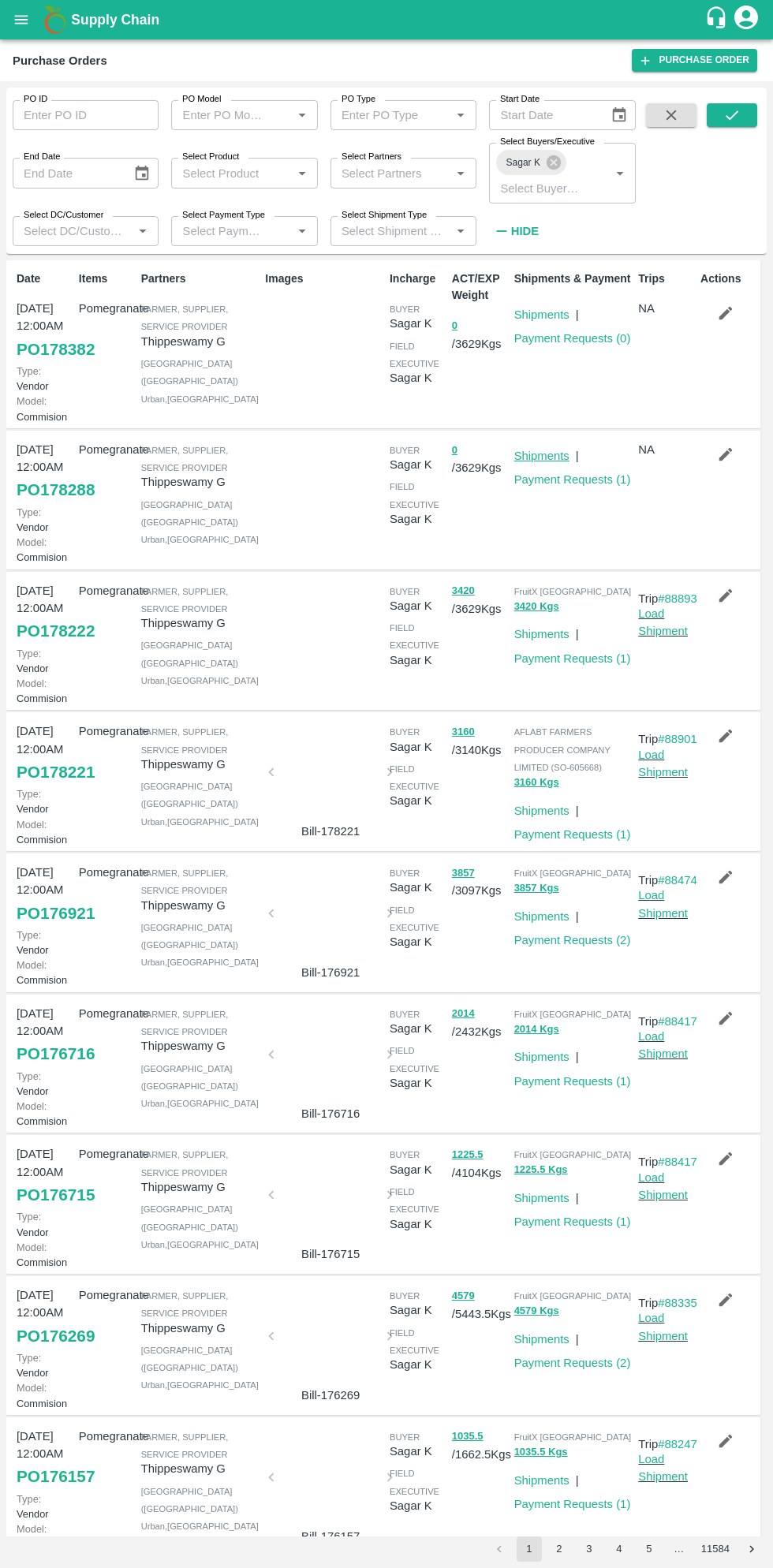
click at [532, 462] on link "Shipments" at bounding box center [541, 456] width 55 height 13
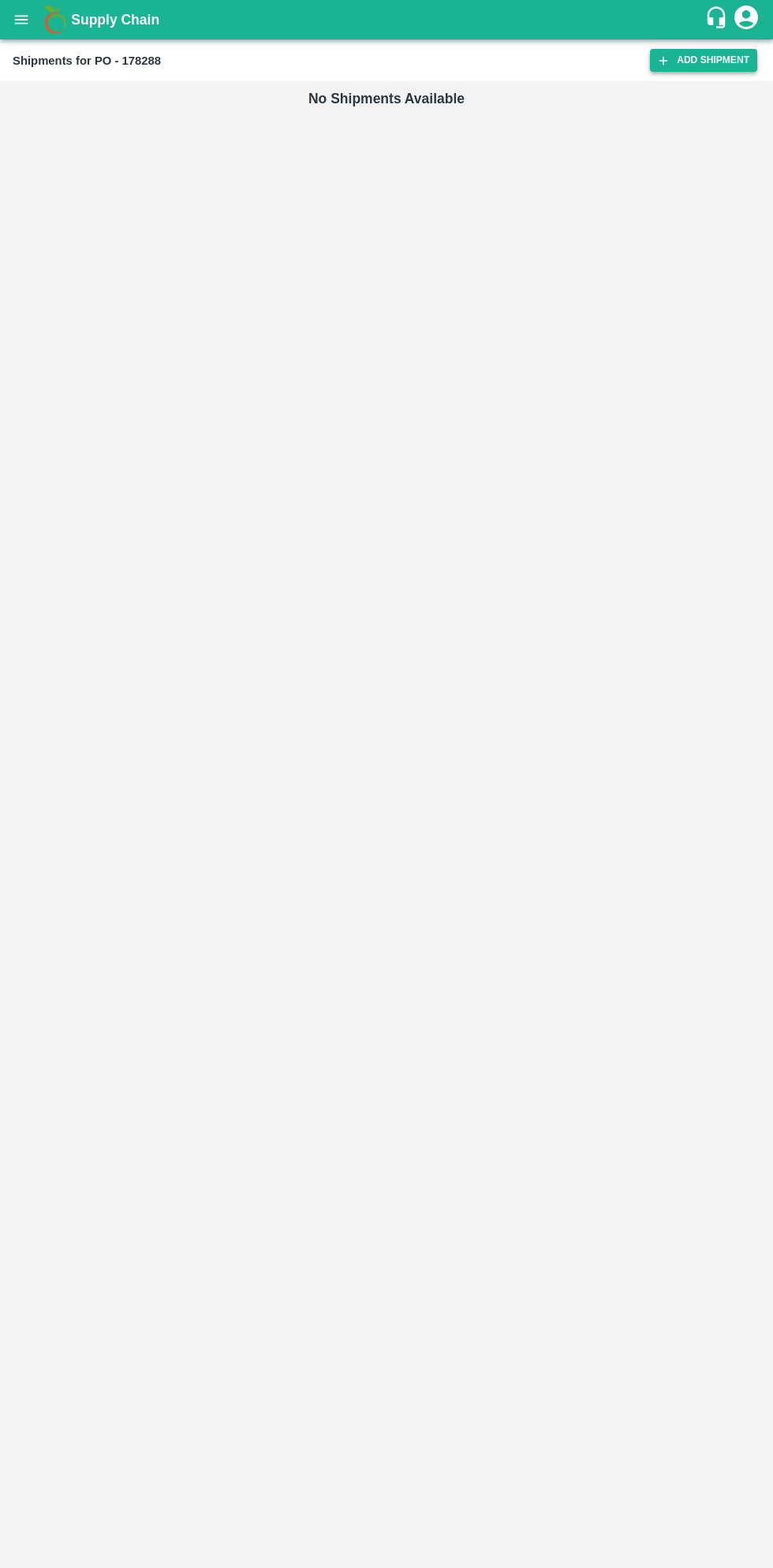
click at [704, 60] on link "Add Shipment" at bounding box center [704, 60] width 108 height 23
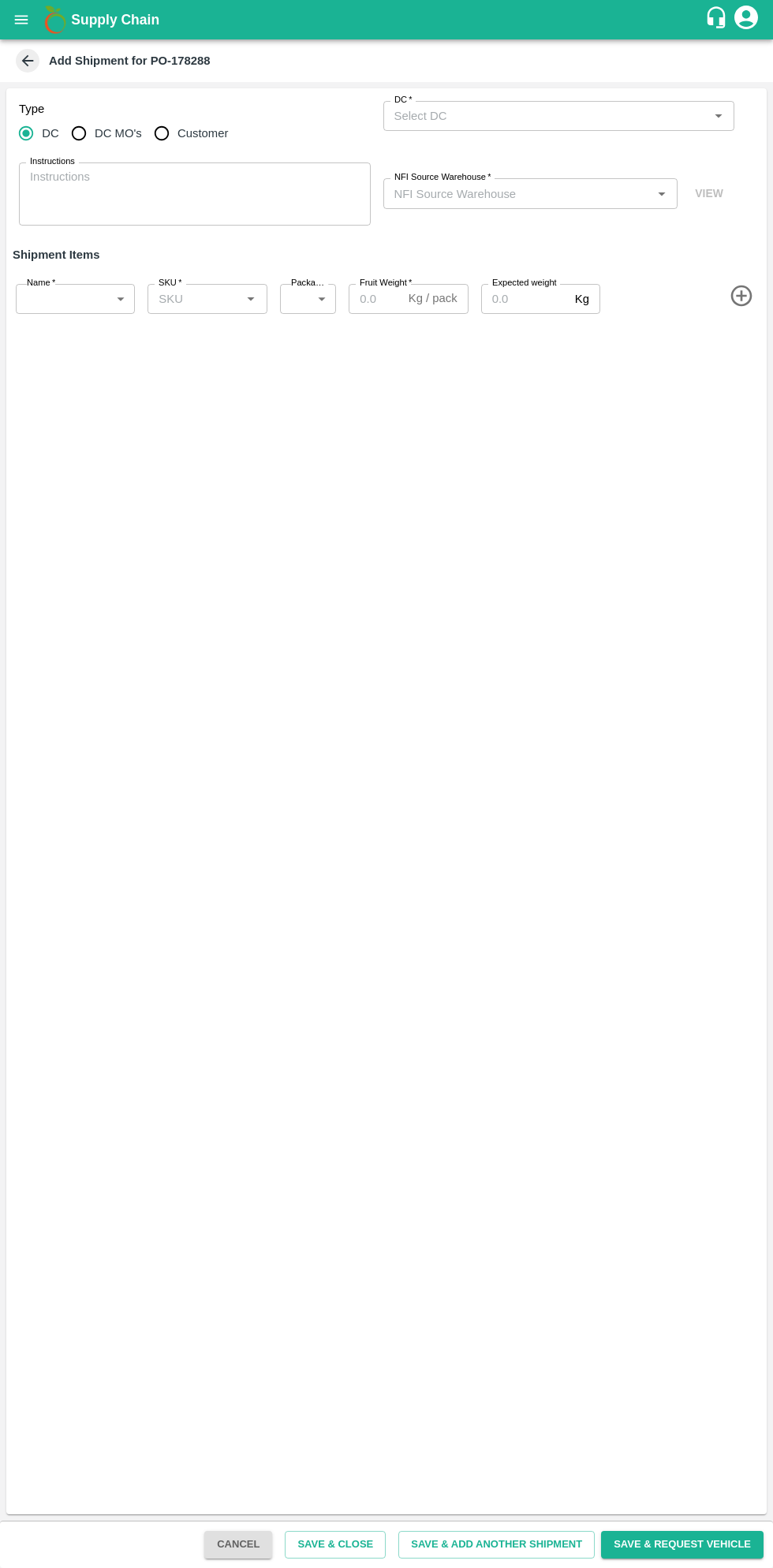
click at [92, 139] on input "DC MO's" at bounding box center [78, 133] width 32 height 32
radio input "true"
click at [518, 115] on input "DC (Material Orders)   *" at bounding box center [546, 116] width 317 height 20
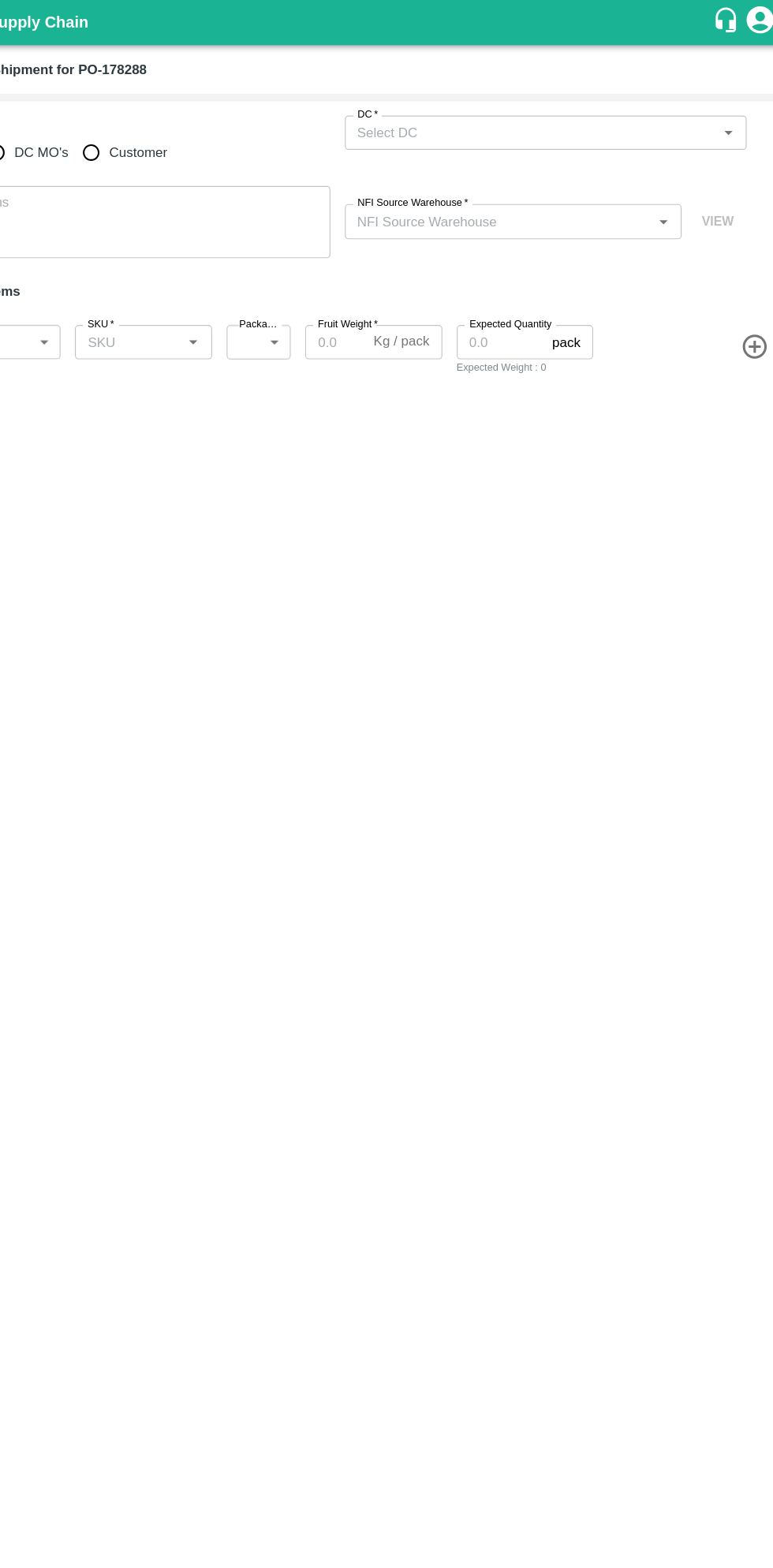
radio input "true"
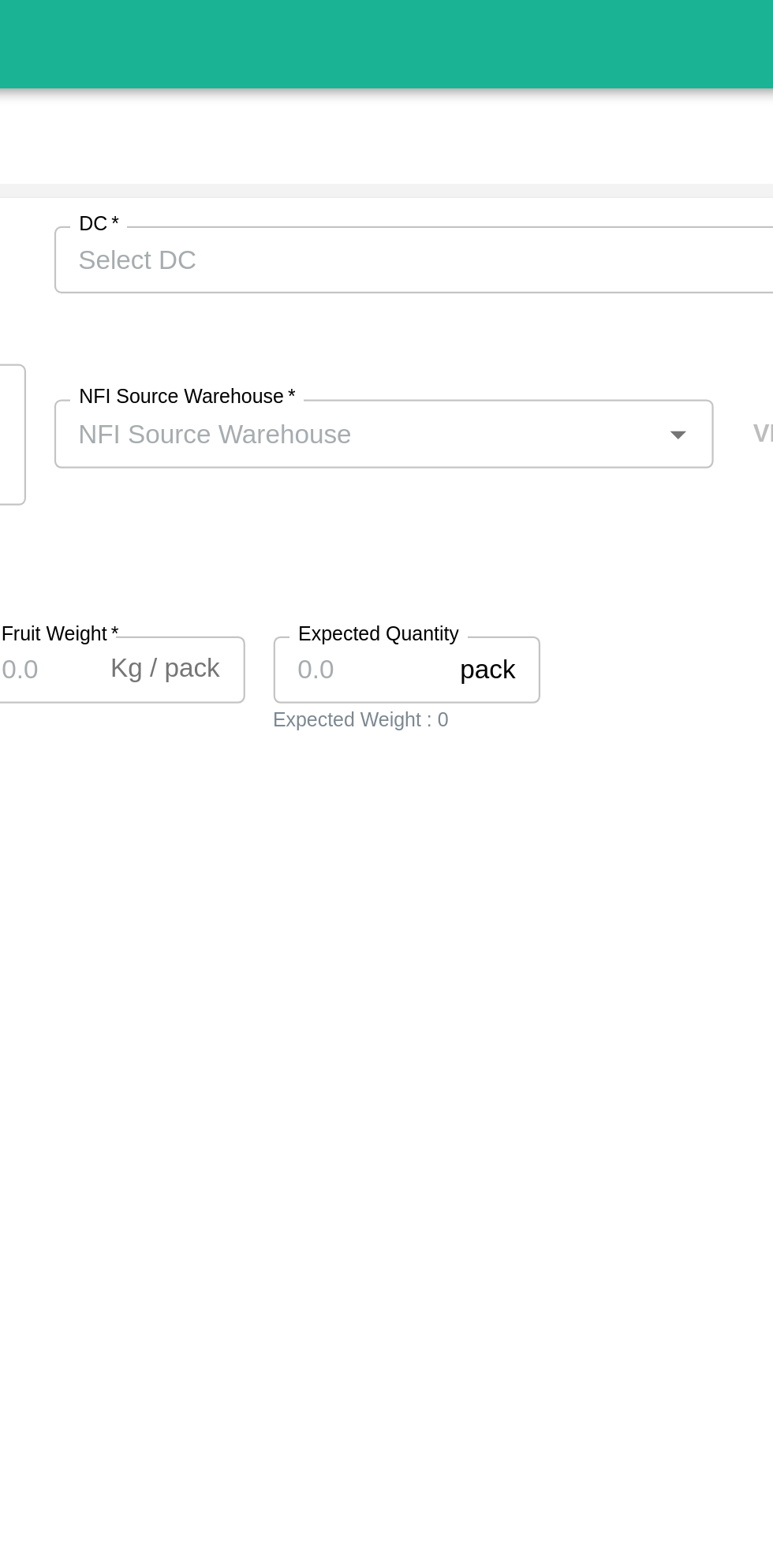
click at [549, 110] on input "DC   *" at bounding box center [546, 116] width 317 height 20
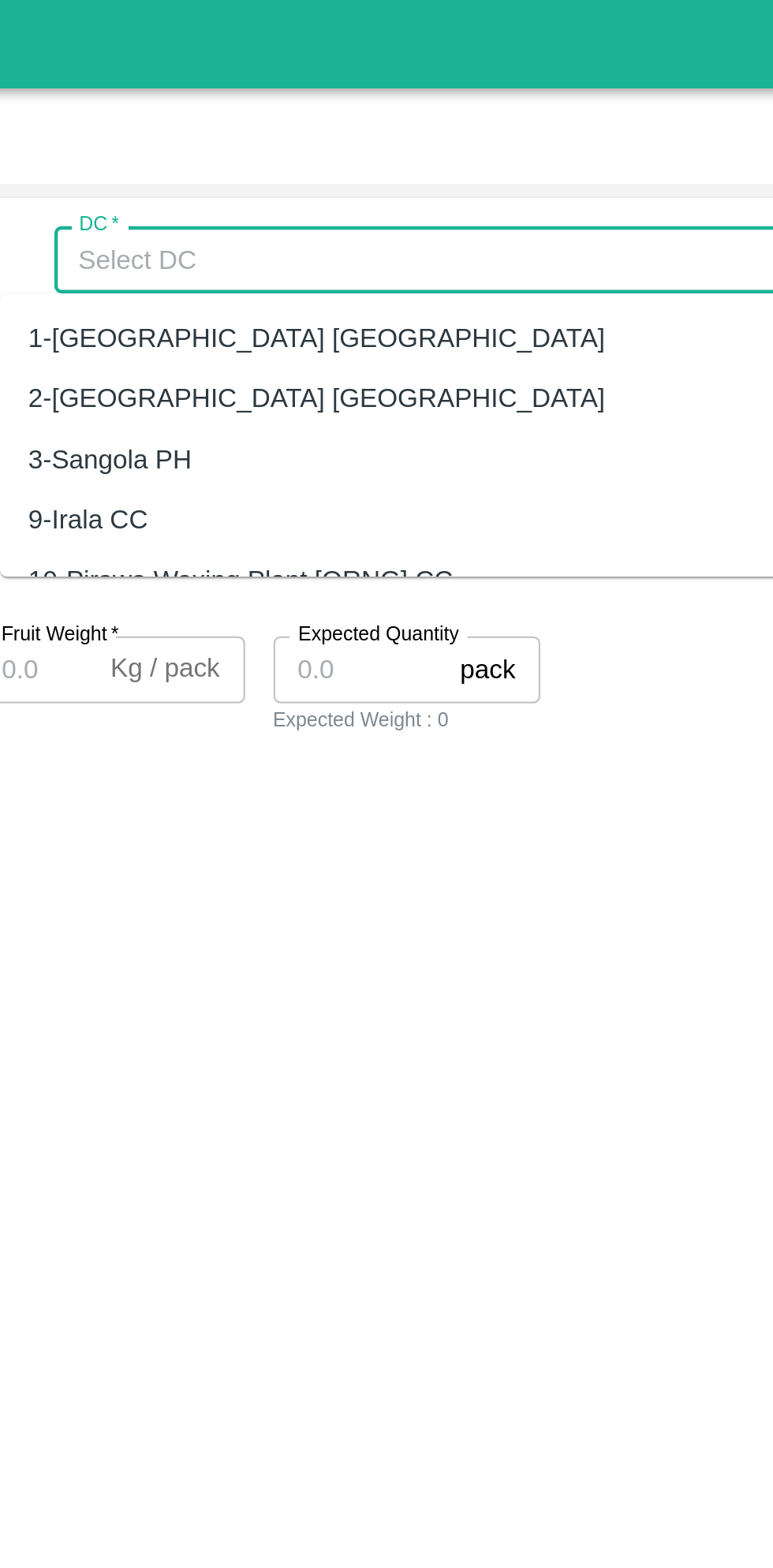
click at [585, 363] on div "Type DC DC MO's Customer DC   * DC   * Instructions x Instructions NFI Source W…" at bounding box center [386, 801] width 760 height 1426
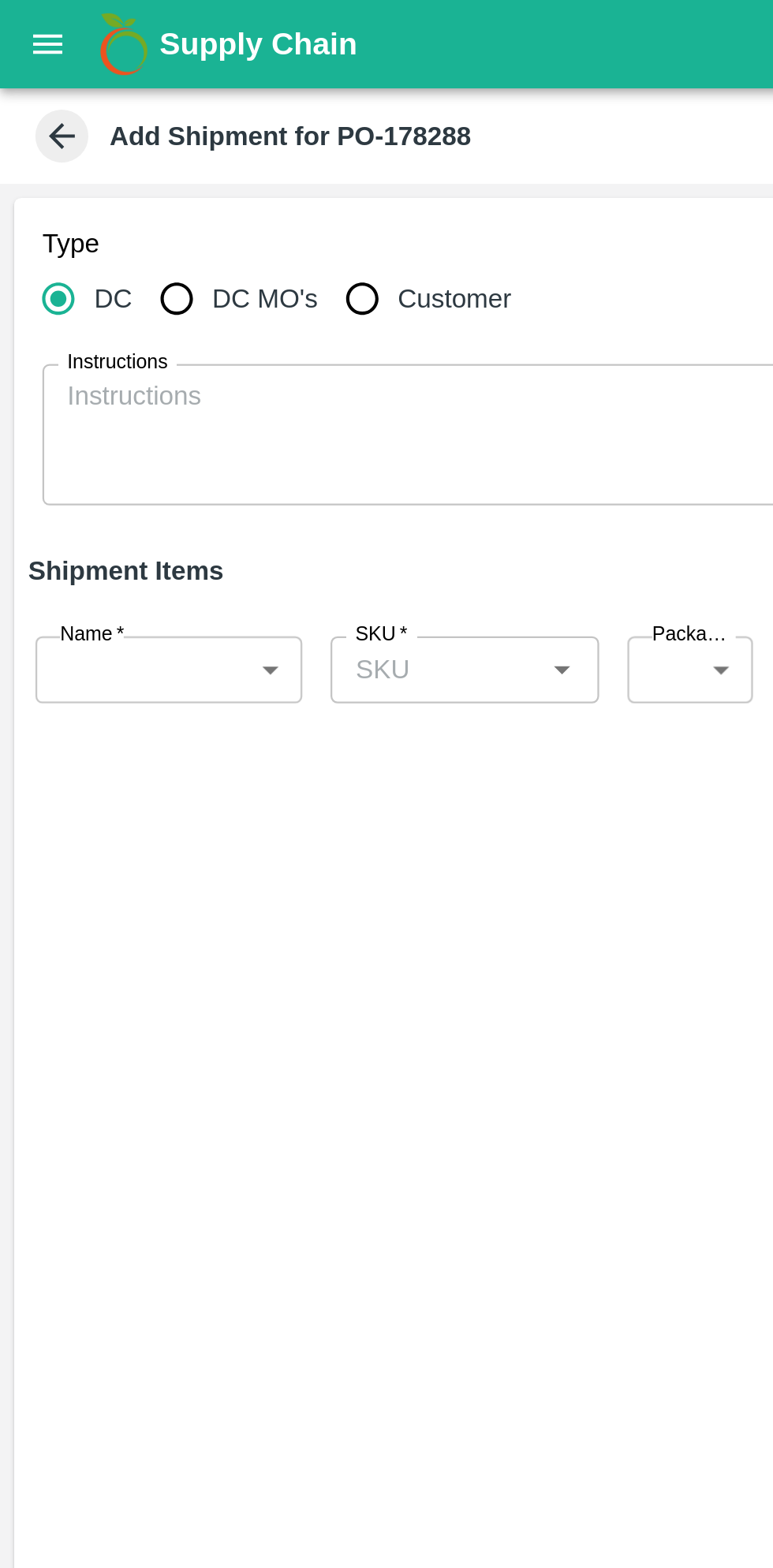
click at [83, 141] on input "DC MO's" at bounding box center [78, 133] width 32 height 32
radio input "true"
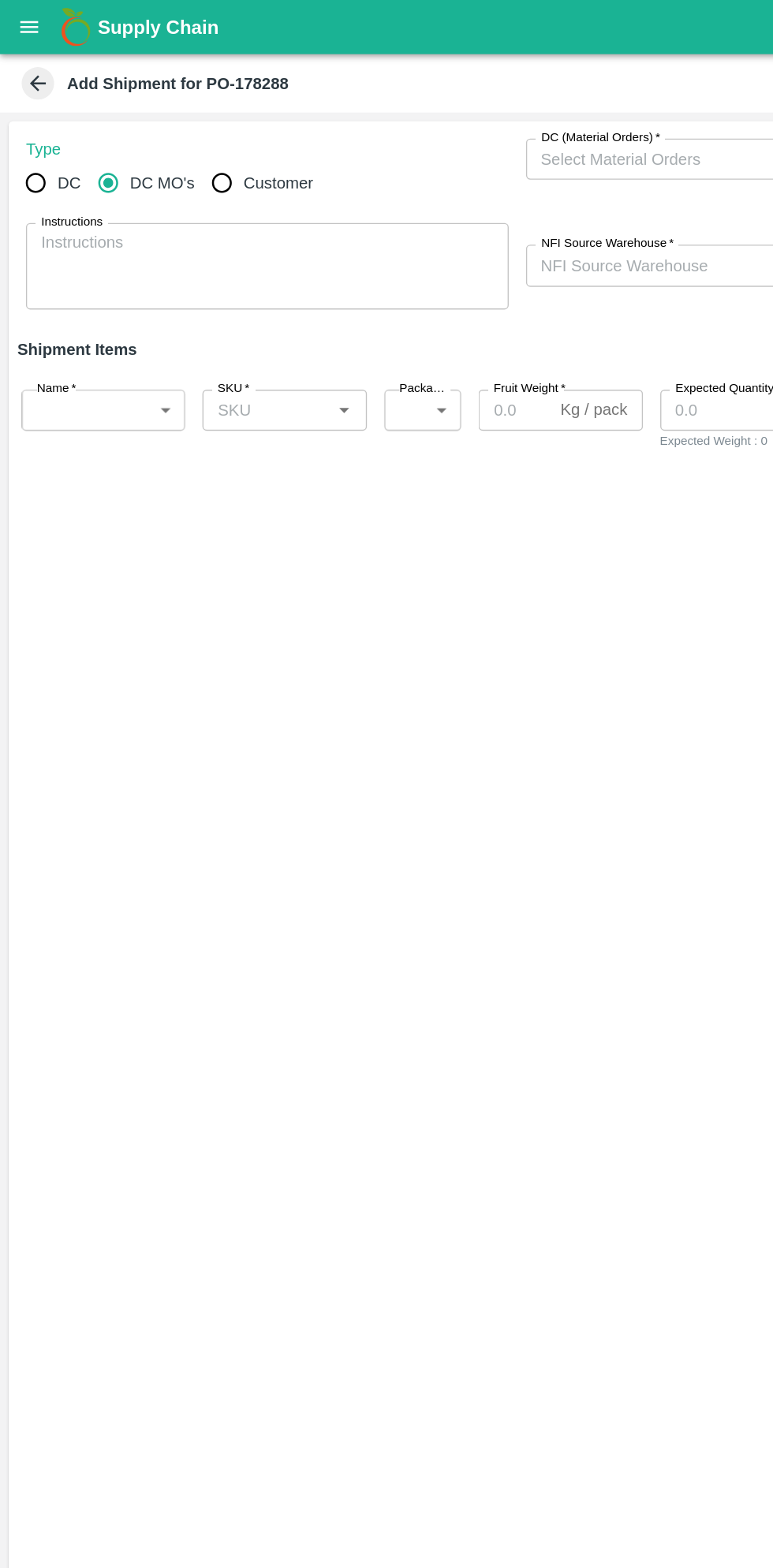
click at [451, 121] on input "DC (Material Orders)   *" at bounding box center [546, 116] width 317 height 20
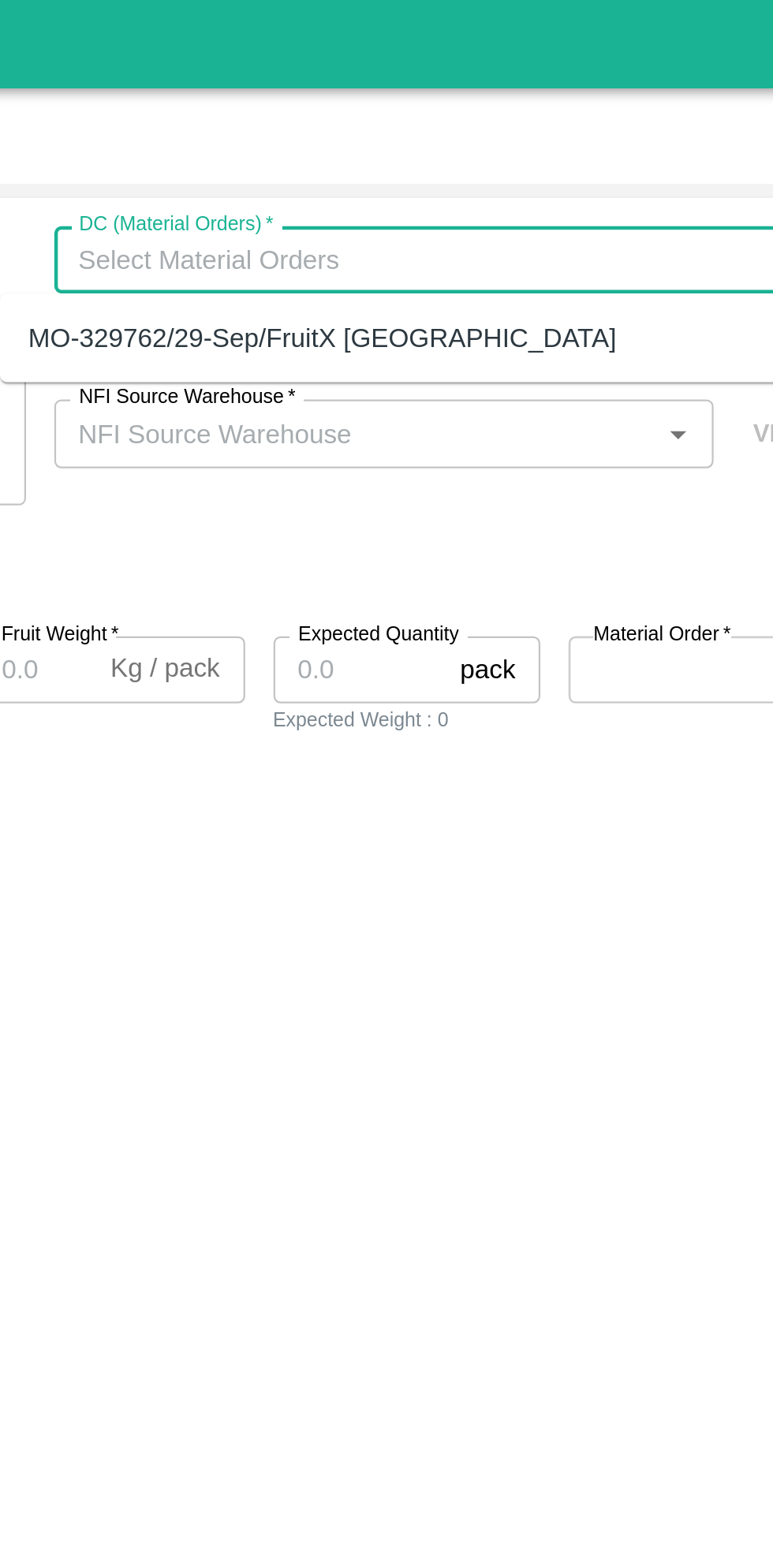
click at [583, 148] on div "MO-329762/29-Sep/FruitX Bangalore" at bounding box center [534, 150] width 351 height 26
type input "MO-329762/29-Sep/FruitX Bangalore"
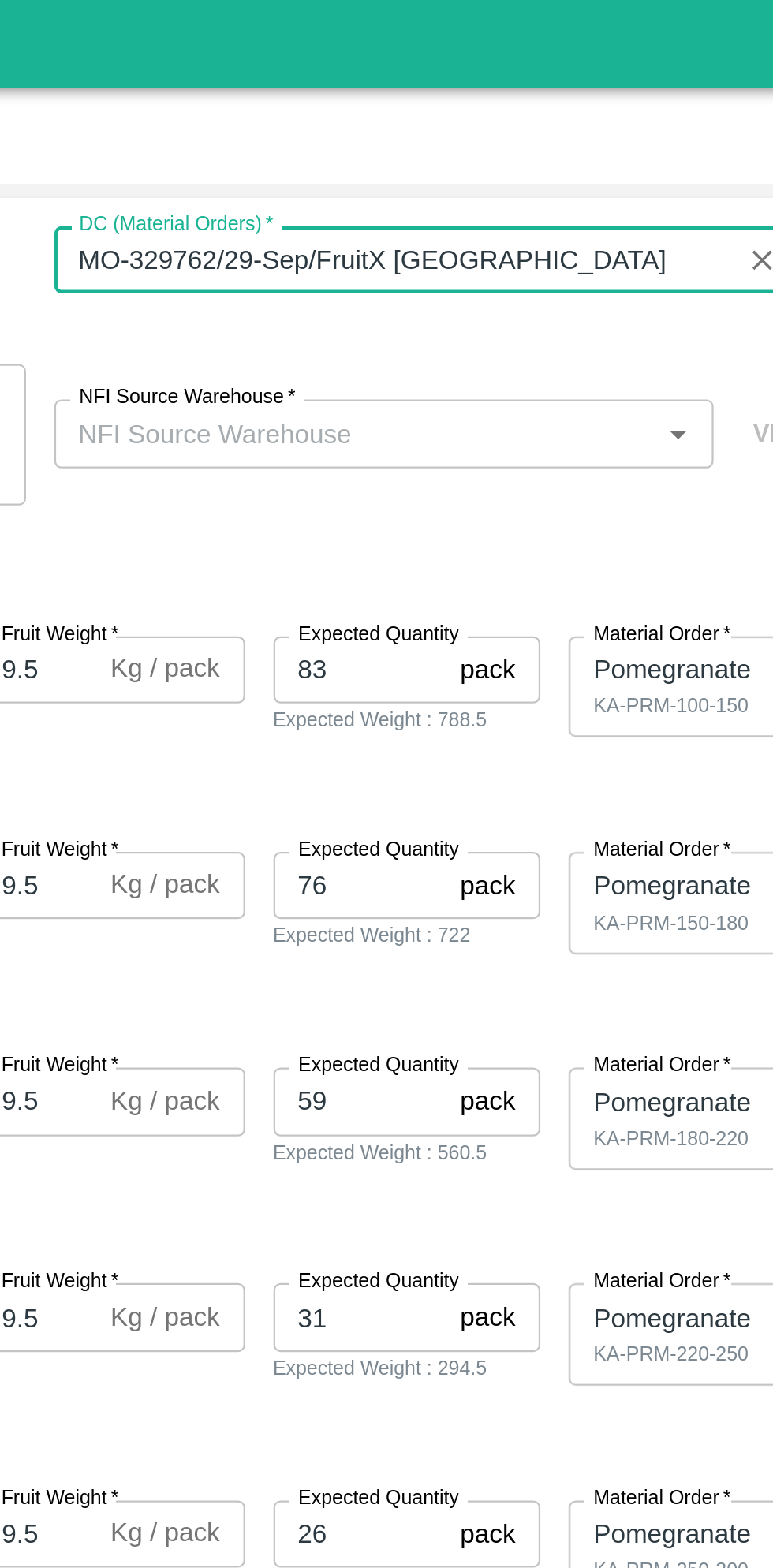
click at [583, 188] on input "NFI Source Warehouse   *" at bounding box center [517, 193] width 259 height 20
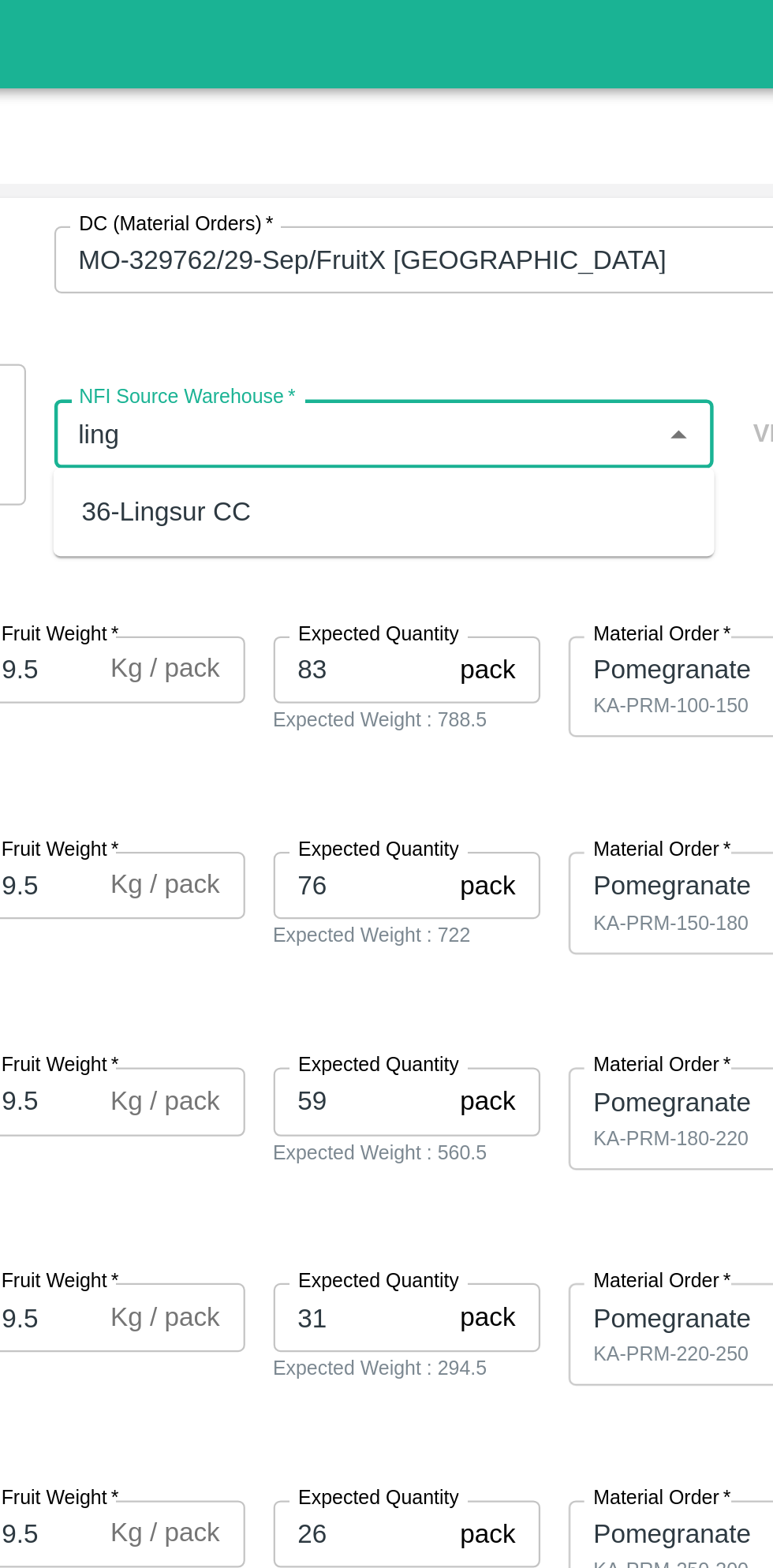
click at [479, 224] on div "36-Lingsur CC" at bounding box center [529, 228] width 295 height 26
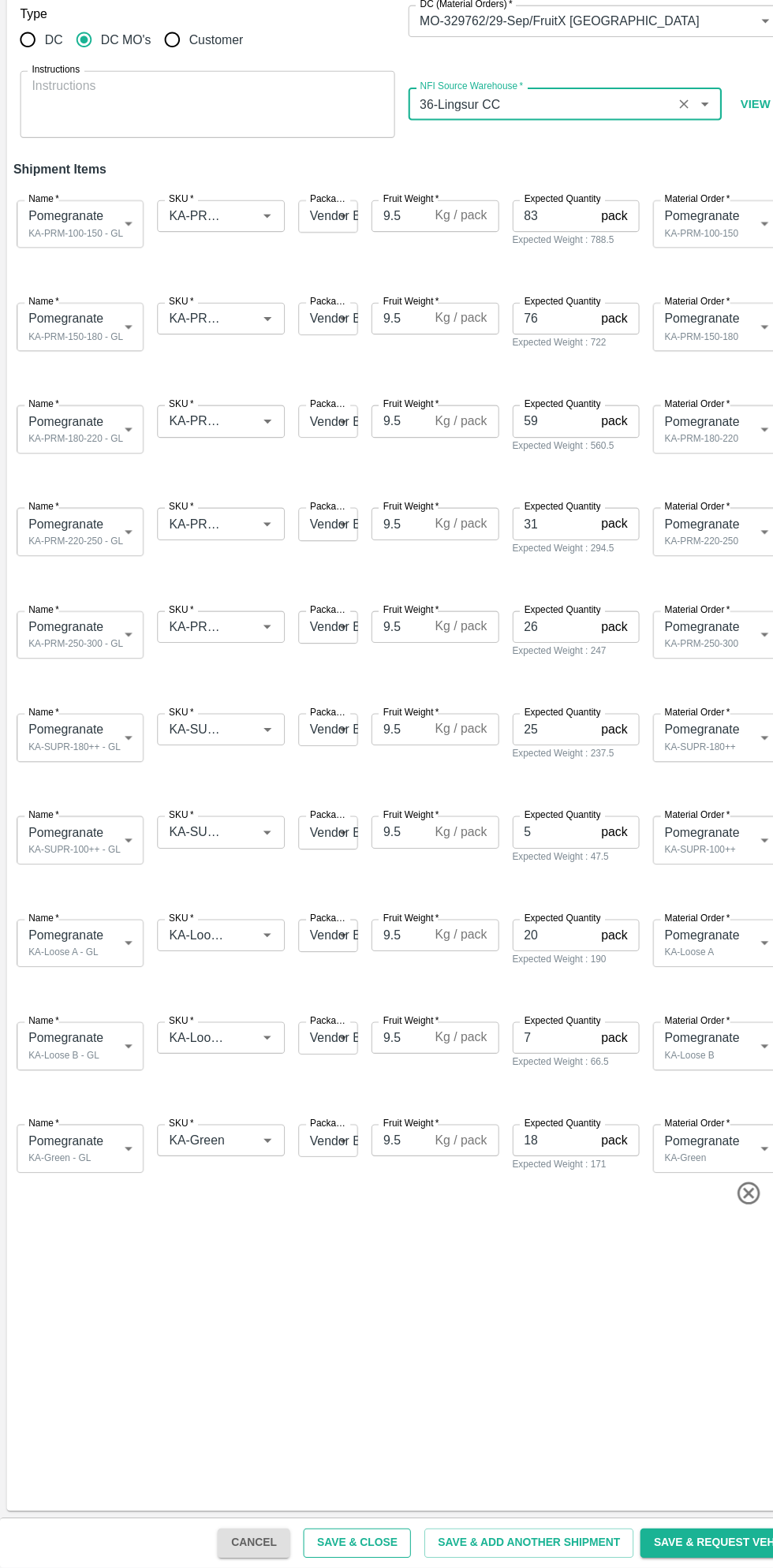
type input "36-Lingsur CC"
click at [371, 1540] on button "Save & Close" at bounding box center [335, 1544] width 101 height 27
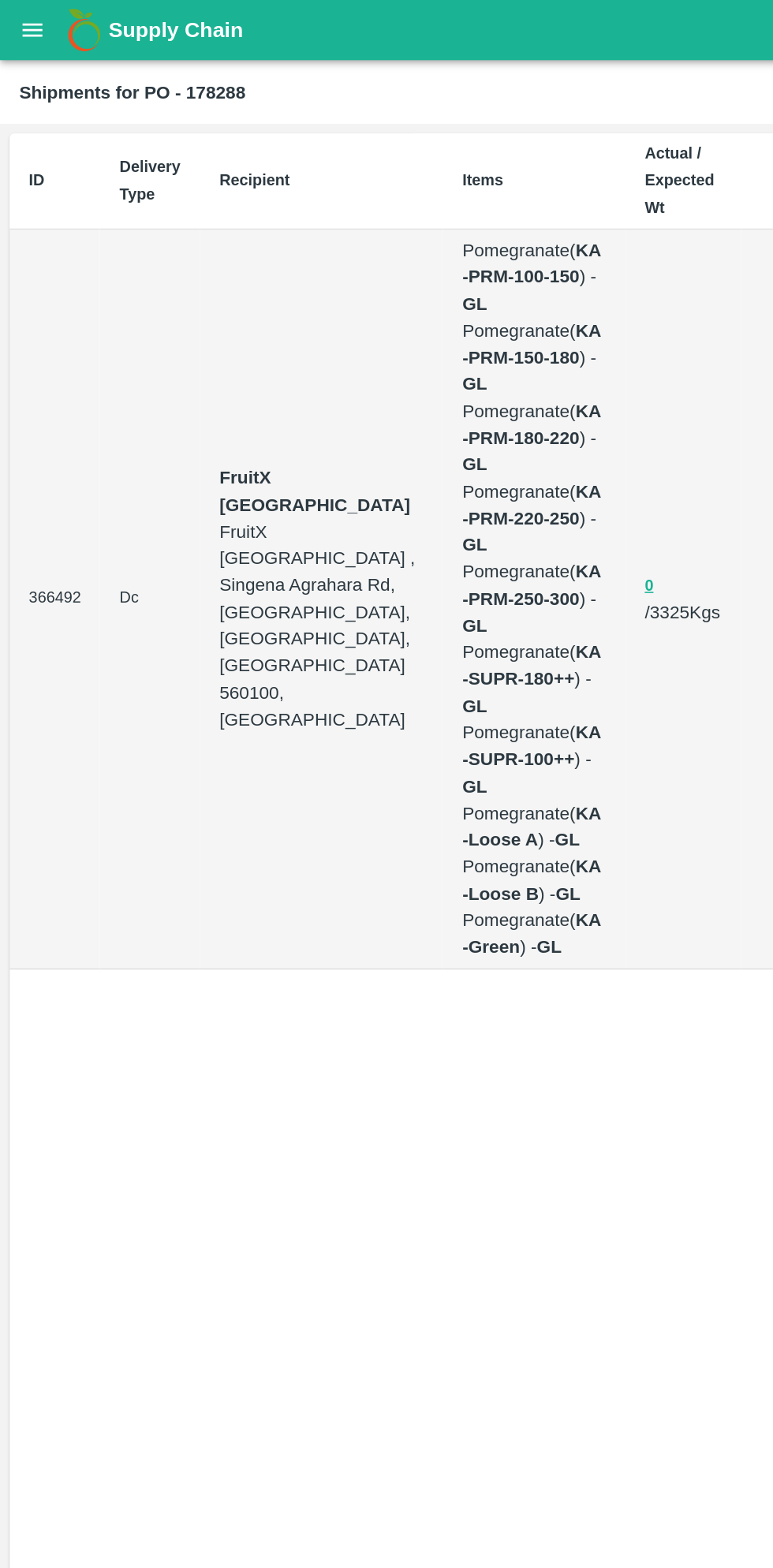
click at [33, 37] on div "Supply Chain" at bounding box center [386, 19] width 773 height 39
click at [37, 29] on div "Supply Chain" at bounding box center [386, 19] width 773 height 39
click at [37, 25] on button "open drawer" at bounding box center [21, 20] width 37 height 37
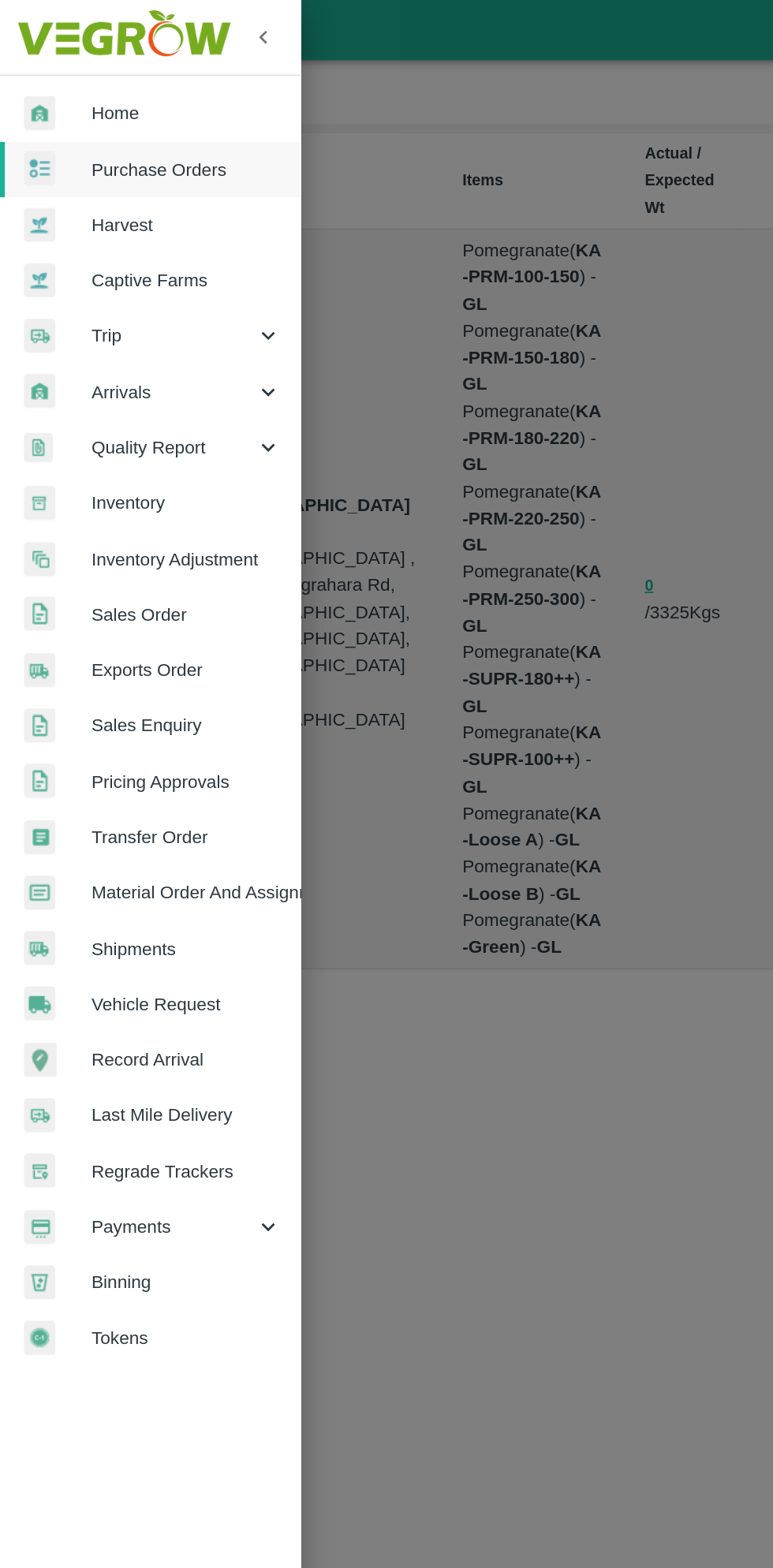
click at [74, 218] on span "Trip" at bounding box center [114, 220] width 108 height 17
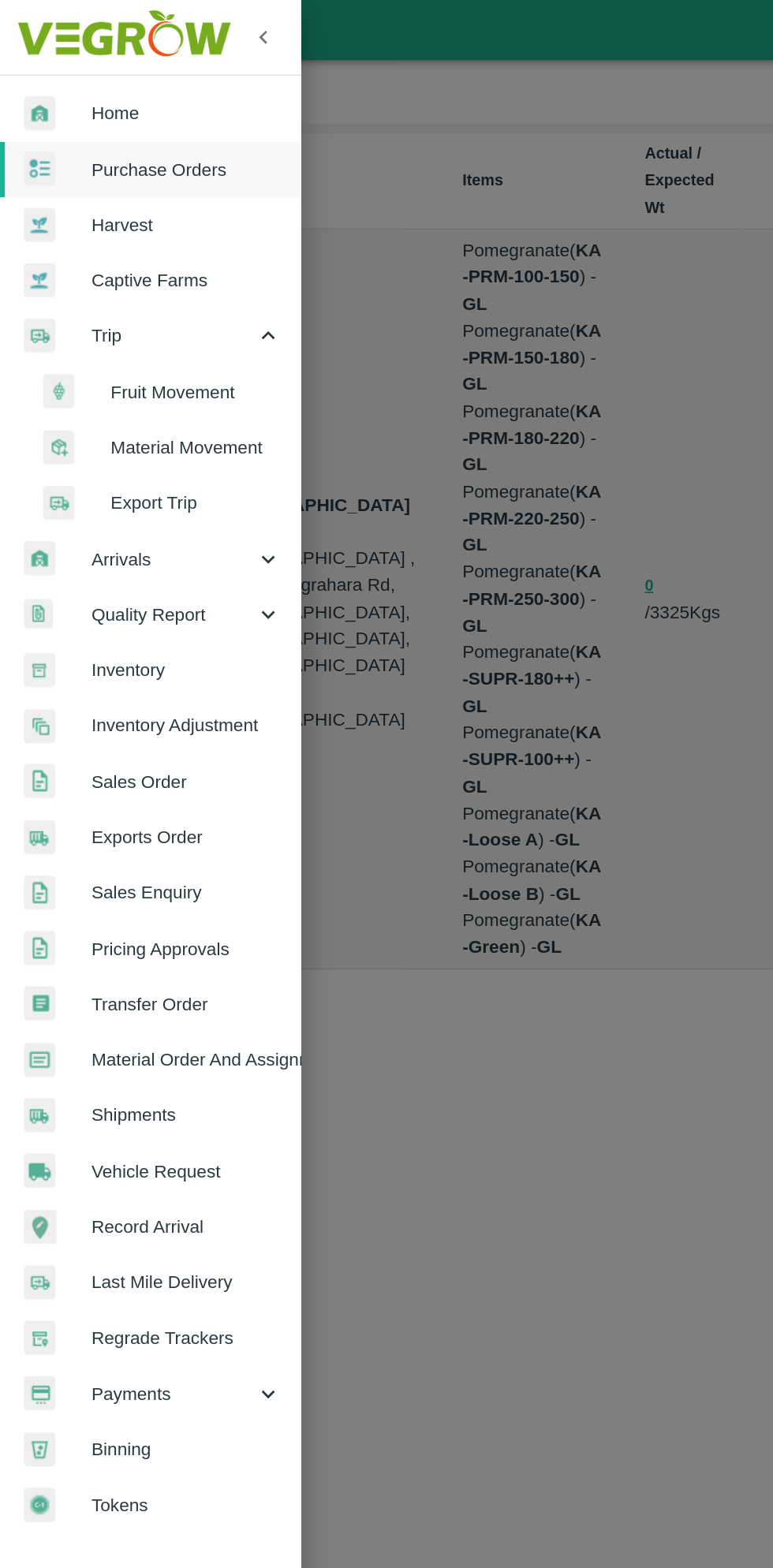
click at [120, 248] on span "Fruit Movement" at bounding box center [129, 256] width 112 height 17
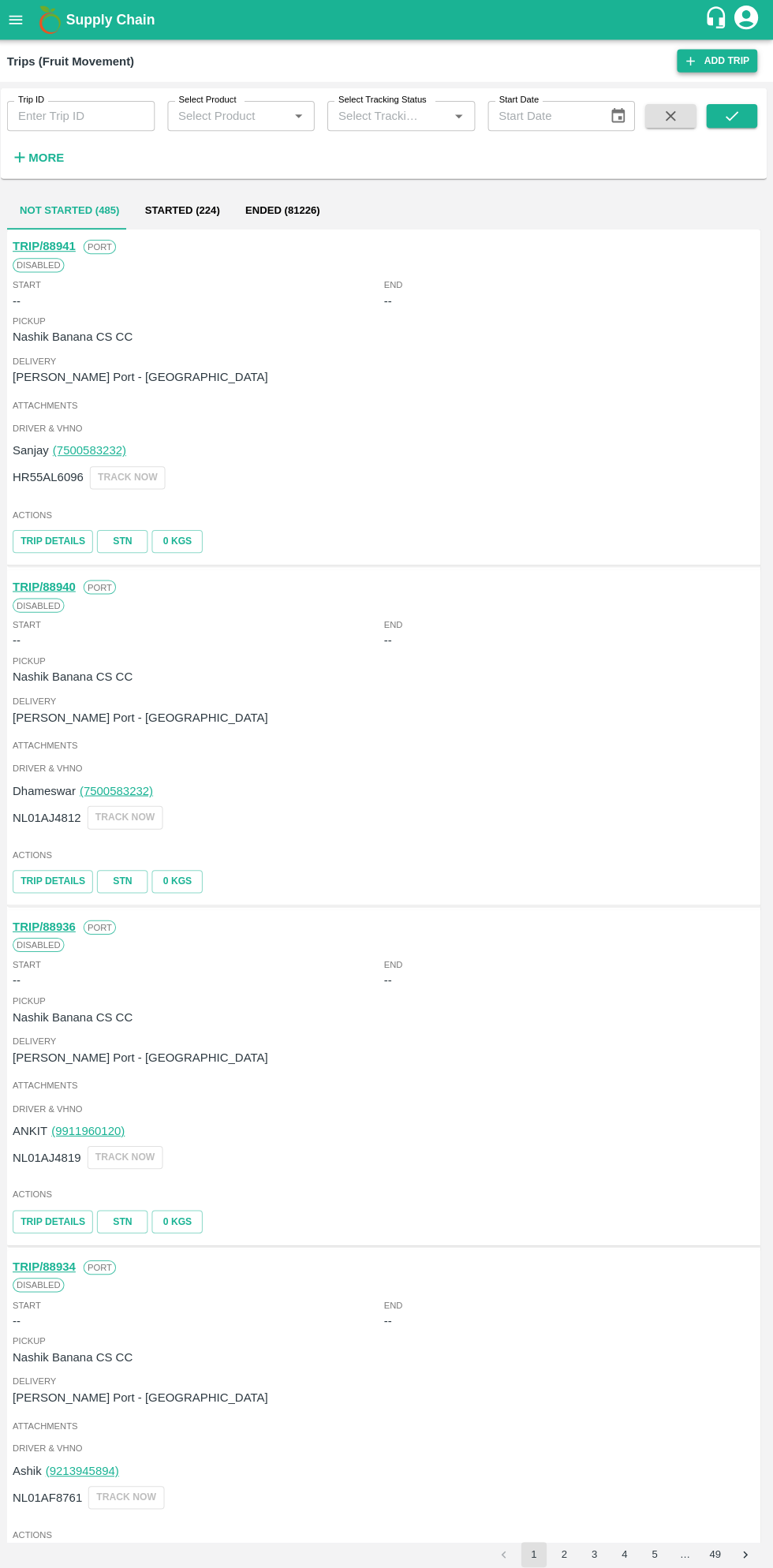
click at [711, 65] on link "Add Trip" at bounding box center [716, 60] width 79 height 23
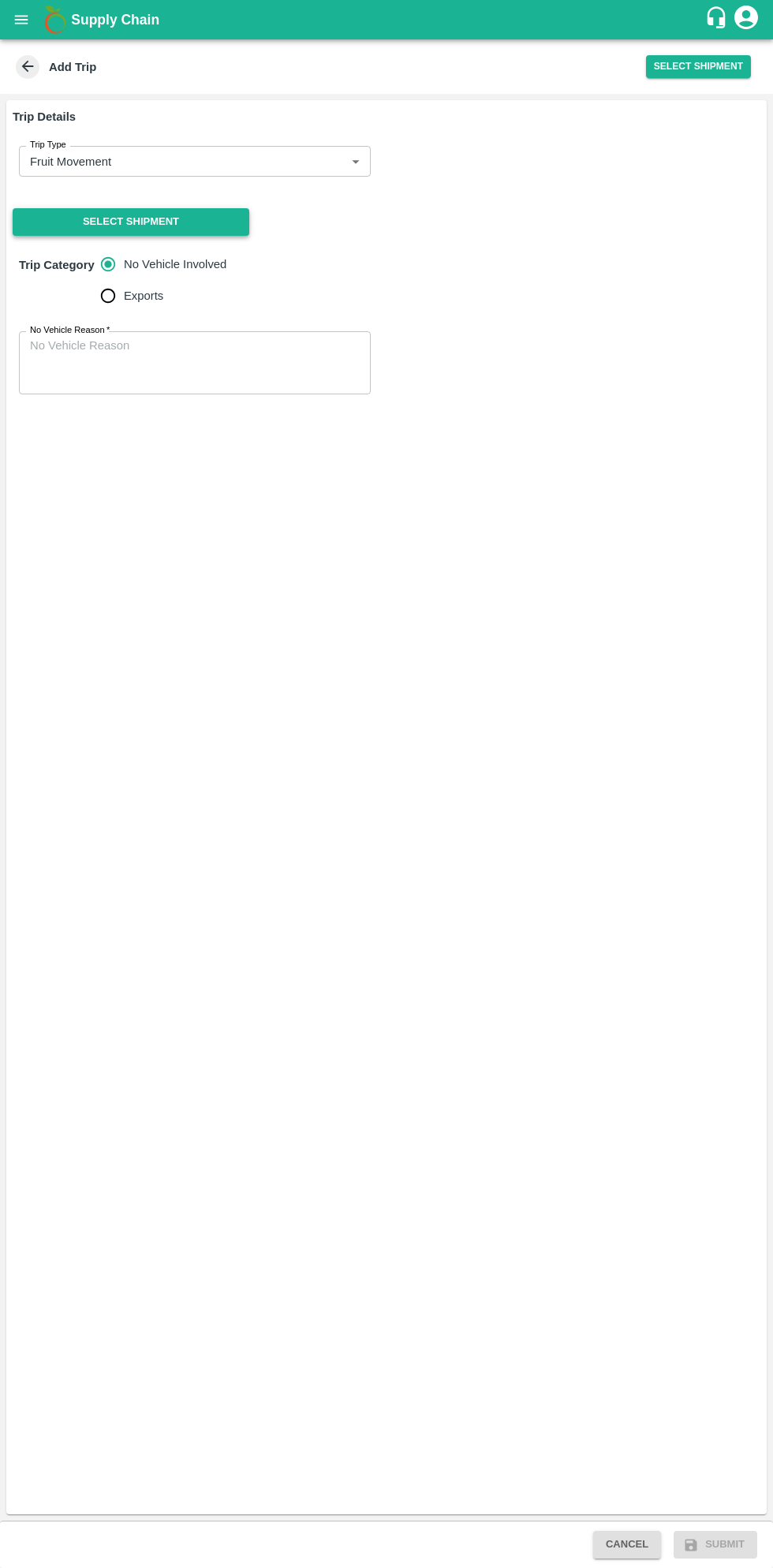
click at [192, 225] on button "Select Shipment" at bounding box center [131, 222] width 236 height 27
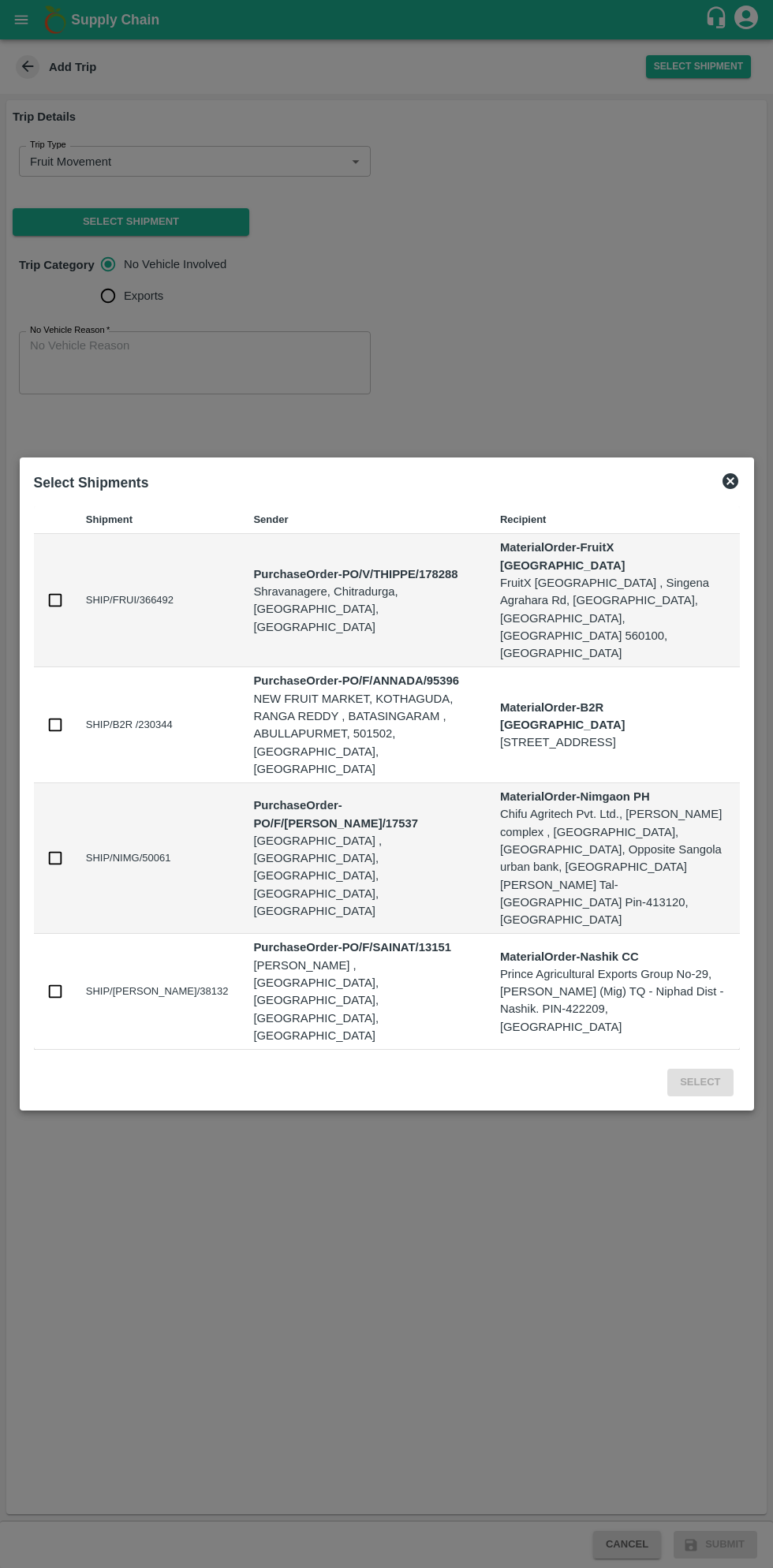
click at [61, 609] on input "checkbox" at bounding box center [55, 600] width 17 height 17
checkbox input "true"
click at [699, 1056] on div "Select" at bounding box center [386, 1079] width 718 height 47
click at [700, 1069] on button "Select" at bounding box center [700, 1082] width 66 height 27
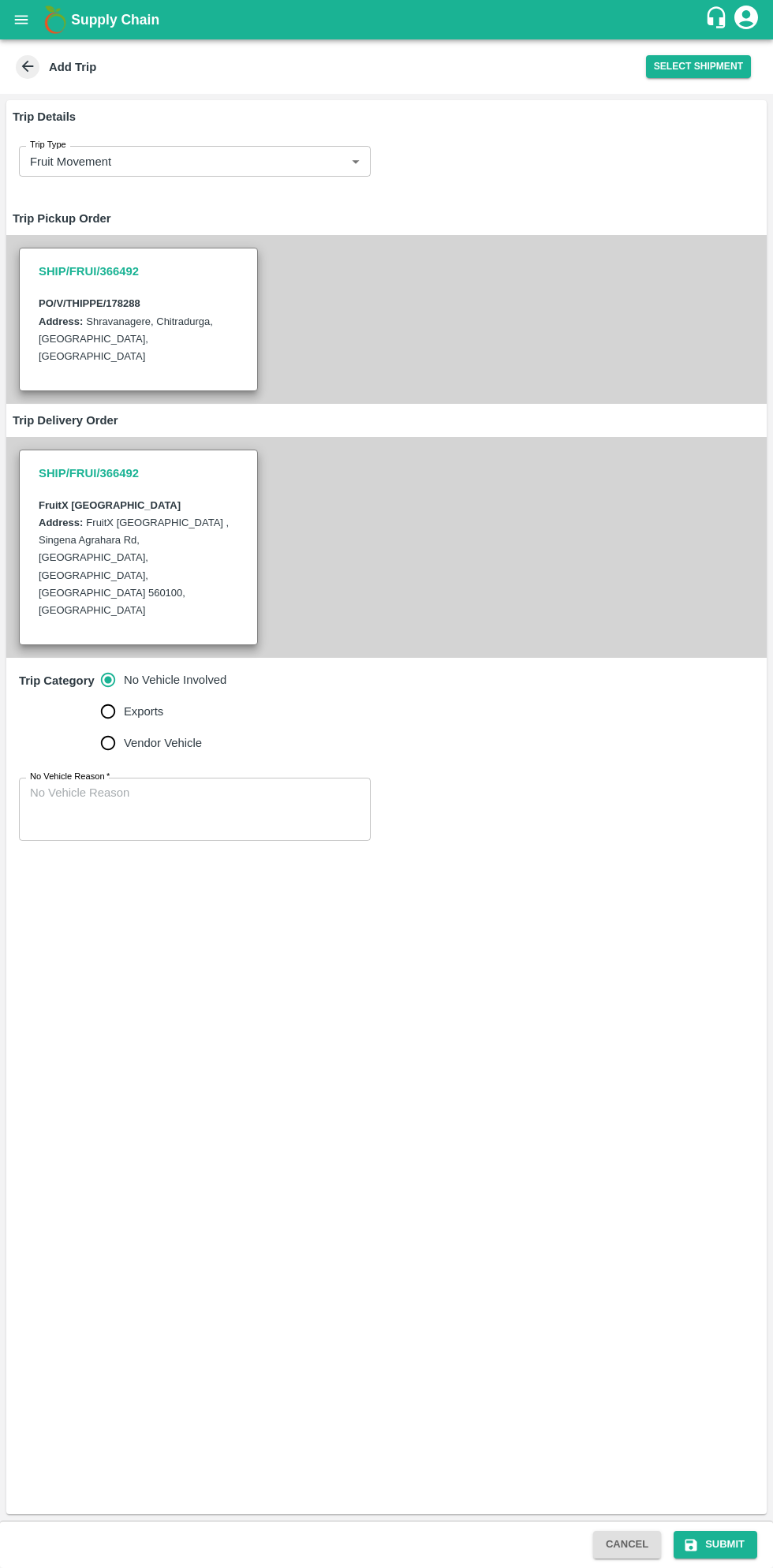
click at [112, 727] on input "Vendor Vehicle" at bounding box center [108, 743] width 32 height 32
radio input "true"
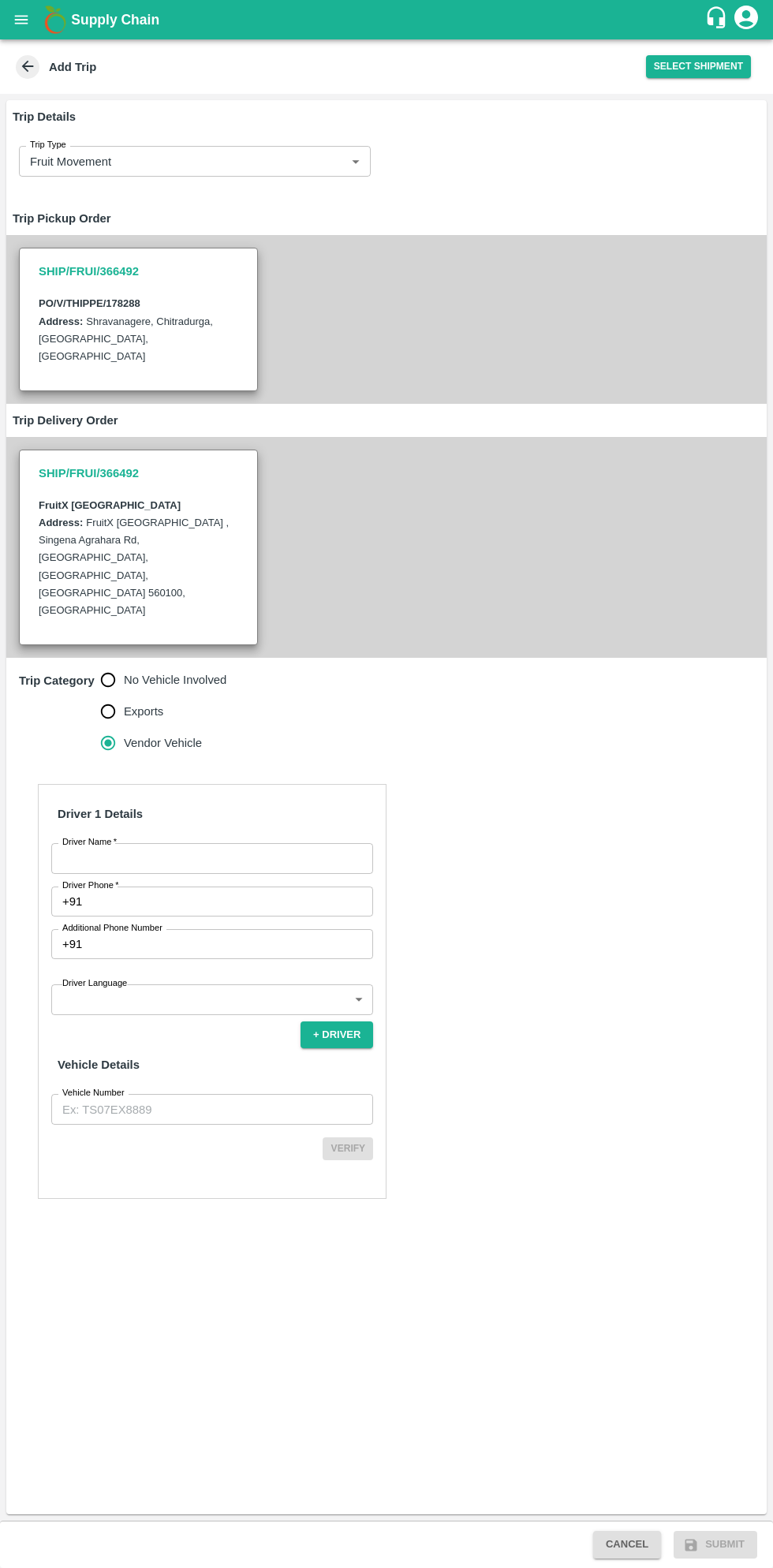
click at [258, 843] on input "Driver Name   *" at bounding box center [212, 858] width 322 height 30
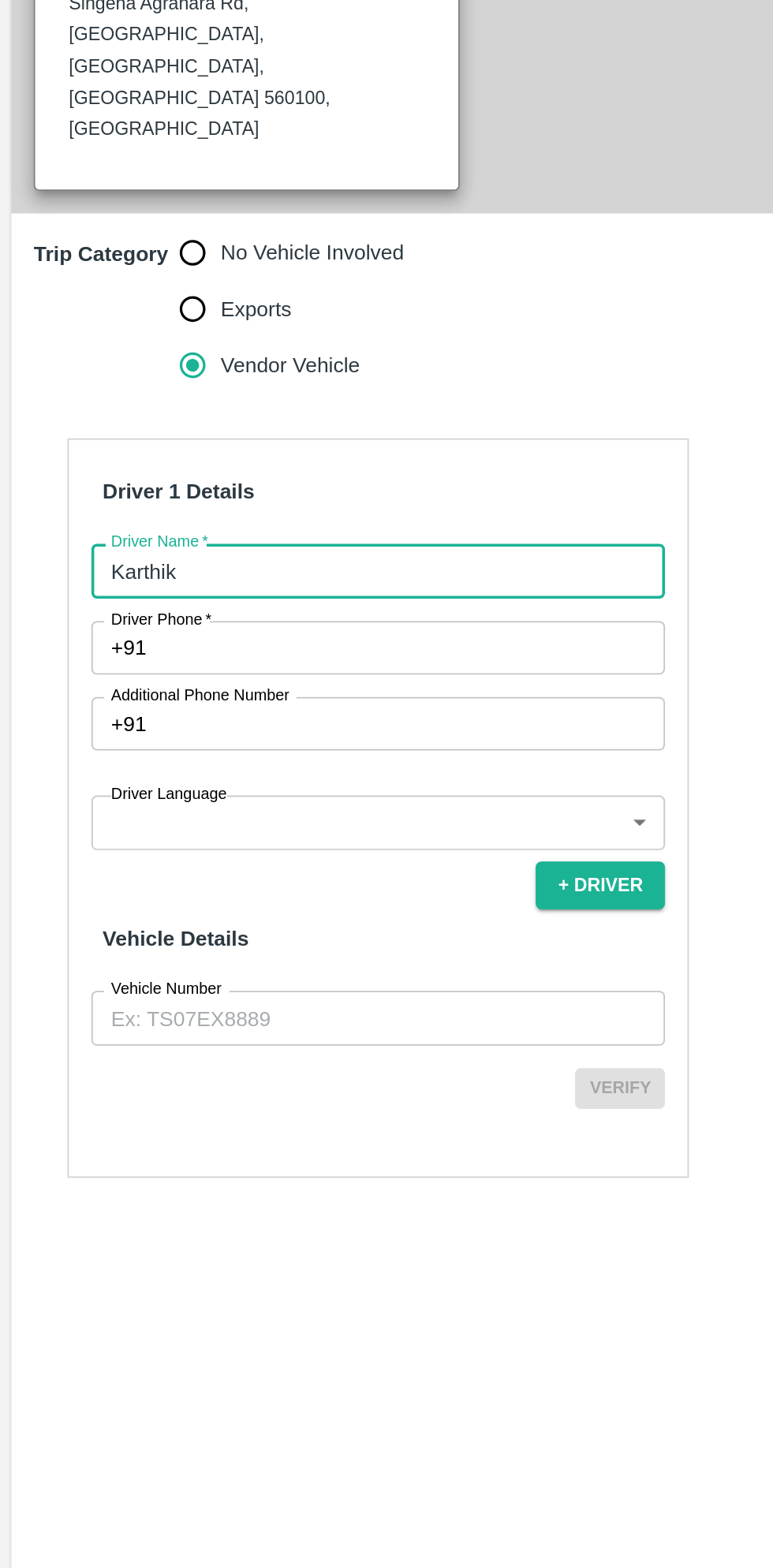
click at [213, 886] on input "Driver Phone   *" at bounding box center [231, 901] width 285 height 30
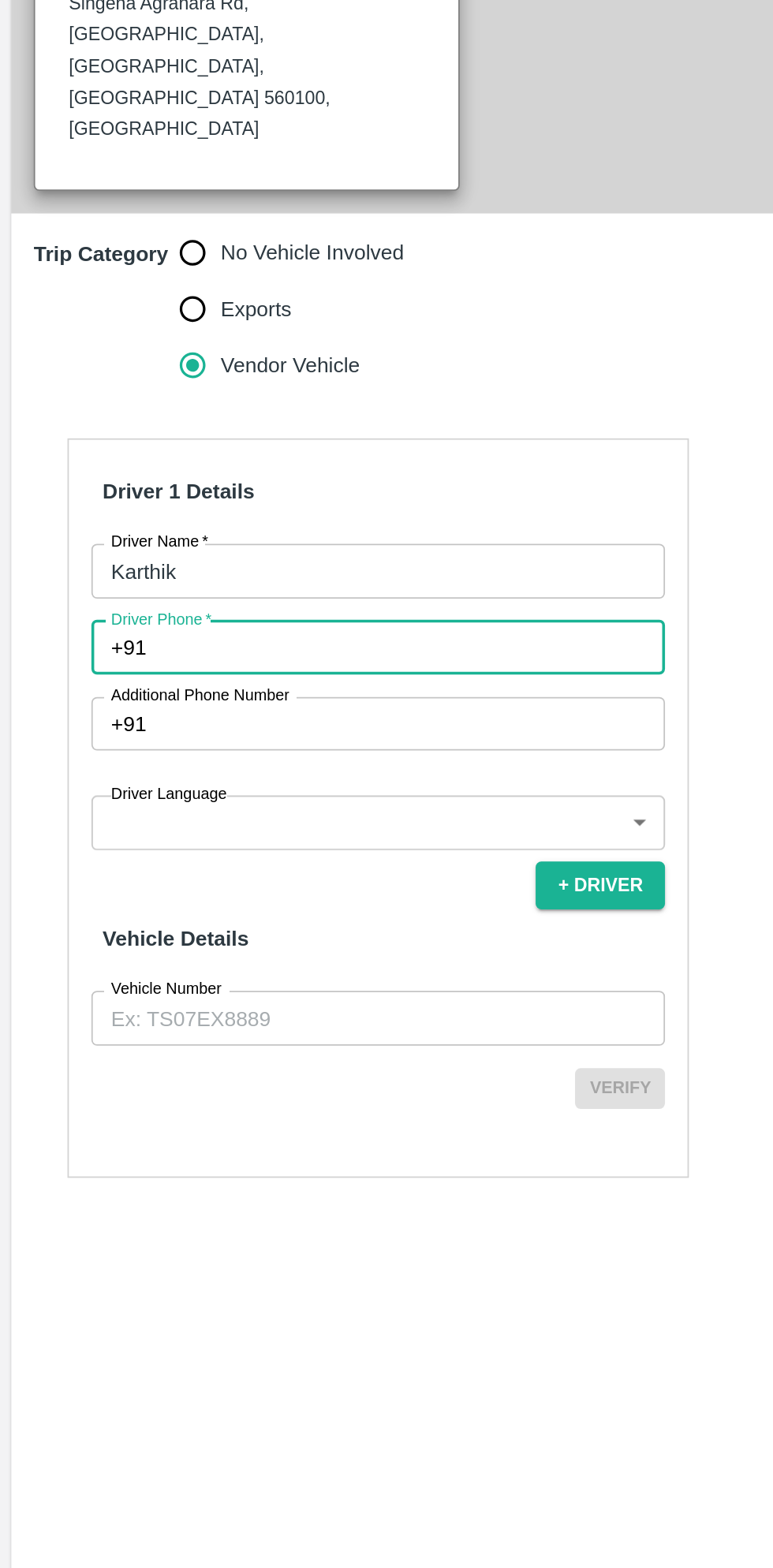
click at [218, 843] on input "Karthik" at bounding box center [212, 858] width 322 height 30
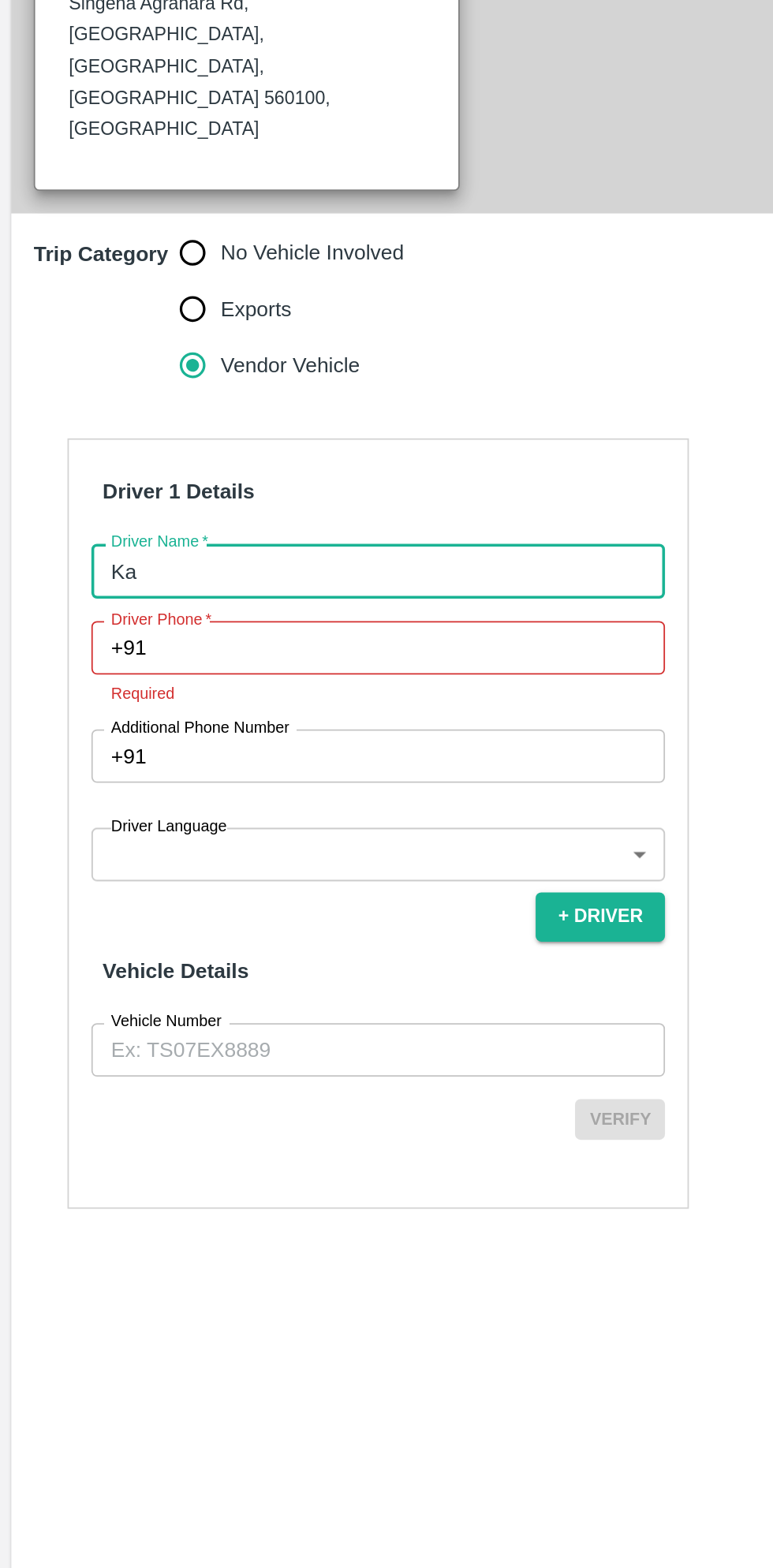
type input "K"
type input "Rakesh"
click at [218, 886] on input "Driver Phone   *" at bounding box center [231, 901] width 285 height 30
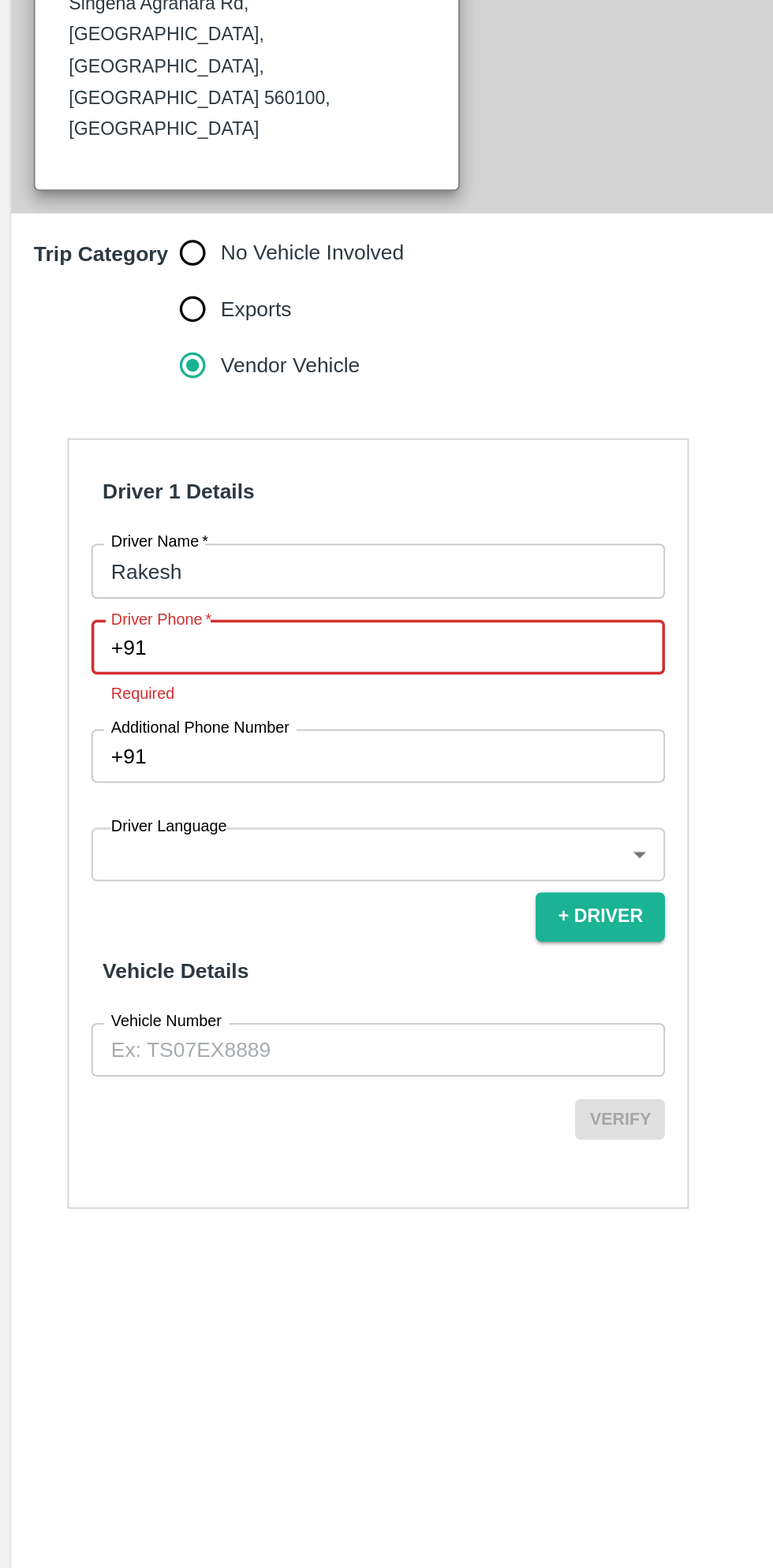
click at [240, 843] on input "Rakesh" at bounding box center [212, 858] width 322 height 30
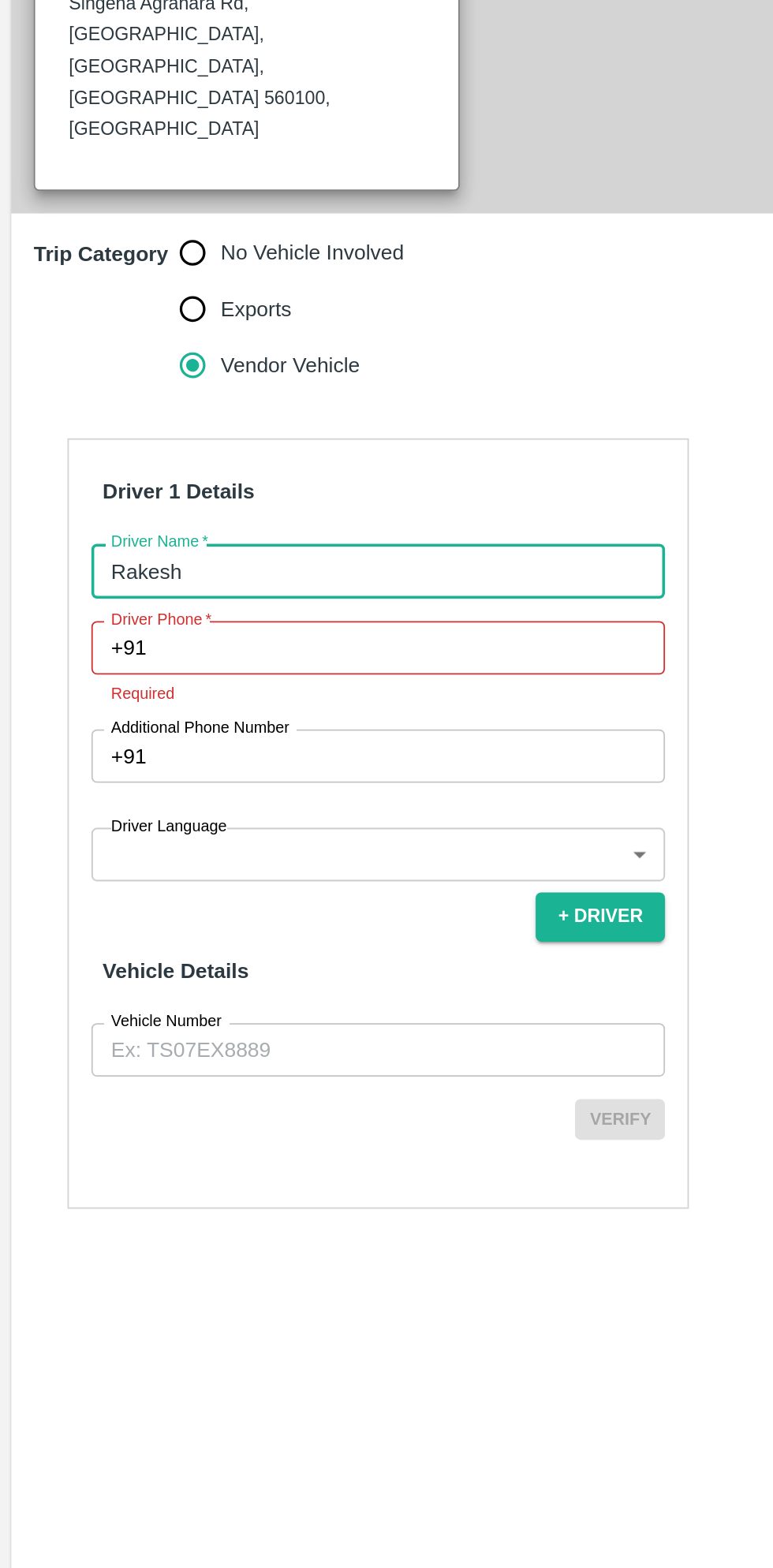
click at [393, 1333] on div "Trip Details Trip Type Fruit Movement 1 Trip Type Trip Pickup Order SHIP/FRUI/3…" at bounding box center [386, 807] width 760 height 1414
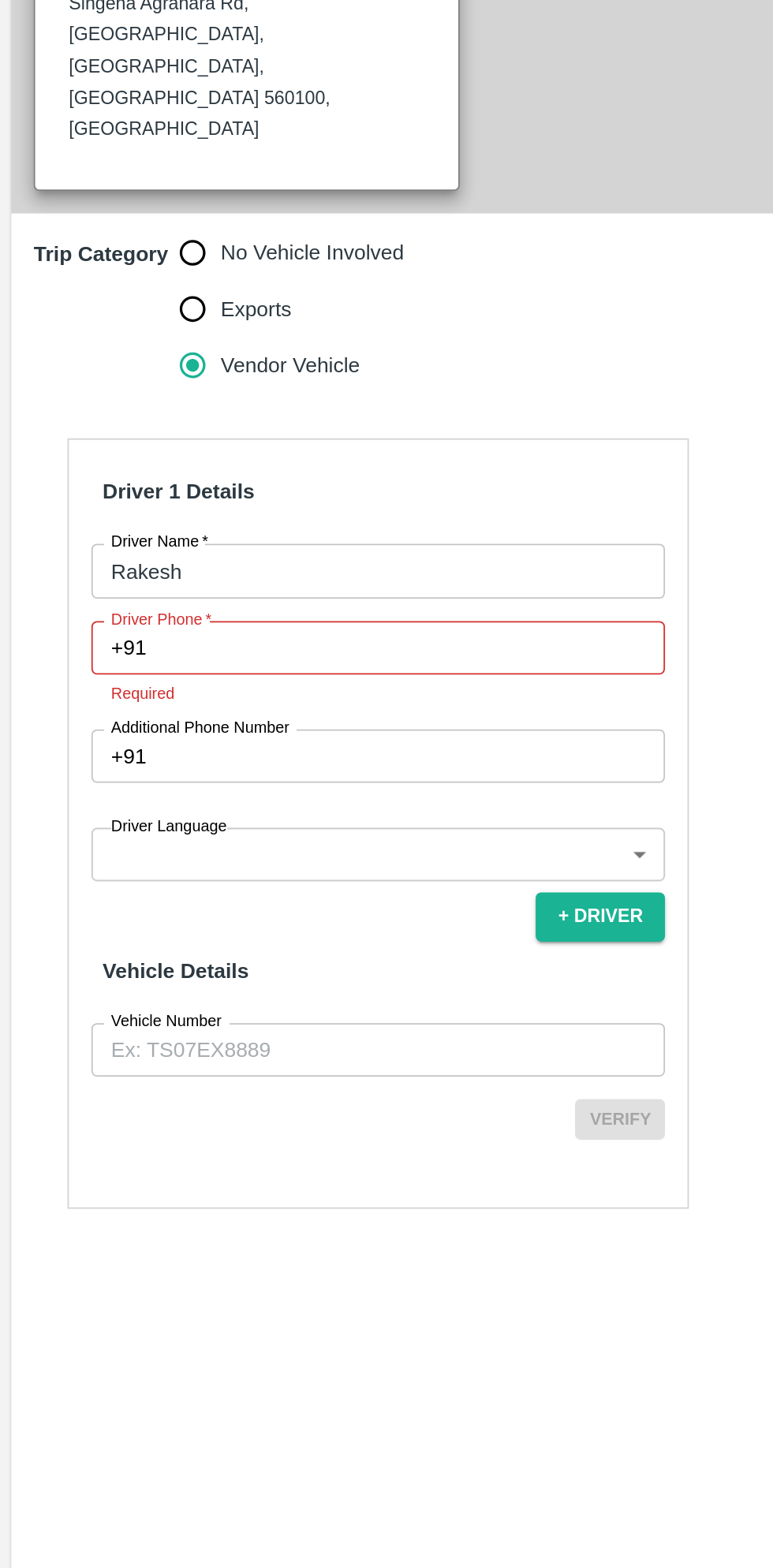
click at [200, 886] on input "Driver Phone   *" at bounding box center [231, 901] width 285 height 30
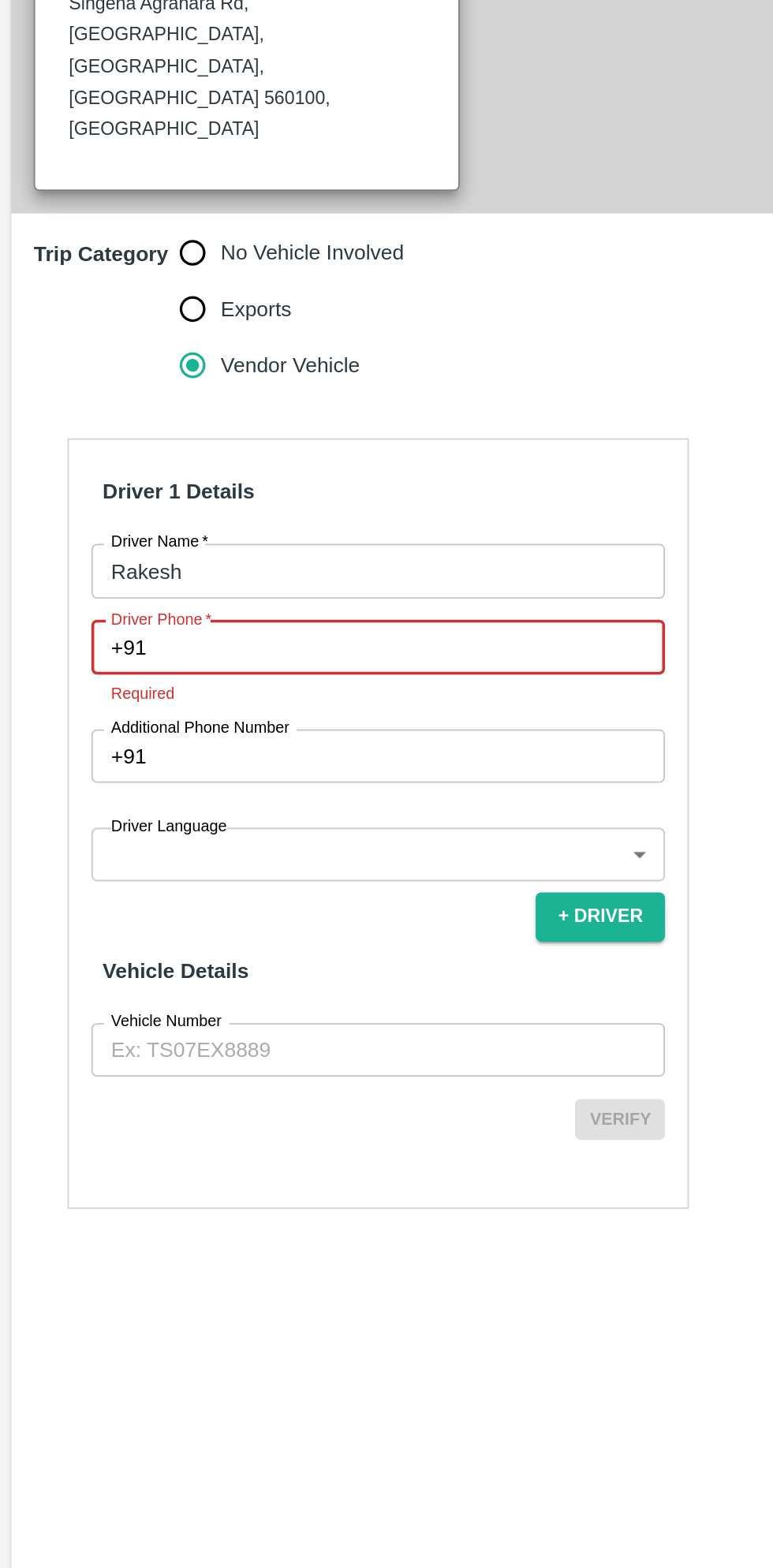
click at [171, 886] on input "Driver Phone   *" at bounding box center [231, 901] width 285 height 30
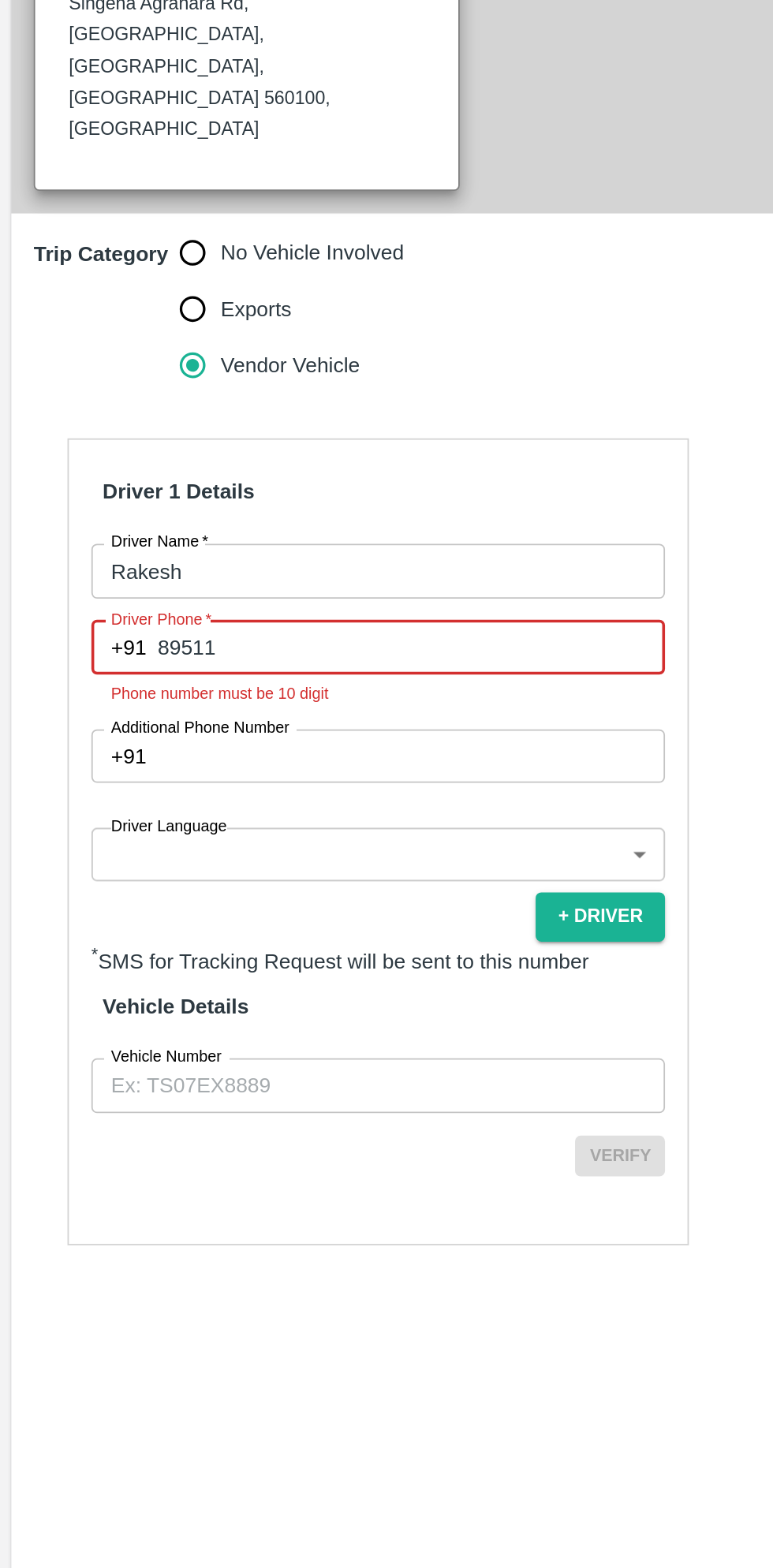
type input "8951107813"
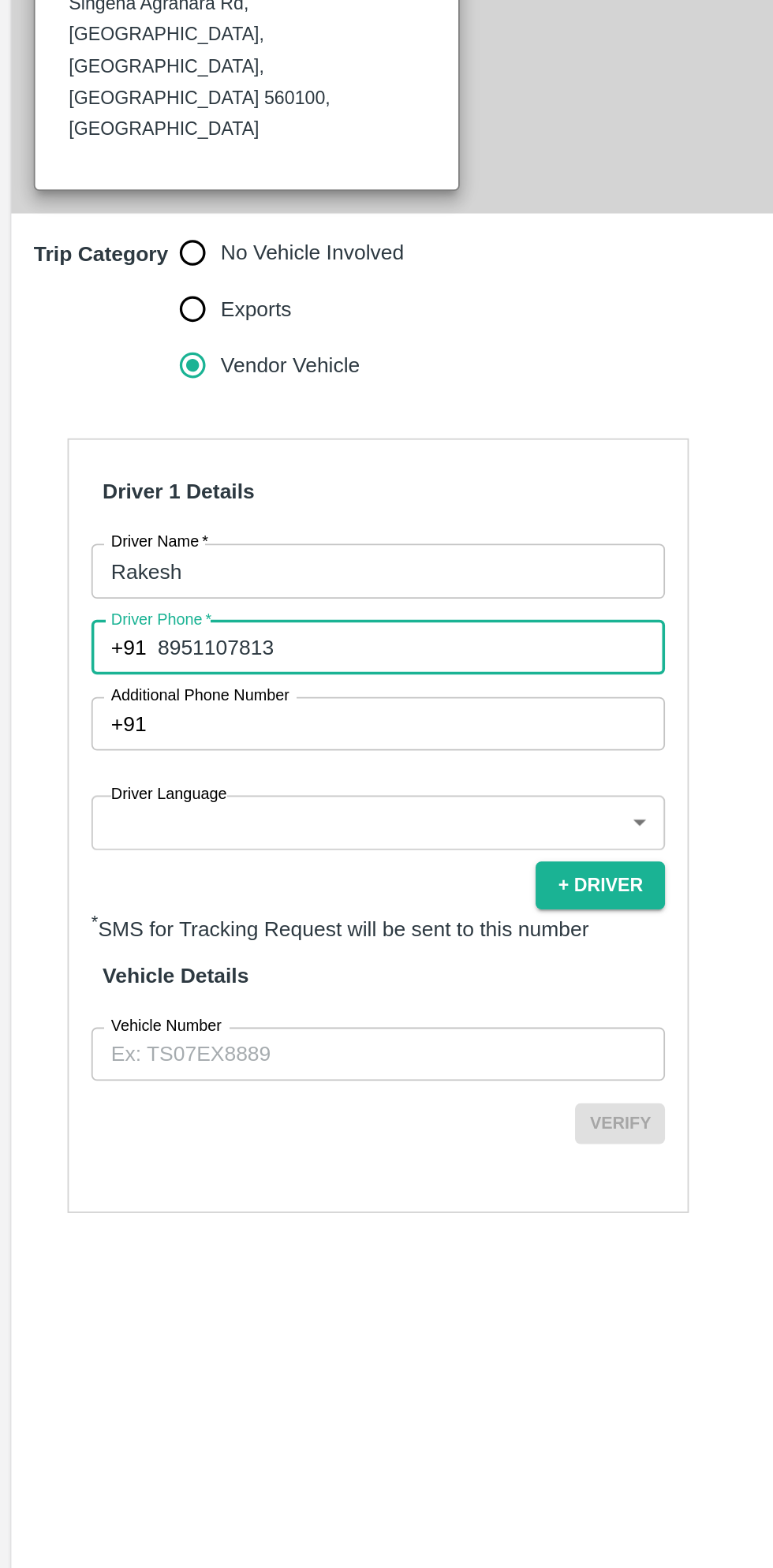
click at [216, 934] on body "Supply Chain Add Trip Select Shipment Trip Details Trip Type Fruit Movement 1 T…" at bounding box center [386, 784] width 773 height 1568
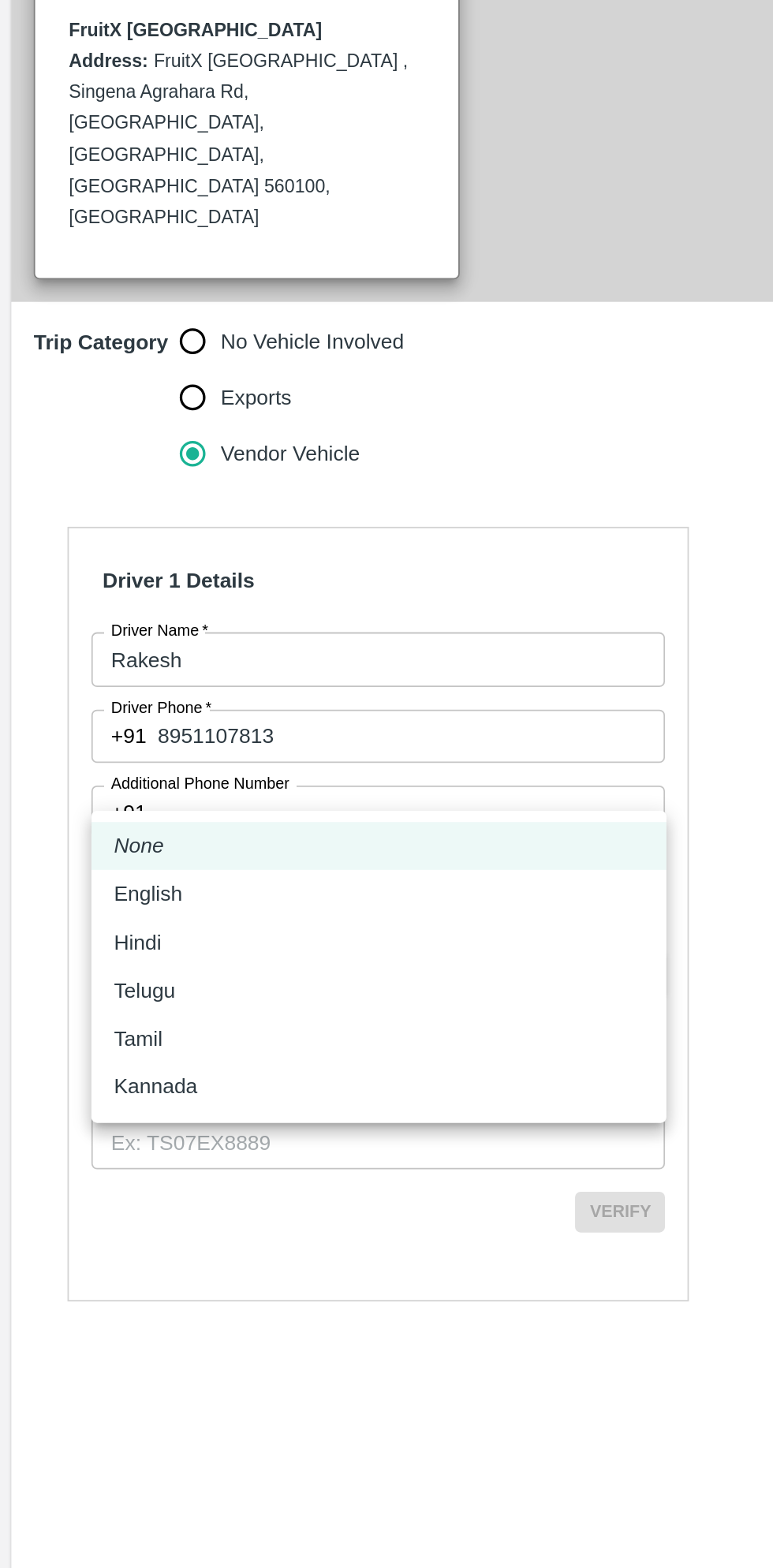
click at [102, 1092] on p "Kannada" at bounding box center [87, 1097] width 47 height 17
type input "ka"
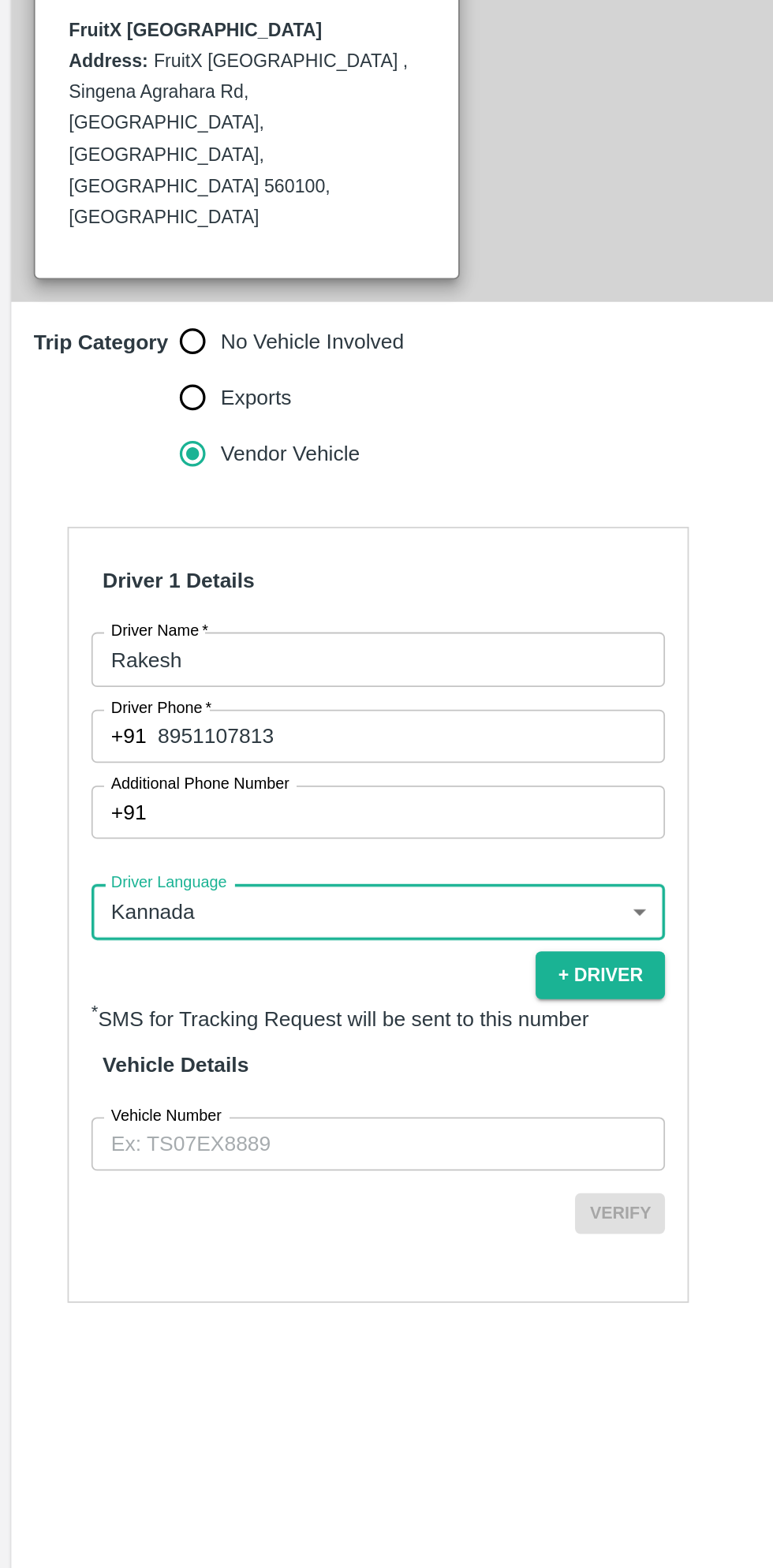
click at [222, 1115] on input "Vehicle Number" at bounding box center [212, 1130] width 322 height 30
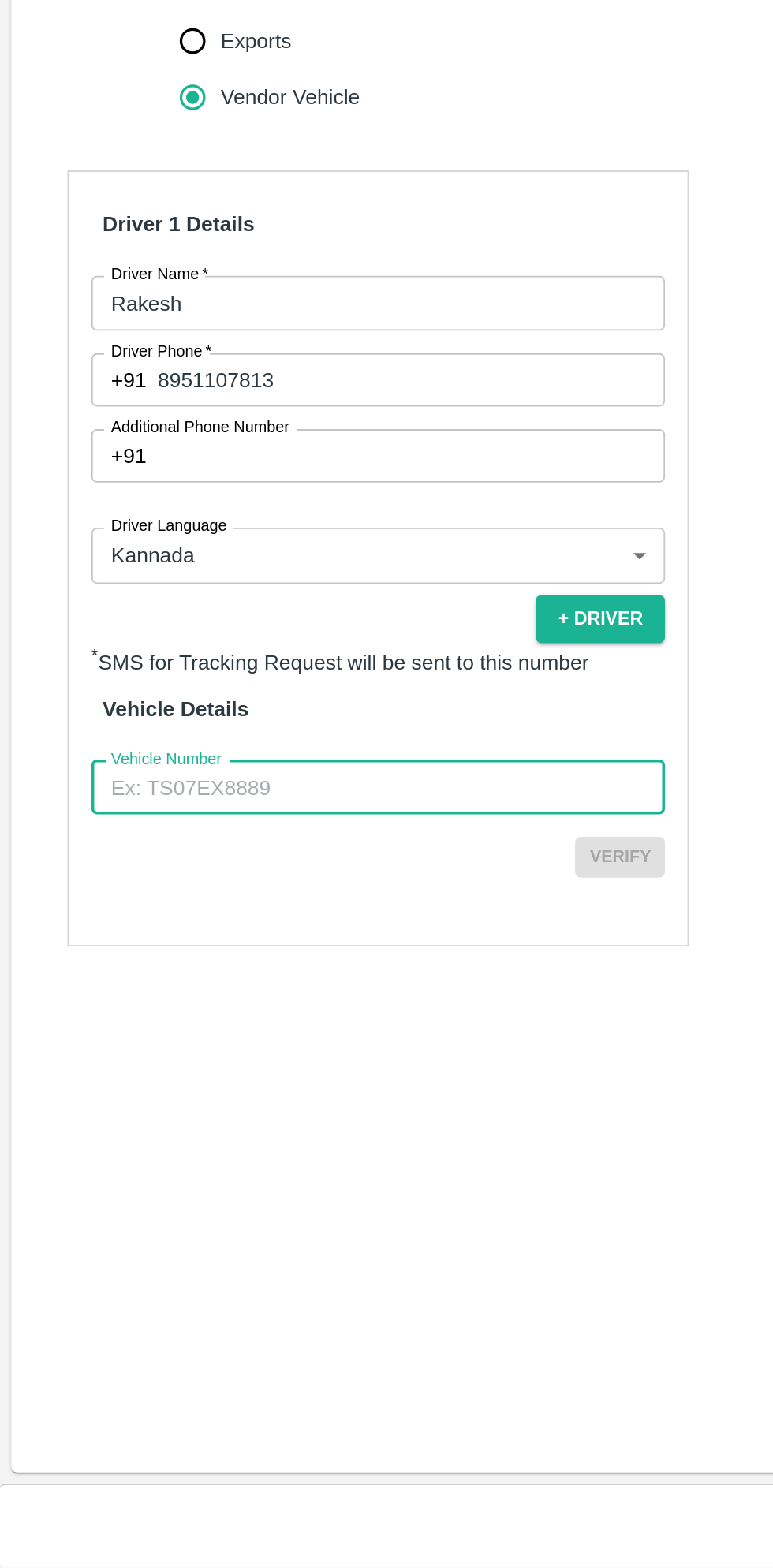
click at [196, 1115] on input "Vehicle Number" at bounding box center [212, 1130] width 322 height 30
type input "KA16AA2354"
click at [240, 1228] on div "Trip Details Trip Type Fruit Movement 1 Trip Type Trip Pickup Order SHIP/FRUI/3…" at bounding box center [386, 807] width 760 height 1414
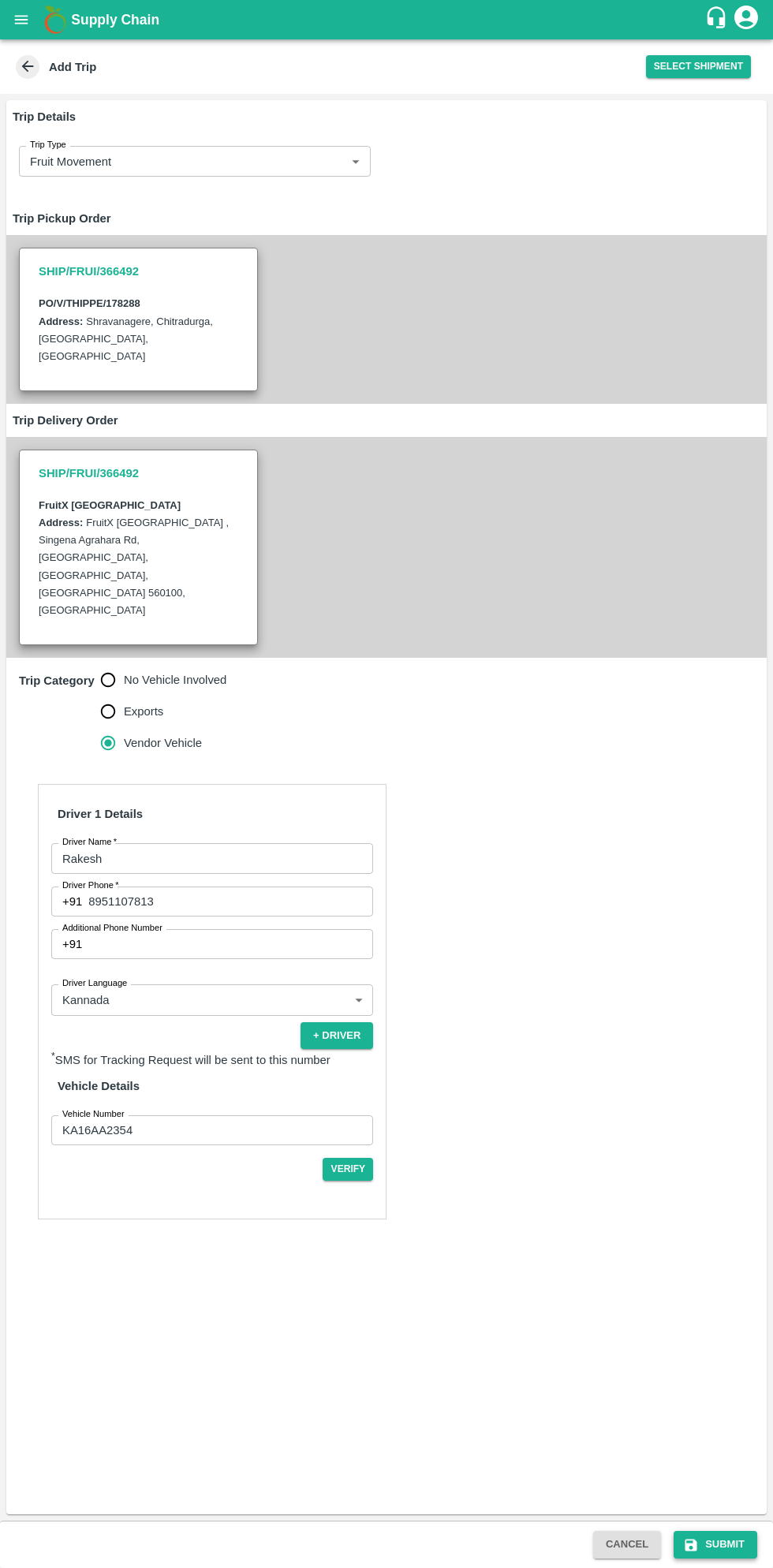
click at [742, 1546] on button "Submit" at bounding box center [716, 1544] width 84 height 27
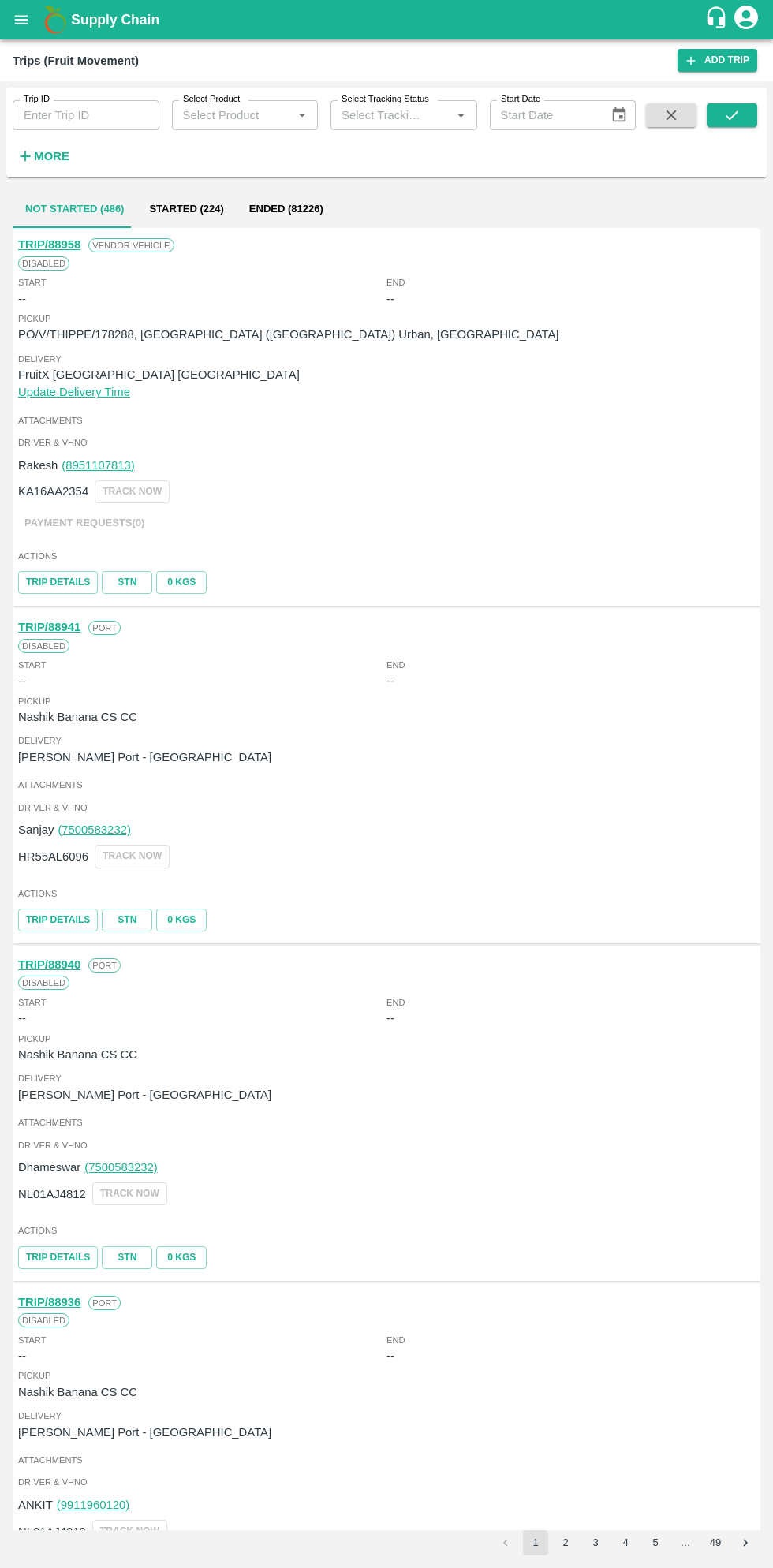
click at [23, 37] on button "open drawer" at bounding box center [21, 20] width 37 height 37
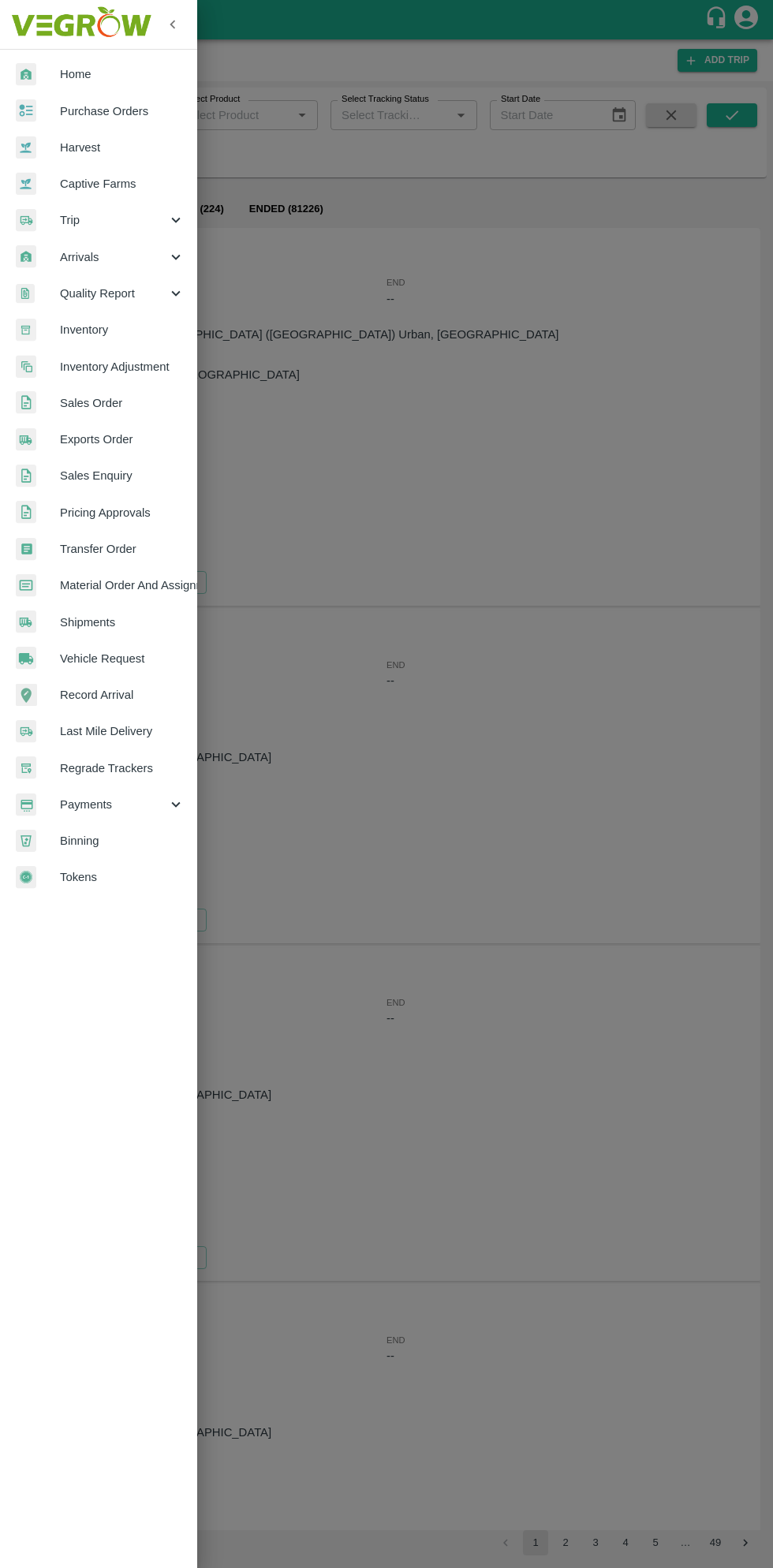
click at [126, 108] on span "Purchase Orders" at bounding box center [122, 110] width 125 height 17
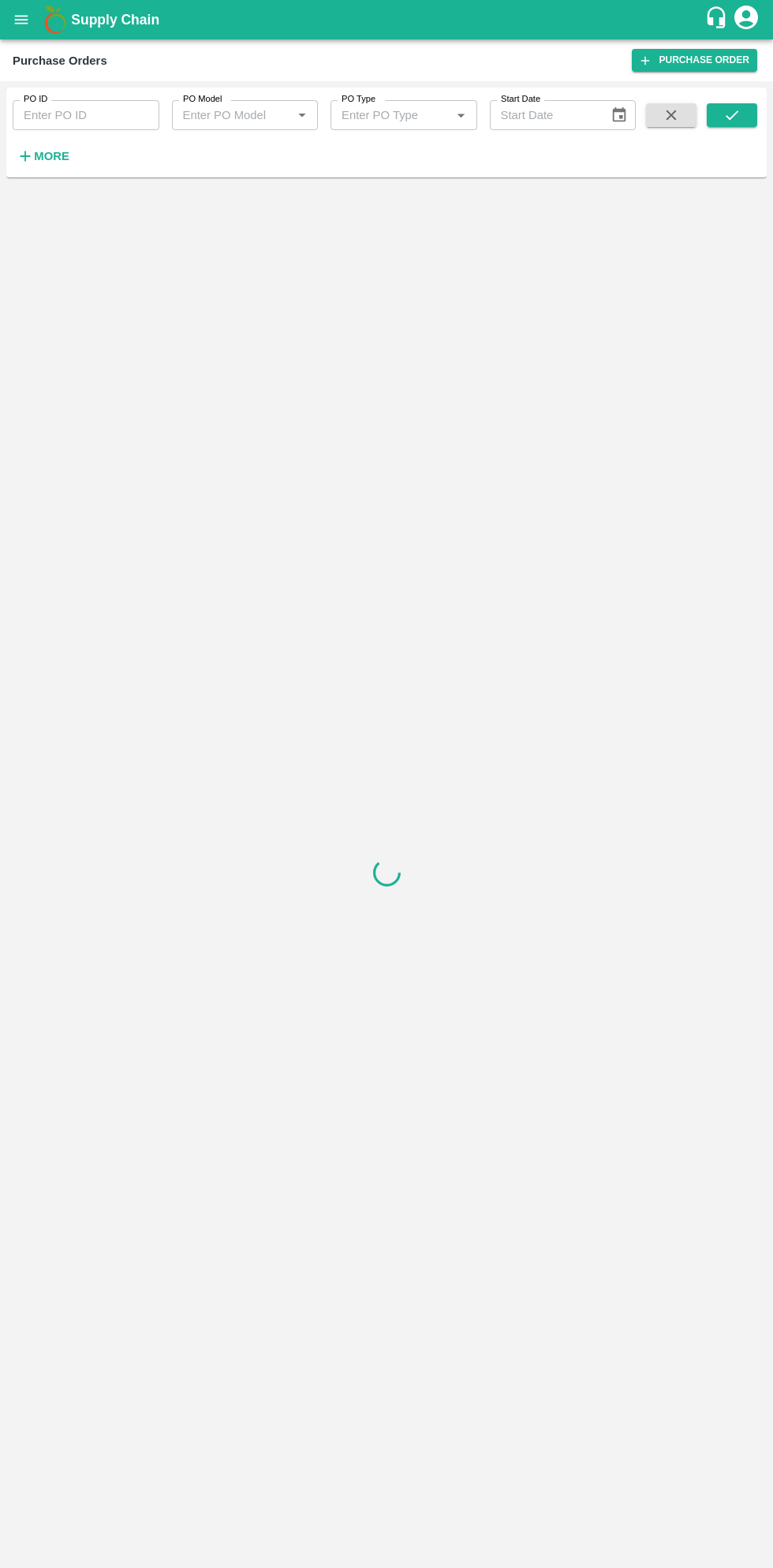
click at [57, 157] on strong "More" at bounding box center [51, 156] width 36 height 13
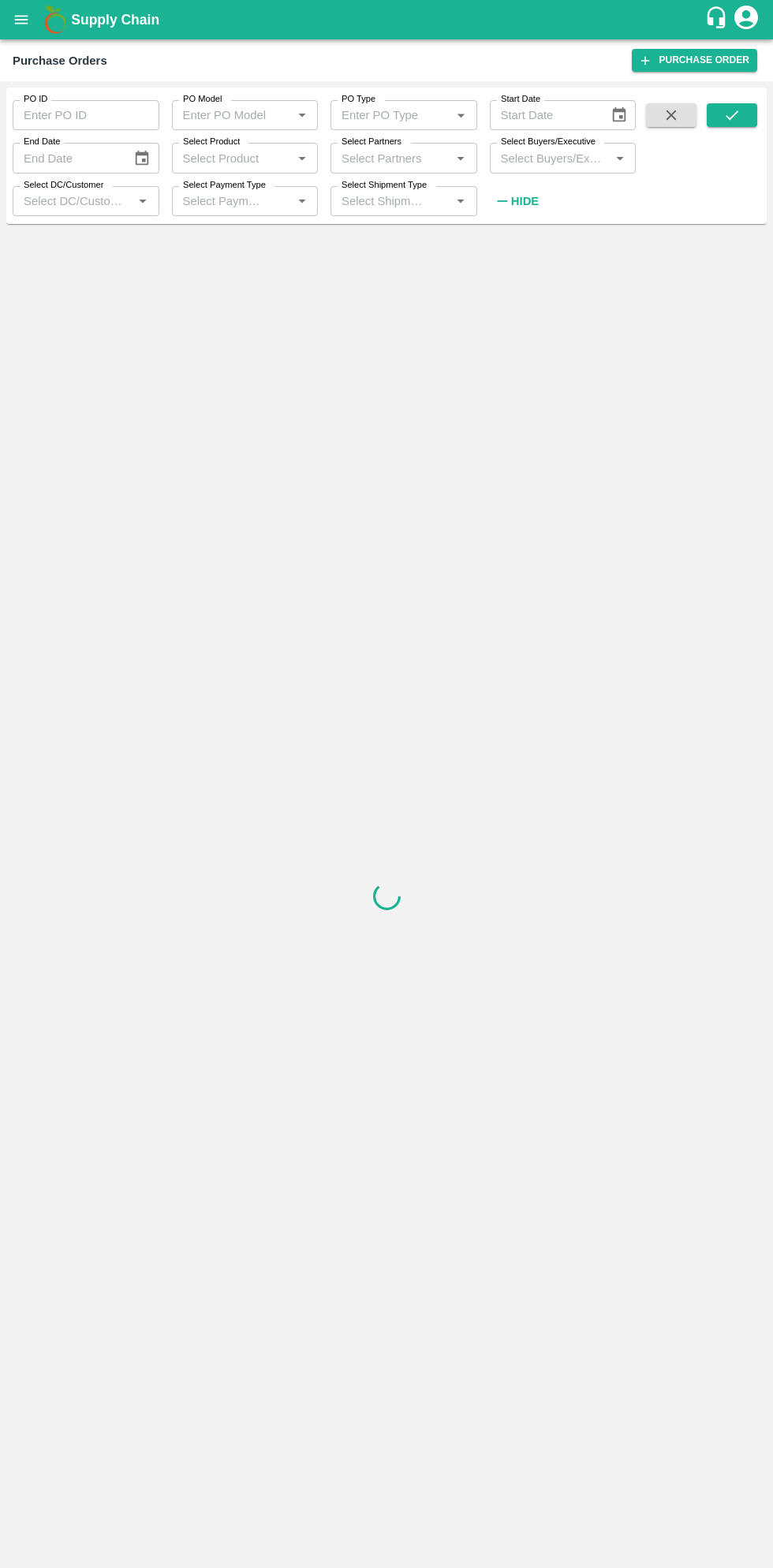
click at [549, 158] on input "Select Buyers/Executive" at bounding box center [550, 158] width 111 height 20
type input "saga"
click at [513, 236] on input "checkbox" at bounding box center [524, 238] width 32 height 32
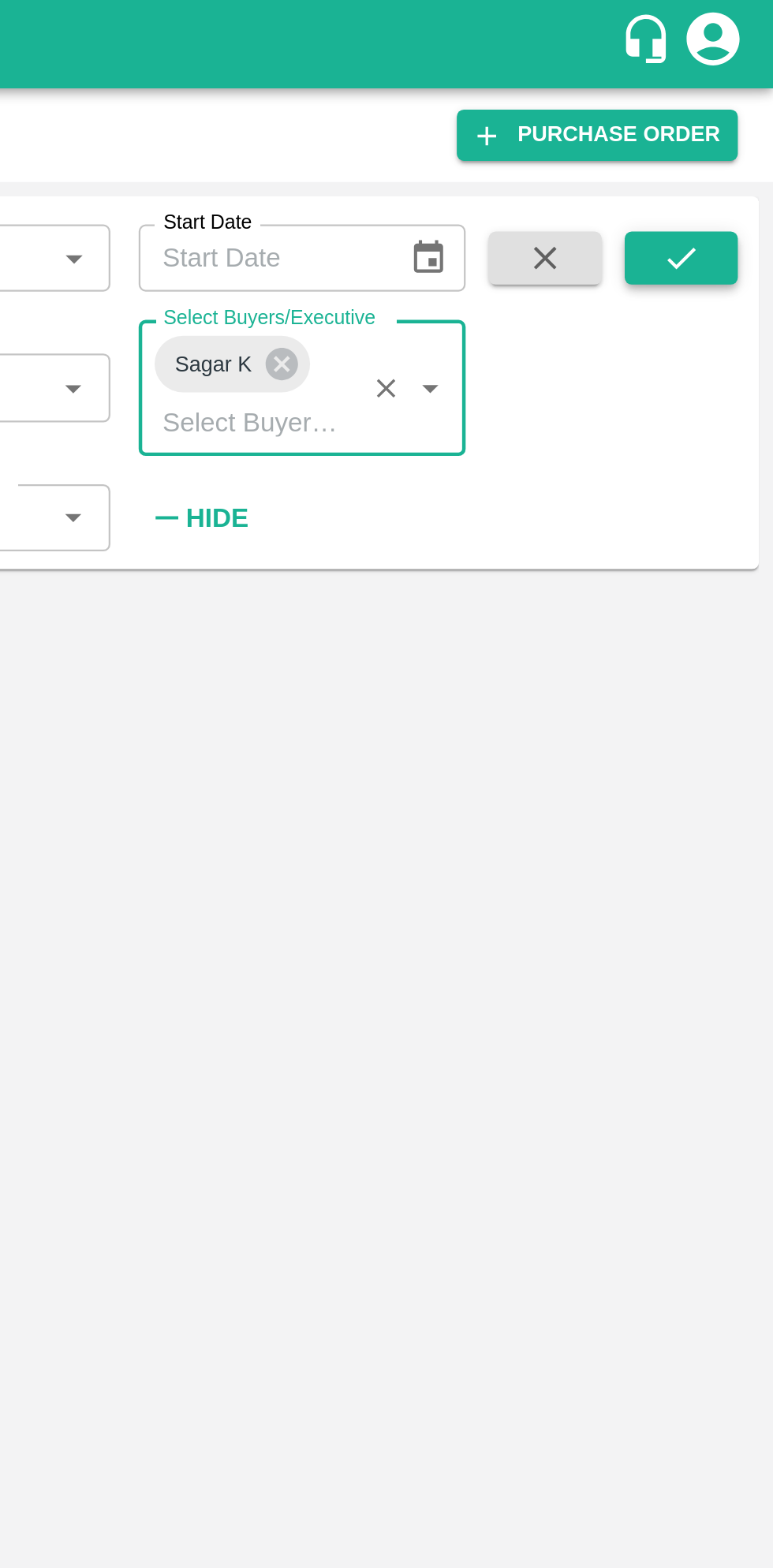
click at [724, 123] on icon "submit" at bounding box center [731, 115] width 17 height 17
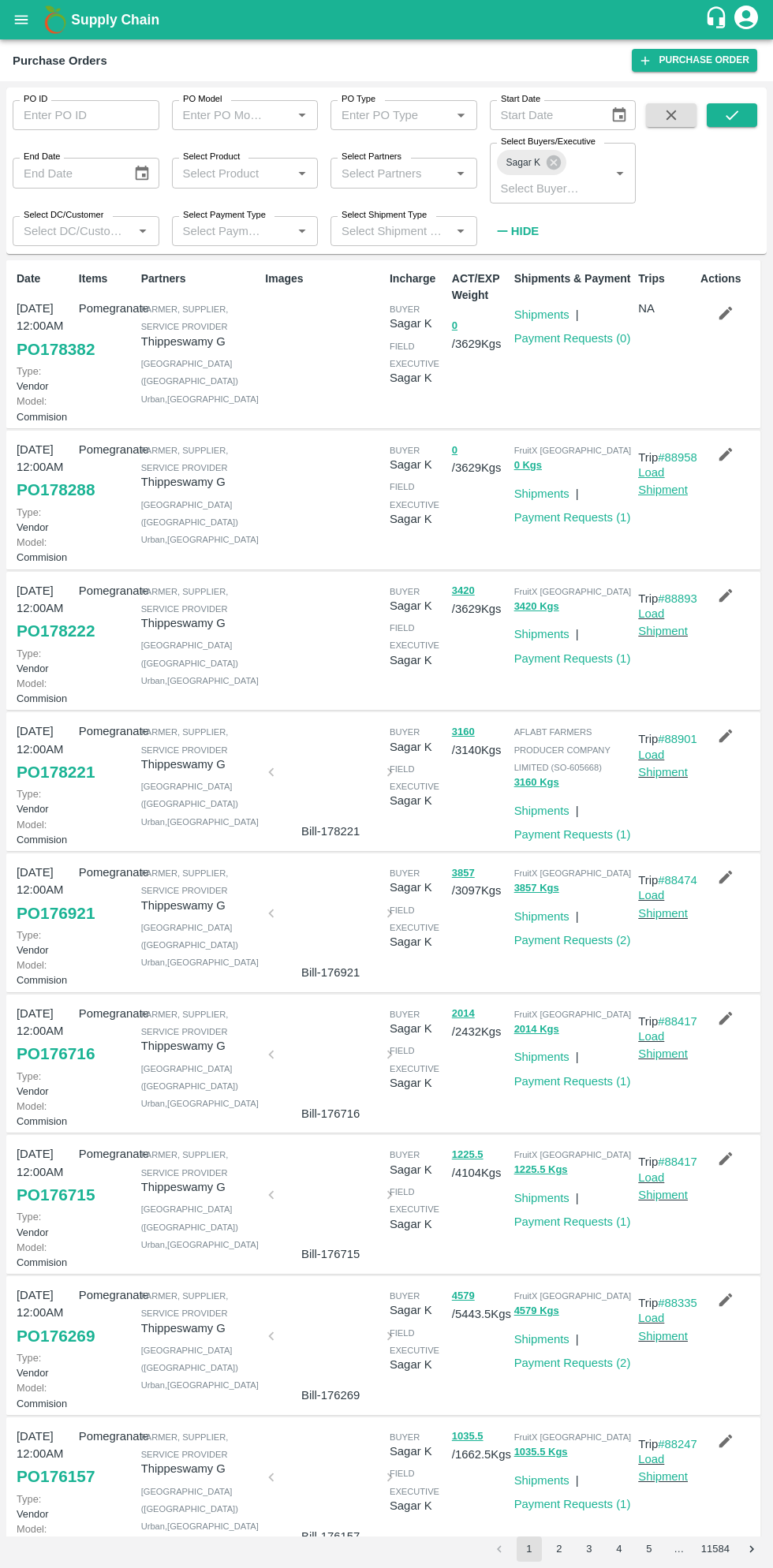
click at [663, 497] on link "Load Shipment" at bounding box center [663, 481] width 49 height 30
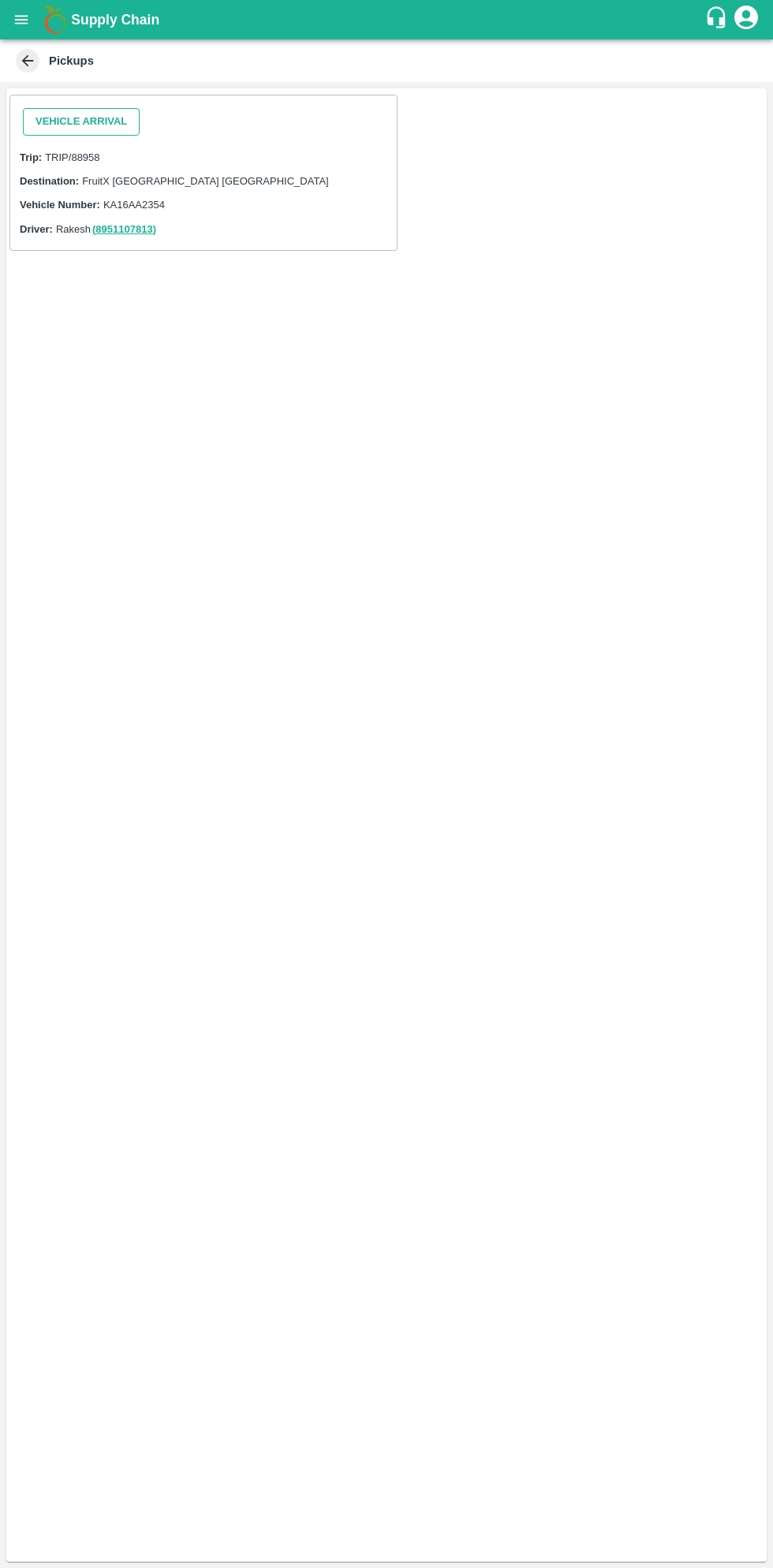
click at [83, 120] on button "Vehicle Arrival" at bounding box center [81, 121] width 117 height 27
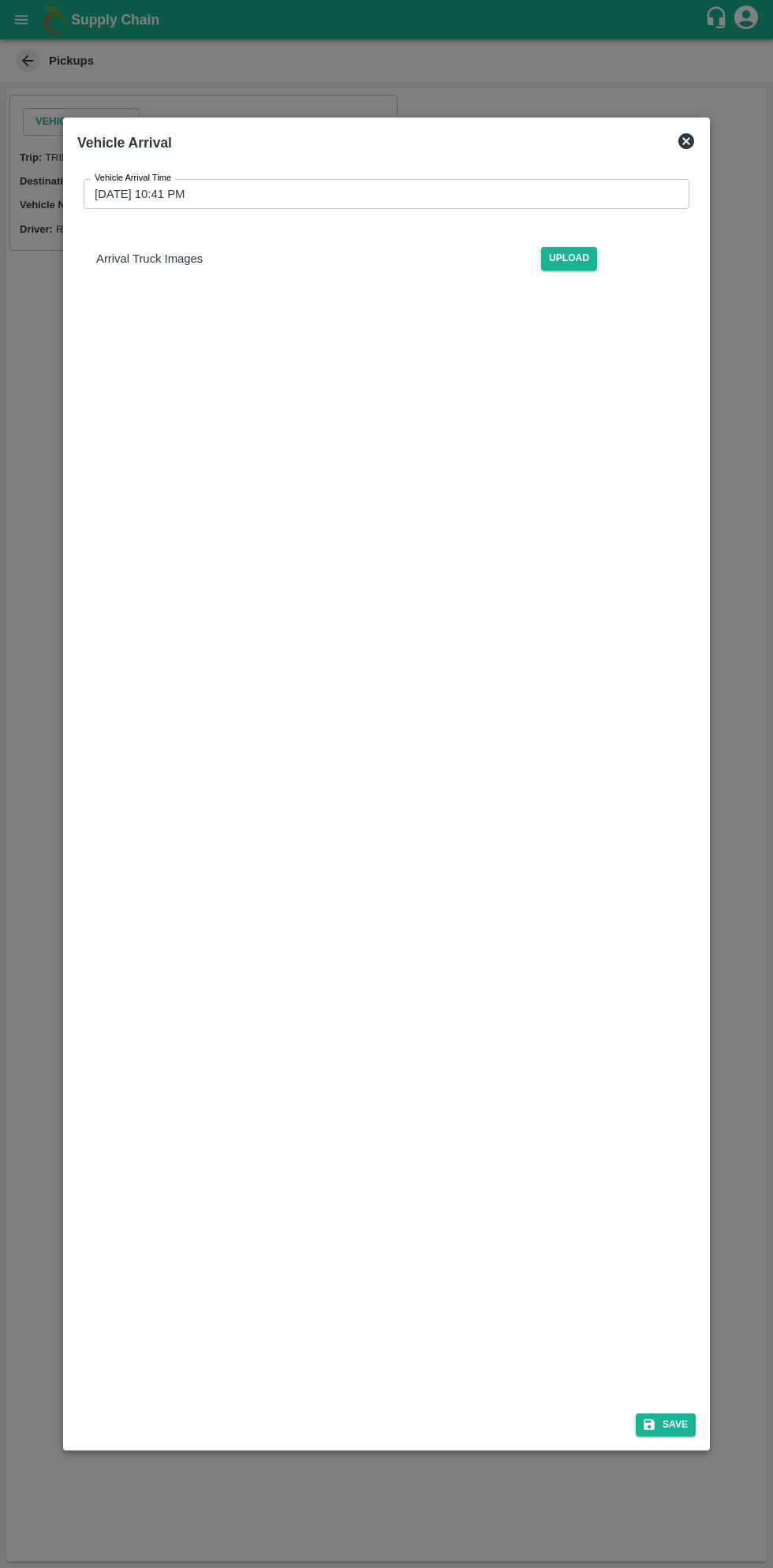
click at [343, 197] on input "25/09/2025 10:41 PM" at bounding box center [381, 193] width 595 height 30
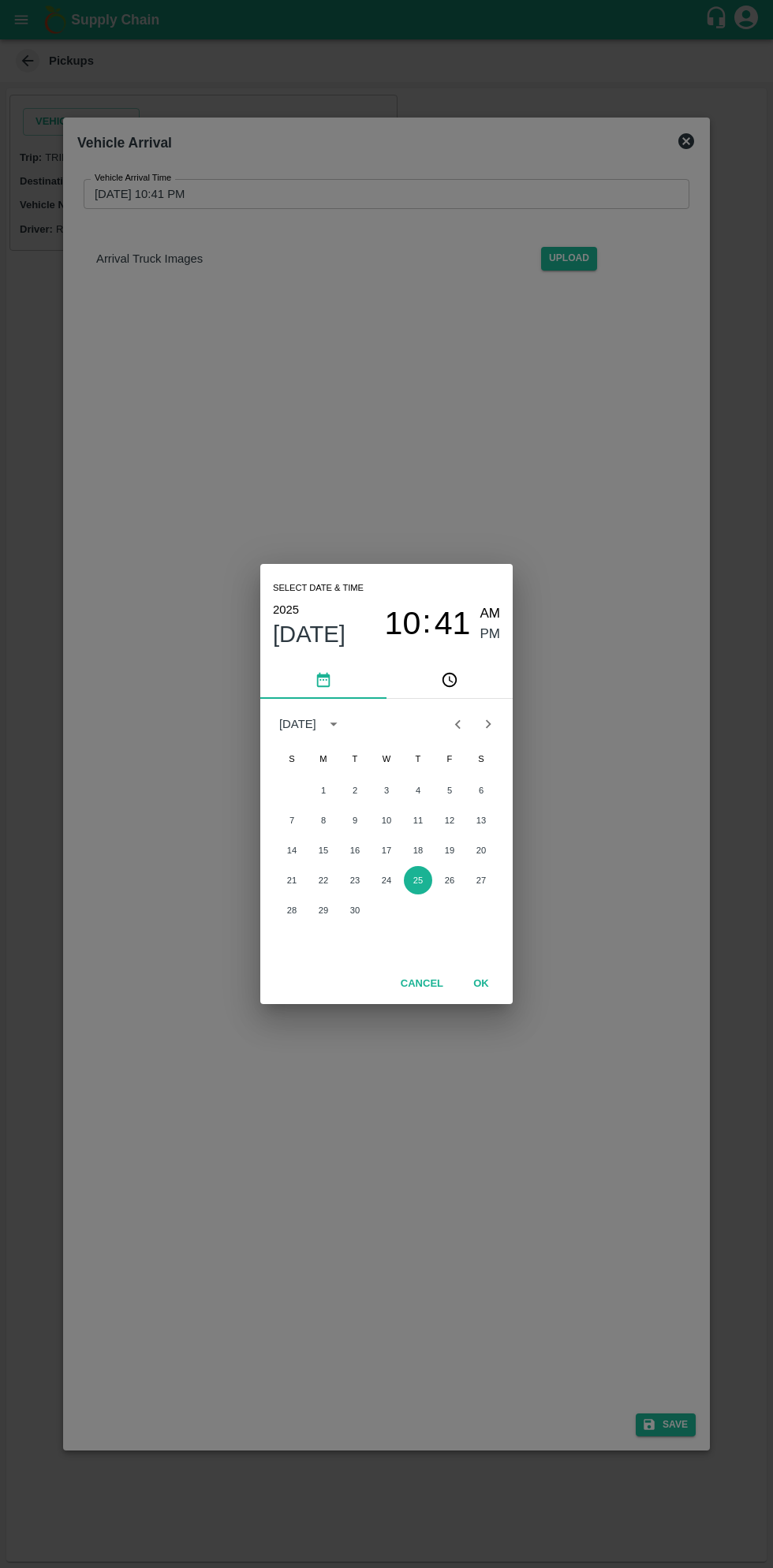
click at [496, 612] on span "AM" at bounding box center [490, 613] width 20 height 21
type input "25/09/2025 10:41 AM"
click at [486, 996] on button "OK" at bounding box center [480, 984] width 50 height 27
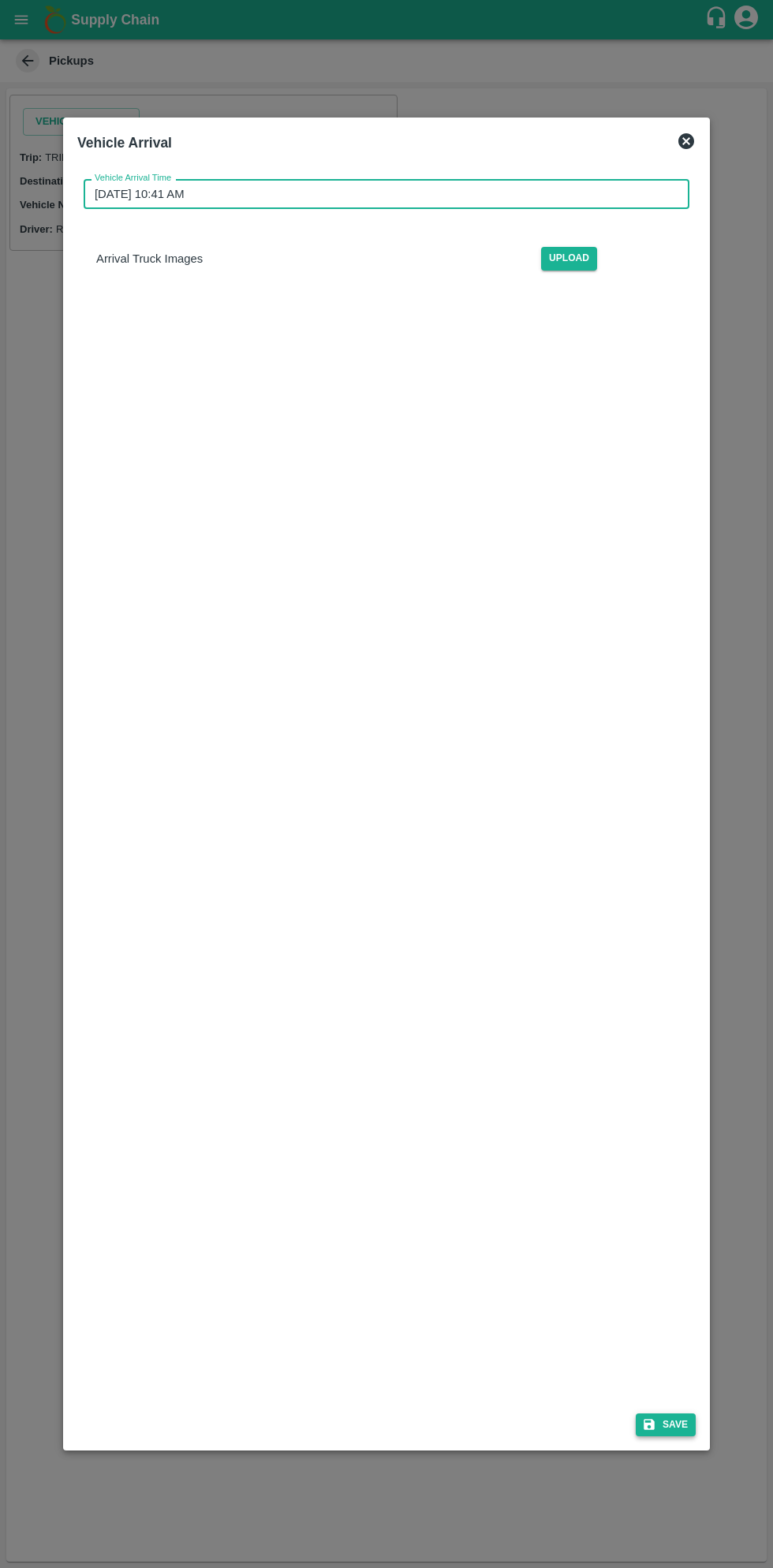
click at [671, 1420] on button "Save" at bounding box center [665, 1425] width 60 height 23
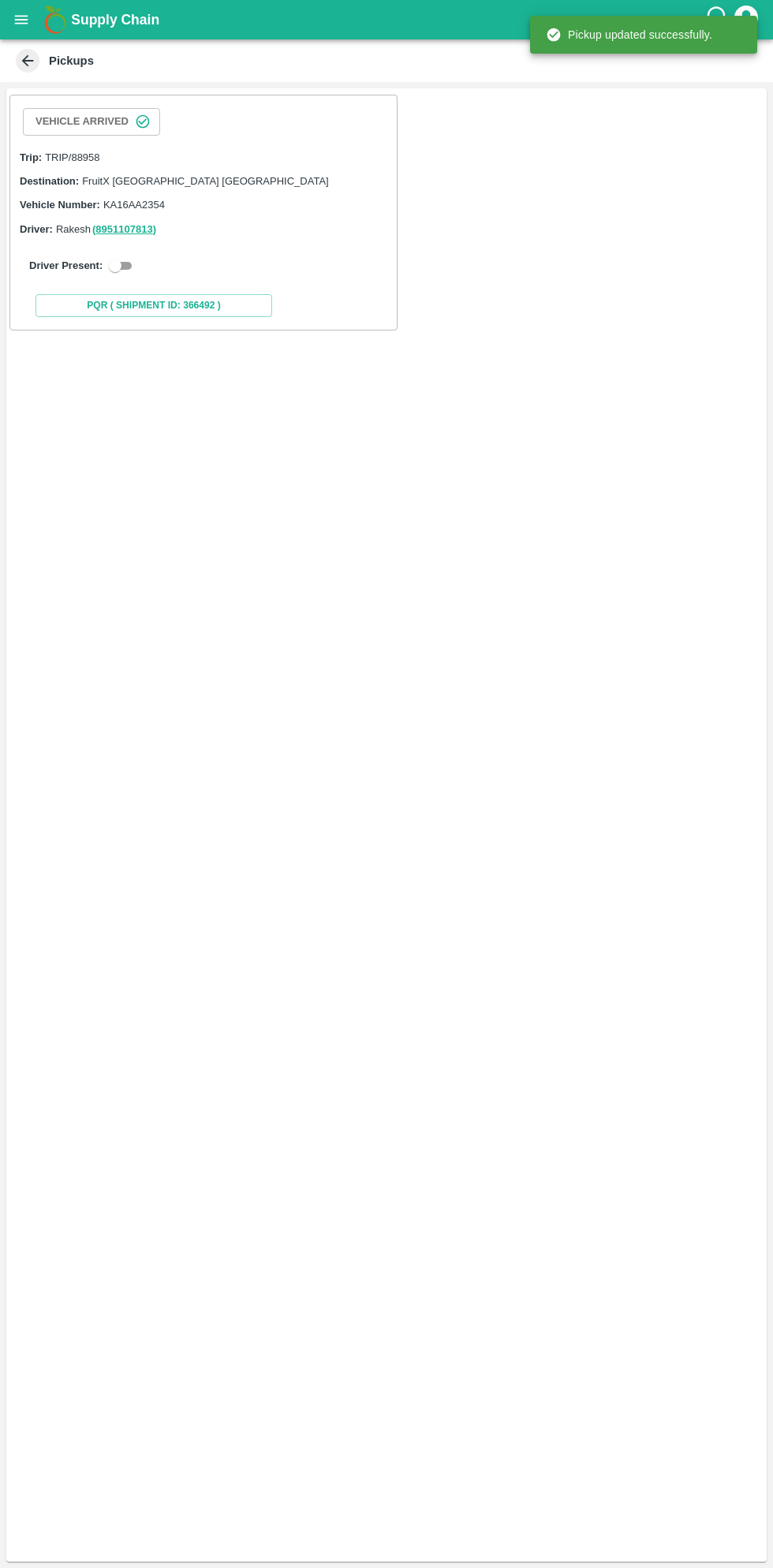
click at [113, 262] on input "checkbox" at bounding box center [115, 266] width 57 height 19
checkbox input "true"
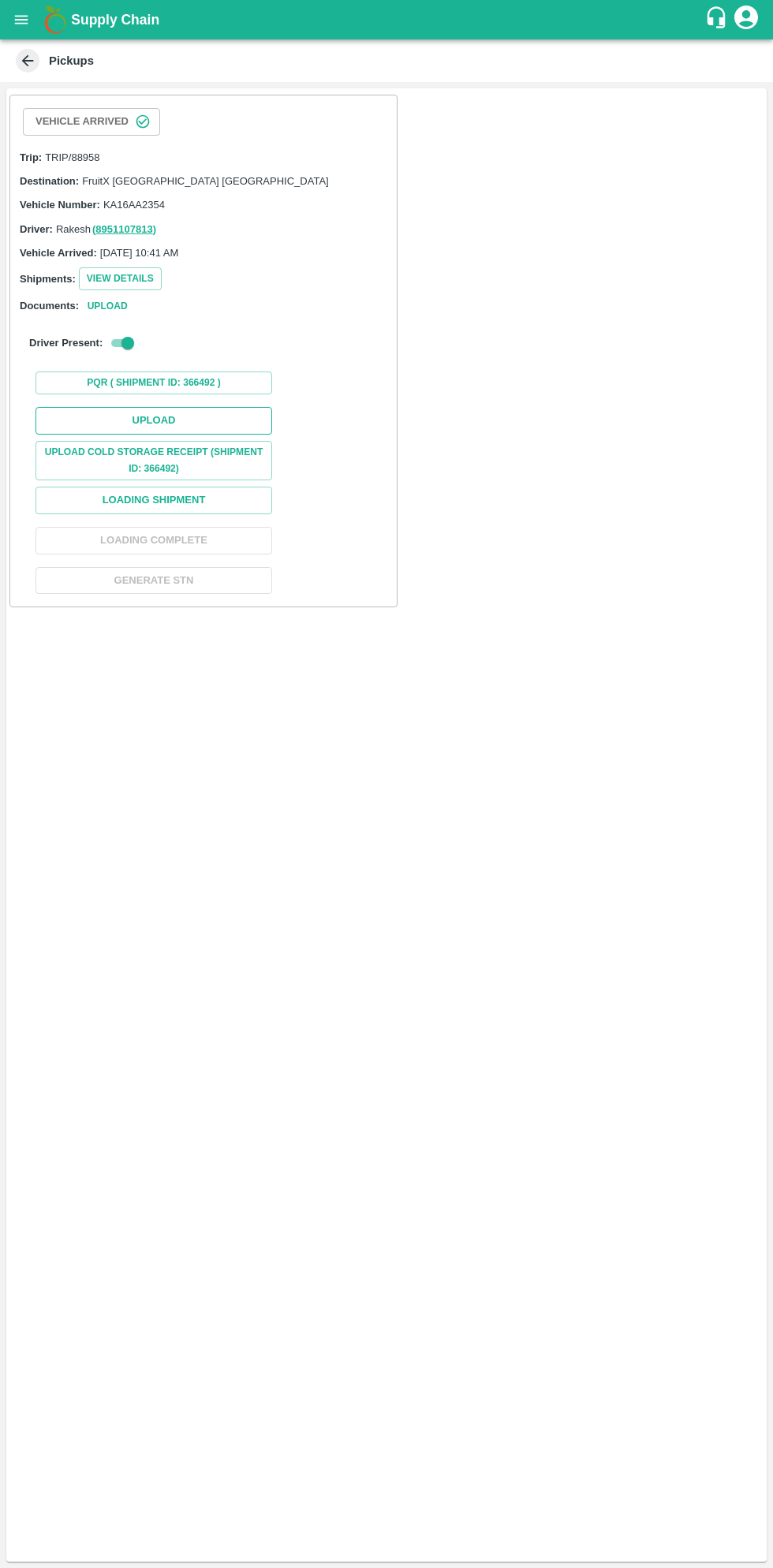
click at [198, 413] on button "Upload" at bounding box center [153, 421] width 236 height 27
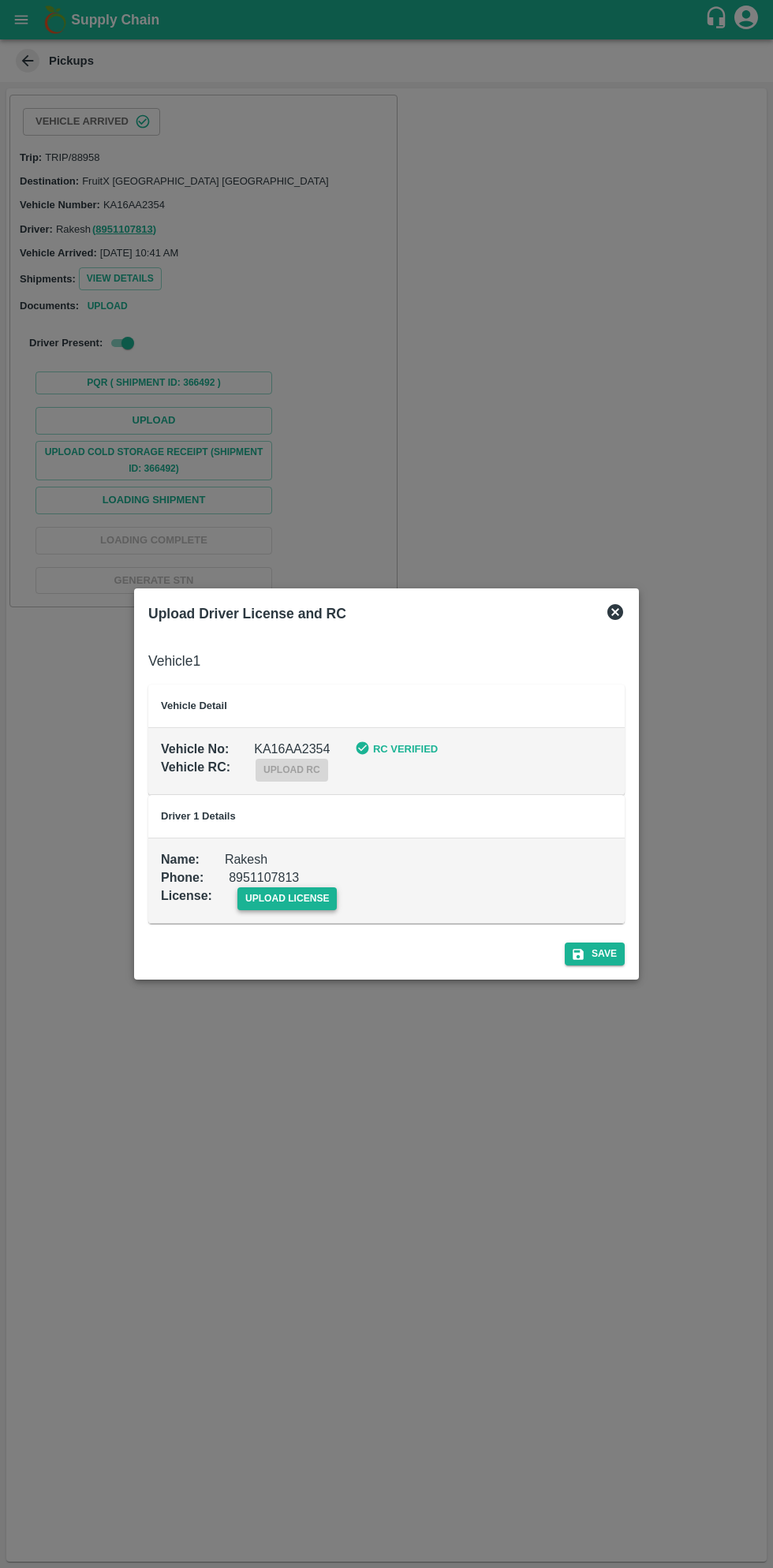
click at [290, 898] on span "upload license" at bounding box center [287, 898] width 100 height 23
click at [0, 0] on input "upload license" at bounding box center [0, 0] width 0 height 0
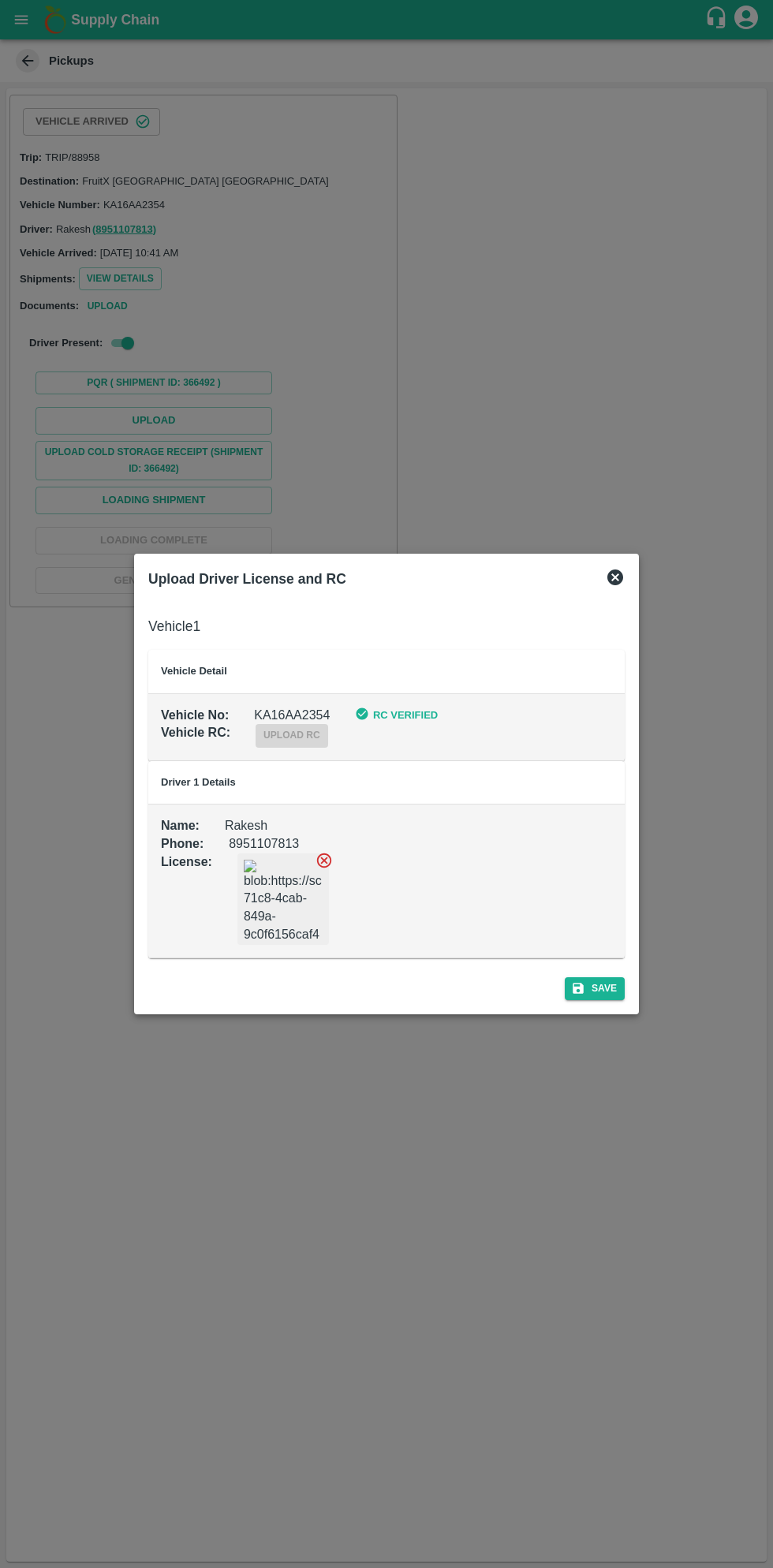
click at [610, 1000] on div "Save" at bounding box center [387, 986] width 489 height 42
click at [590, 991] on button "Save" at bounding box center [595, 988] width 60 height 23
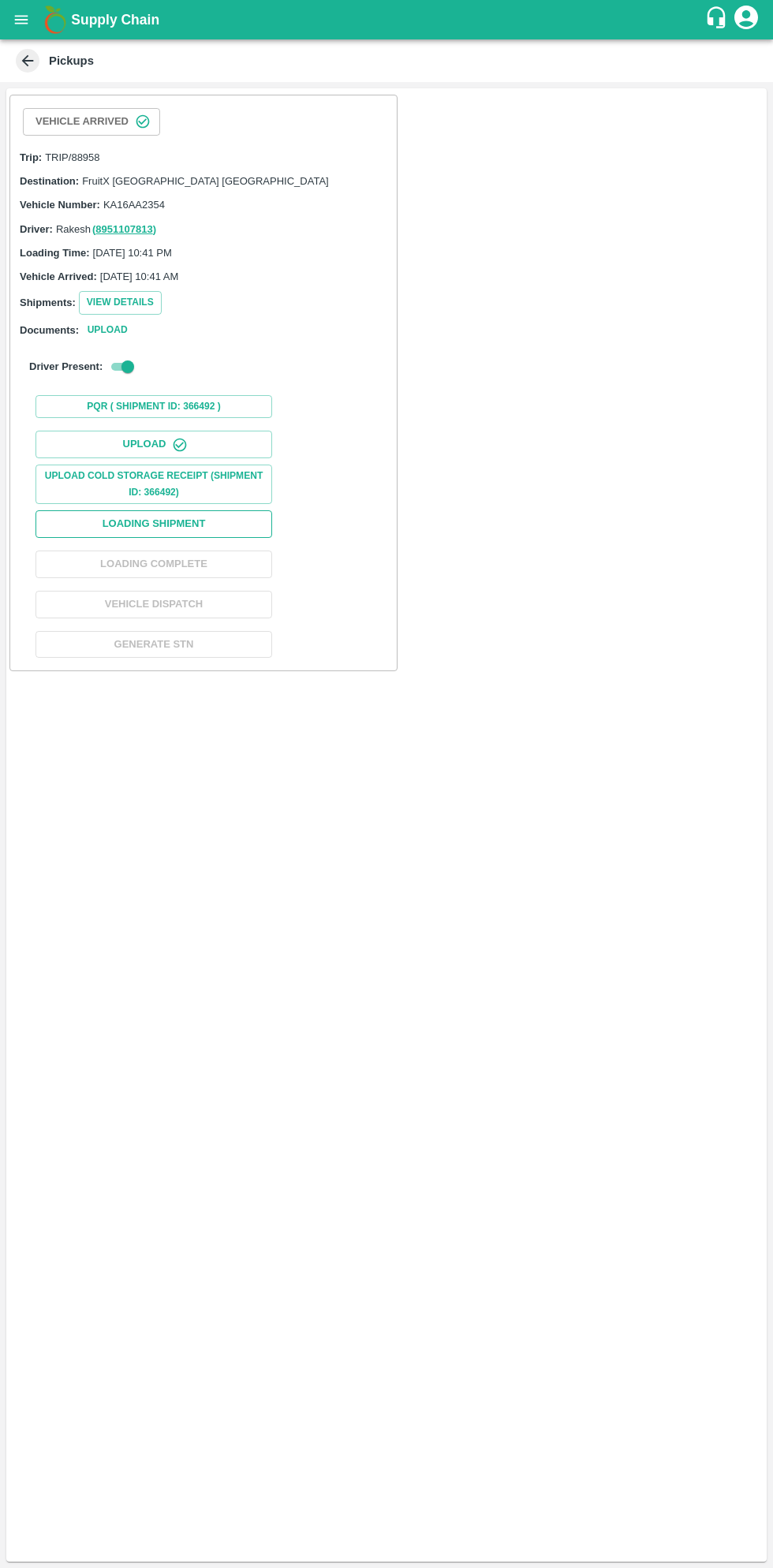
click at [228, 519] on button "Loading Shipment" at bounding box center [153, 524] width 236 height 27
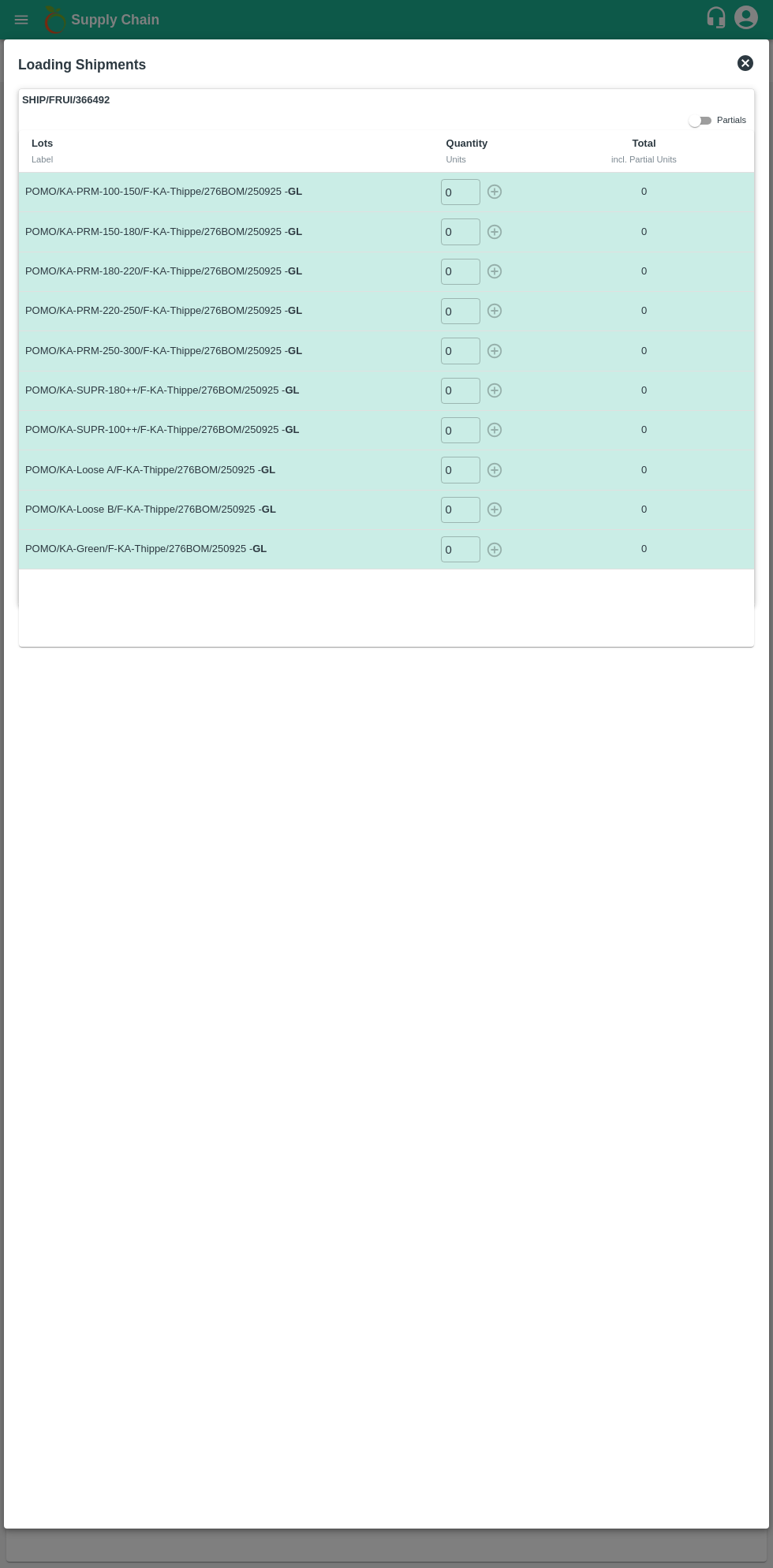
click at [462, 188] on input "0" at bounding box center [460, 192] width 39 height 26
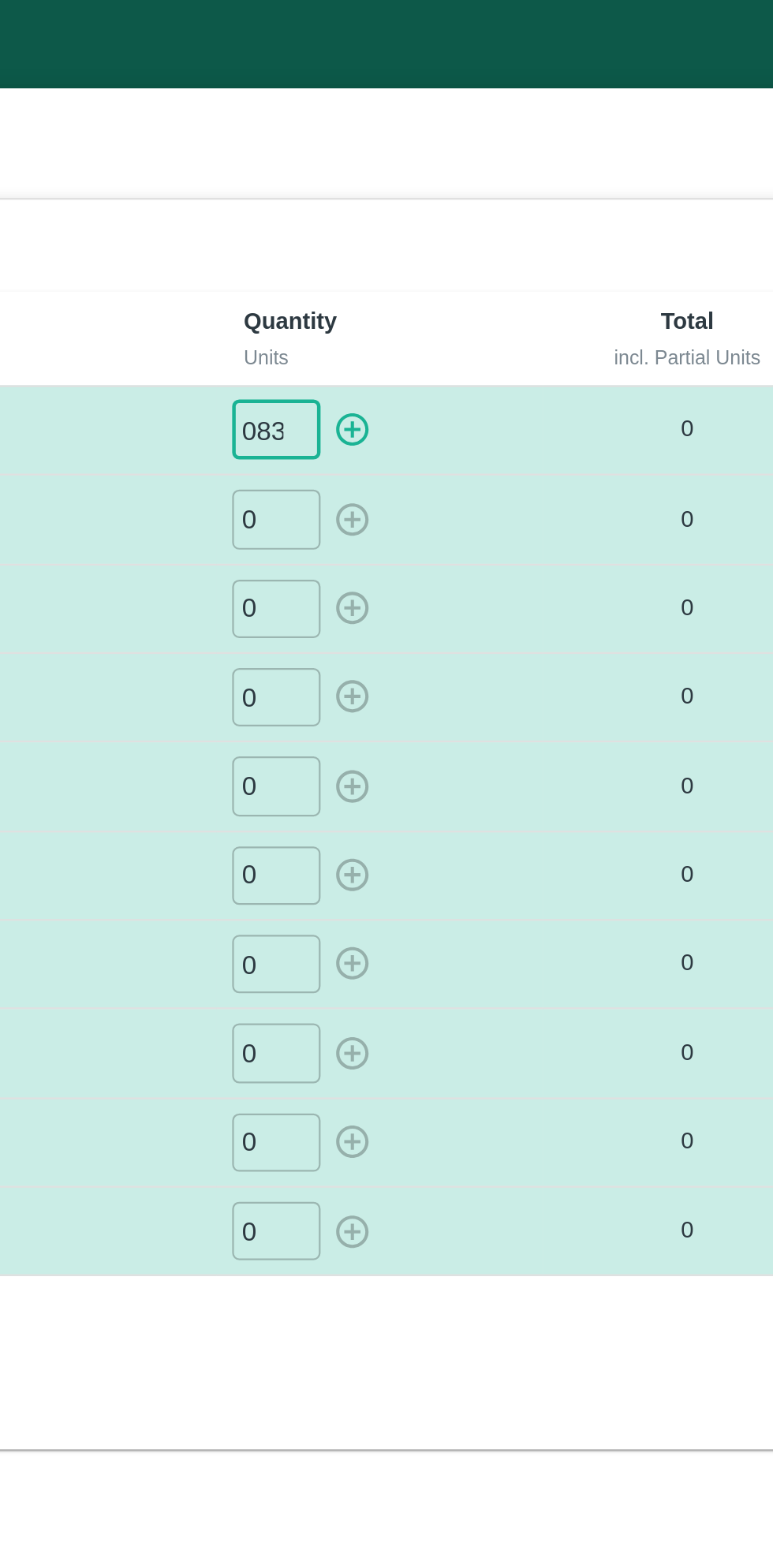
click at [496, 201] on button "button" at bounding box center [495, 192] width 26 height 26
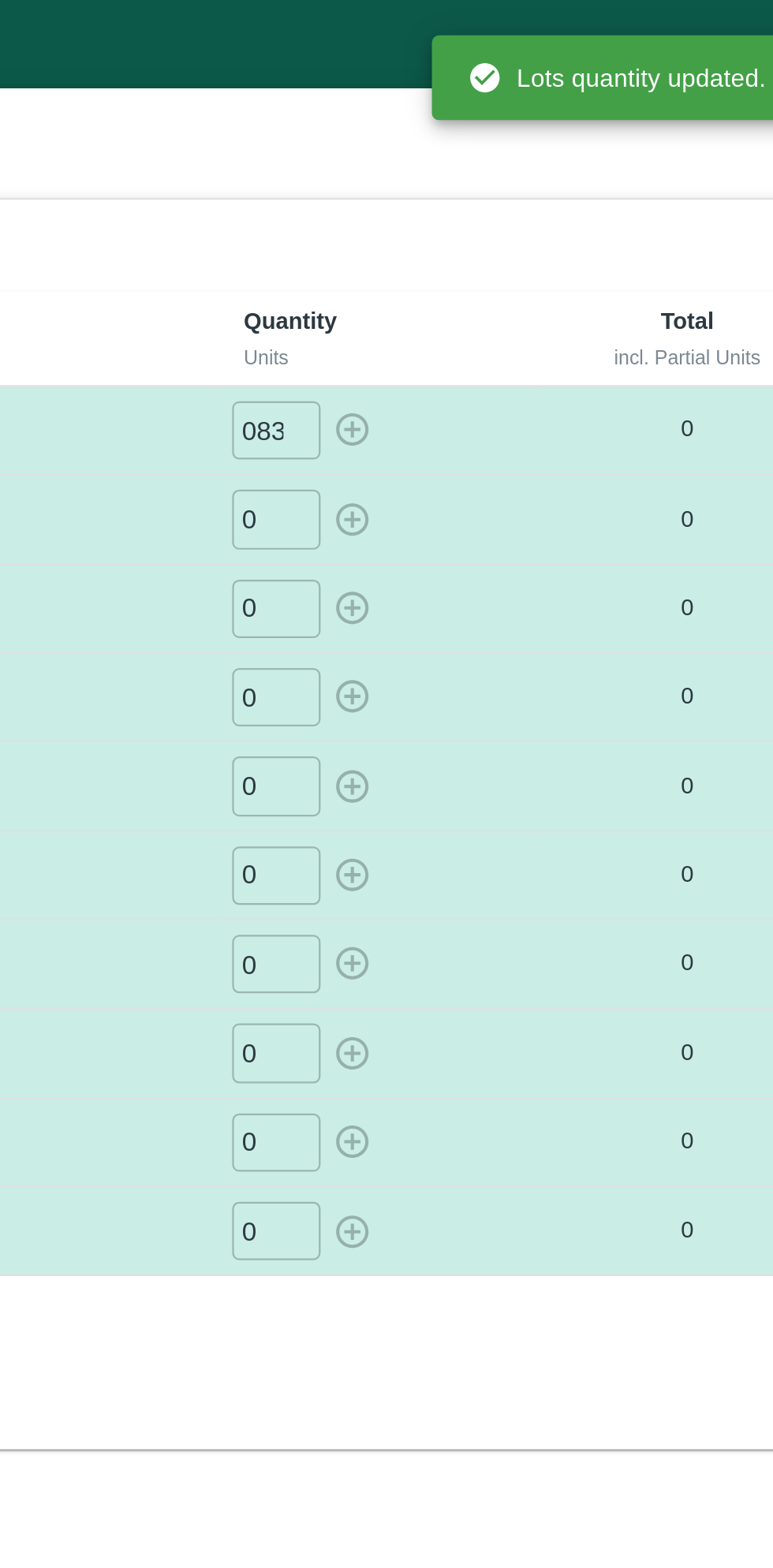
type input "0"
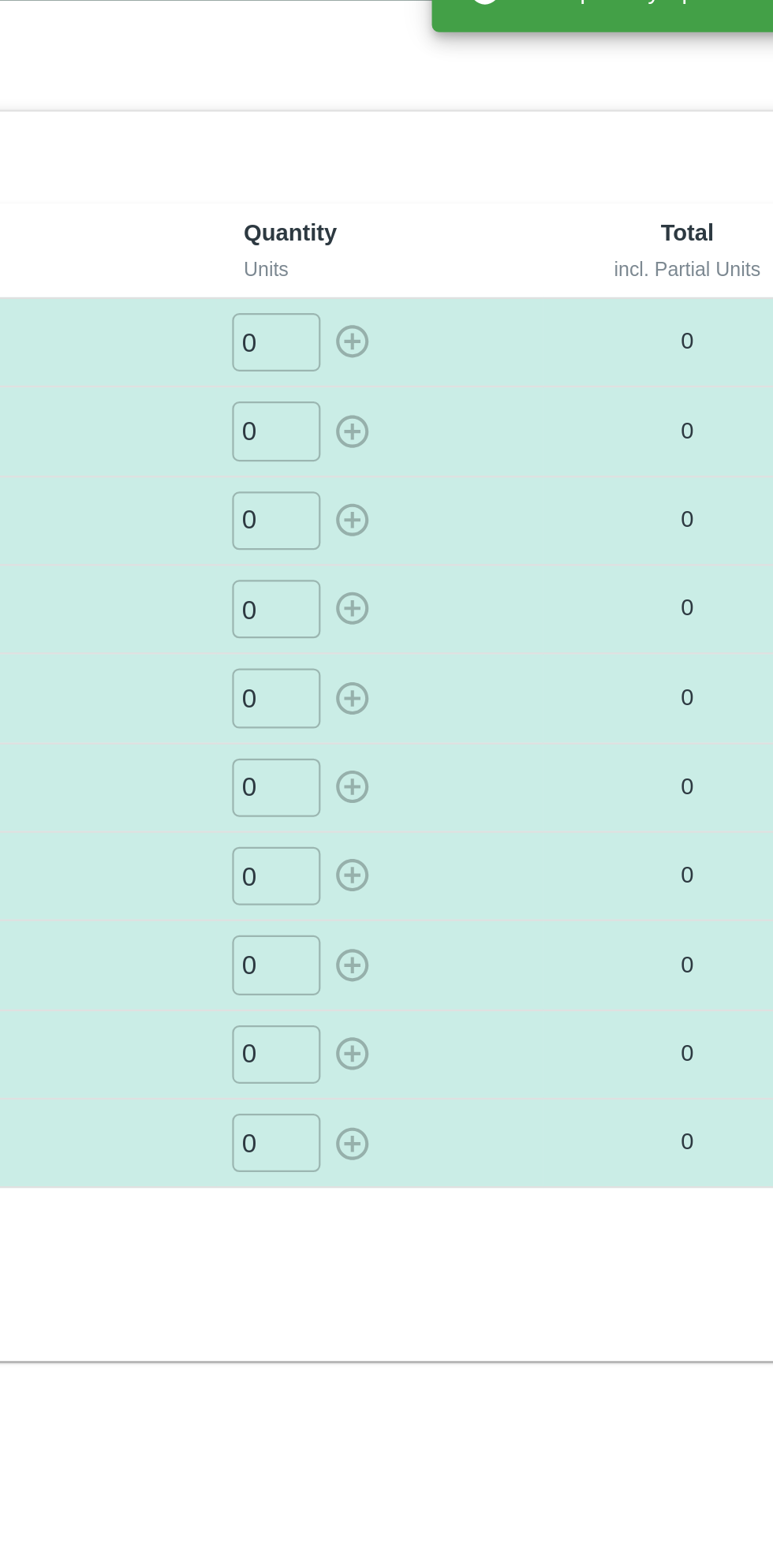
click at [466, 273] on input "0" at bounding box center [460, 271] width 39 height 26
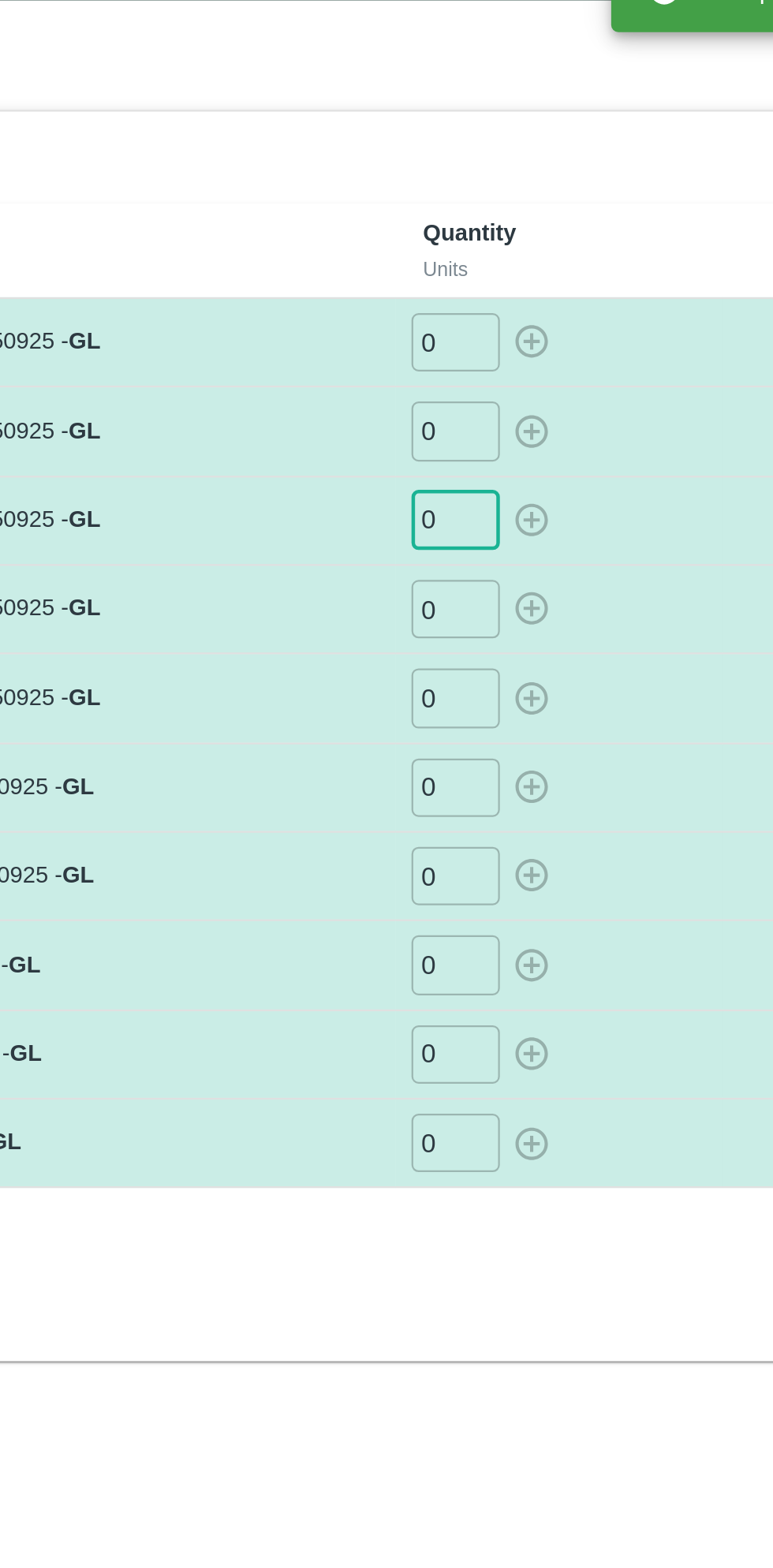
click at [465, 235] on input "0" at bounding box center [460, 231] width 39 height 26
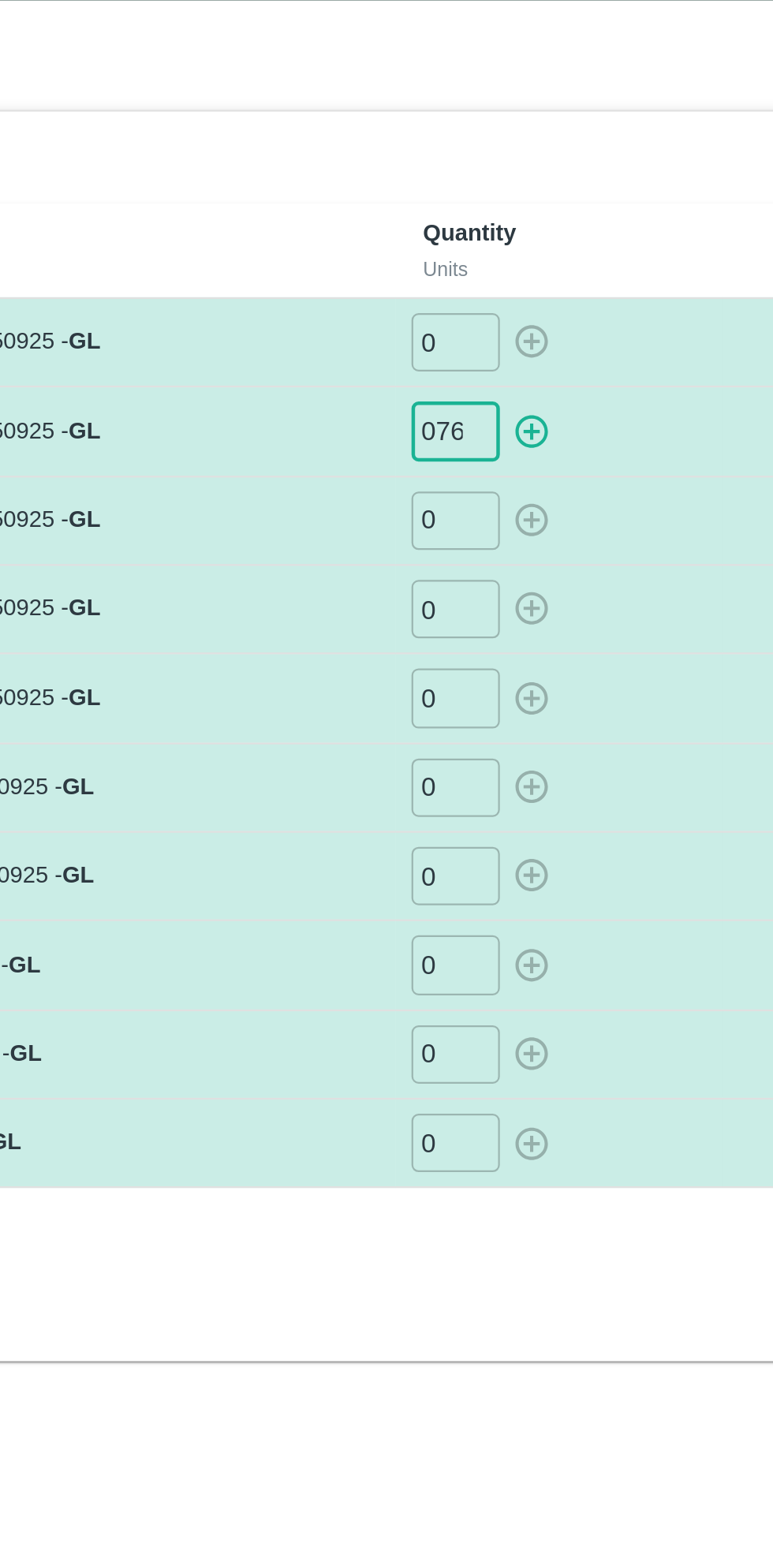
click at [494, 240] on button "button" at bounding box center [495, 231] width 26 height 26
type input "0"
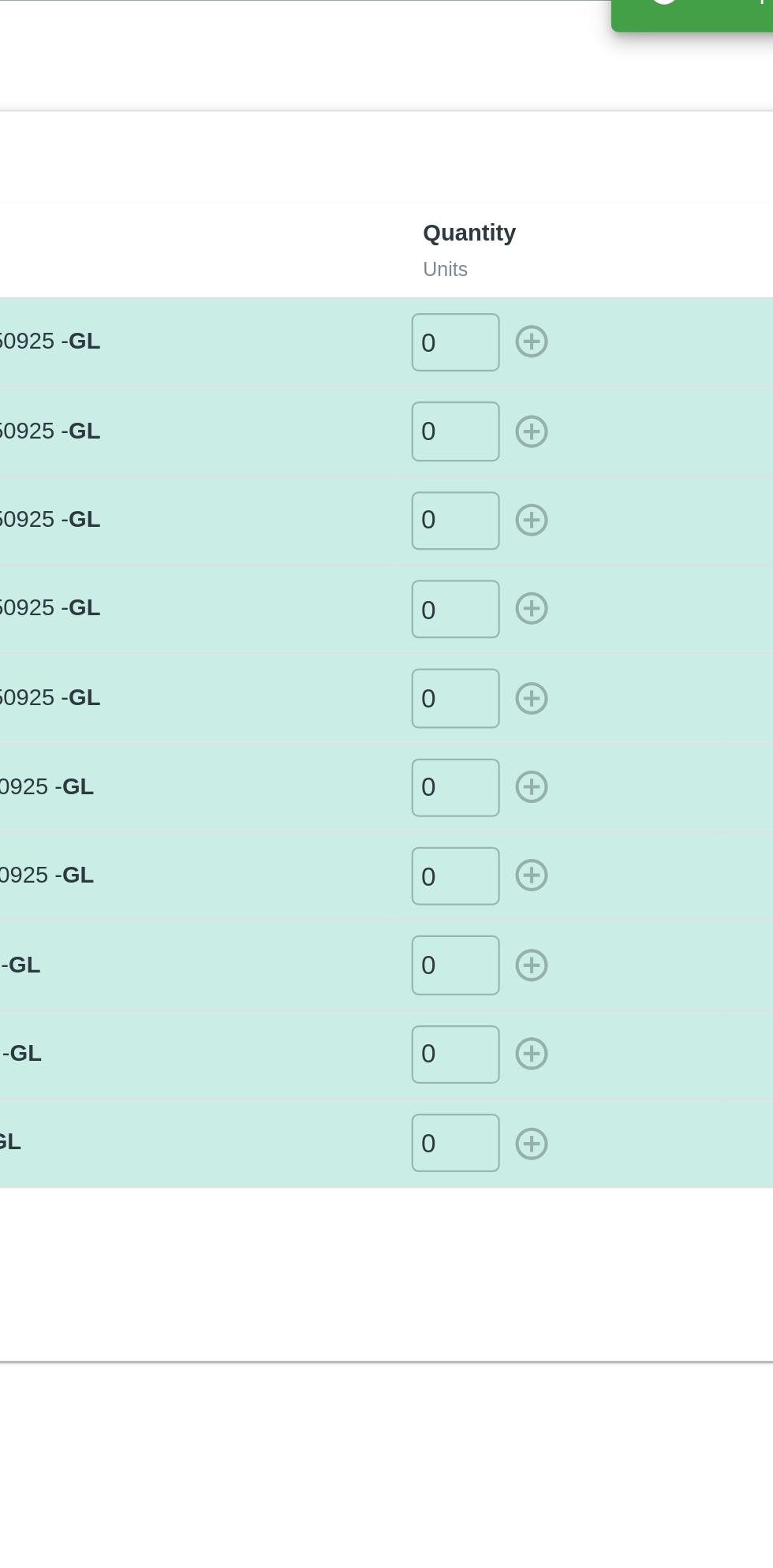
click at [469, 273] on input "0" at bounding box center [460, 271] width 39 height 26
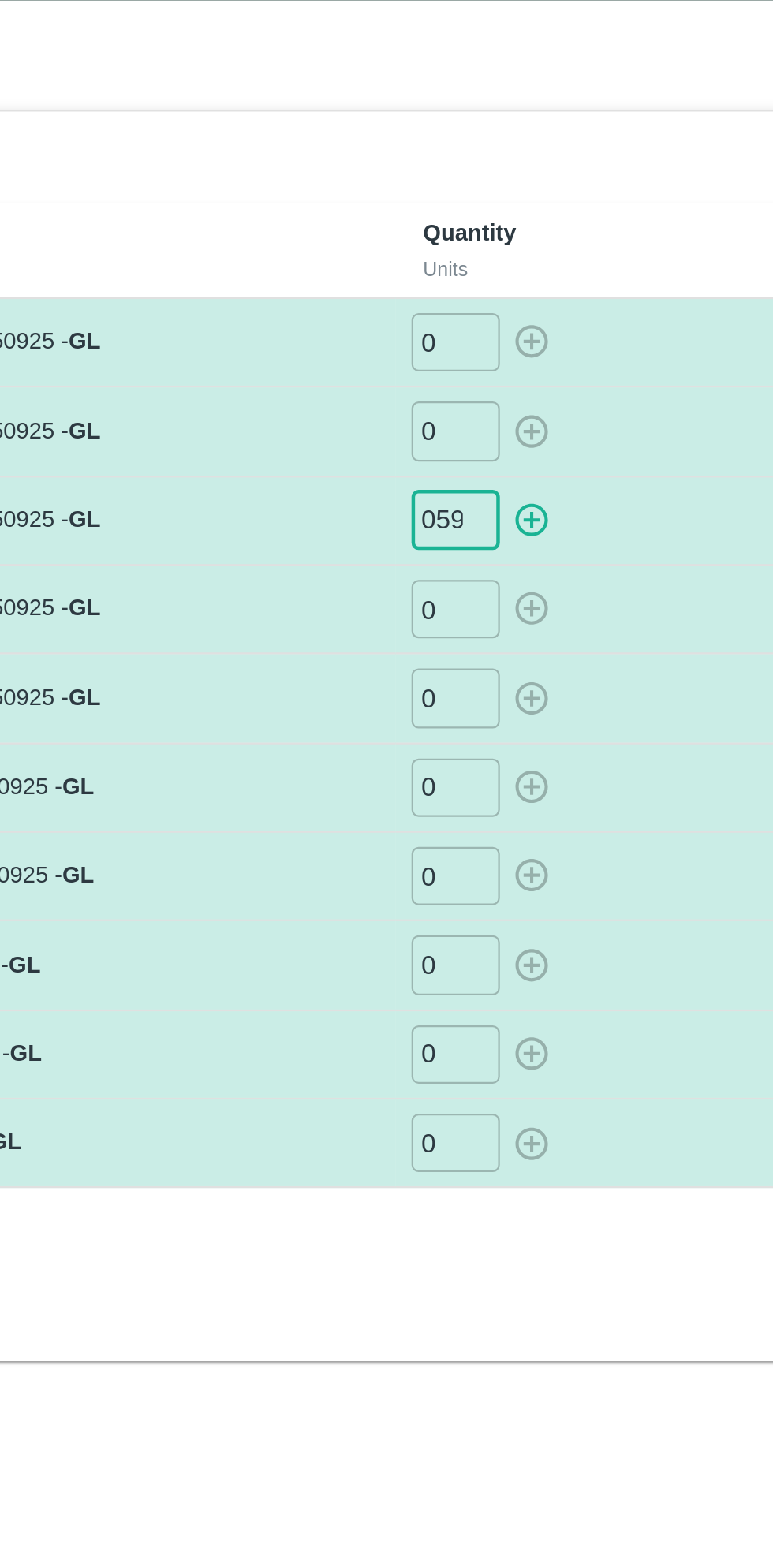
click at [496, 276] on icon "button" at bounding box center [494, 271] width 17 height 17
type input "0"
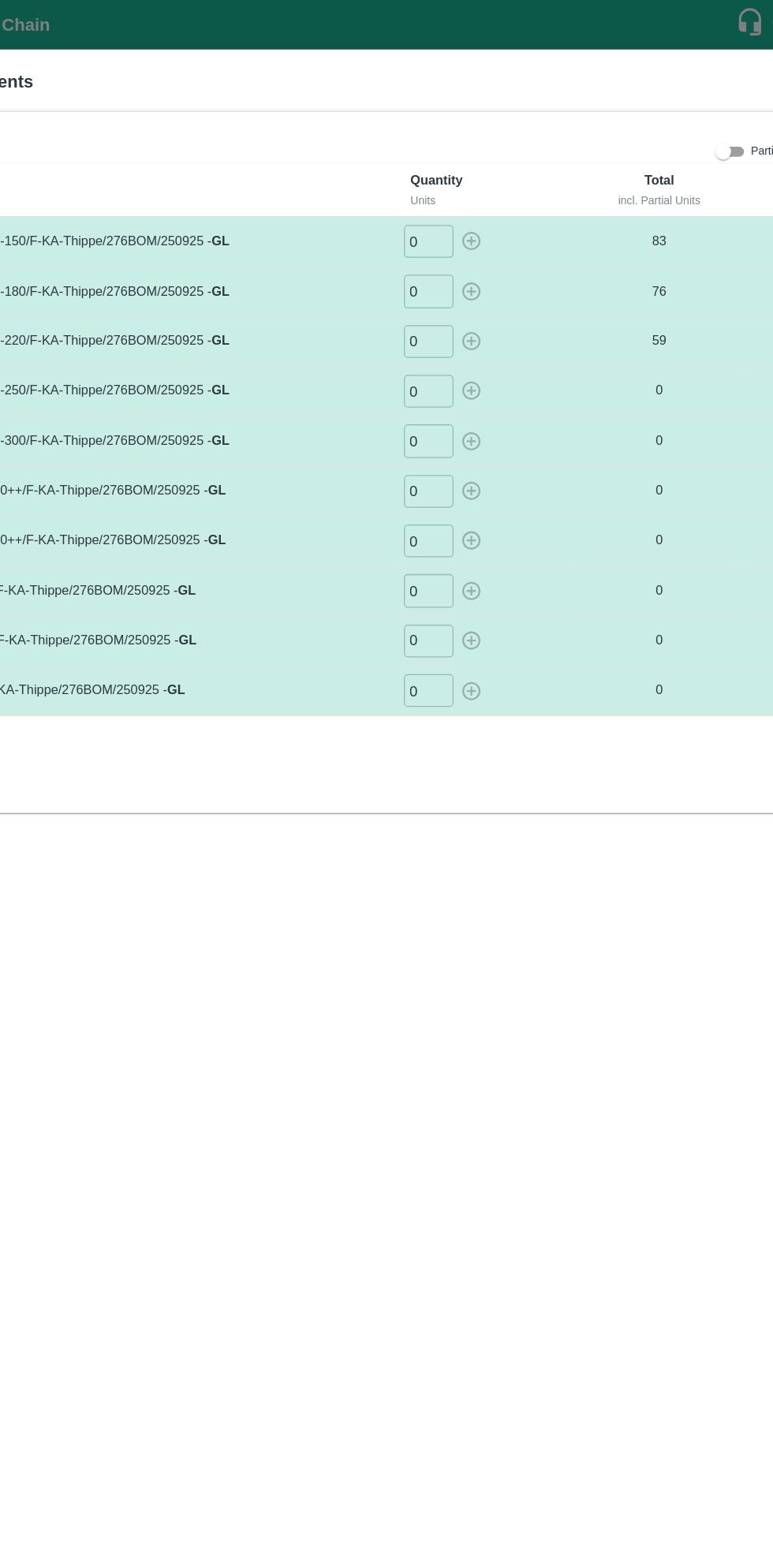
click at [457, 314] on input "0" at bounding box center [460, 311] width 39 height 26
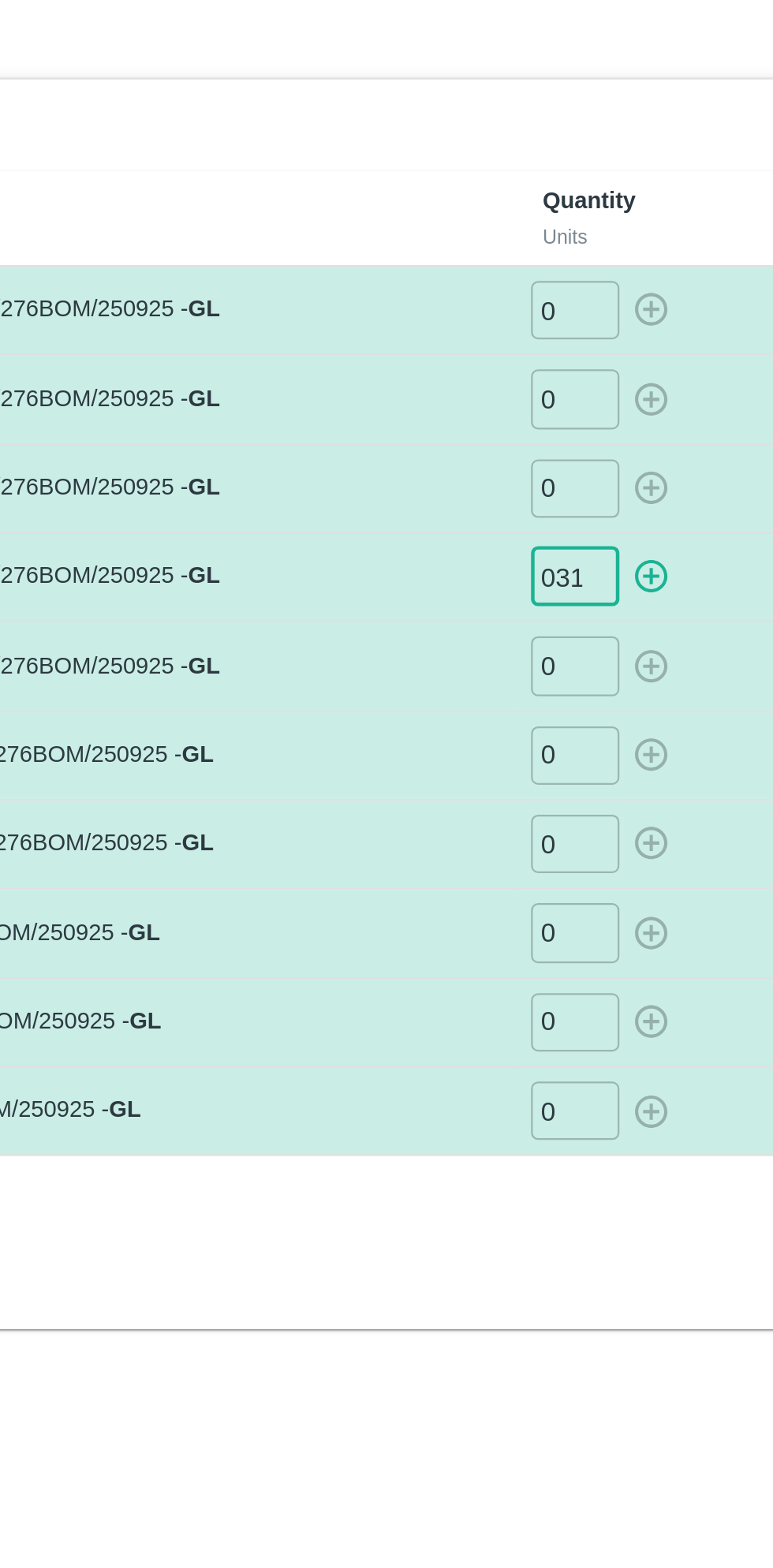
click at [494, 308] on icon "button" at bounding box center [494, 311] width 15 height 15
type input "0"
click at [467, 351] on input "0" at bounding box center [460, 350] width 39 height 26
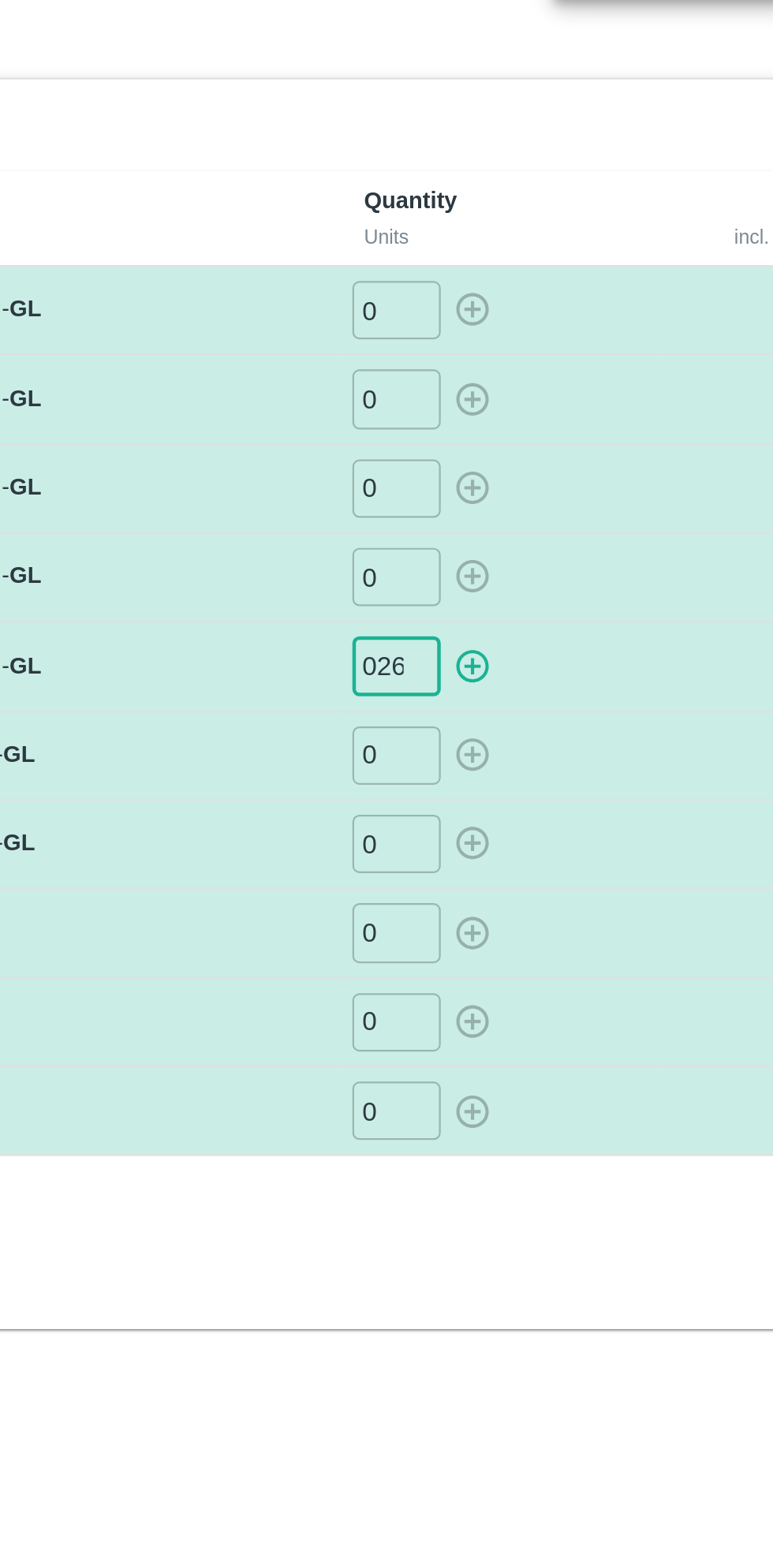
click at [502, 351] on icon "button" at bounding box center [494, 350] width 17 height 17
type input "0"
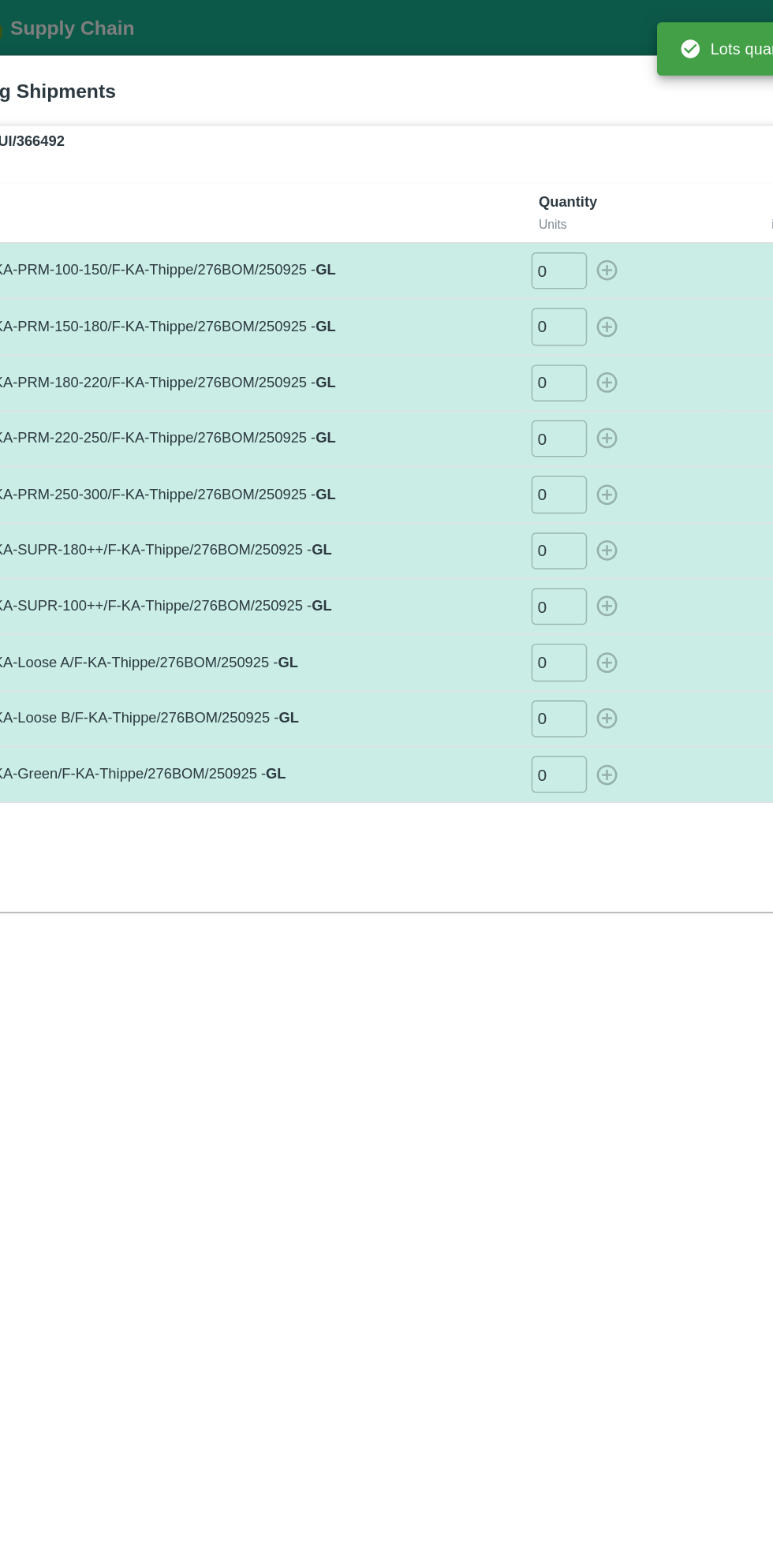
click at [462, 390] on input "0" at bounding box center [460, 391] width 39 height 26
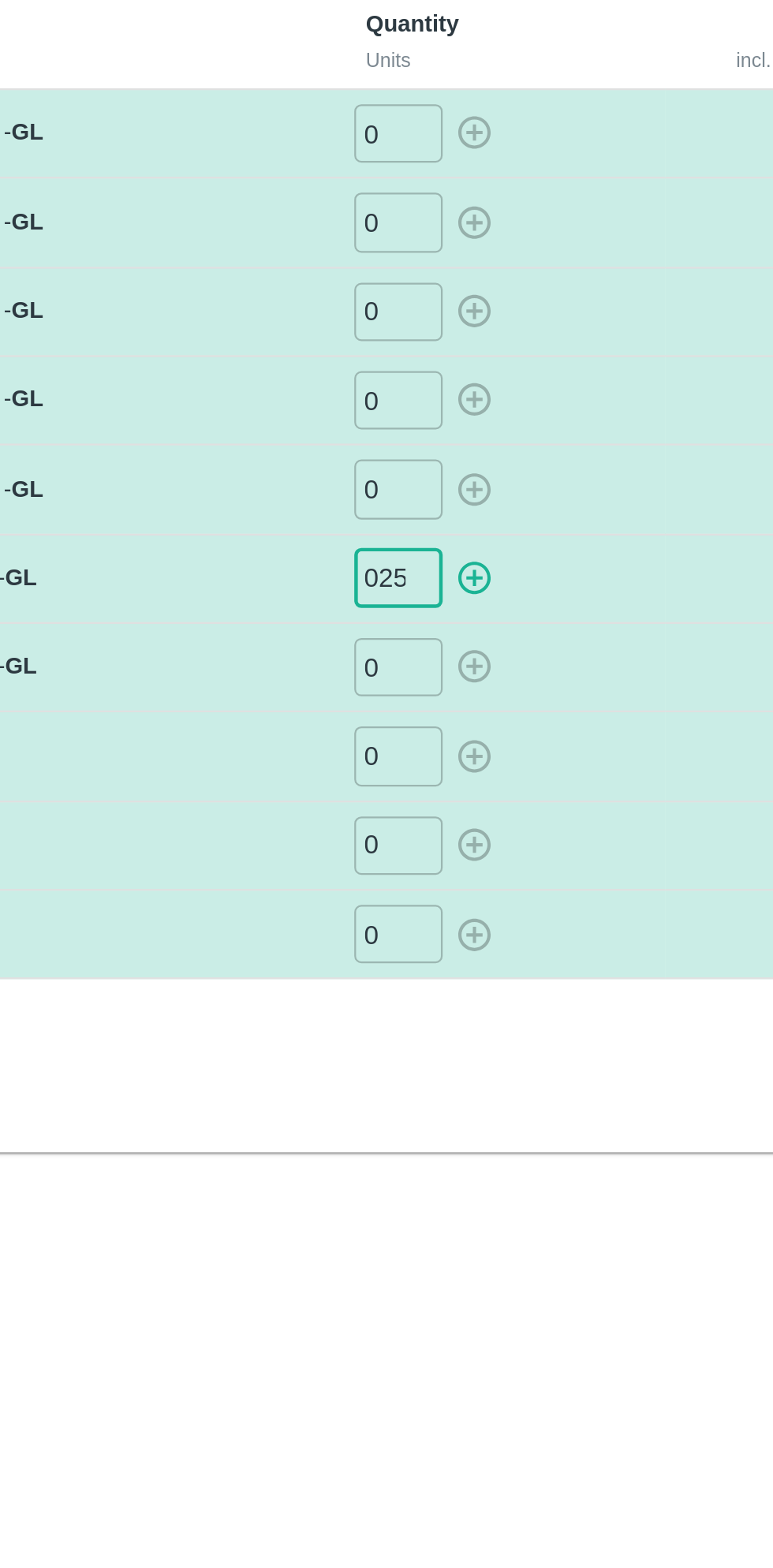
click at [499, 394] on icon "button" at bounding box center [494, 390] width 17 height 17
type input "0"
click at [467, 429] on input "0" at bounding box center [460, 430] width 39 height 26
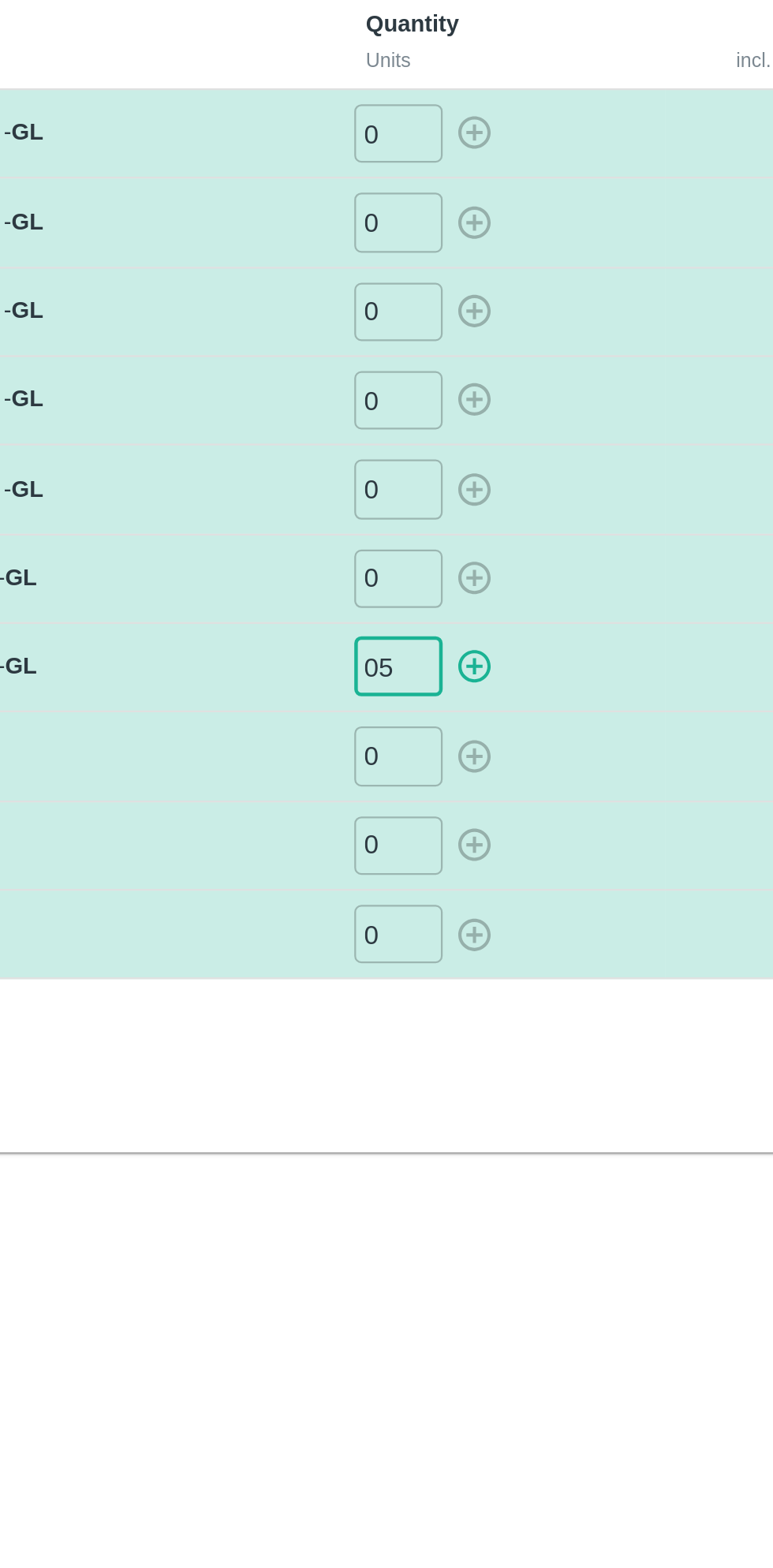
click at [501, 433] on icon "button" at bounding box center [494, 429] width 17 height 17
type input "0"
click at [469, 474] on input "0" at bounding box center [460, 469] width 39 height 26
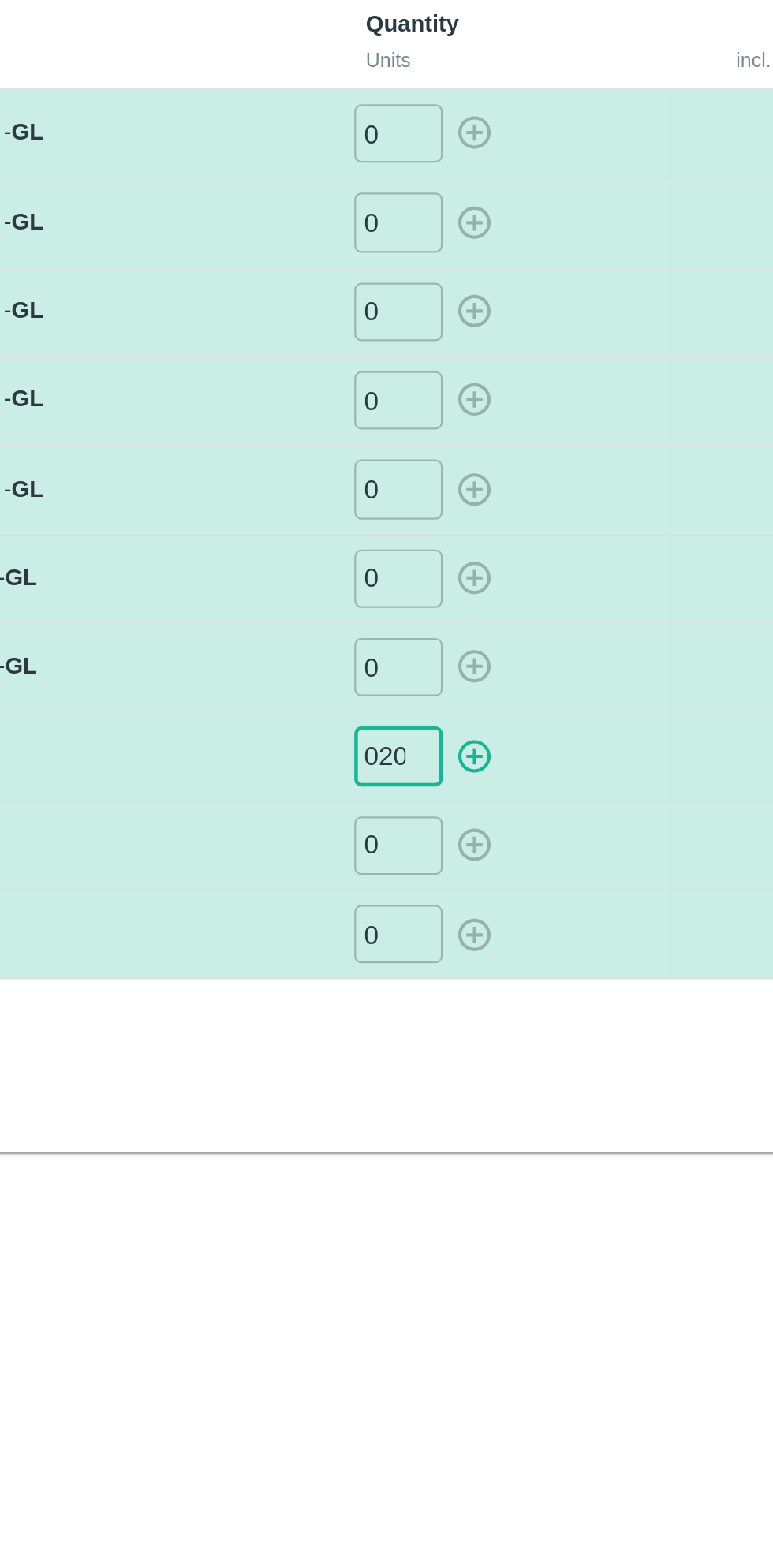
click at [496, 468] on icon "button" at bounding box center [494, 470] width 17 height 17
type input "0"
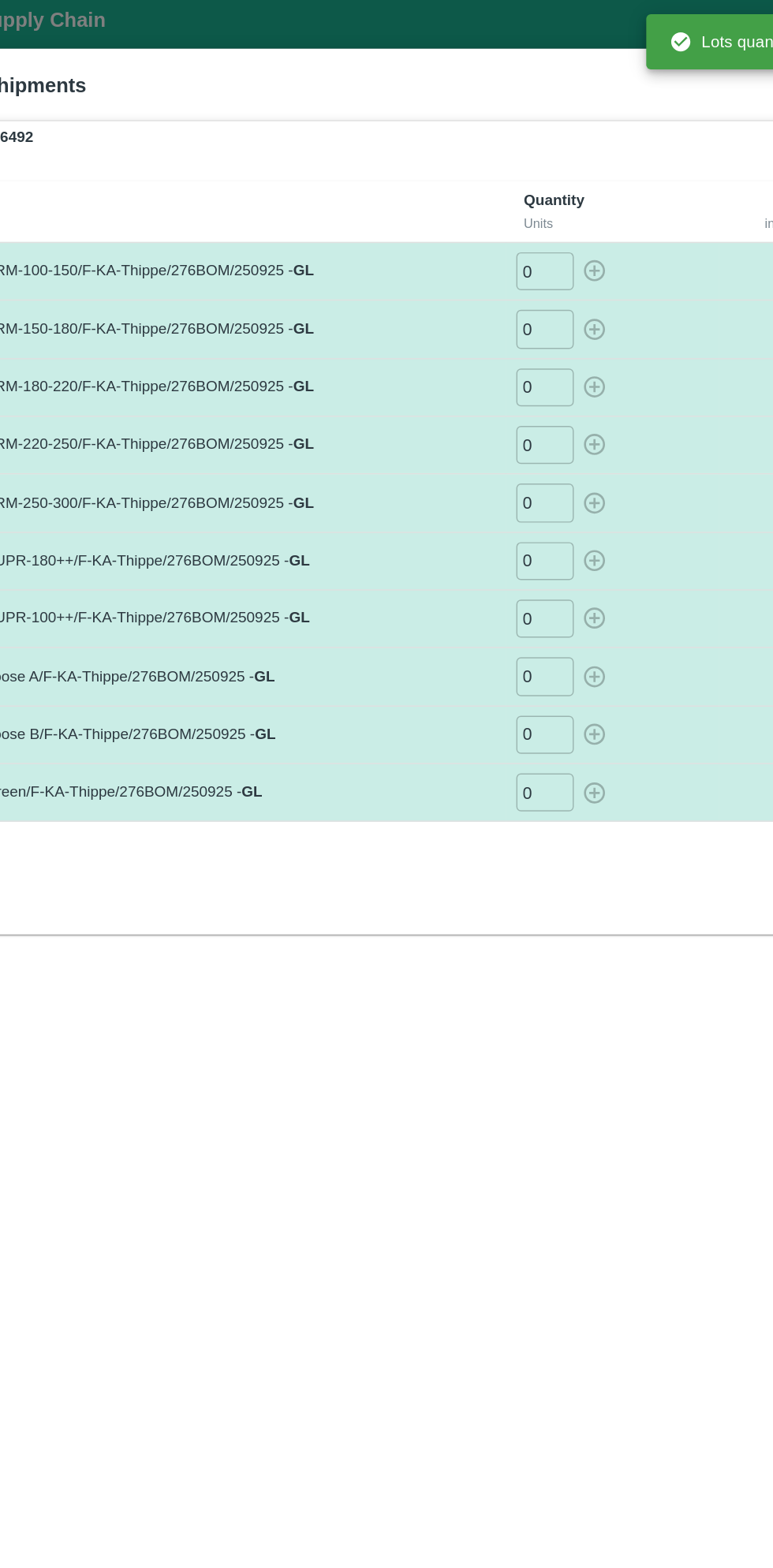
click at [463, 502] on input "0" at bounding box center [460, 509] width 39 height 26
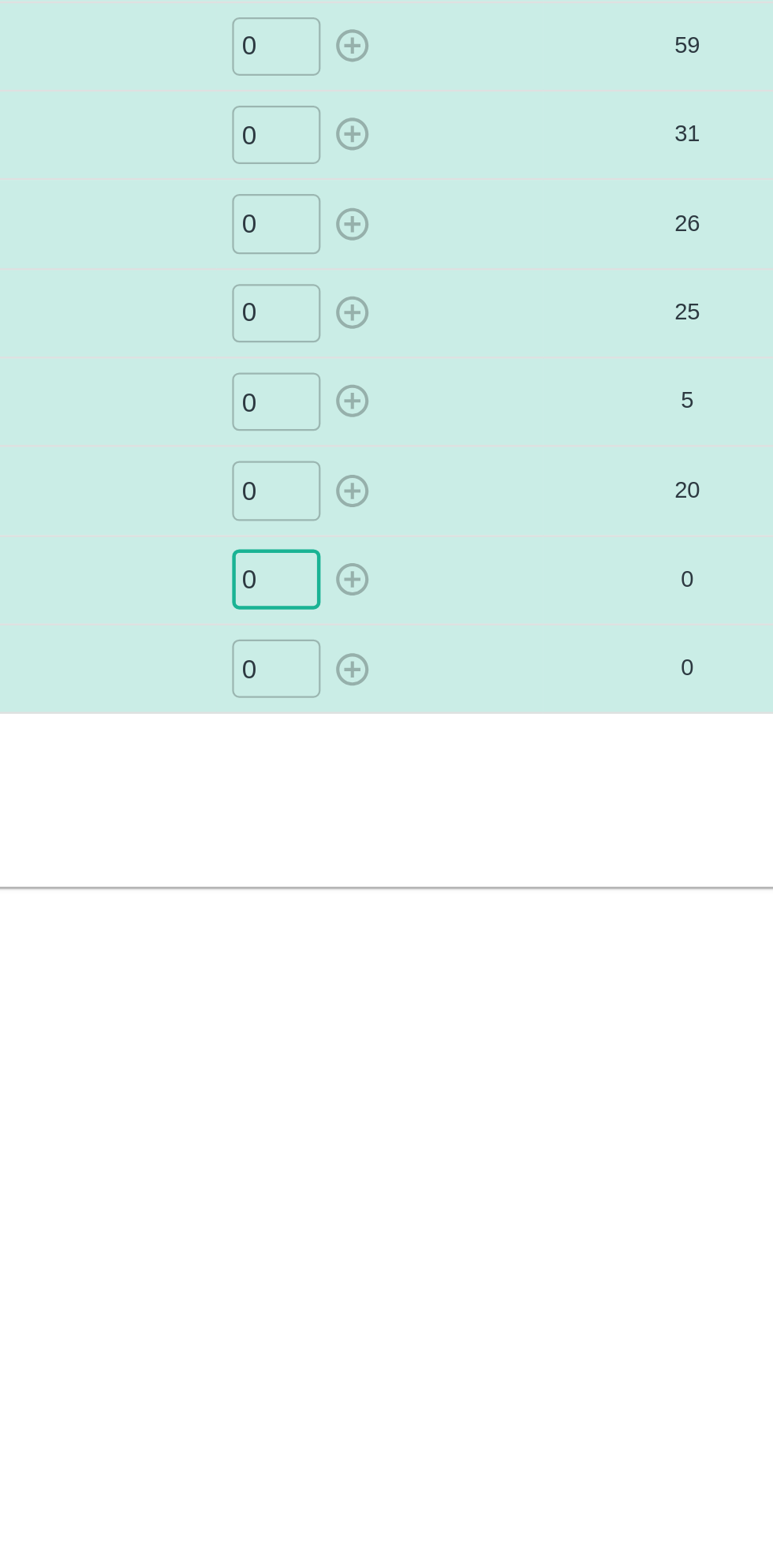
click at [552, 843] on div "SHIP/FRUI/366492 Partials Lots Label Quantity Units Total incl. Partial Units P…" at bounding box center [386, 801] width 749 height 1439
click at [465, 507] on input "0" at bounding box center [460, 509] width 39 height 26
click at [507, 515] on div "06 ​" at bounding box center [507, 509] width 133 height 26
click at [495, 506] on icon "button" at bounding box center [494, 509] width 15 height 15
type input "0"
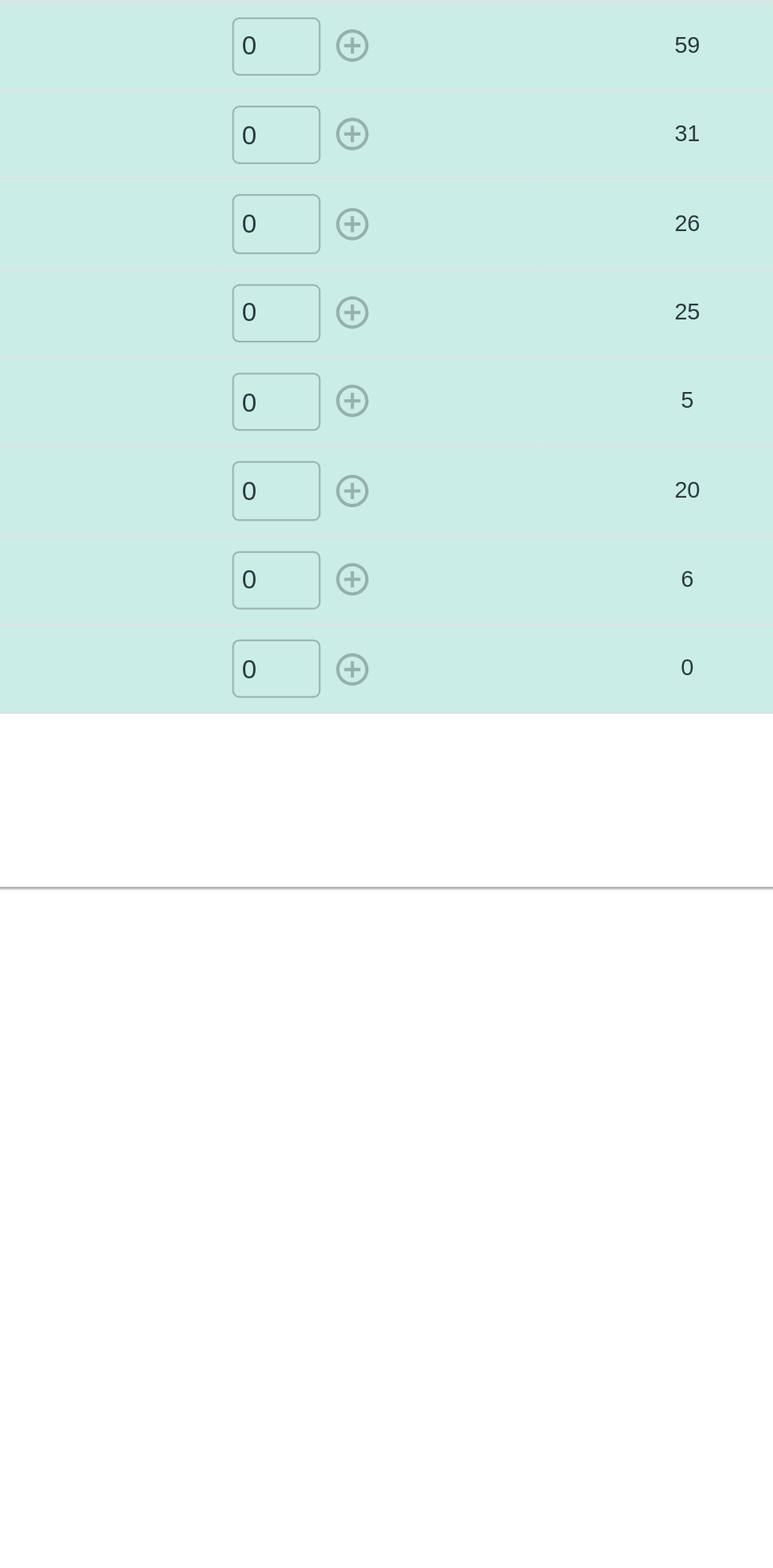
click at [464, 547] on input "0" at bounding box center [460, 549] width 39 height 26
click at [501, 545] on icon "button" at bounding box center [494, 549] width 15 height 15
type input "0"
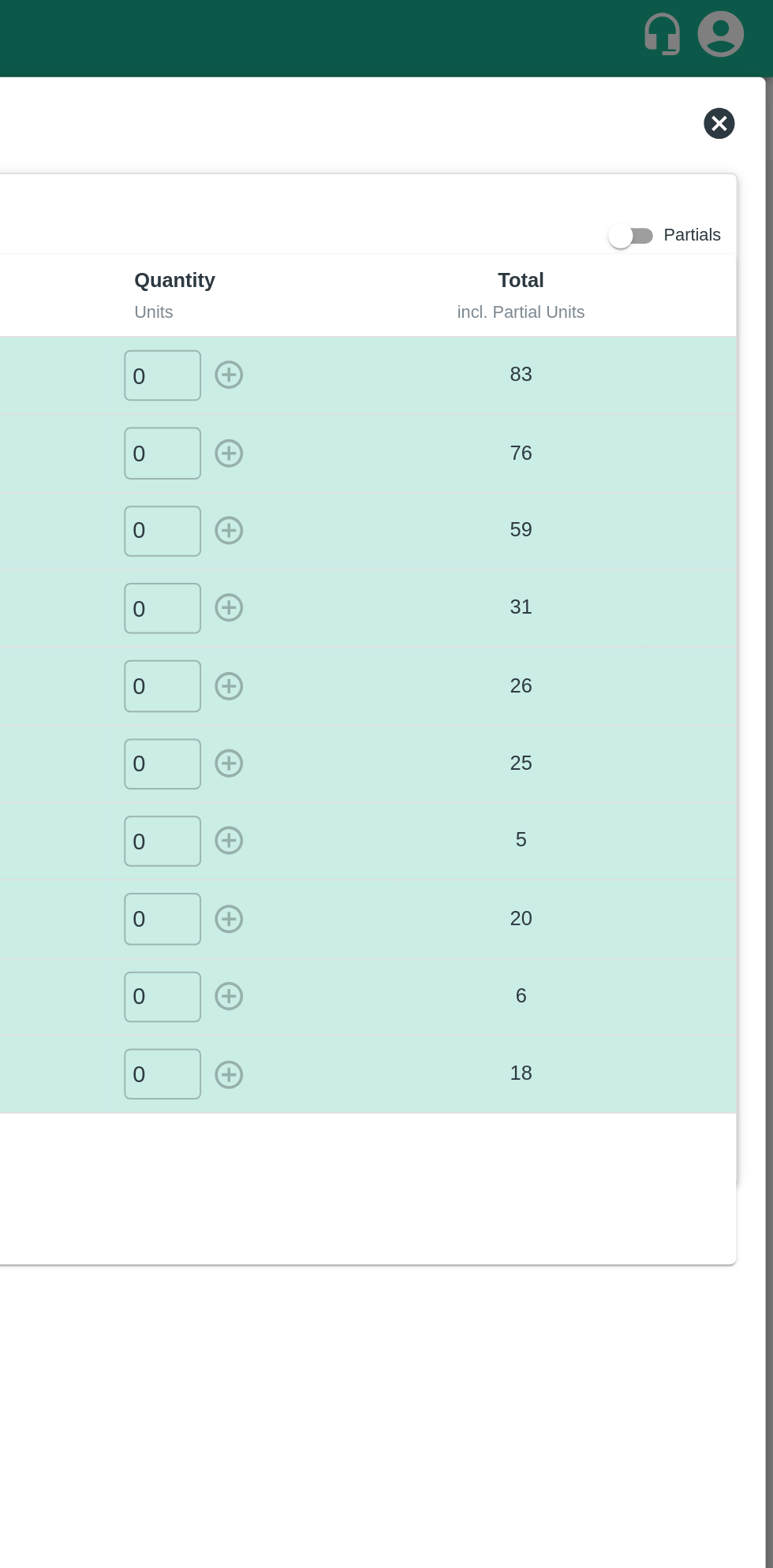
click at [747, 56] on icon at bounding box center [745, 62] width 16 height 16
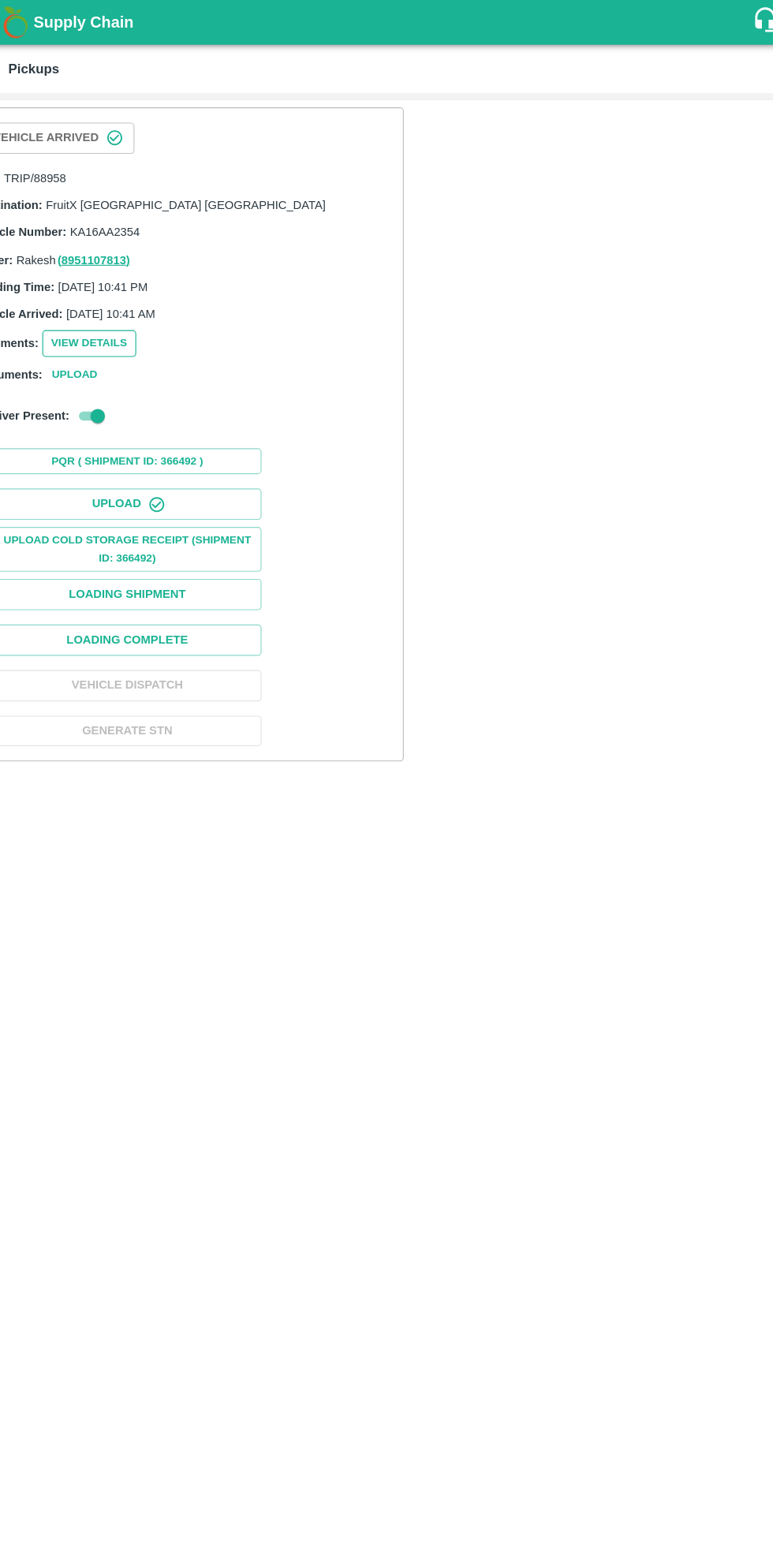
click at [120, 300] on button "View Details" at bounding box center [120, 302] width 83 height 23
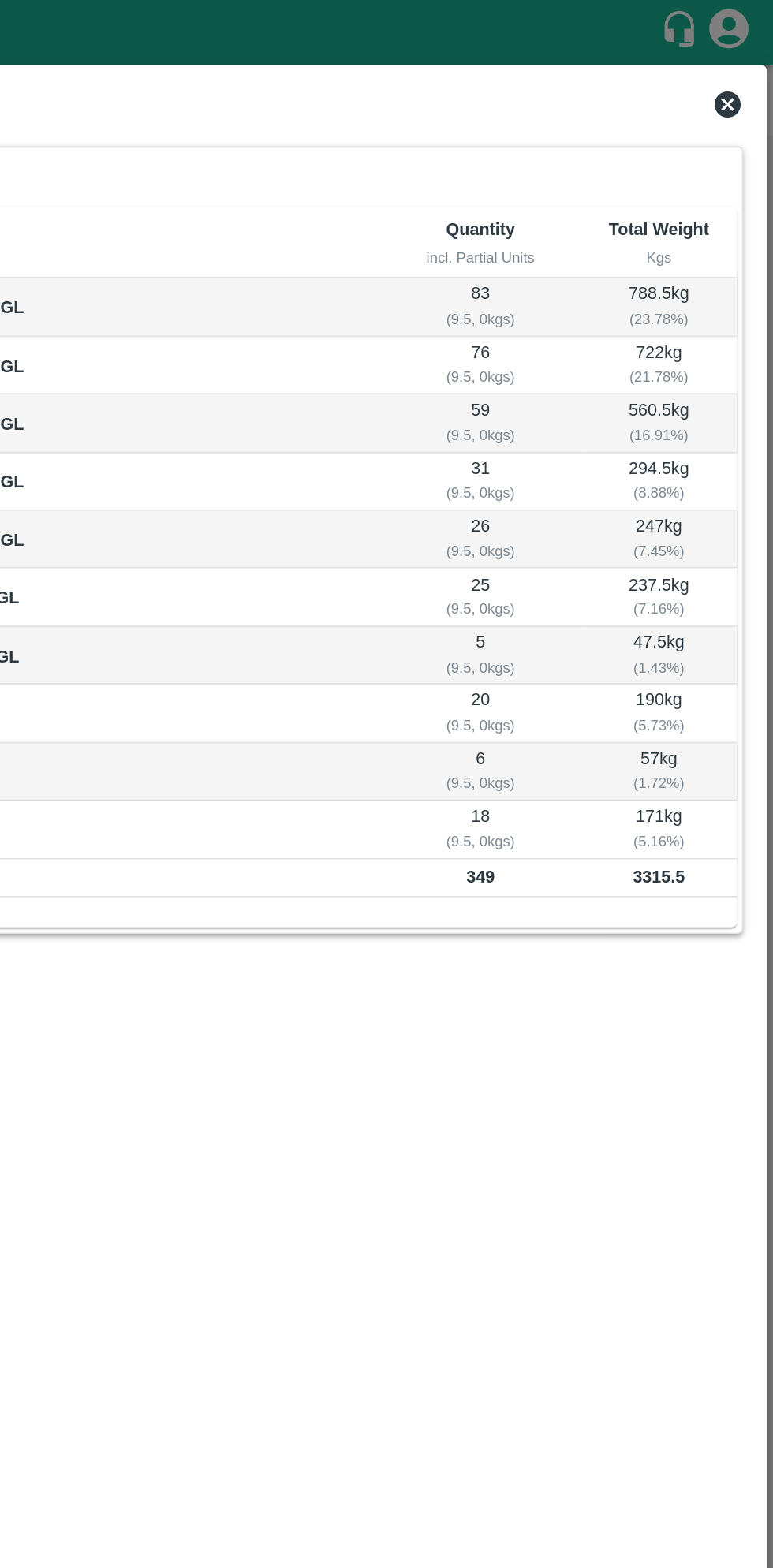
click at [746, 57] on icon at bounding box center [745, 62] width 16 height 16
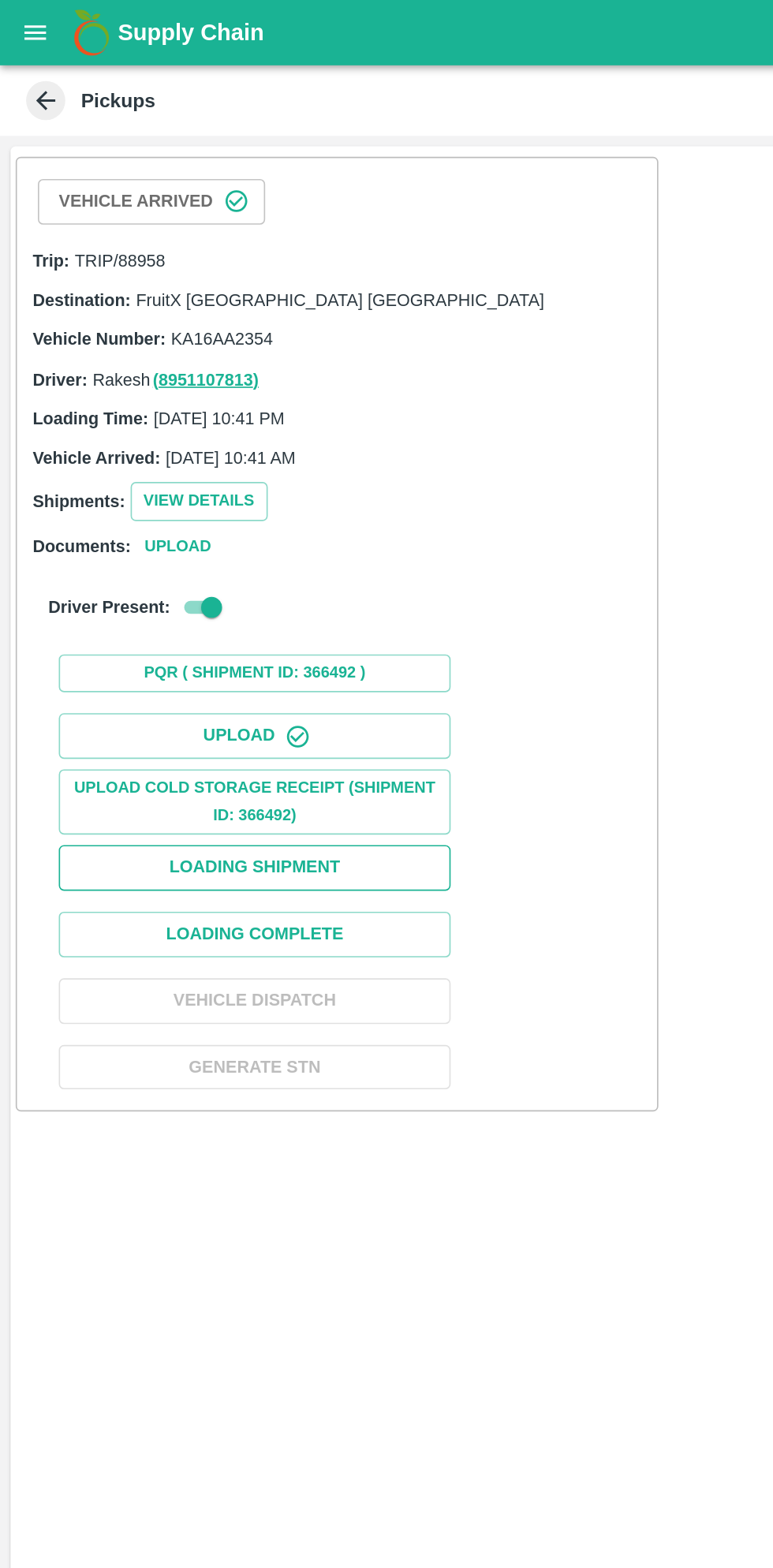
click at [208, 514] on button "Loading Shipment" at bounding box center [153, 524] width 236 height 27
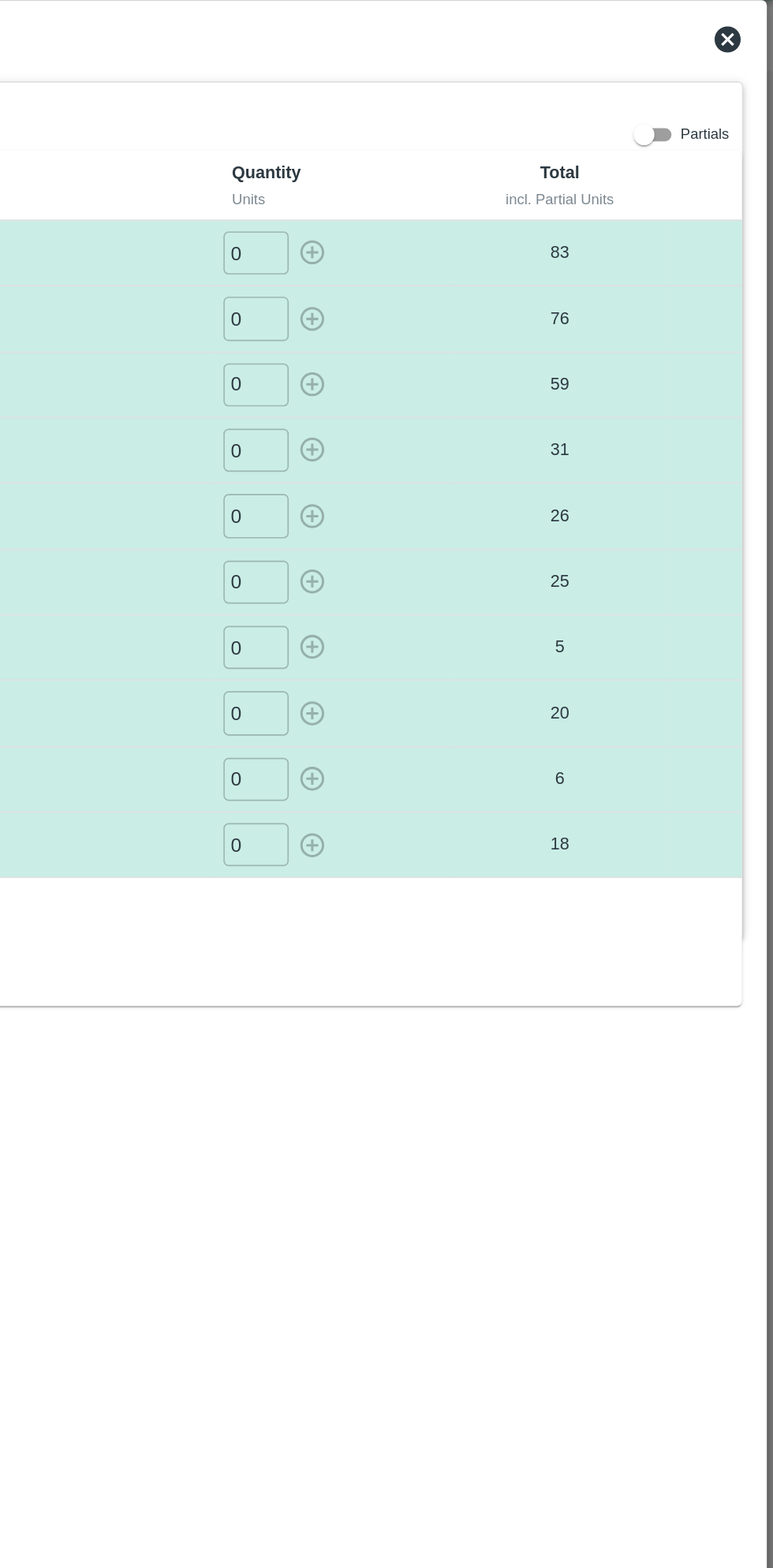
click at [465, 554] on input "0" at bounding box center [460, 549] width 39 height 26
click at [502, 559] on div "01 ​" at bounding box center [507, 549] width 133 height 26
click at [497, 553] on icon "button" at bounding box center [494, 549] width 15 height 15
type input "0"
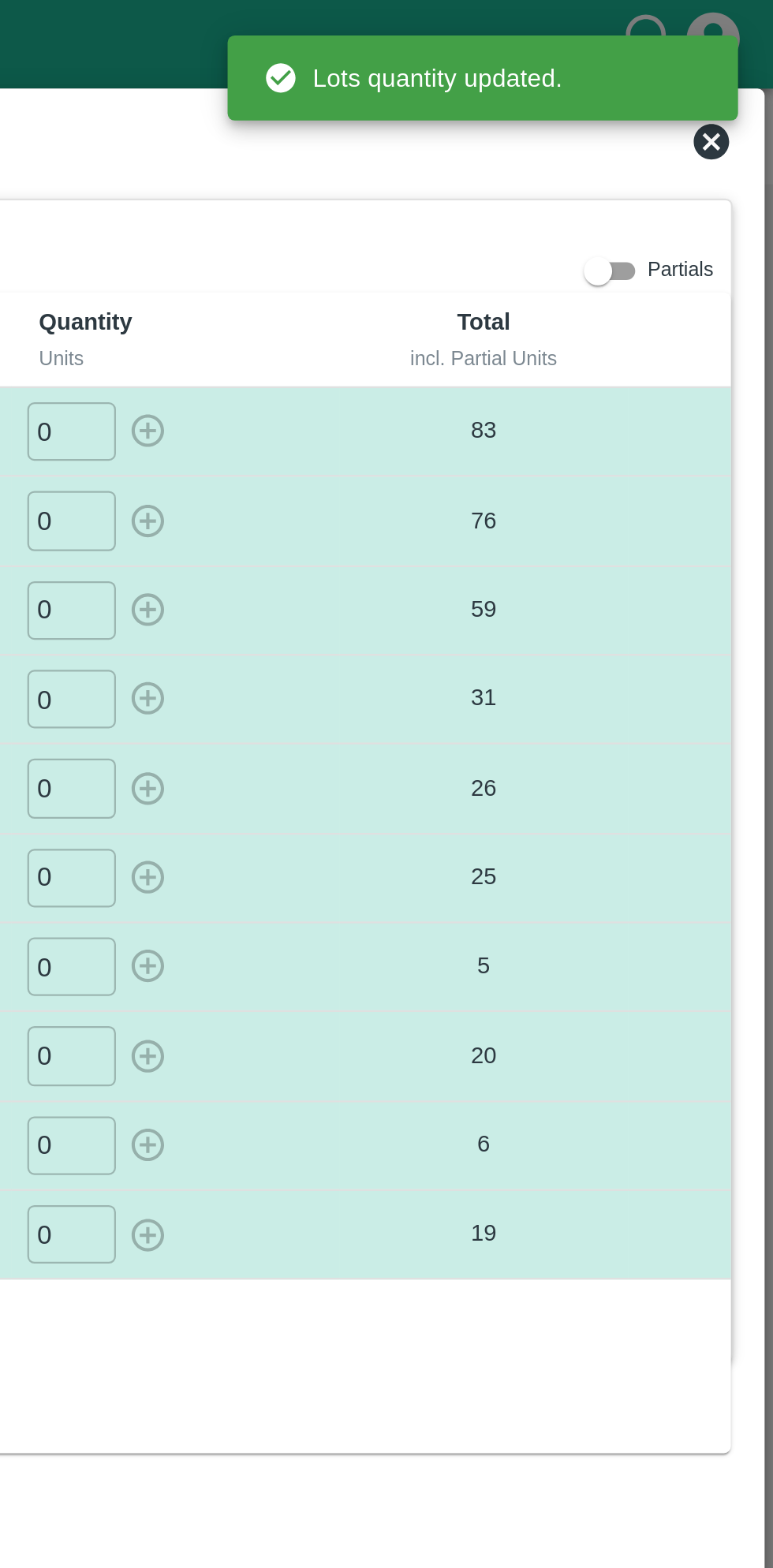
click at [749, 58] on icon at bounding box center [745, 62] width 16 height 16
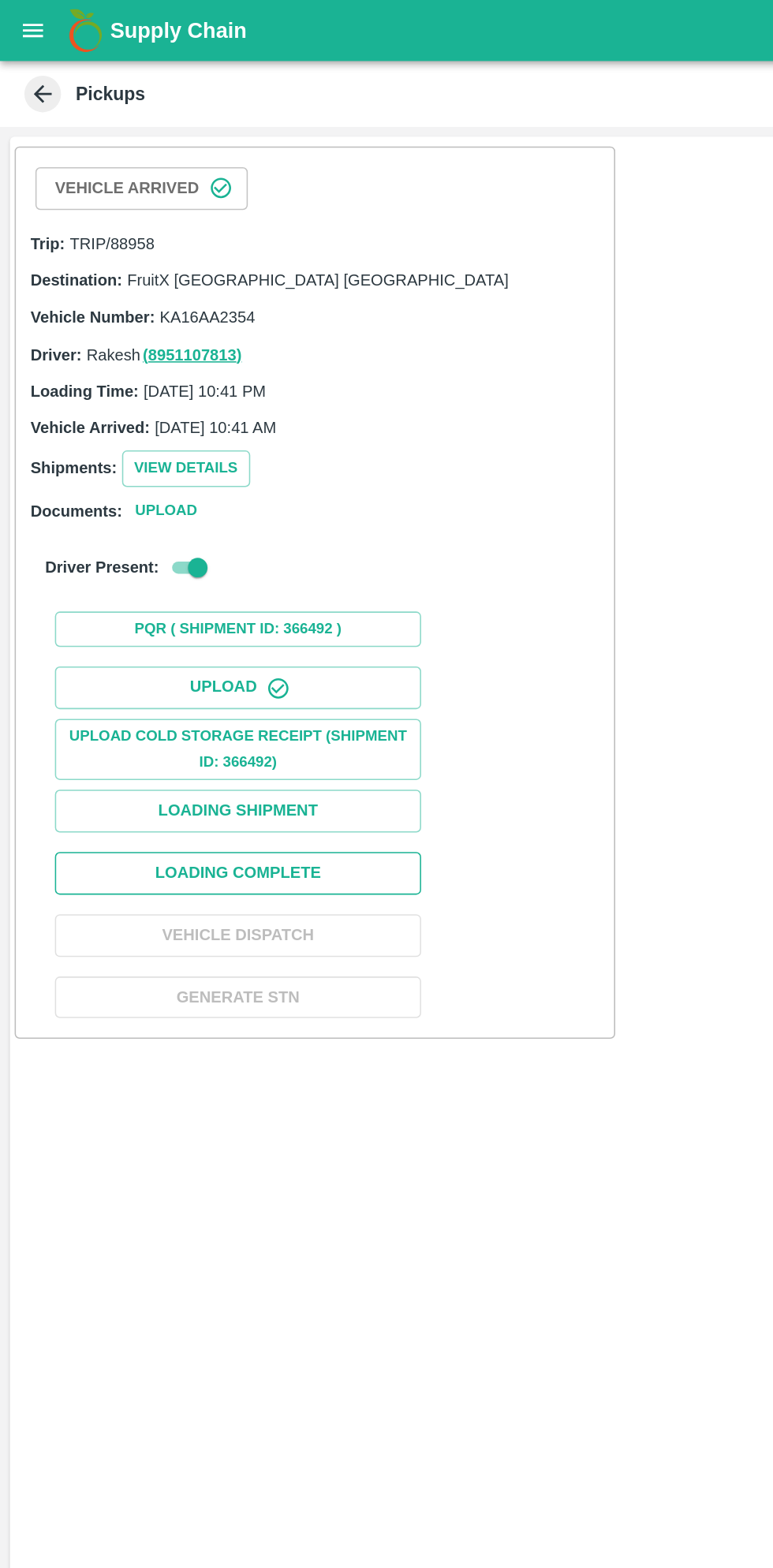
click at [214, 558] on button "Loading Complete" at bounding box center [153, 564] width 236 height 27
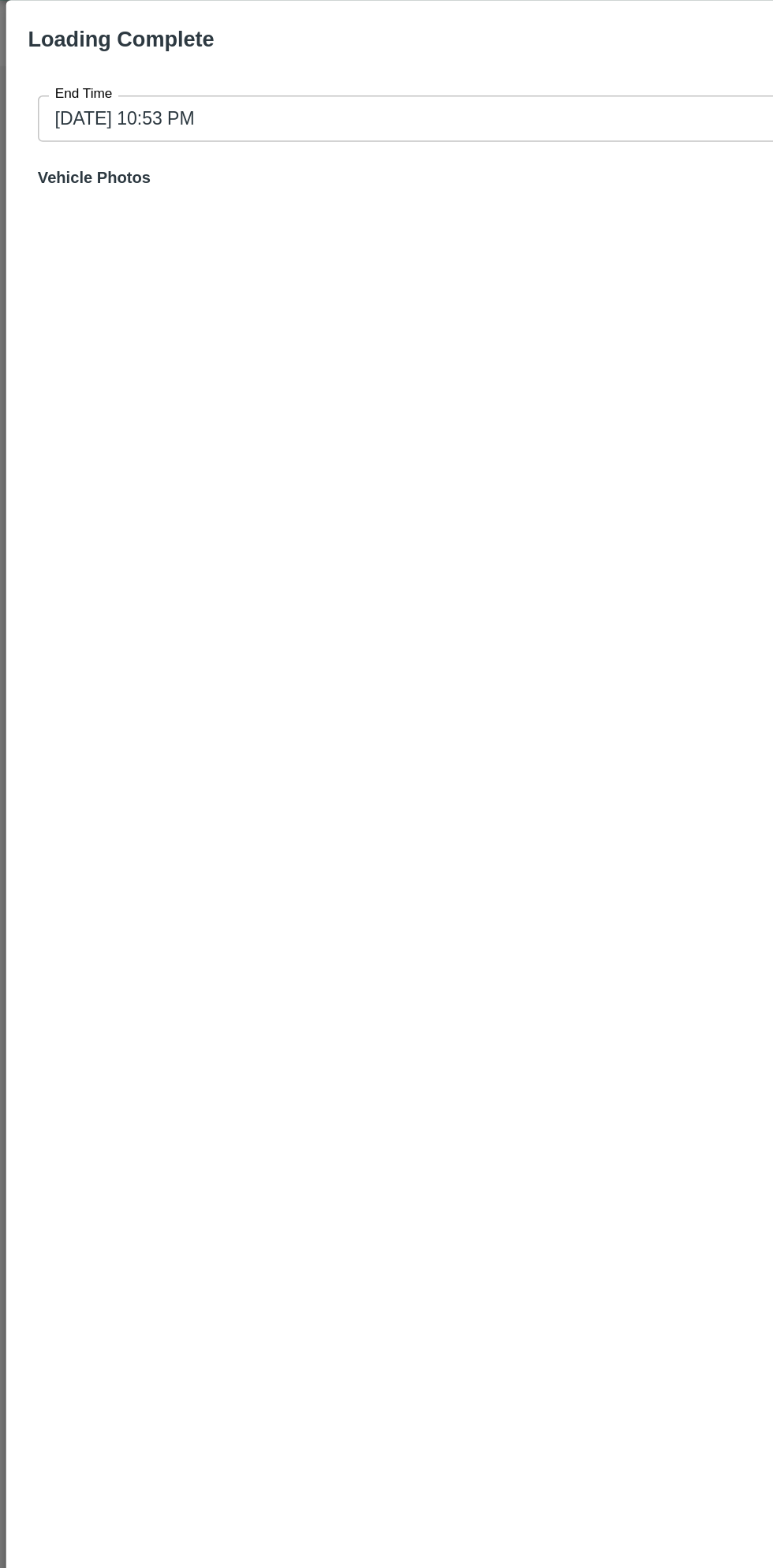
click at [398, 131] on input "25/09/2025 10:53 PM" at bounding box center [381, 116] width 713 height 30
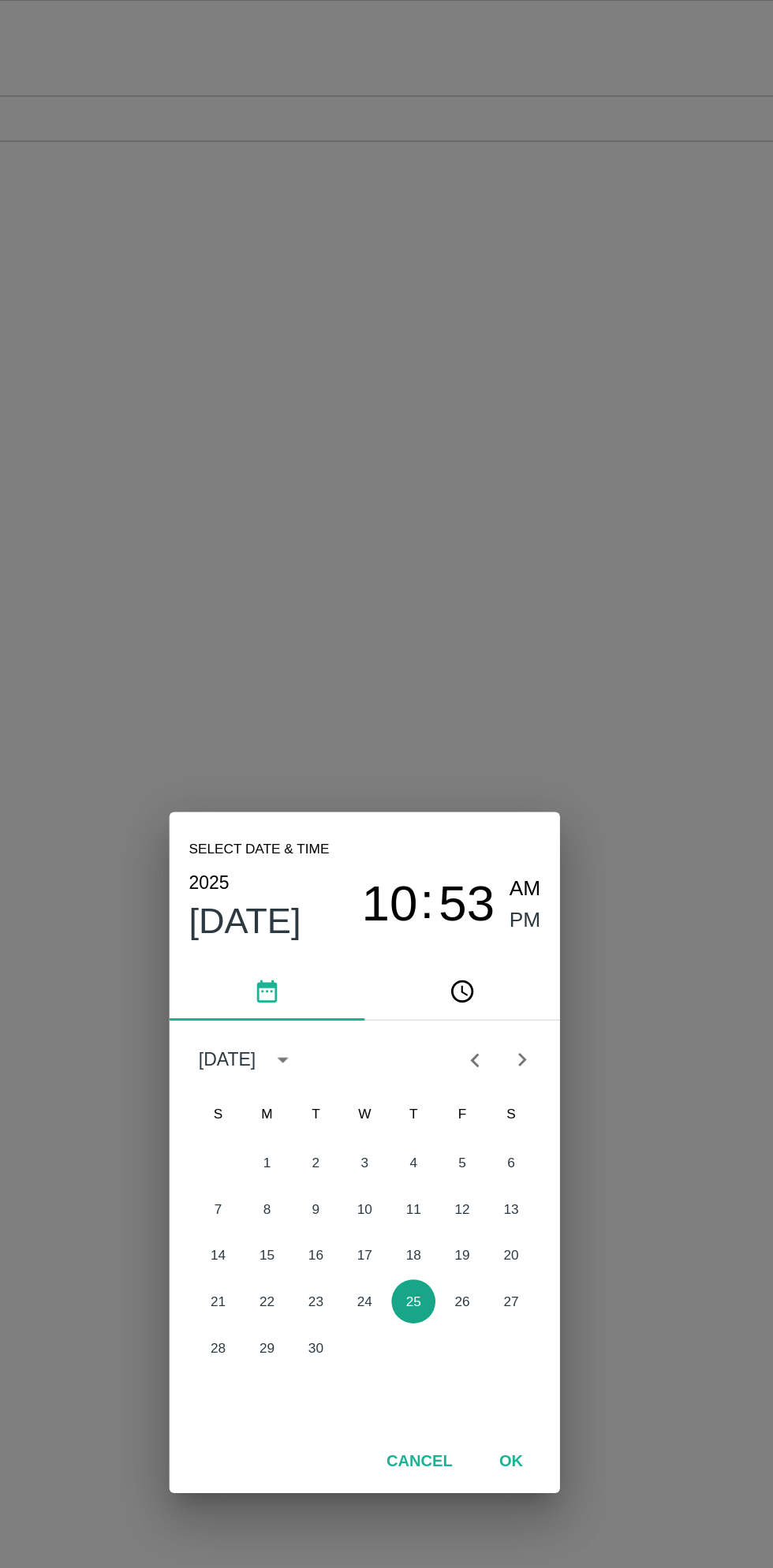
click at [416, 880] on button "25" at bounding box center [417, 880] width 28 height 28
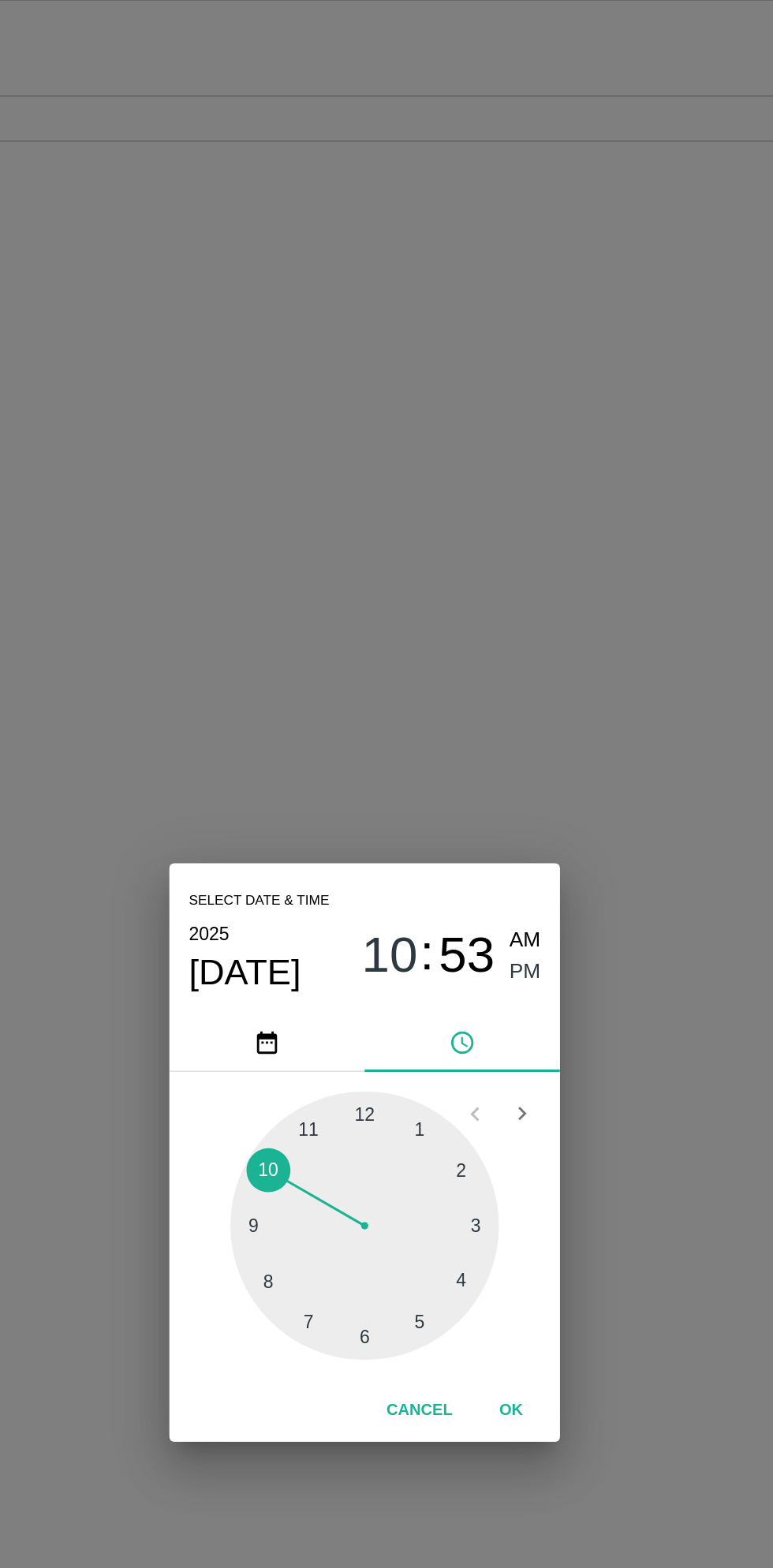
click at [491, 671] on span "PM" at bounding box center [490, 667] width 20 height 21
click at [448, 868] on div at bounding box center [386, 831] width 173 height 173
click at [486, 674] on span "PM" at bounding box center [490, 667] width 20 height 21
click at [480, 951] on button "OK" at bounding box center [480, 951] width 50 height 27
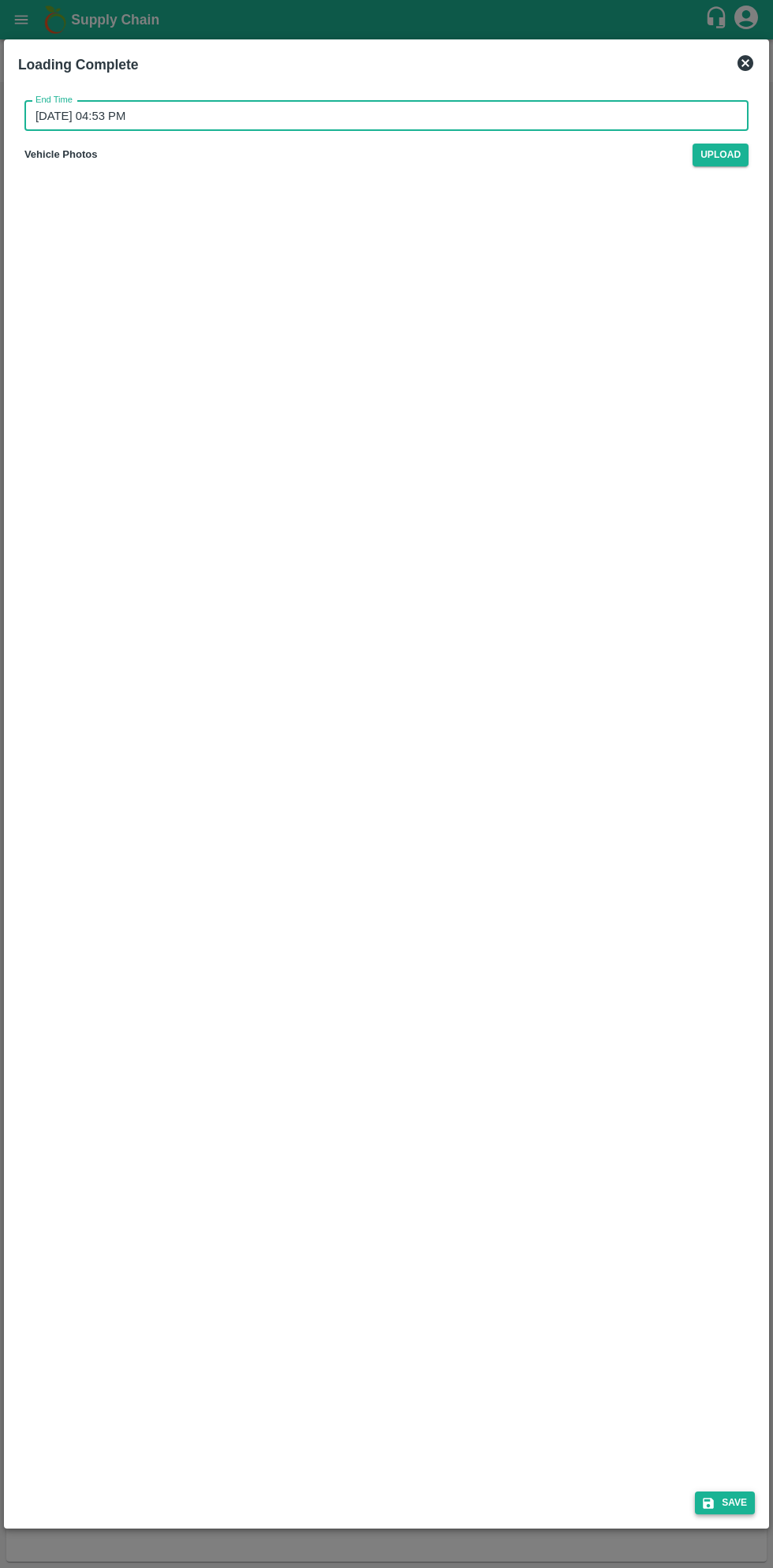
click at [733, 1499] on button "Save" at bounding box center [725, 1502] width 60 height 23
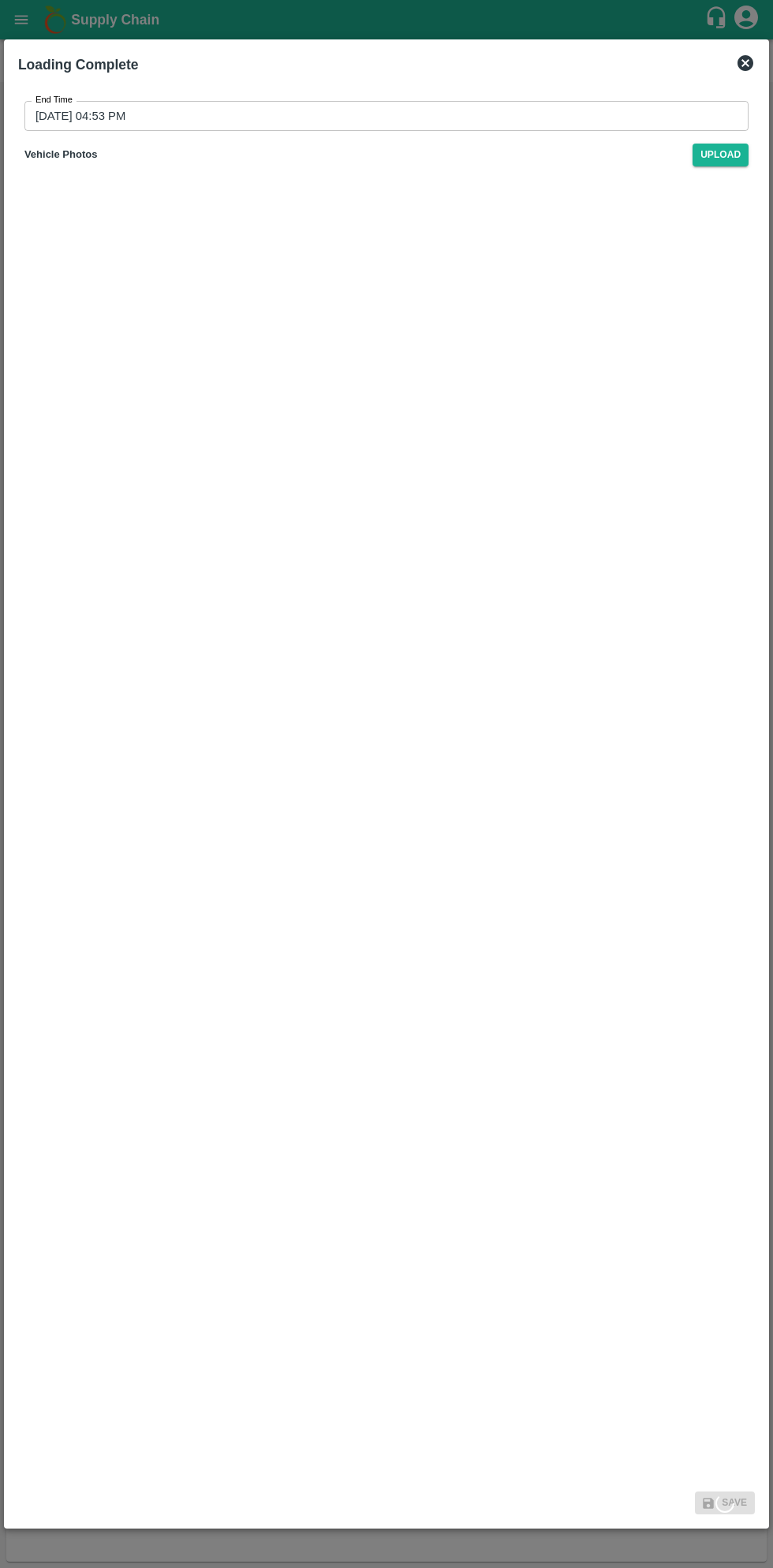
type input "25/09/2025 10:54 PM"
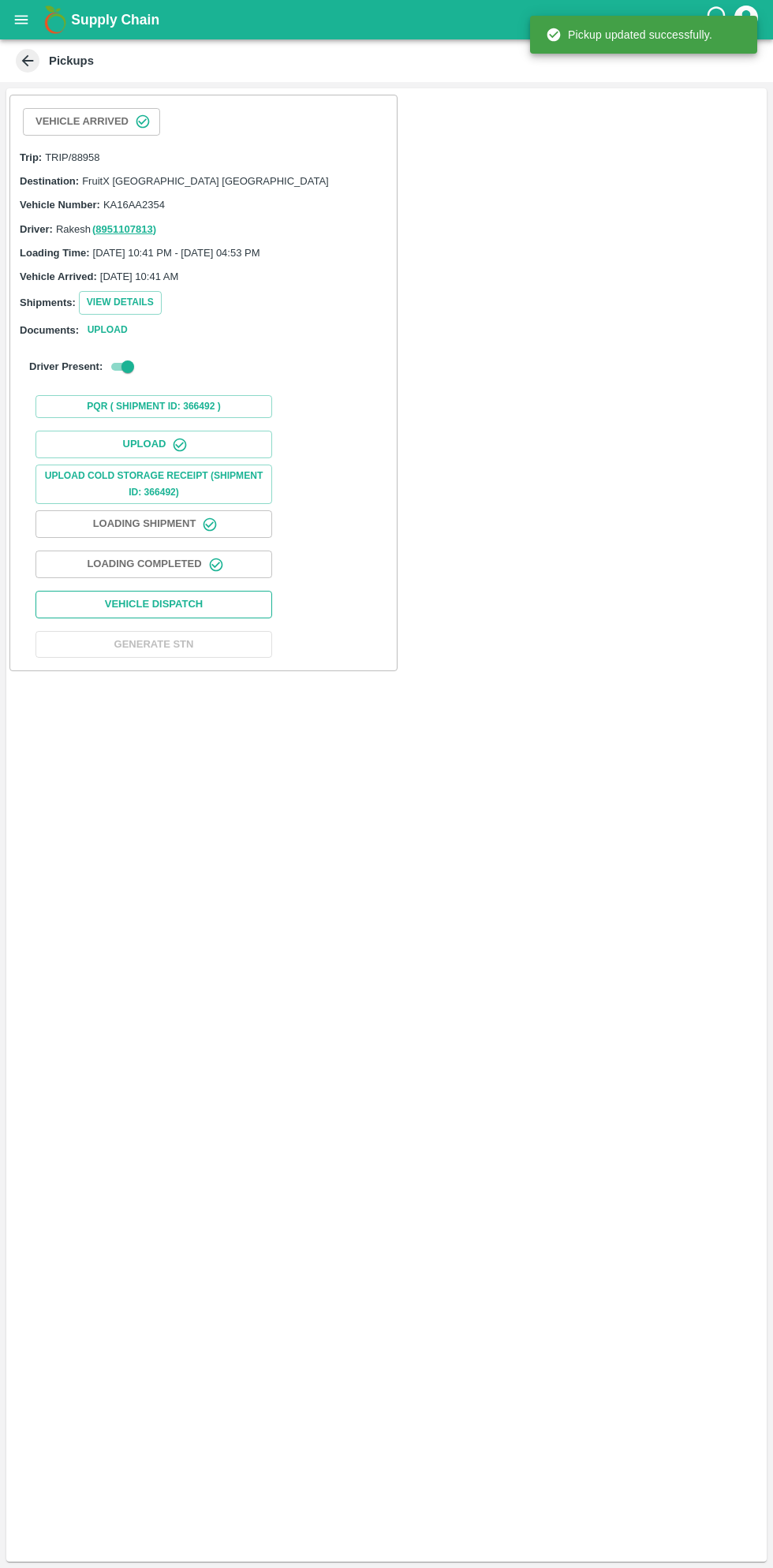
click at [212, 612] on button "Vehicle Dispatch" at bounding box center [153, 604] width 236 height 27
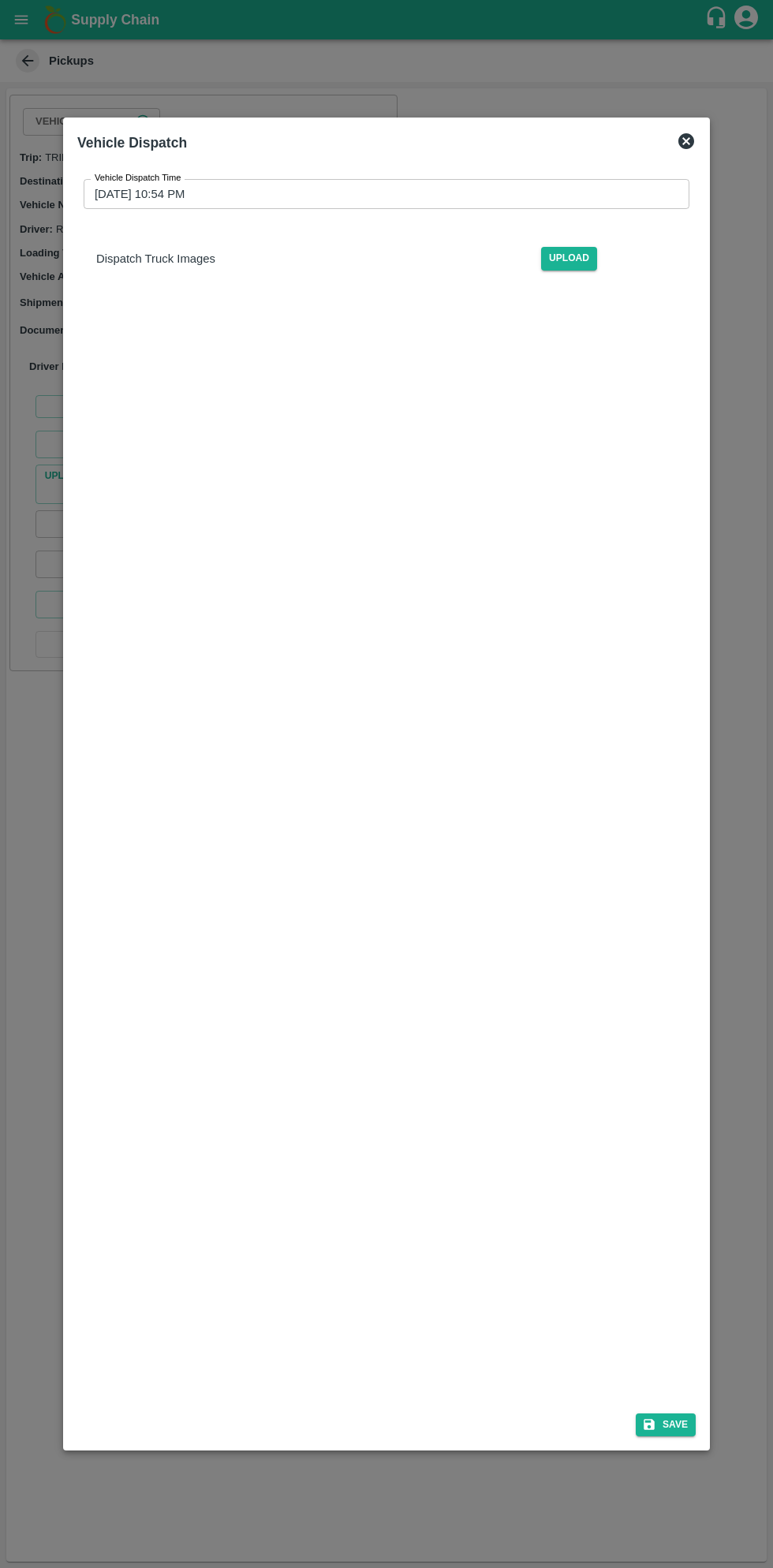
click at [344, 194] on input "25/09/2025 10:54 PM" at bounding box center [381, 193] width 595 height 30
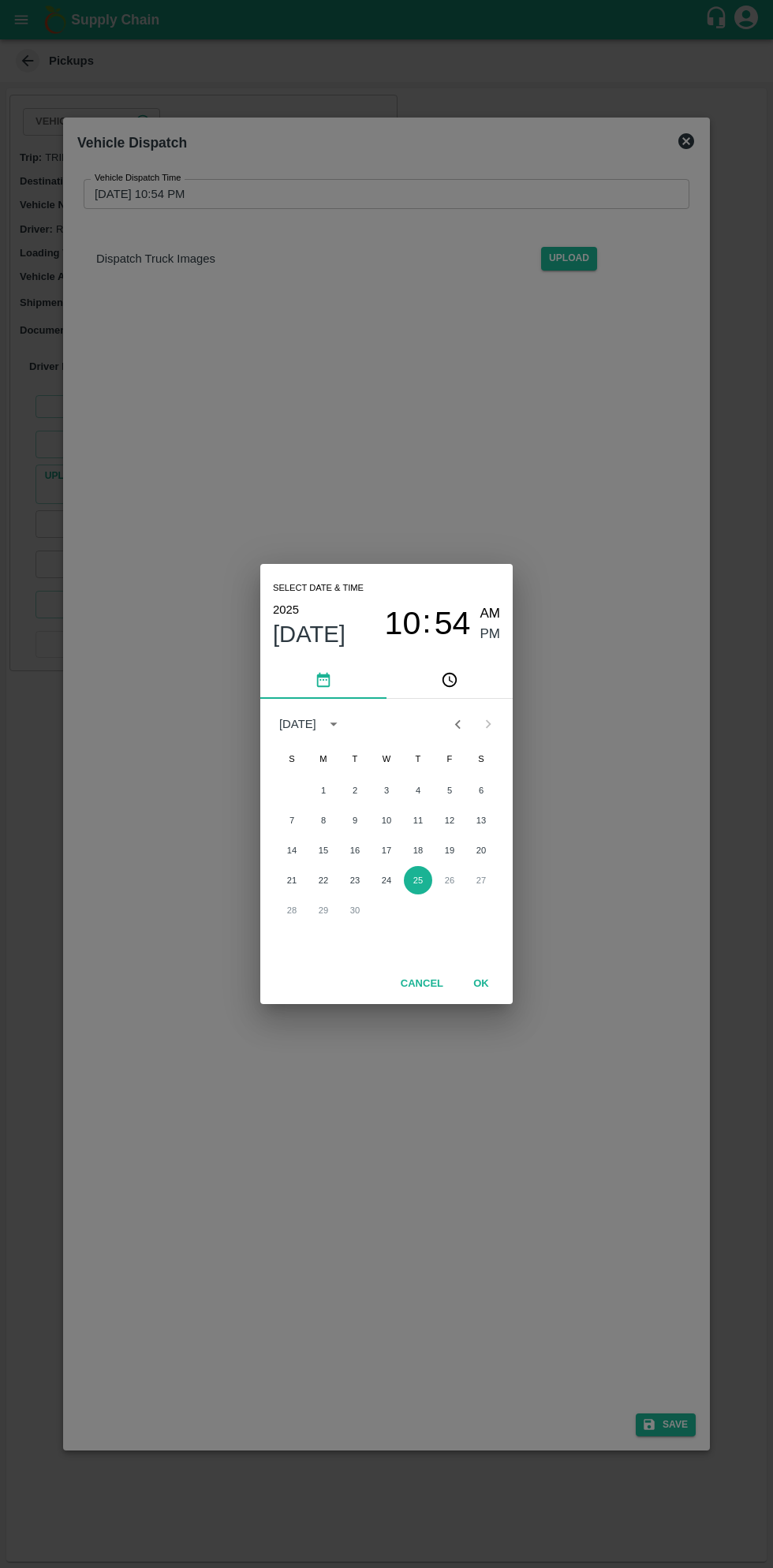
click at [493, 634] on span "PM" at bounding box center [490, 634] width 20 height 21
click at [417, 880] on button "25" at bounding box center [417, 880] width 28 height 28
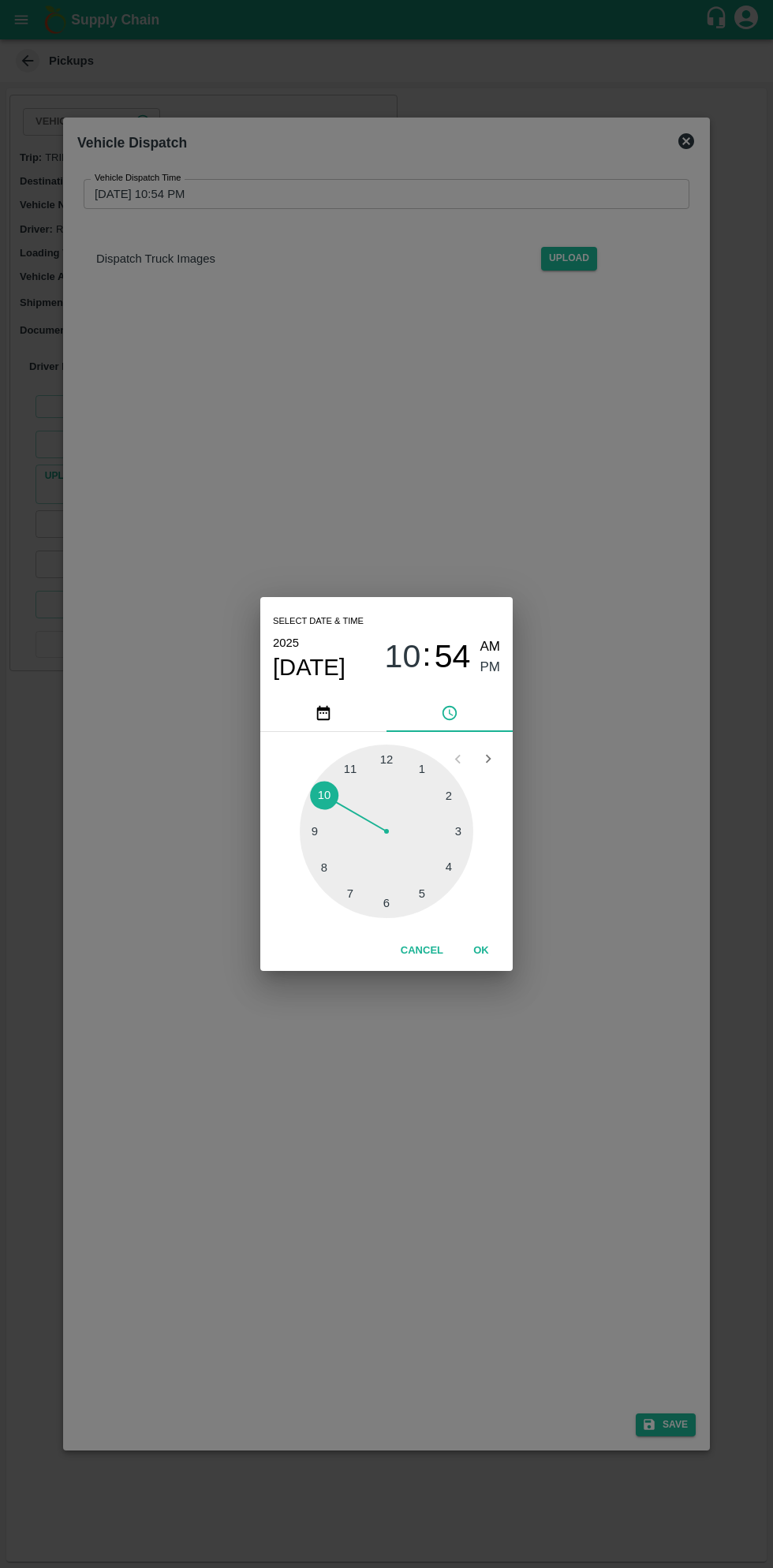
click at [423, 897] on div at bounding box center [386, 831] width 173 height 173
type input "25/09/2025 05:54 PM"
click at [496, 954] on button "OK" at bounding box center [480, 951] width 50 height 27
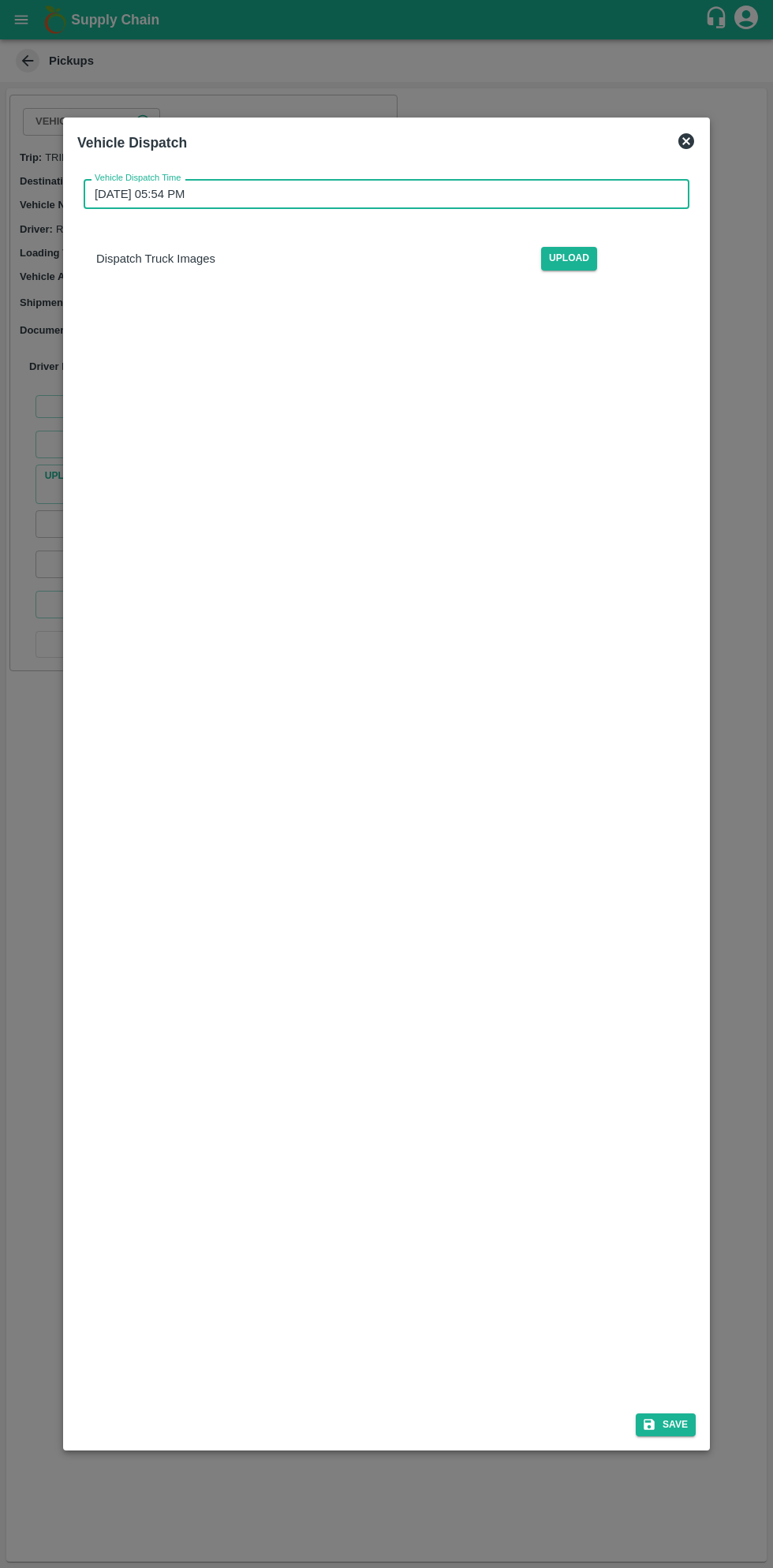
scroll to position [5, 0]
click at [660, 1419] on button "Save" at bounding box center [665, 1425] width 60 height 23
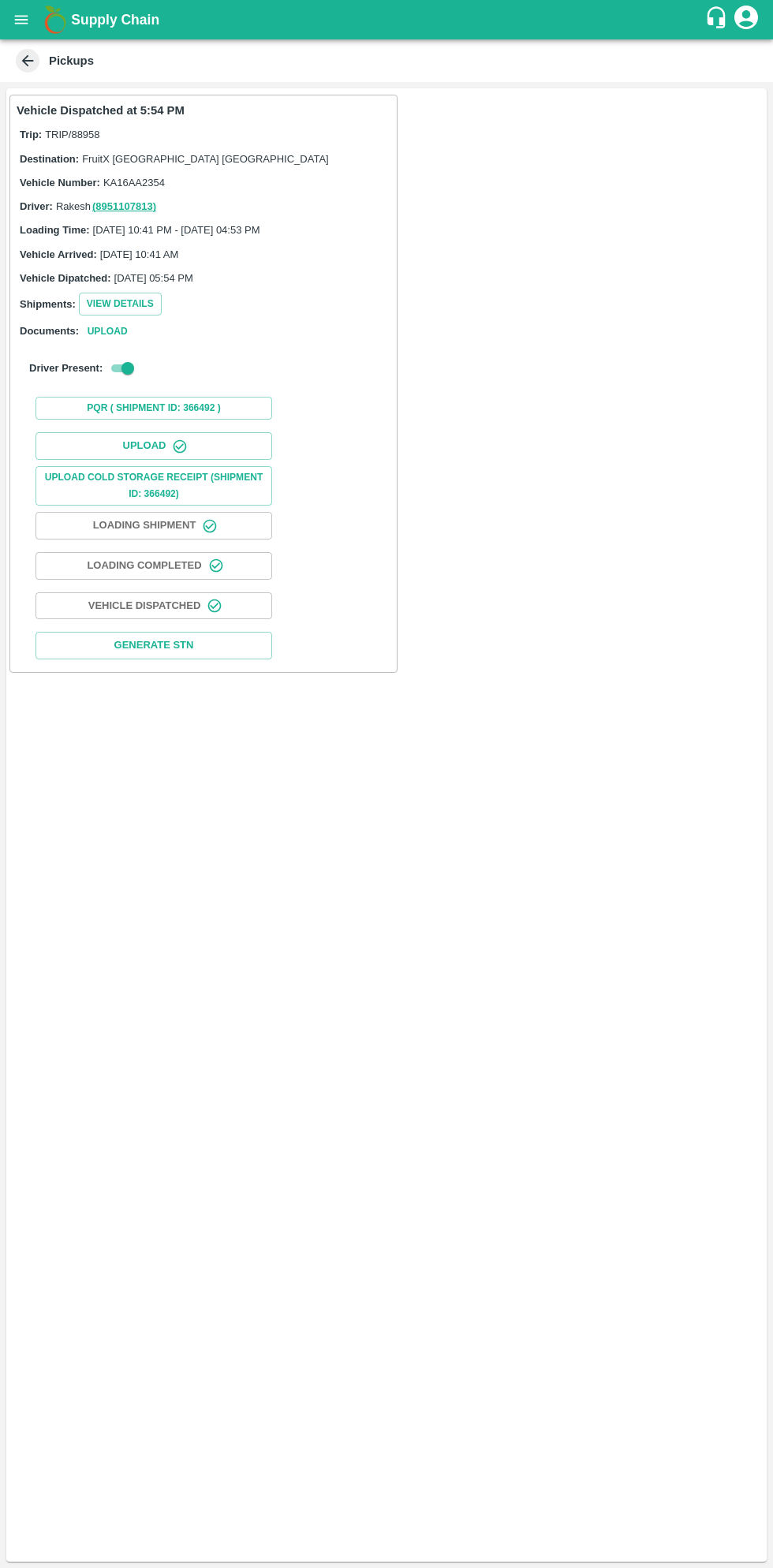
click at [30, 20] on icon "open drawer" at bounding box center [21, 19] width 17 height 17
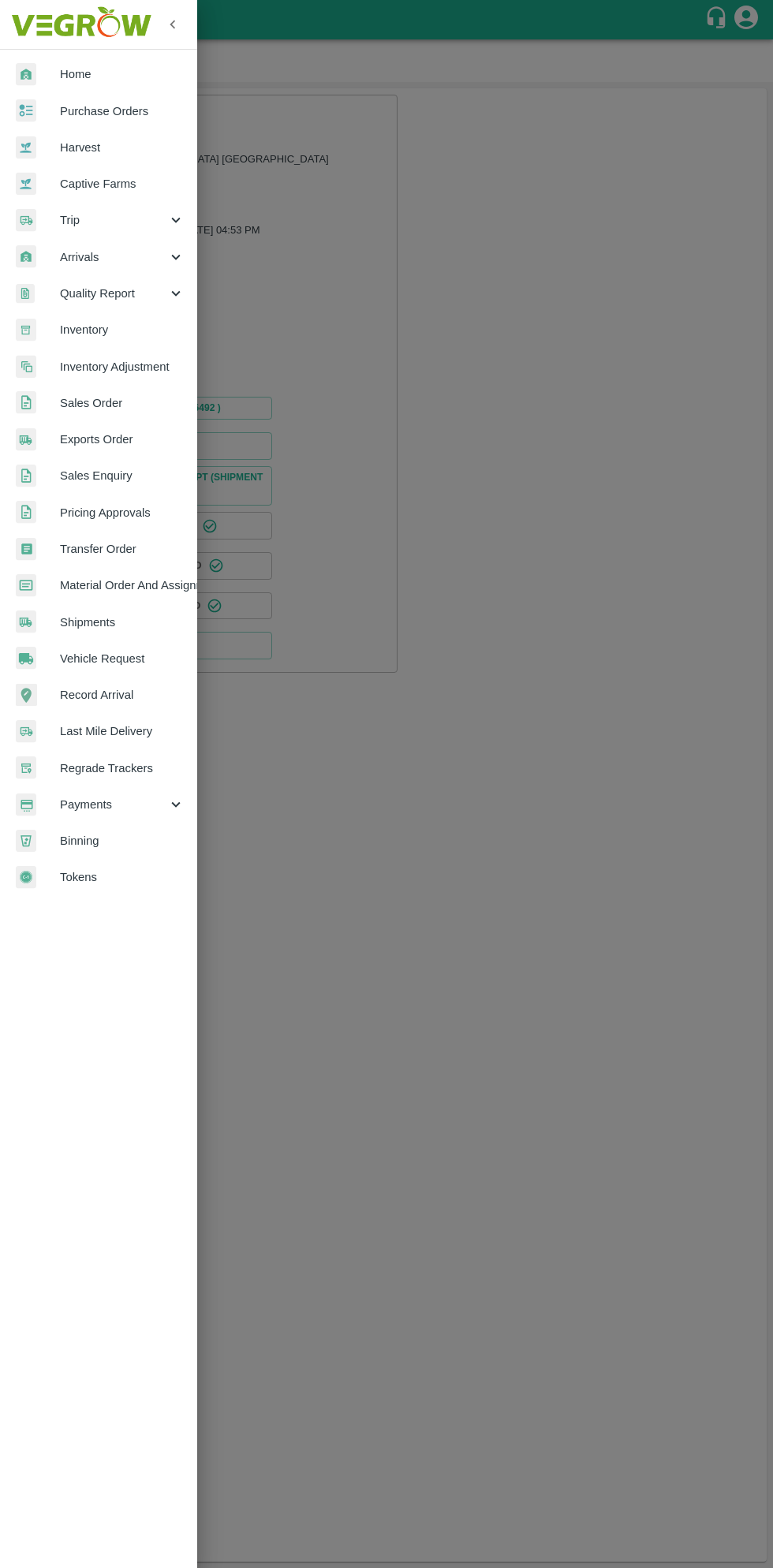
click at [134, 110] on span "Purchase Orders" at bounding box center [122, 110] width 125 height 17
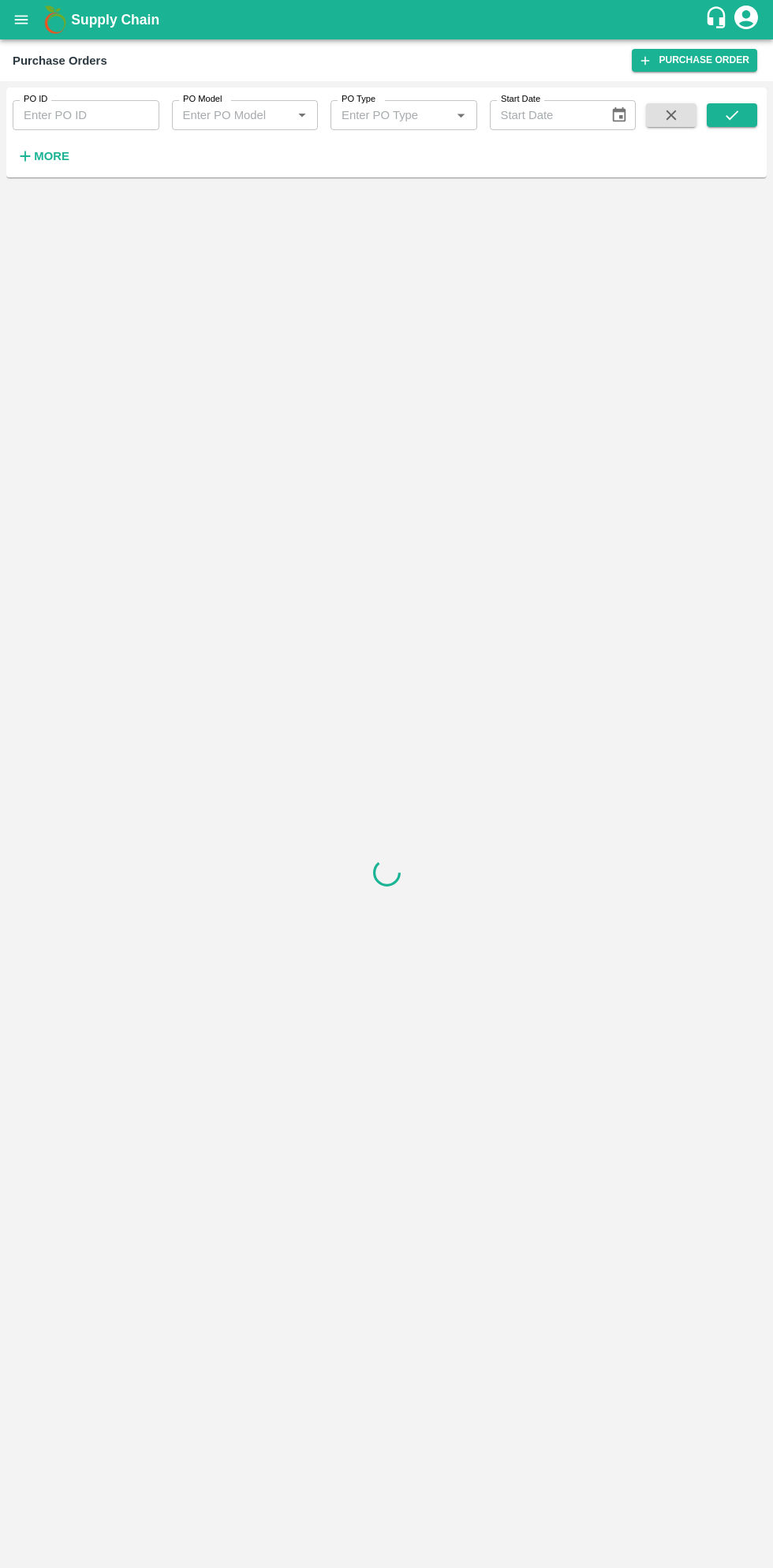
click at [91, 171] on div "PO ID PO ID PO Model PO Model   * PO Type PO Type   * Start Date Start Date More" at bounding box center [386, 132] width 760 height 78
click at [56, 163] on h6 "More" at bounding box center [51, 156] width 36 height 20
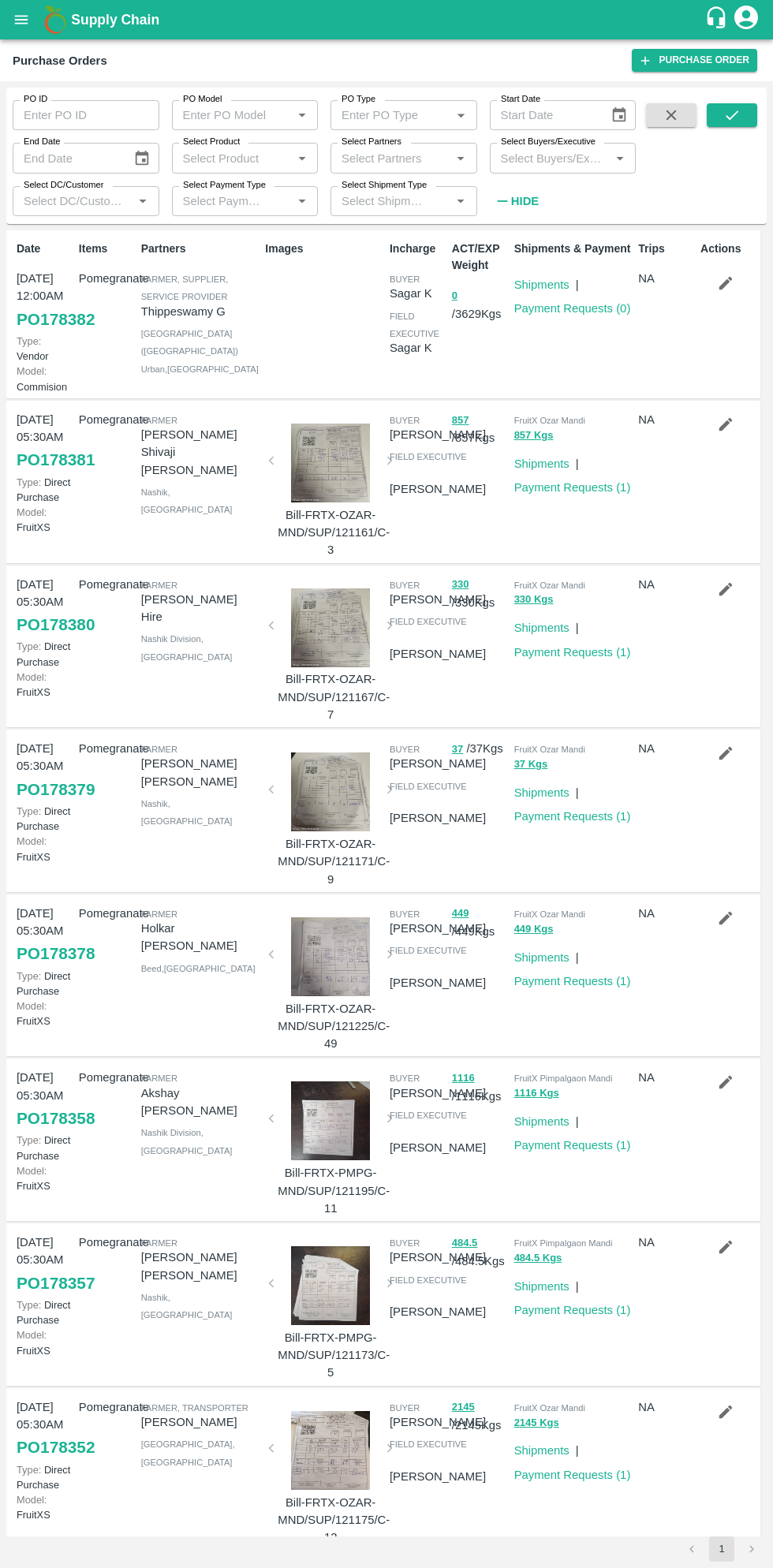
click at [556, 158] on input "Select Buyers/Executive" at bounding box center [550, 158] width 111 height 20
type input "saga"
click at [523, 241] on input "checkbox" at bounding box center [524, 238] width 32 height 32
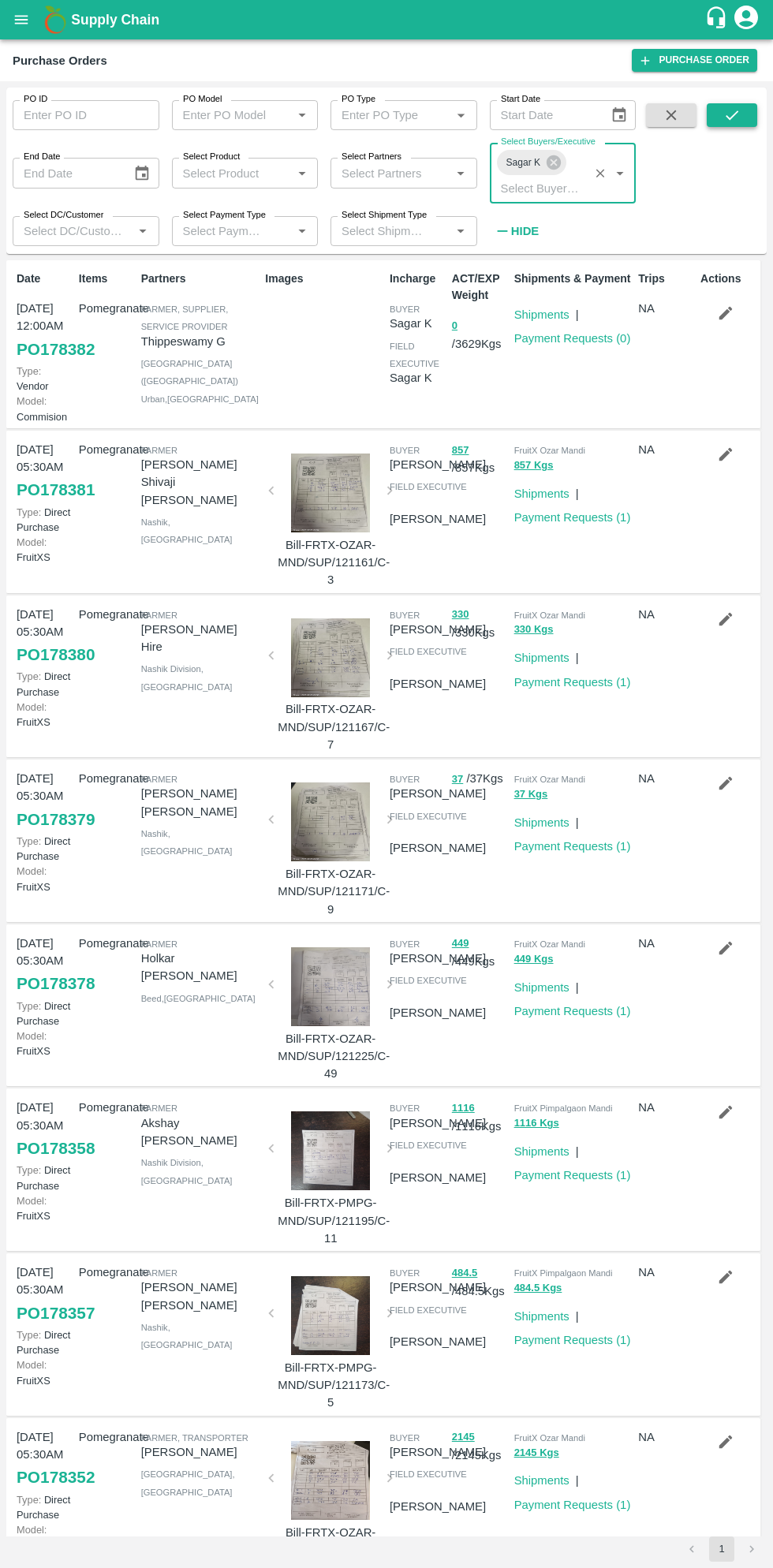
click at [731, 120] on icon "submit" at bounding box center [731, 115] width 17 height 17
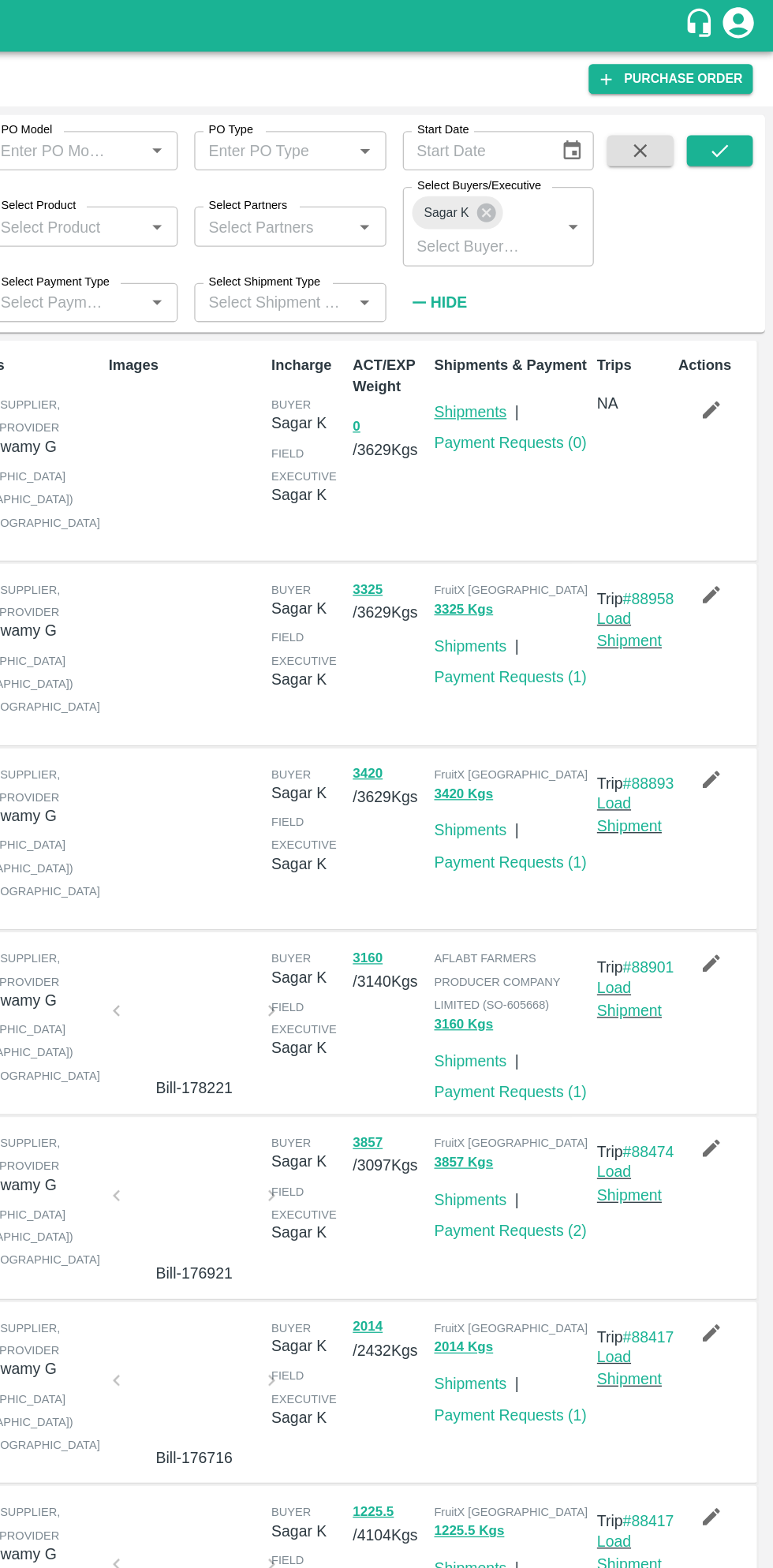
click at [531, 311] on link "Shipments" at bounding box center [541, 315] width 55 height 13
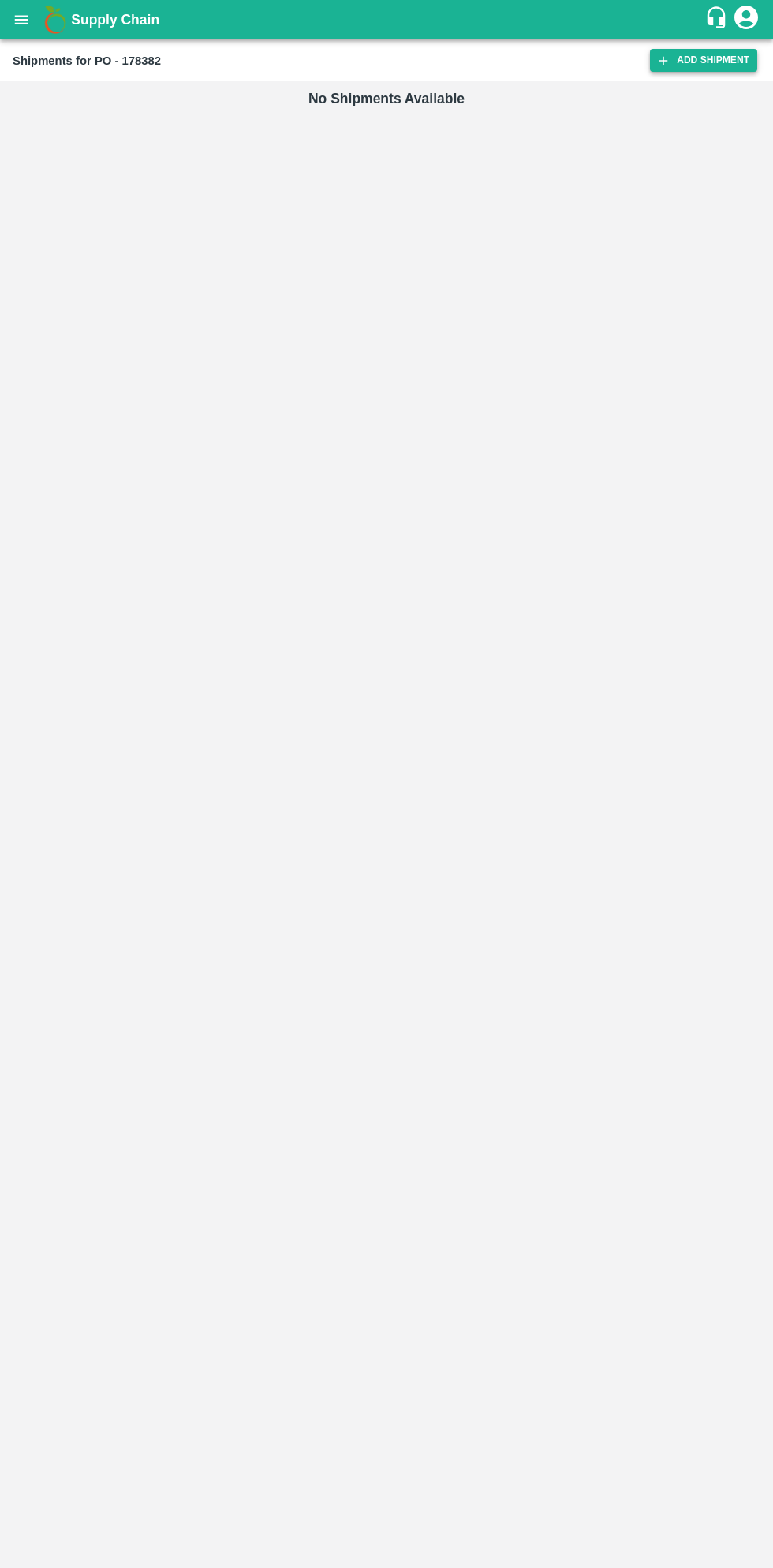
click at [688, 64] on link "Add Shipment" at bounding box center [704, 60] width 108 height 23
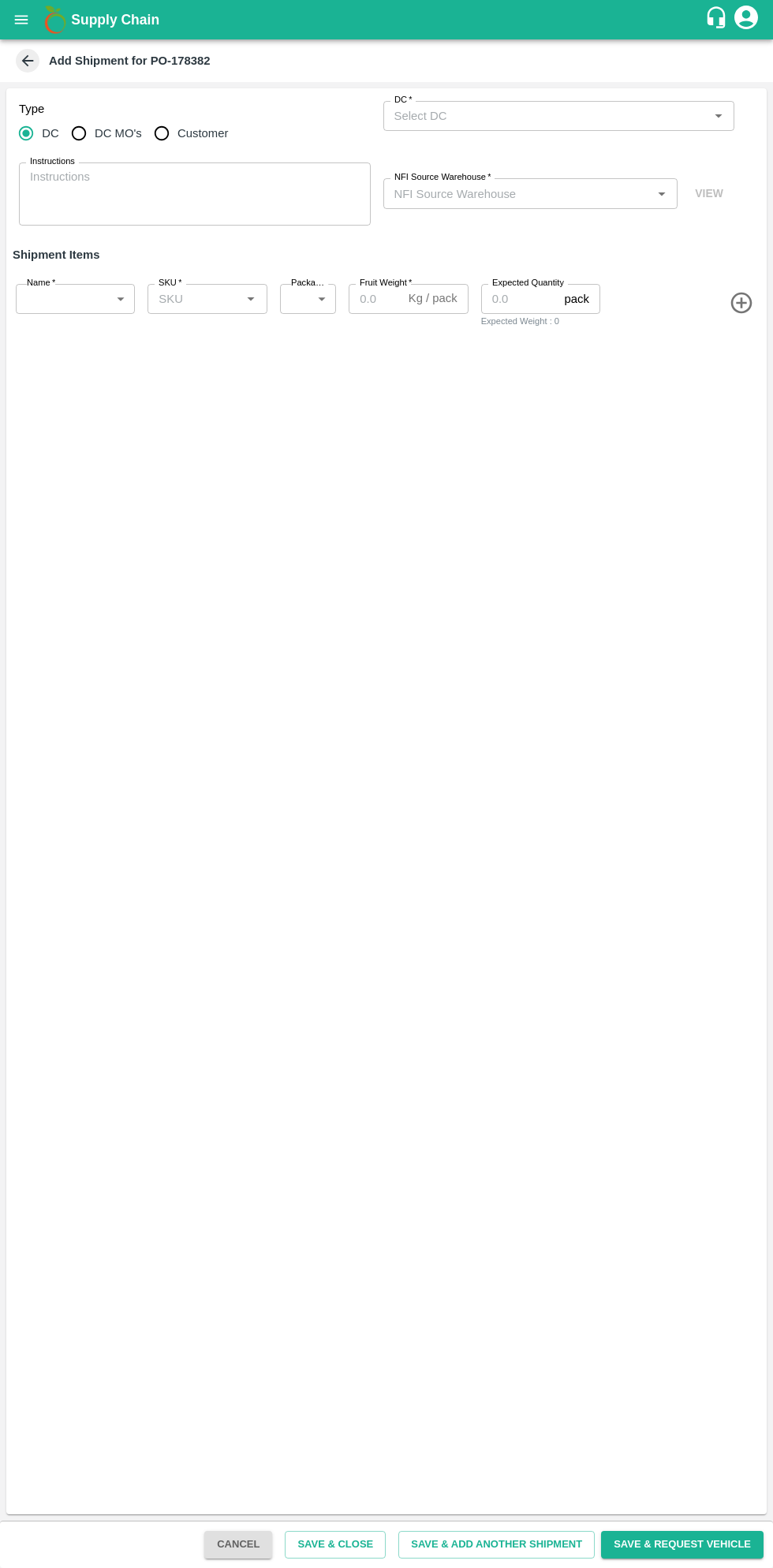
click at [76, 131] on input "DC MO's" at bounding box center [78, 133] width 32 height 32
radio input "true"
click at [583, 116] on input "DC (Material Orders)   *" at bounding box center [546, 116] width 317 height 20
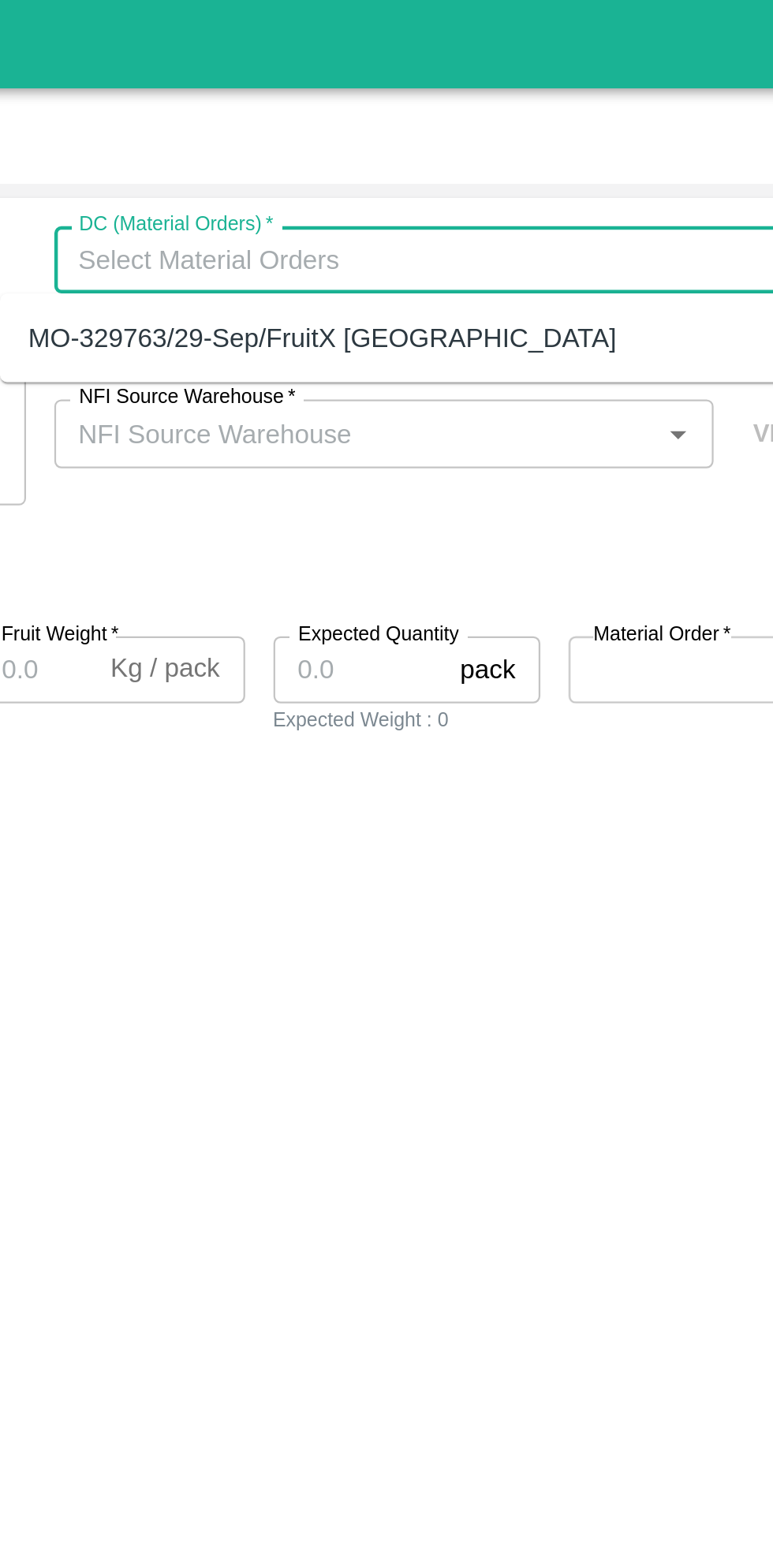
click at [569, 150] on div "MO-329763/29-Sep/FruitX [GEOGRAPHIC_DATA]" at bounding box center [534, 150] width 351 height 26
type input "MO-329763/29-Sep/FruitX [GEOGRAPHIC_DATA]"
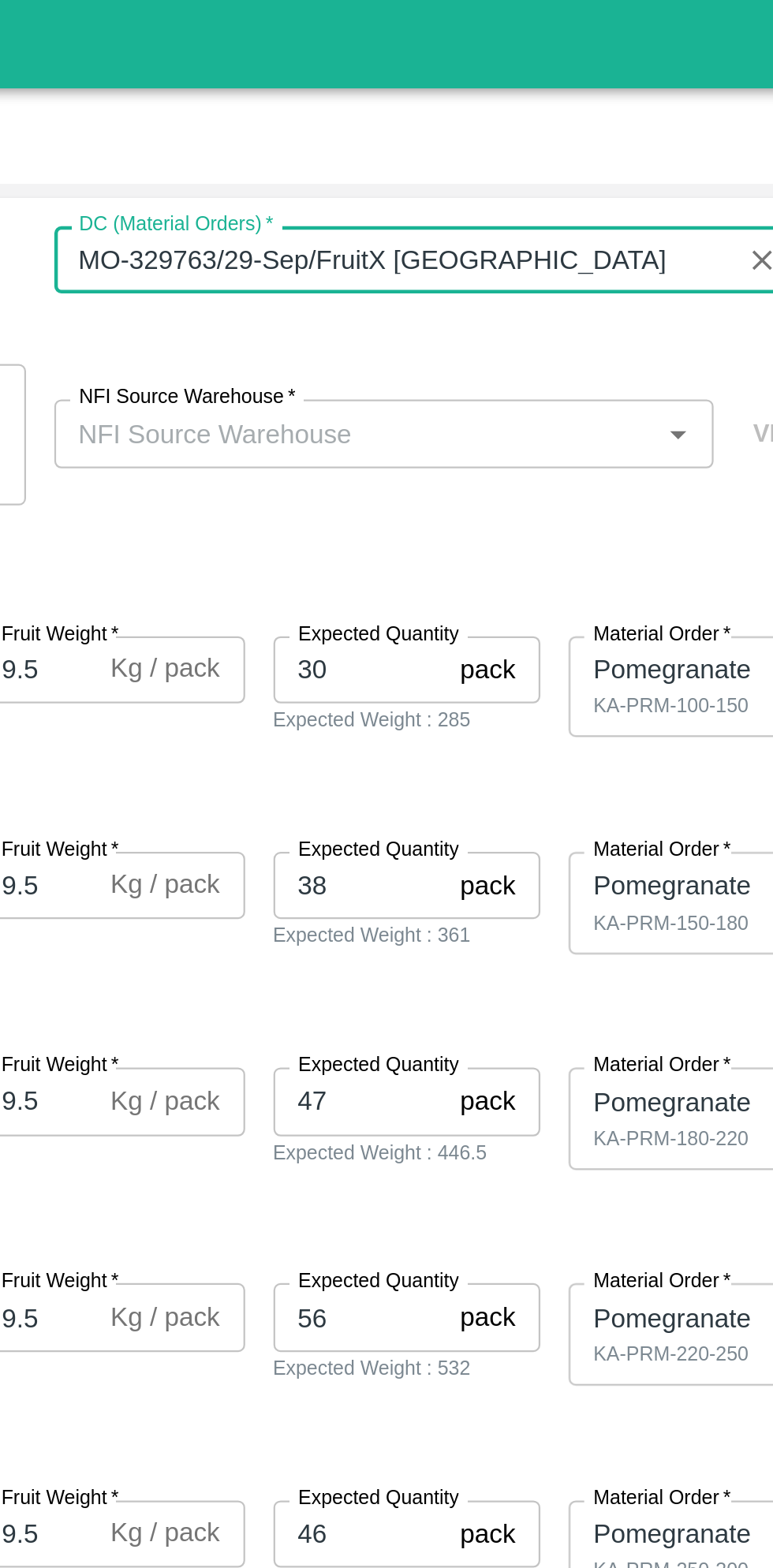
click at [592, 195] on input "NFI Source Warehouse   *" at bounding box center [517, 193] width 259 height 20
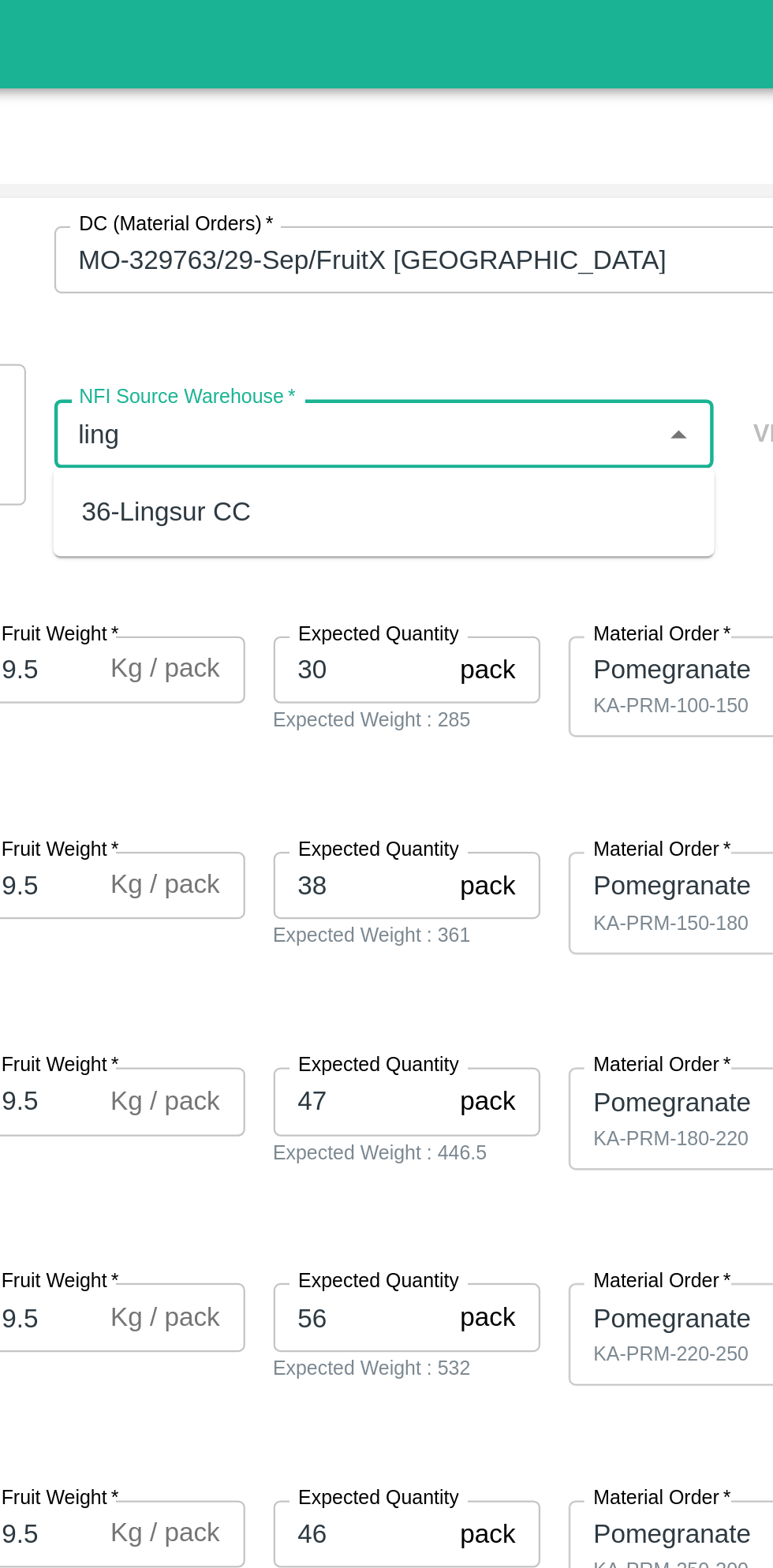
click at [489, 227] on div "36-Lingsur CC" at bounding box center [529, 228] width 295 height 26
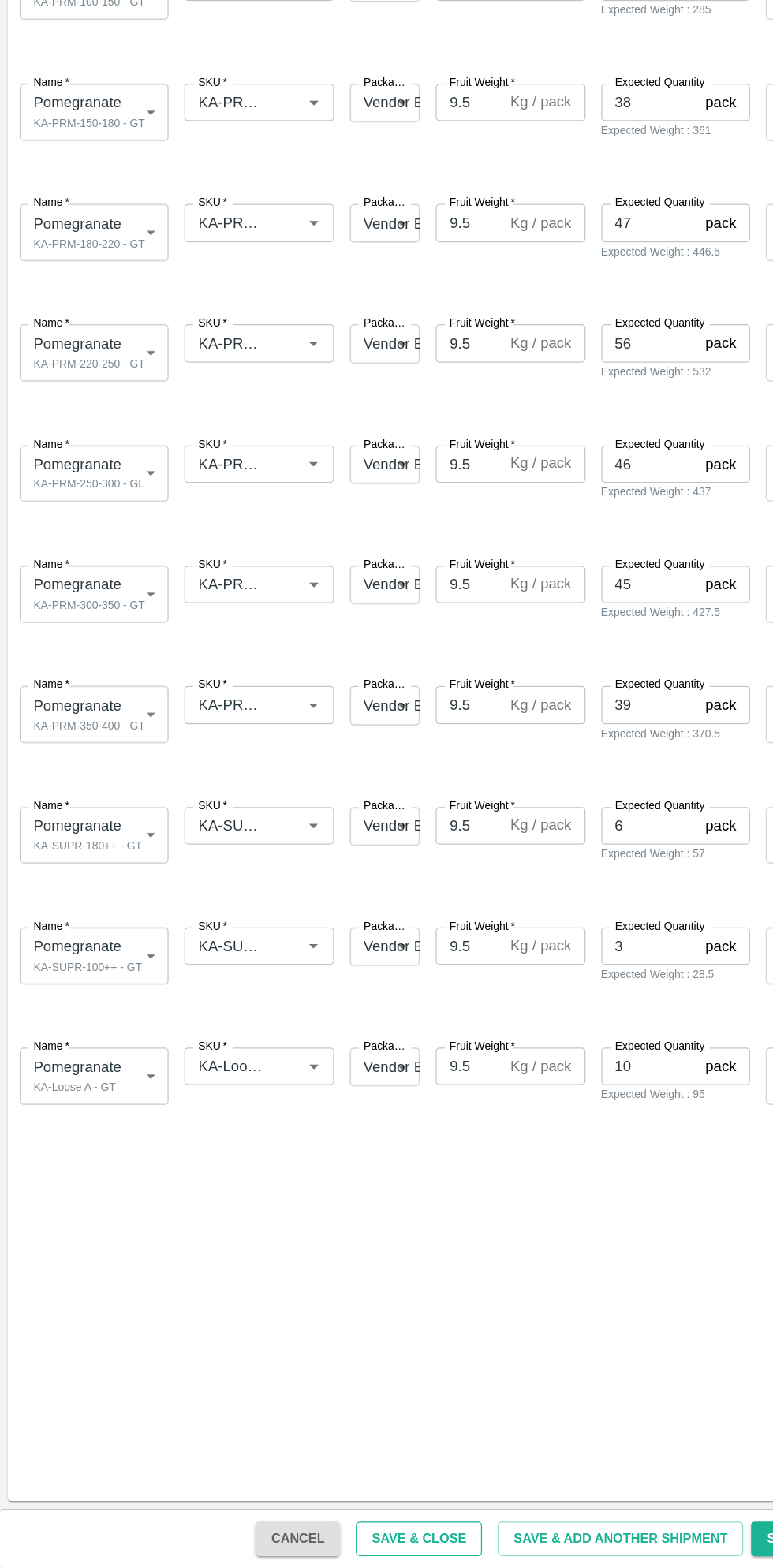
type input "36-Lingsur CC"
click at [364, 1539] on button "Save & Close" at bounding box center [335, 1544] width 101 height 27
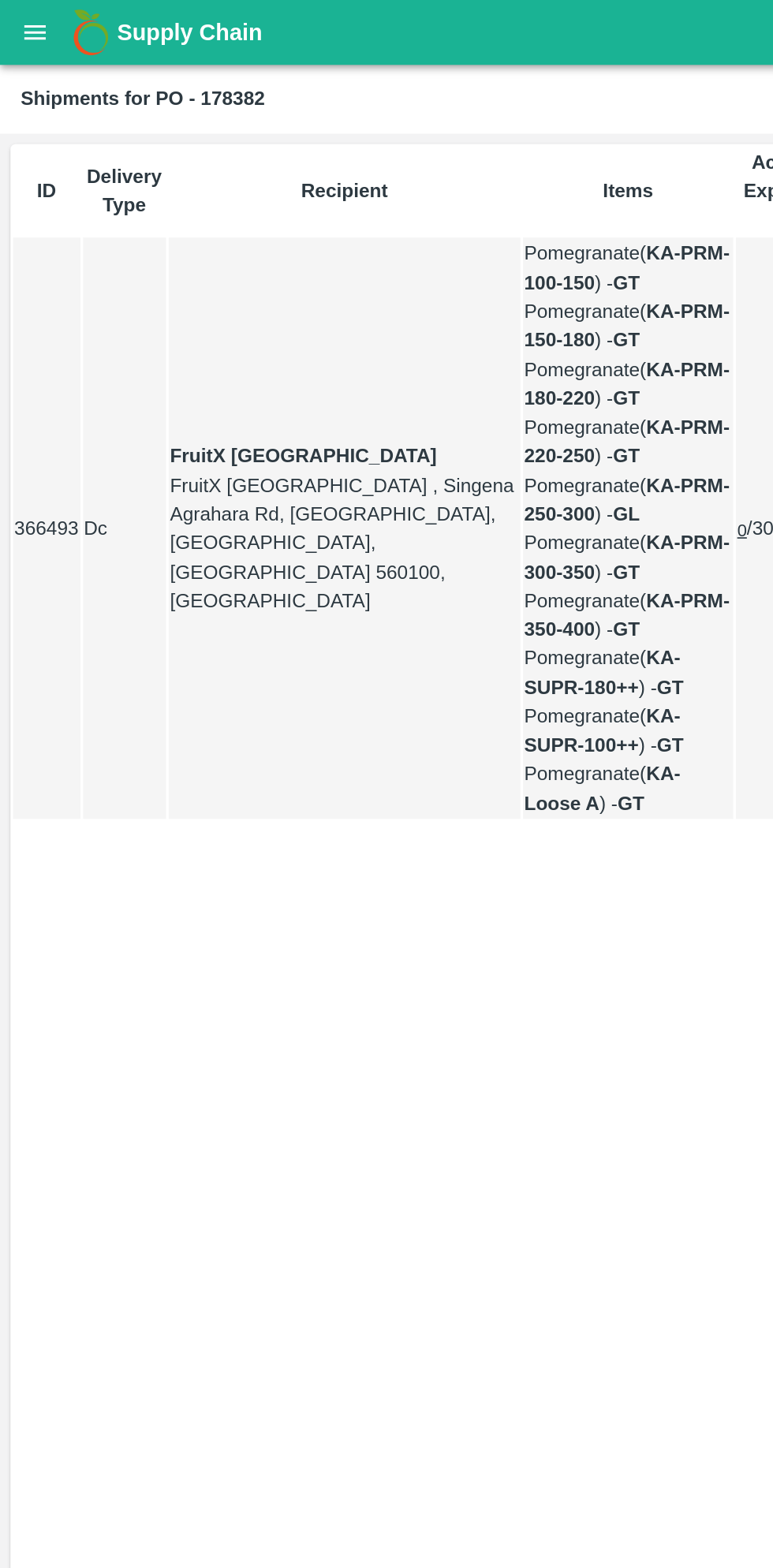
click at [35, 21] on button "open drawer" at bounding box center [21, 20] width 37 height 37
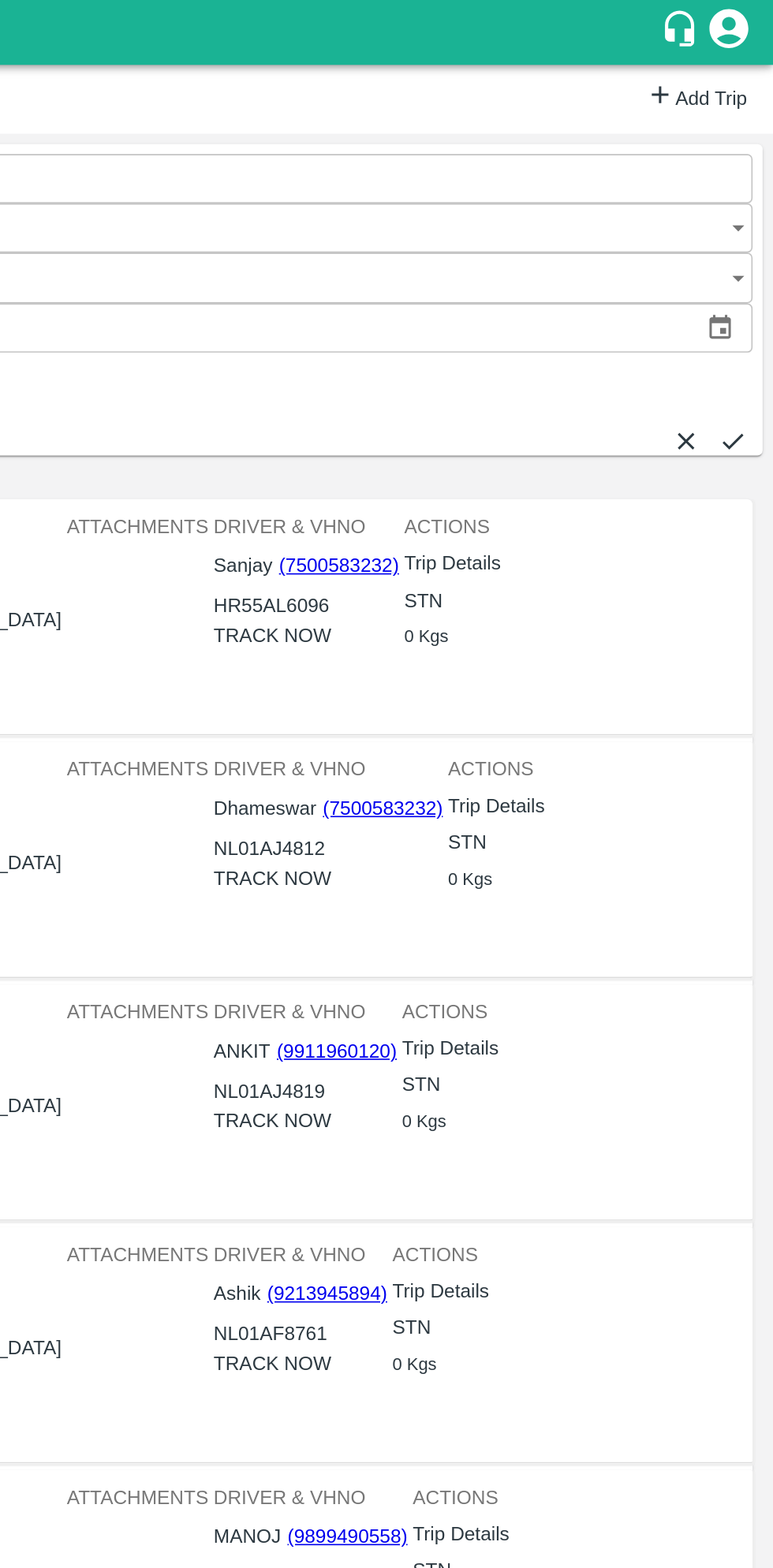
click at [722, 63] on link "Add Trip" at bounding box center [726, 60] width 61 height 23
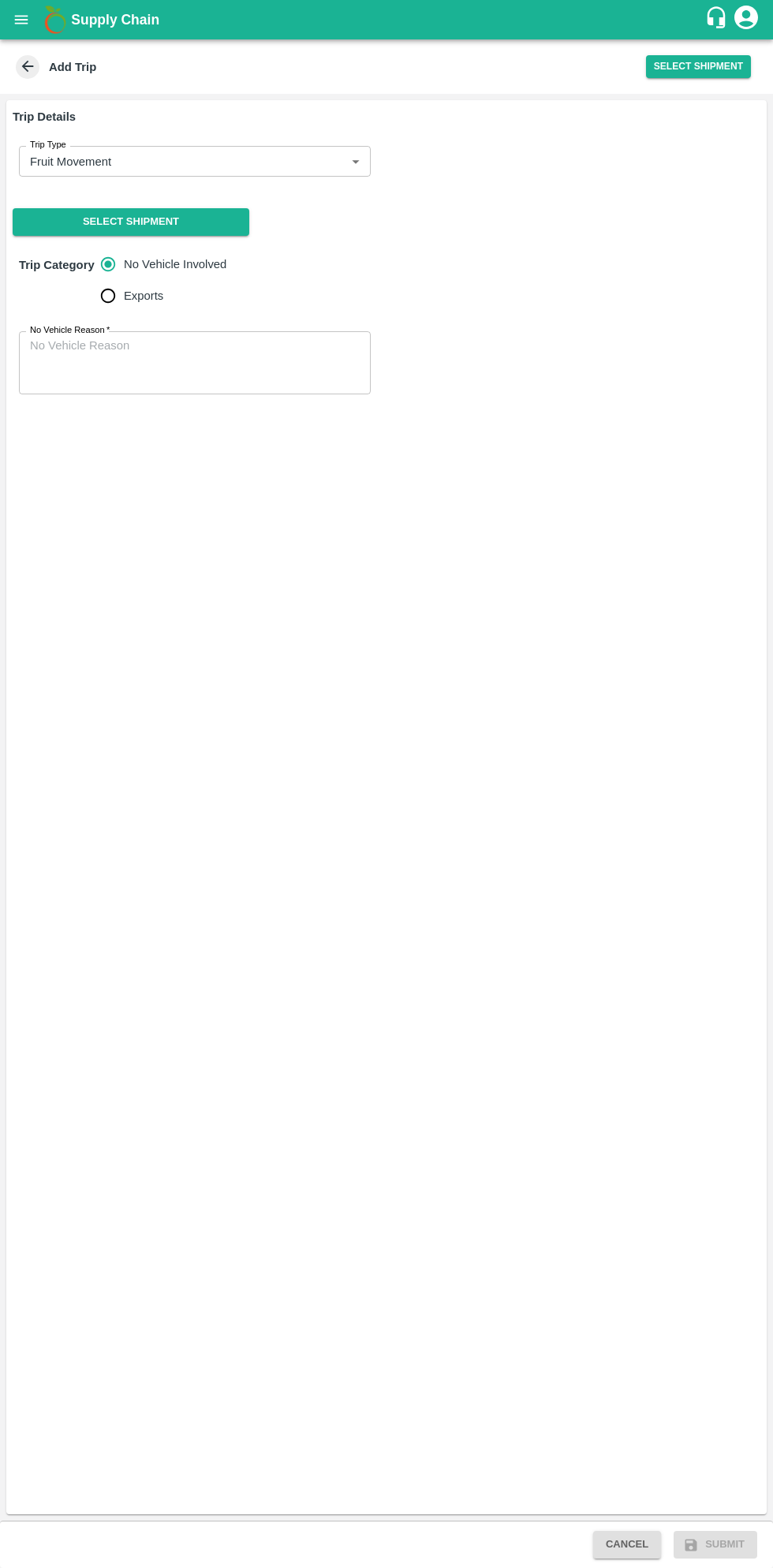
click at [206, 167] on body "Supply Chain Add Trip Select Shipment Trip Details Trip Type Fruit Movement 1 T…" at bounding box center [386, 784] width 773 height 1568
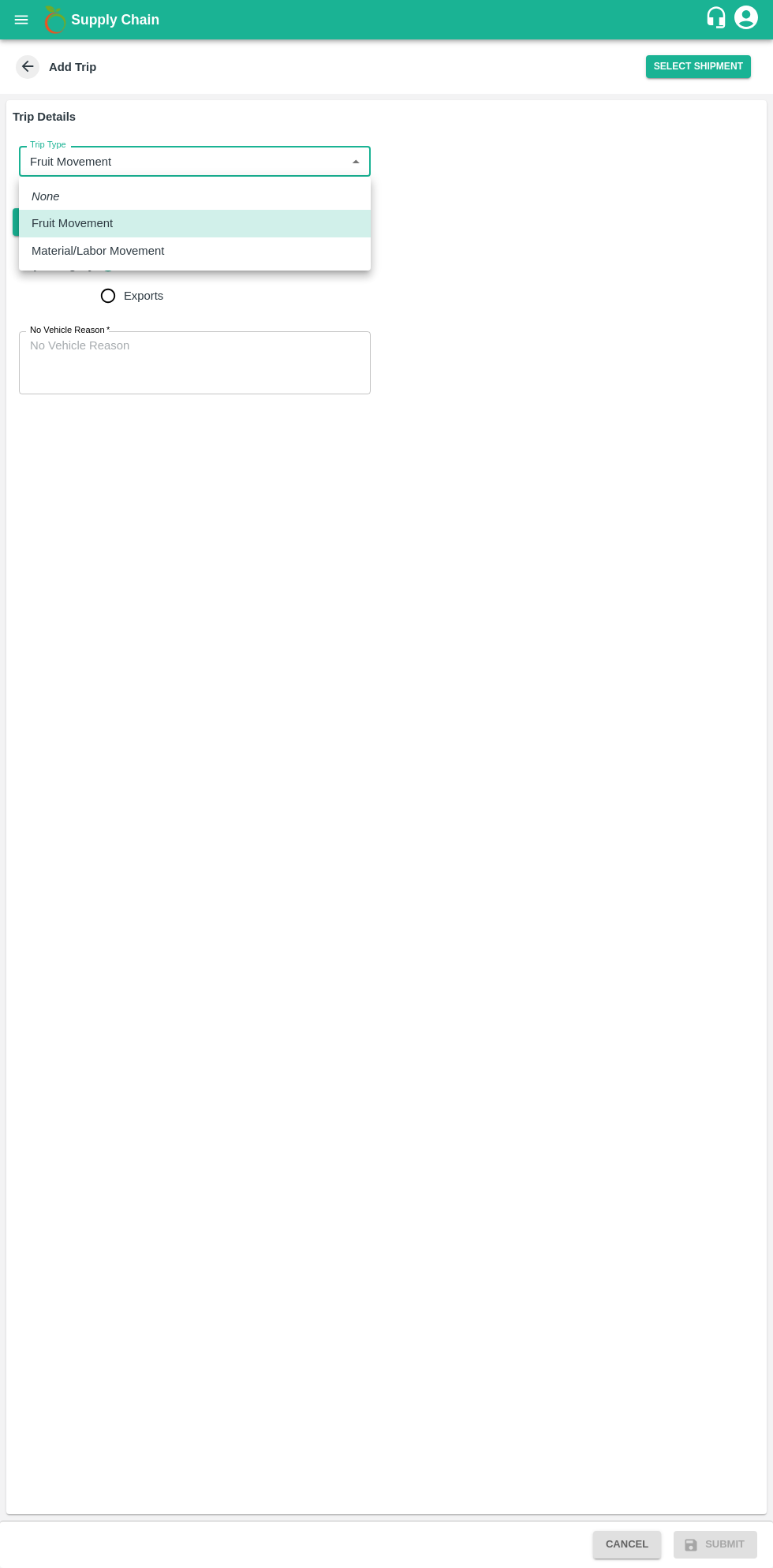
click at [348, 670] on div at bounding box center [386, 784] width 773 height 1568
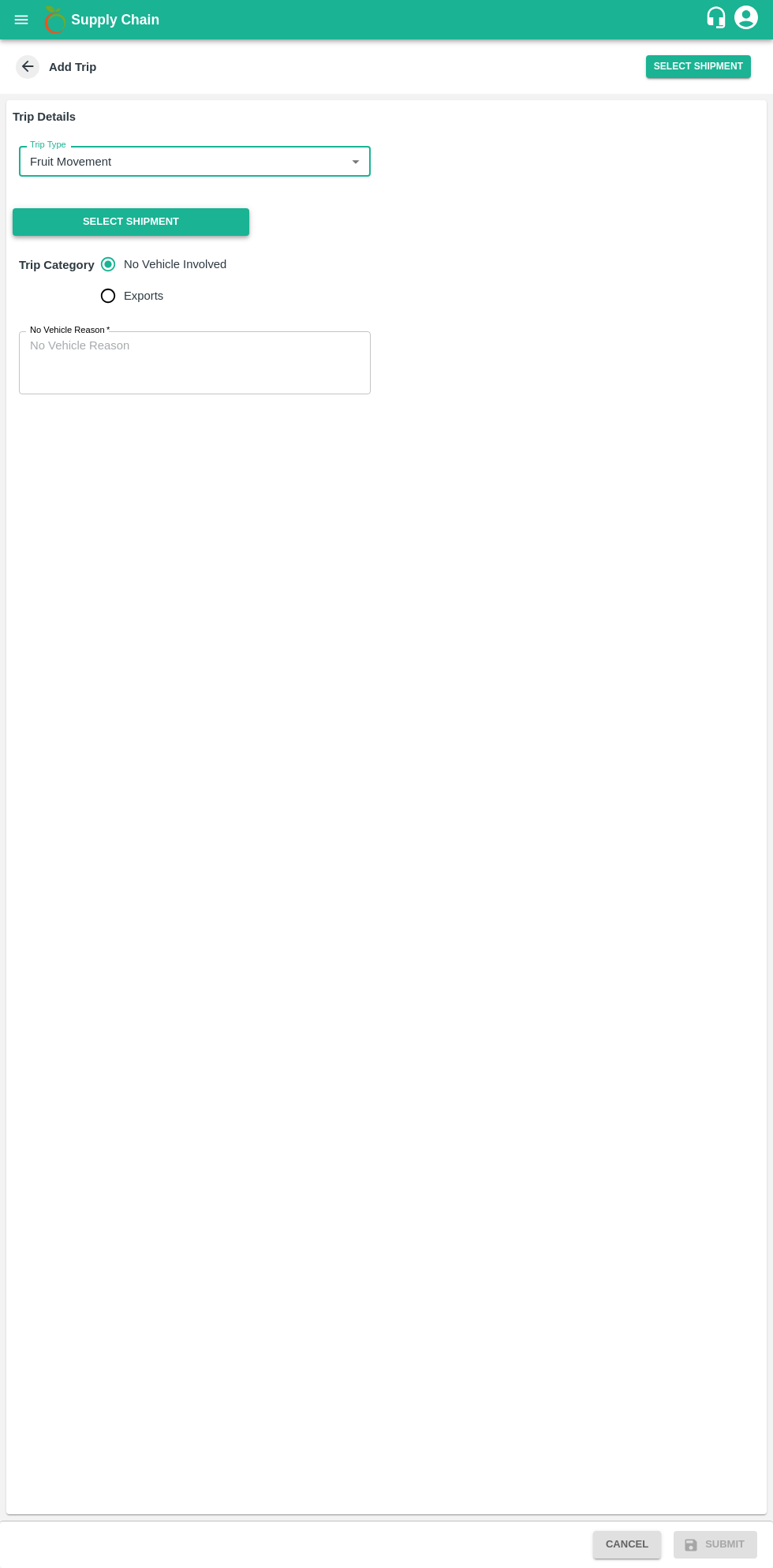
click at [176, 219] on button "Select Shipment" at bounding box center [131, 222] width 236 height 27
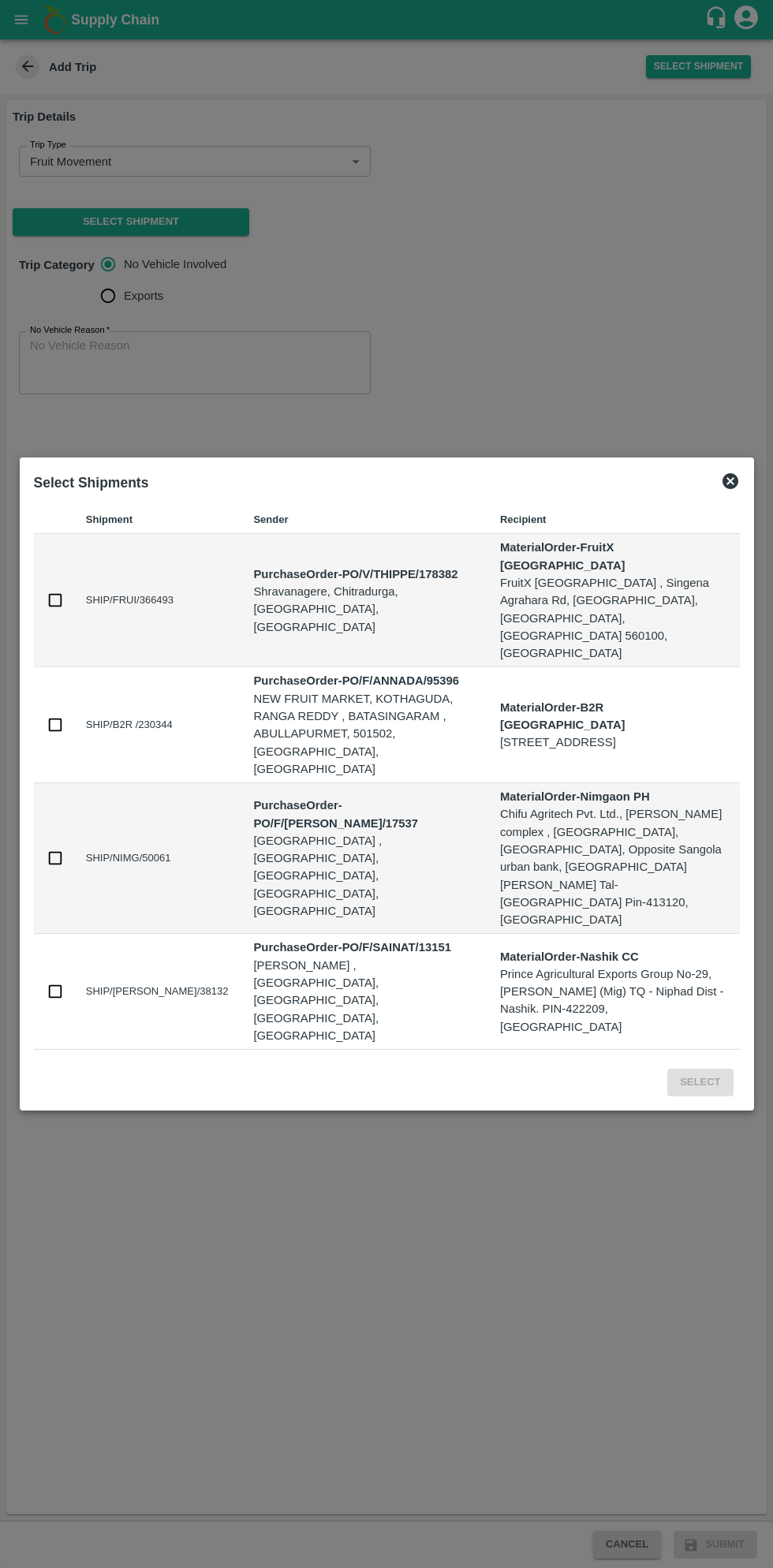
click at [60, 609] on input "checkbox" at bounding box center [55, 600] width 17 height 17
checkbox input "true"
click at [700, 1069] on button "Select" at bounding box center [700, 1082] width 66 height 27
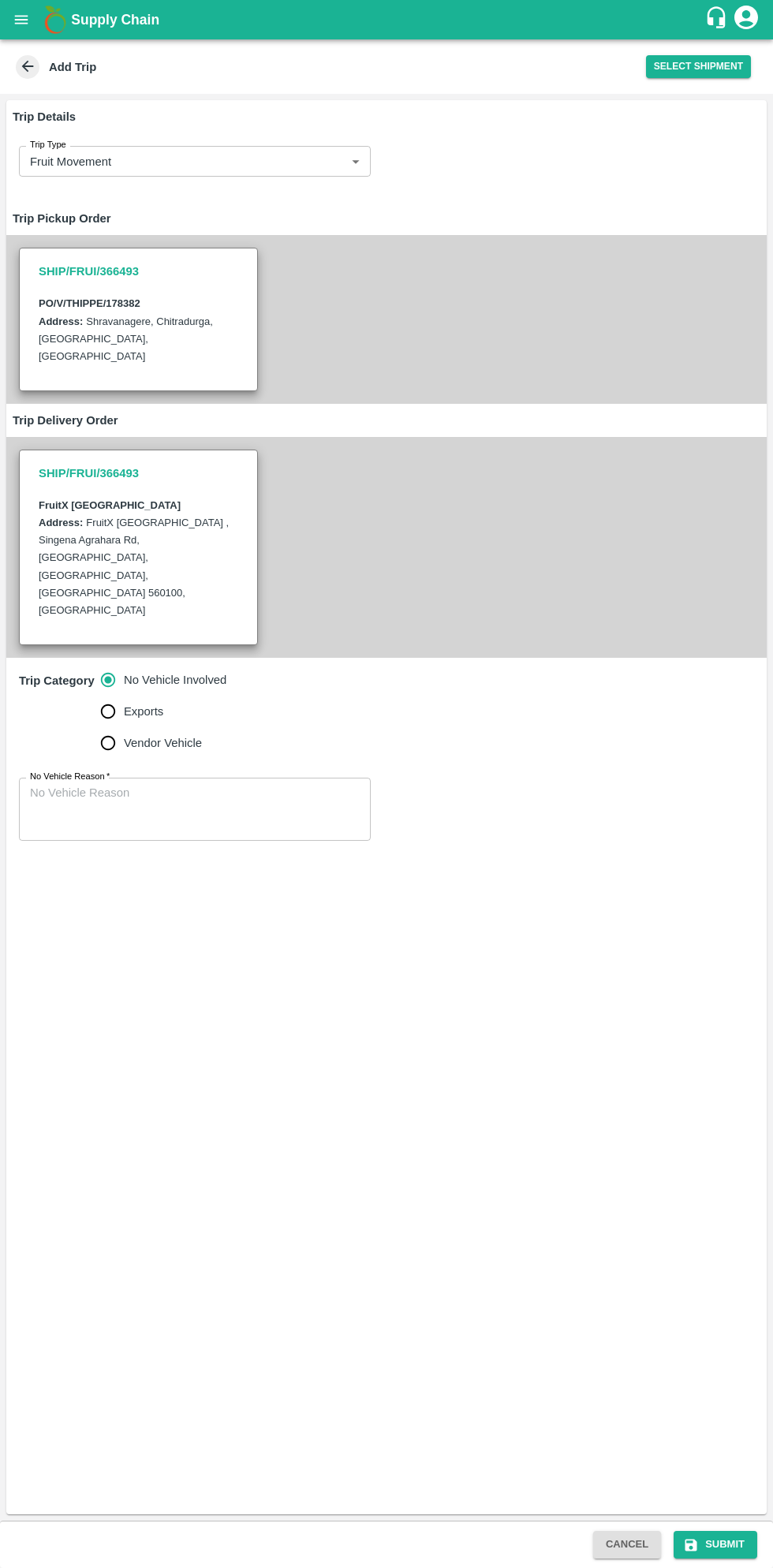
click at [109, 727] on input "Vendor Vehicle" at bounding box center [108, 743] width 32 height 32
radio input "true"
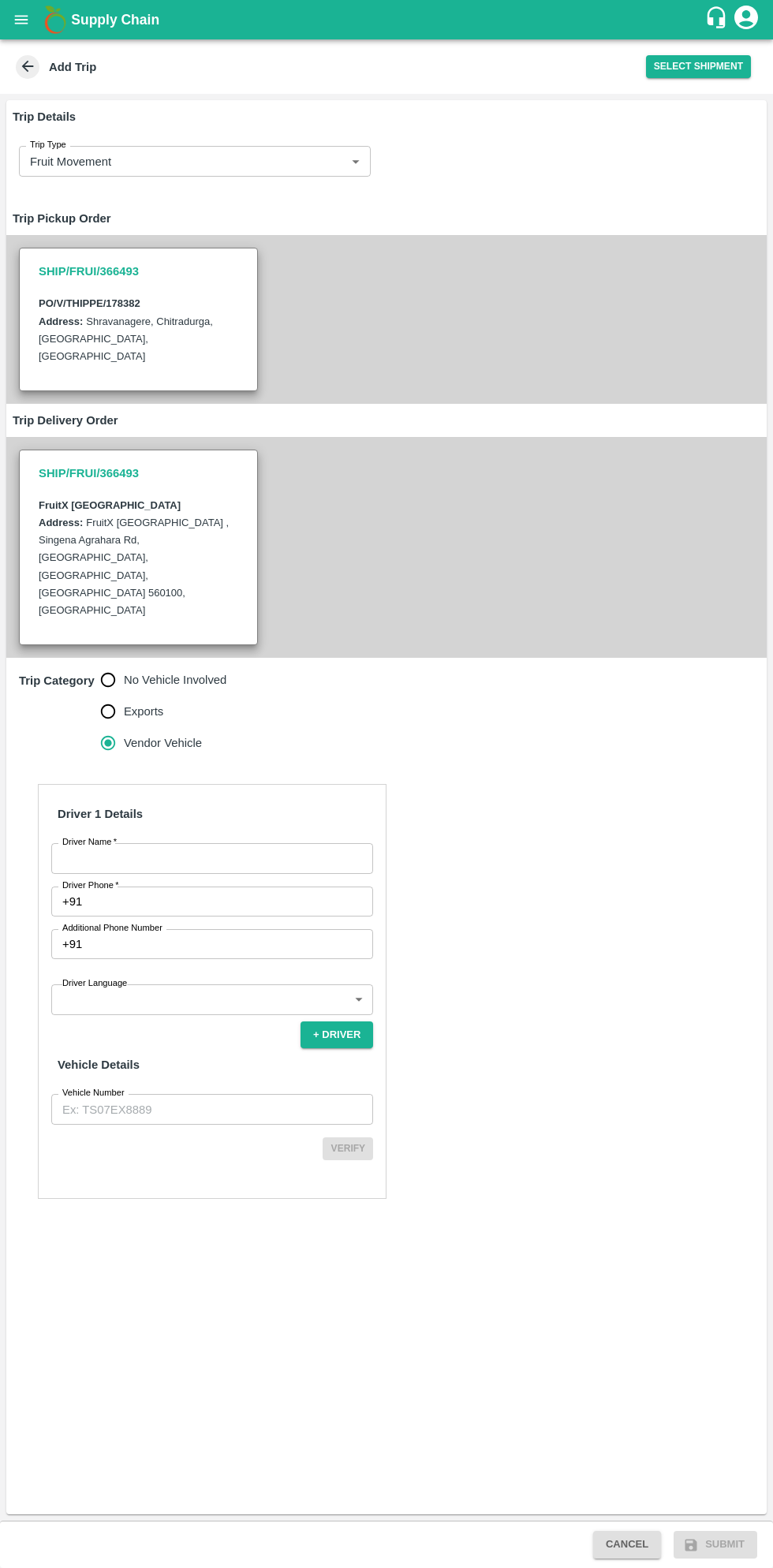
click at [236, 843] on input "Driver Name   *" at bounding box center [212, 858] width 322 height 30
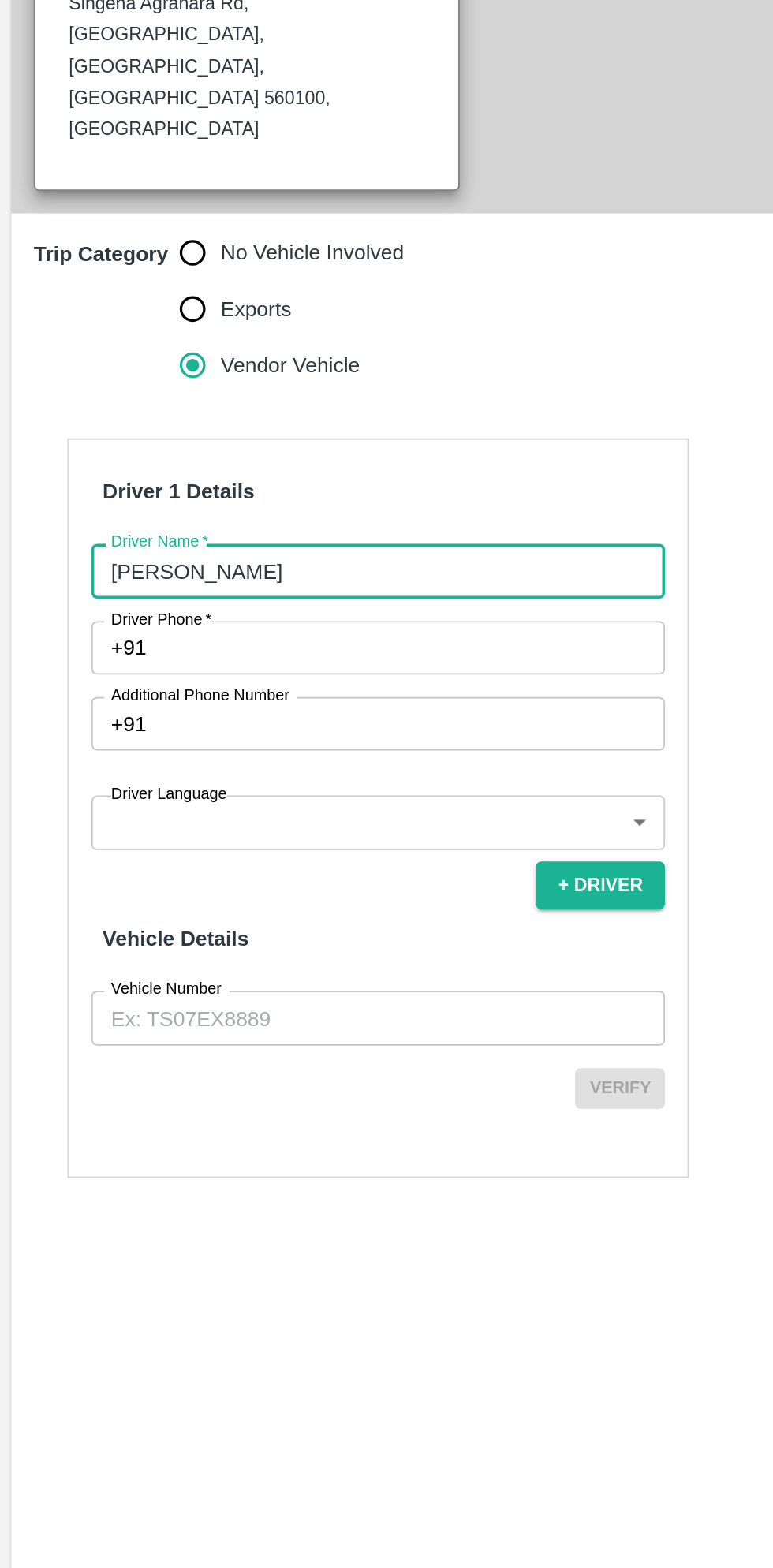
type input "[PERSON_NAME]"
click at [213, 886] on input "Driver Phone   *" at bounding box center [231, 901] width 285 height 30
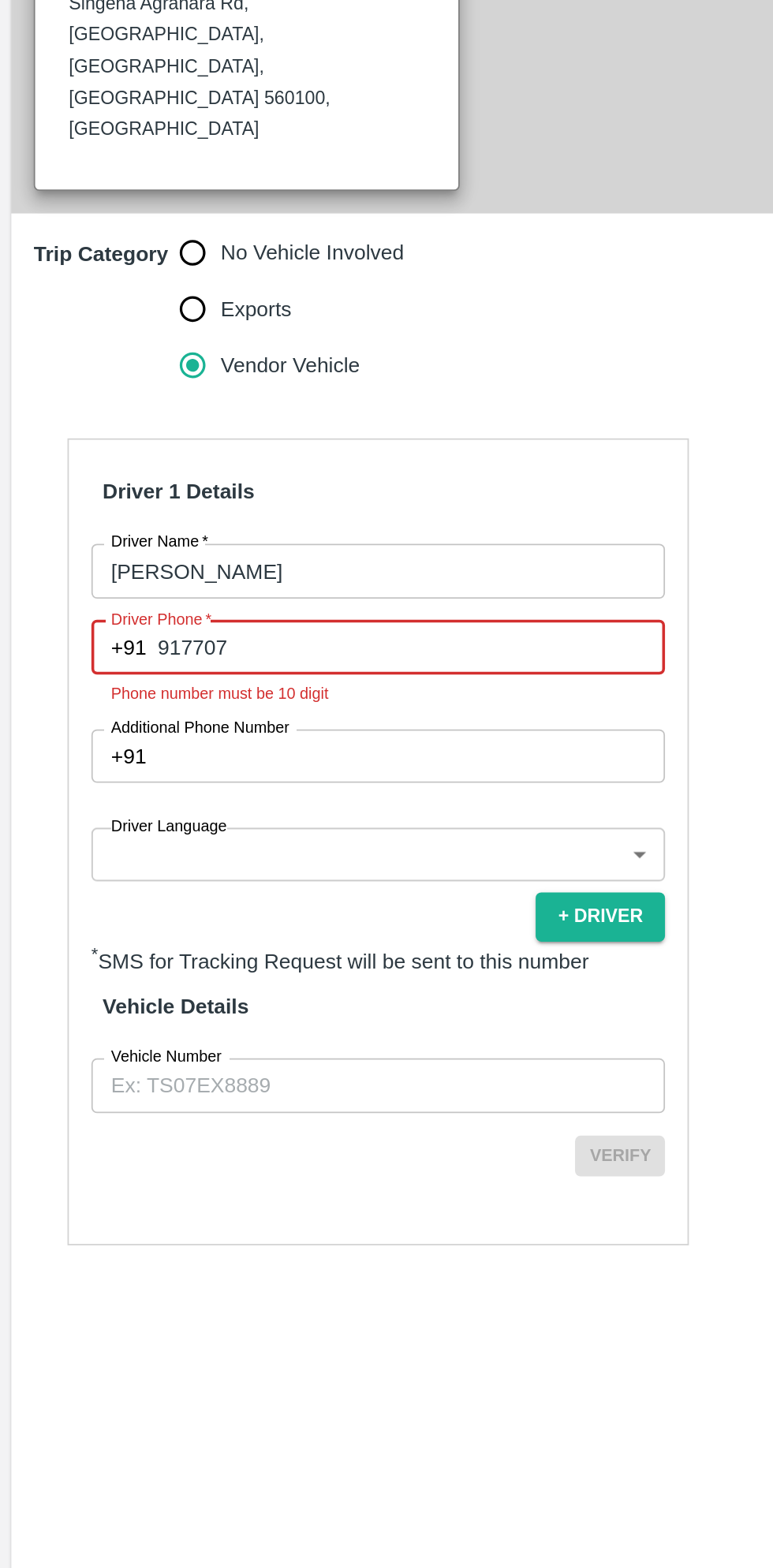
click at [98, 1124] on label "Vehicle Number" at bounding box center [93, 1131] width 62 height 13
click at [98, 1132] on input "Vehicle Number" at bounding box center [212, 1146] width 322 height 30
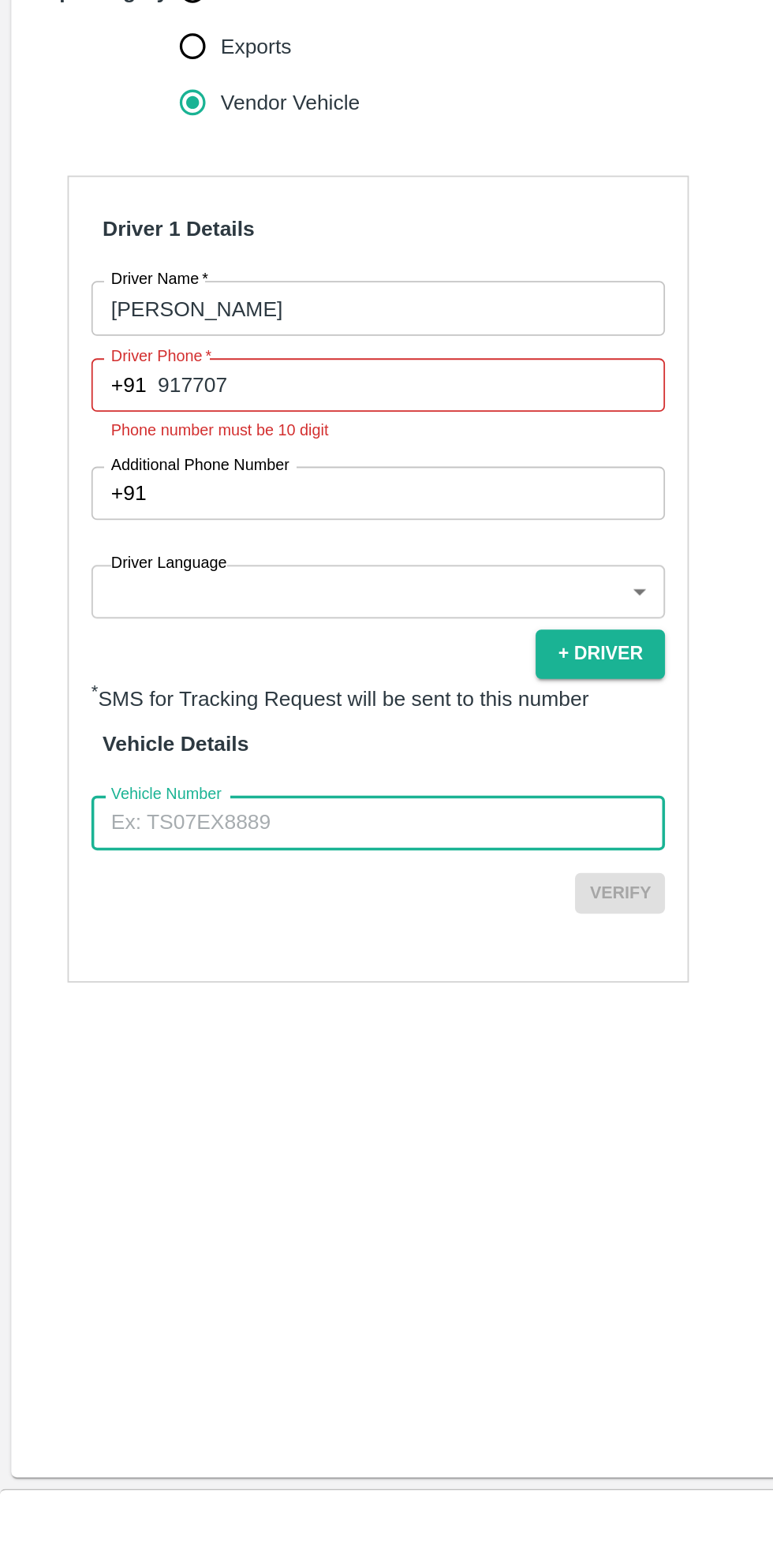
click at [191, 886] on input "917707" at bounding box center [231, 901] width 285 height 30
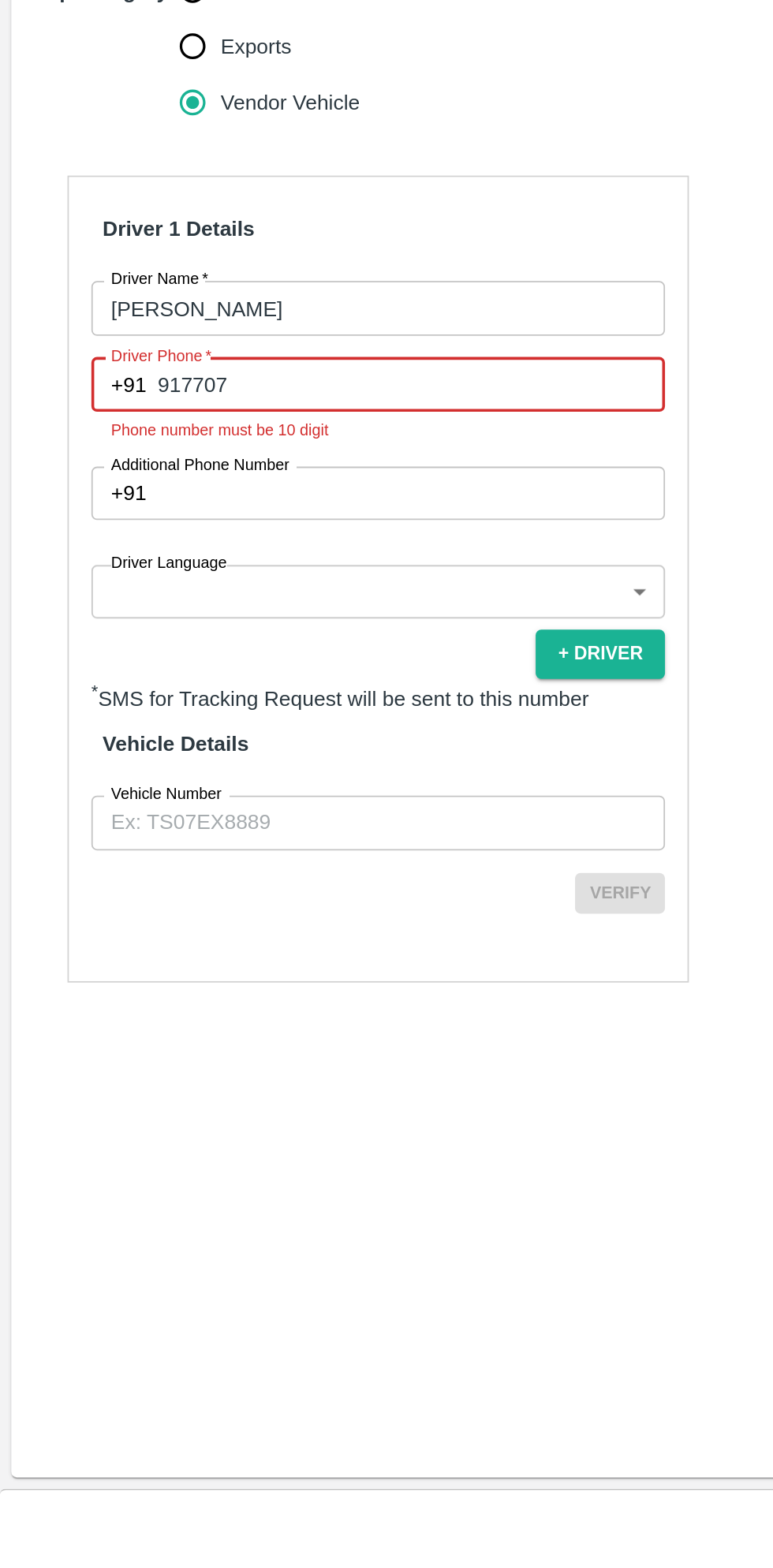
type input "9177074223"
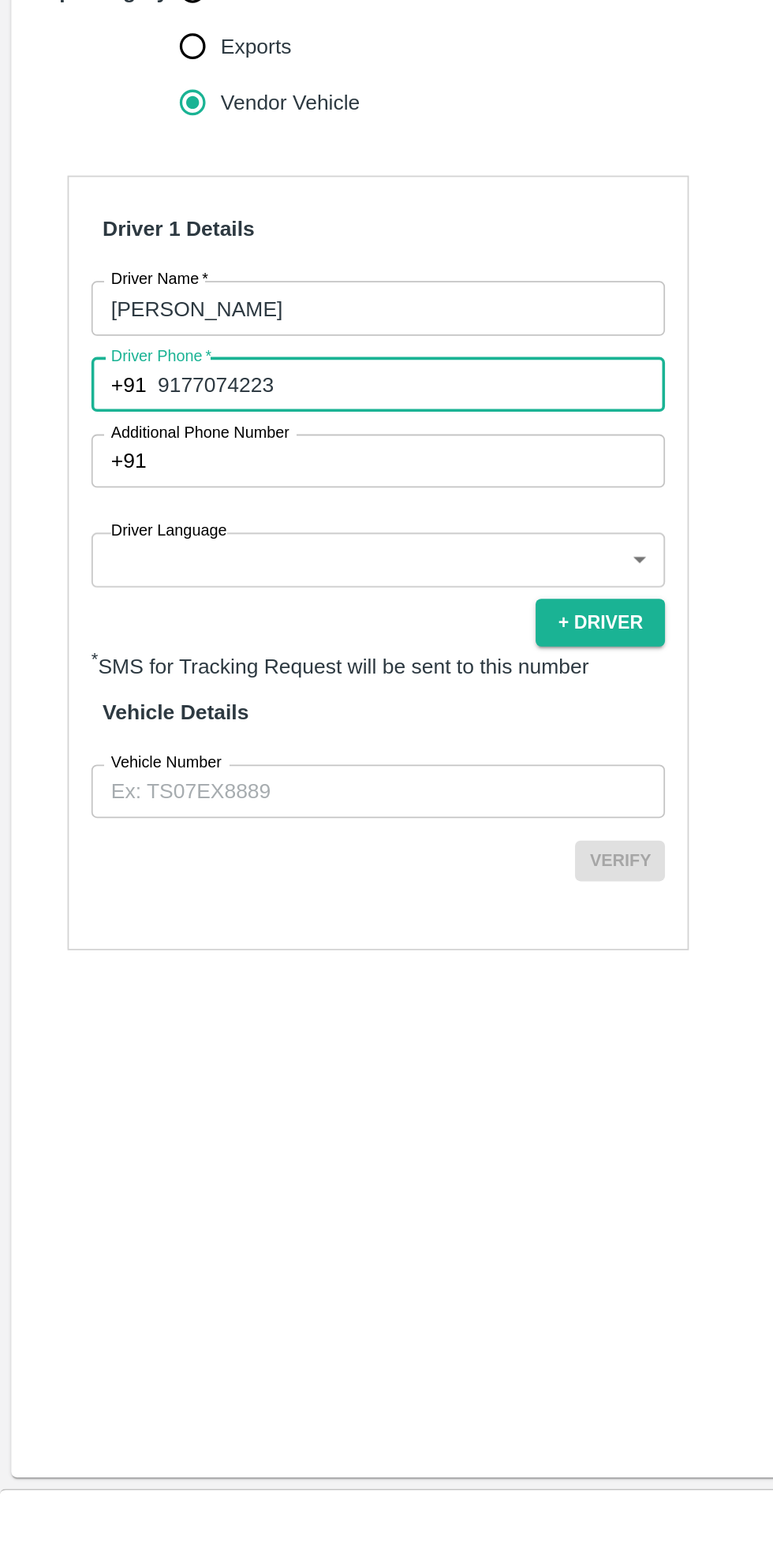
click at [190, 923] on body "Supply Chain Add Trip Select Shipment Trip Details Trip Type Fruit Movement 1 T…" at bounding box center [386, 784] width 773 height 1568
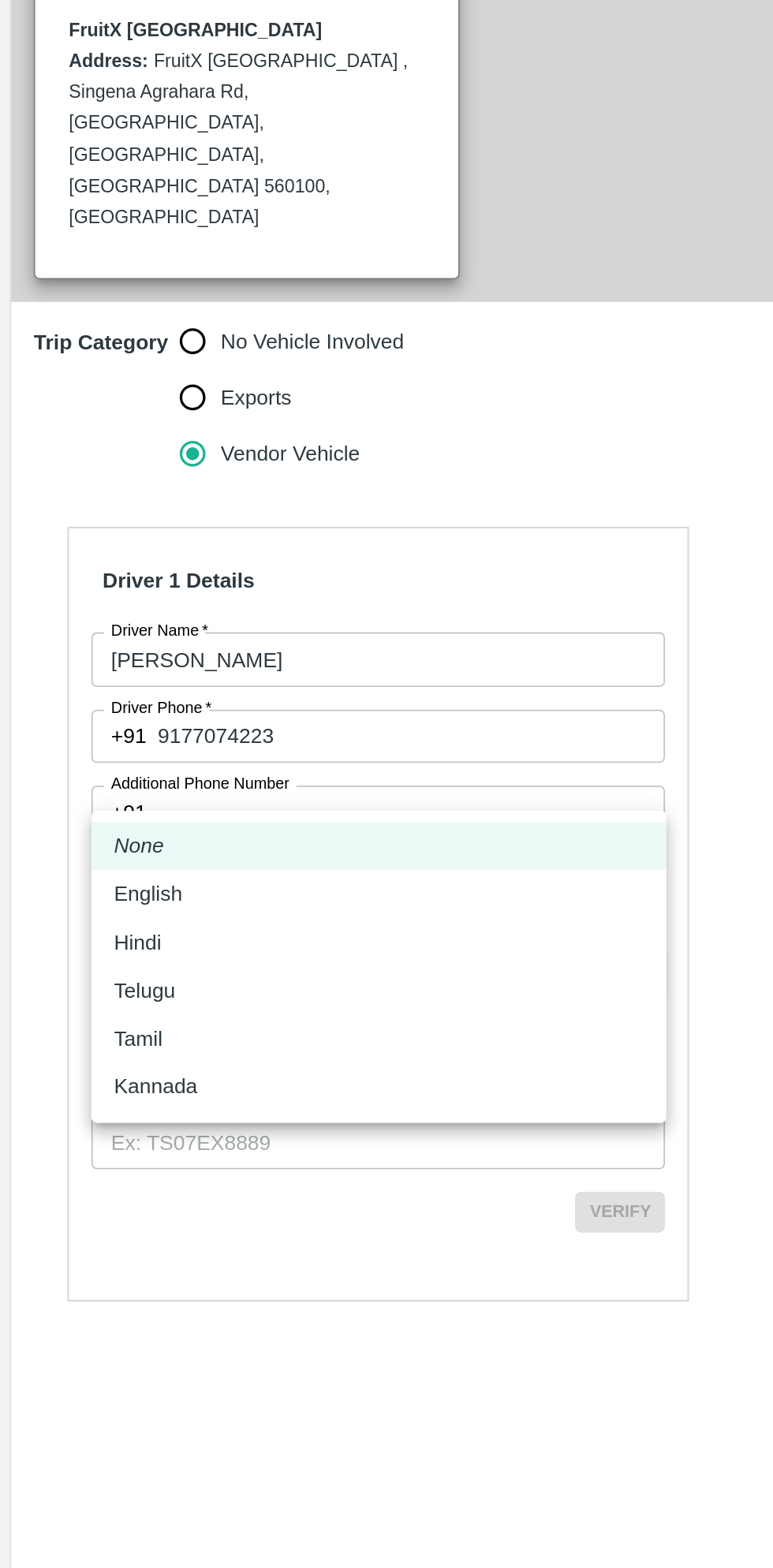
click at [96, 1100] on p "Kannada" at bounding box center [87, 1097] width 47 height 17
type input "ka"
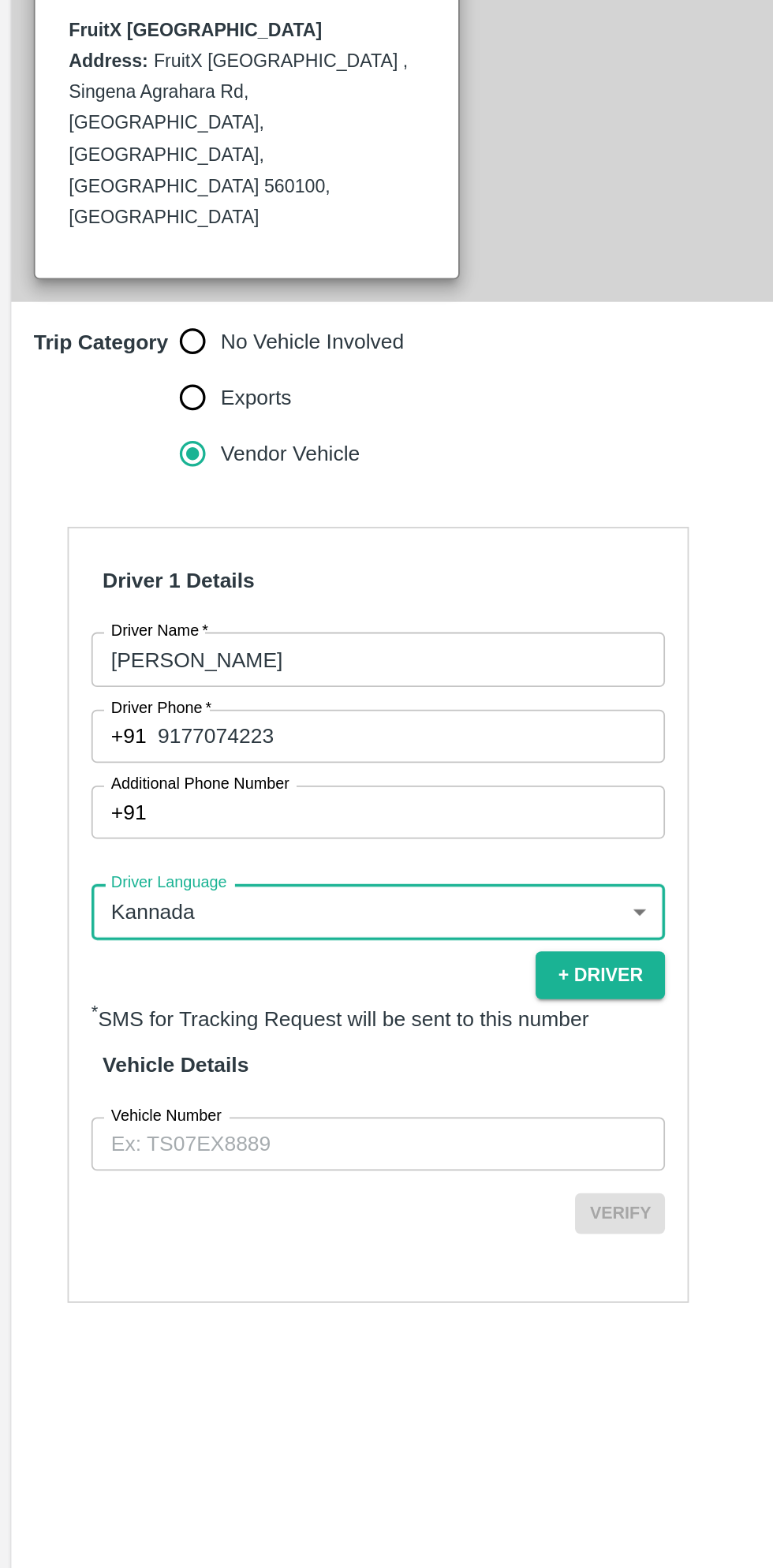
click at [179, 1115] on input "Vehicle Number" at bounding box center [212, 1130] width 322 height 30
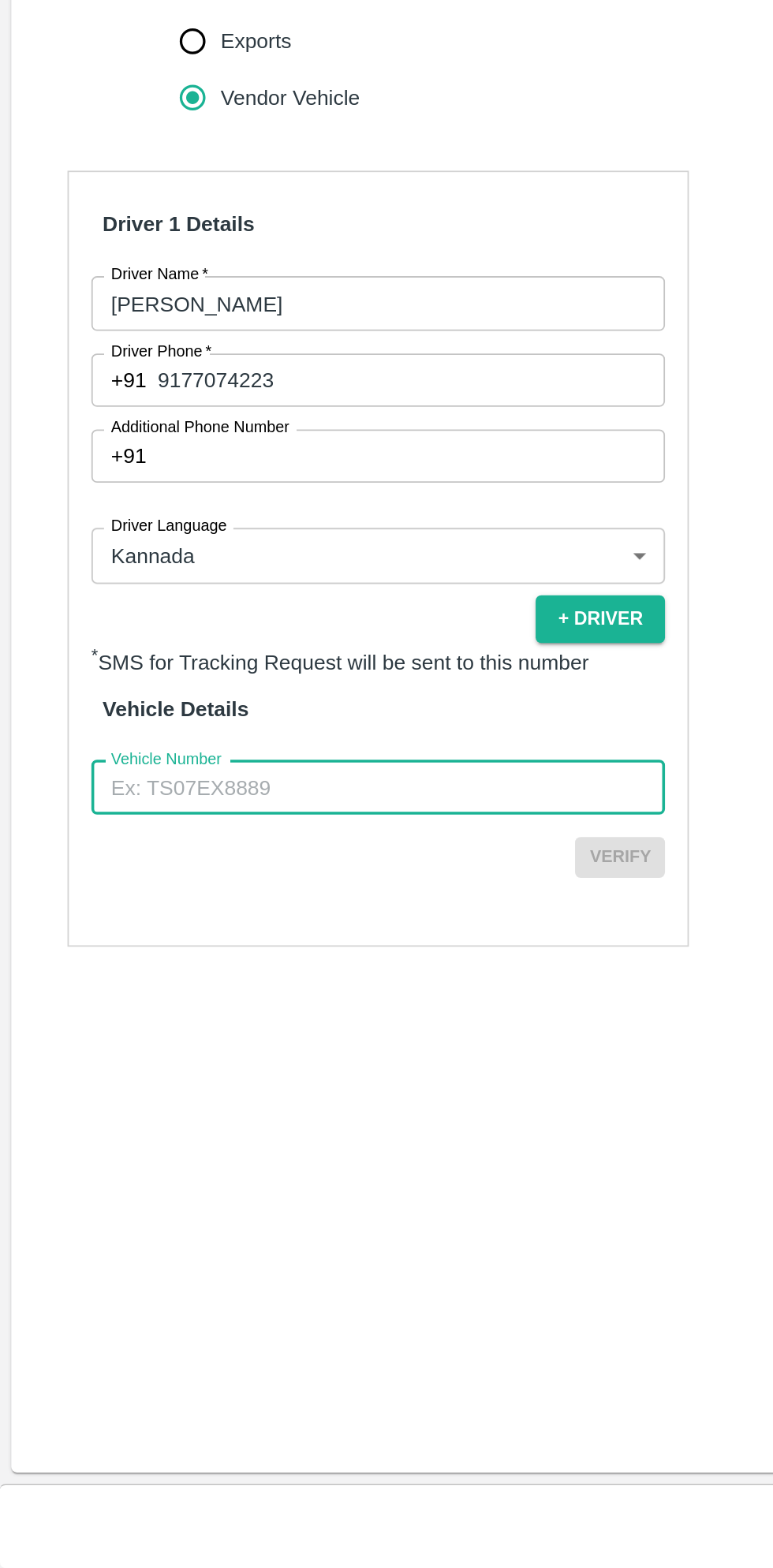
click at [337, 1420] on div "Trip Details Trip Type Fruit Movement 1 Trip Type Trip Pickup Order SHIP/FRUI/3…" at bounding box center [386, 807] width 760 height 1414
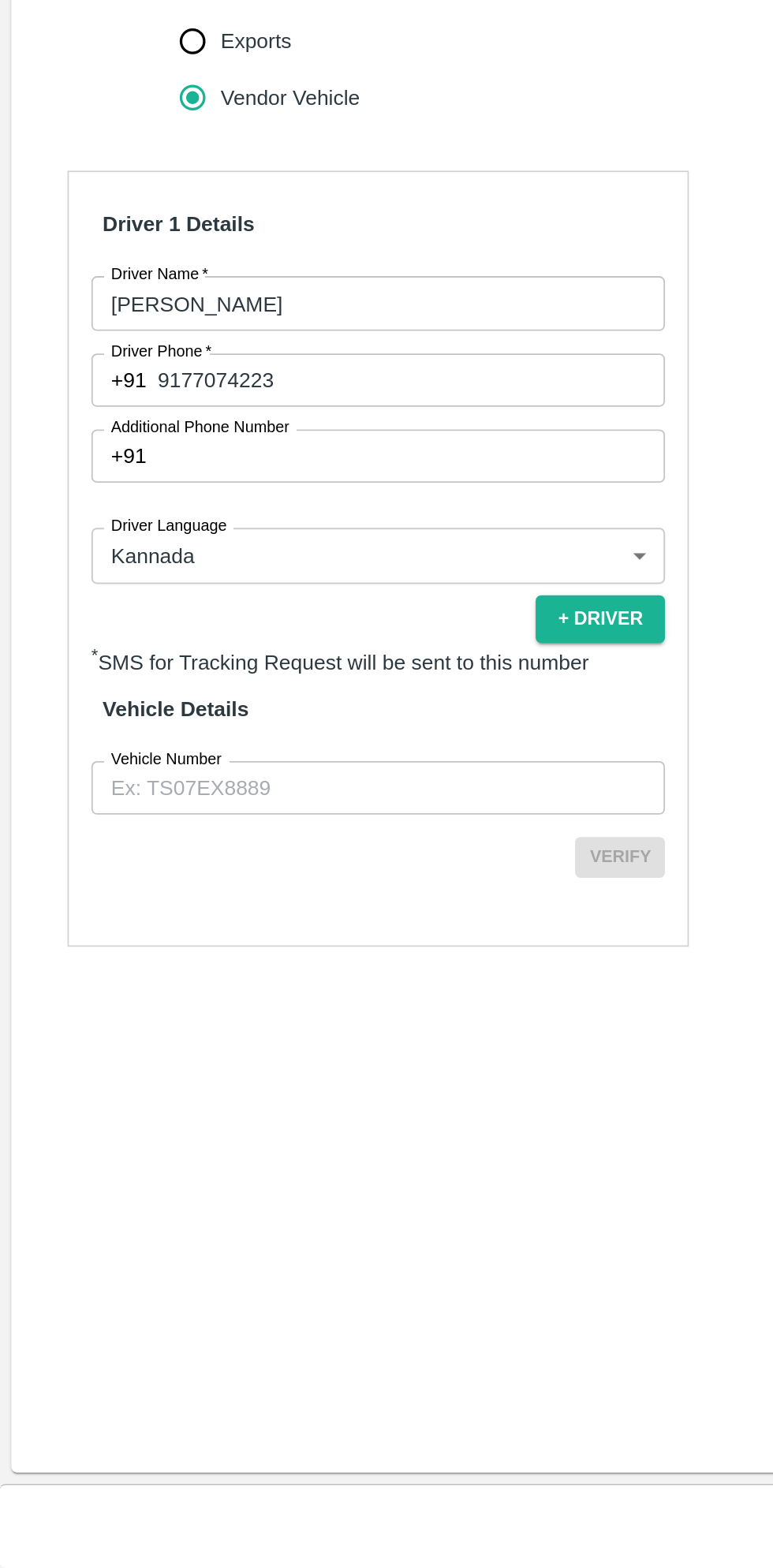
click at [201, 1115] on input "Vehicle Number" at bounding box center [212, 1130] width 322 height 30
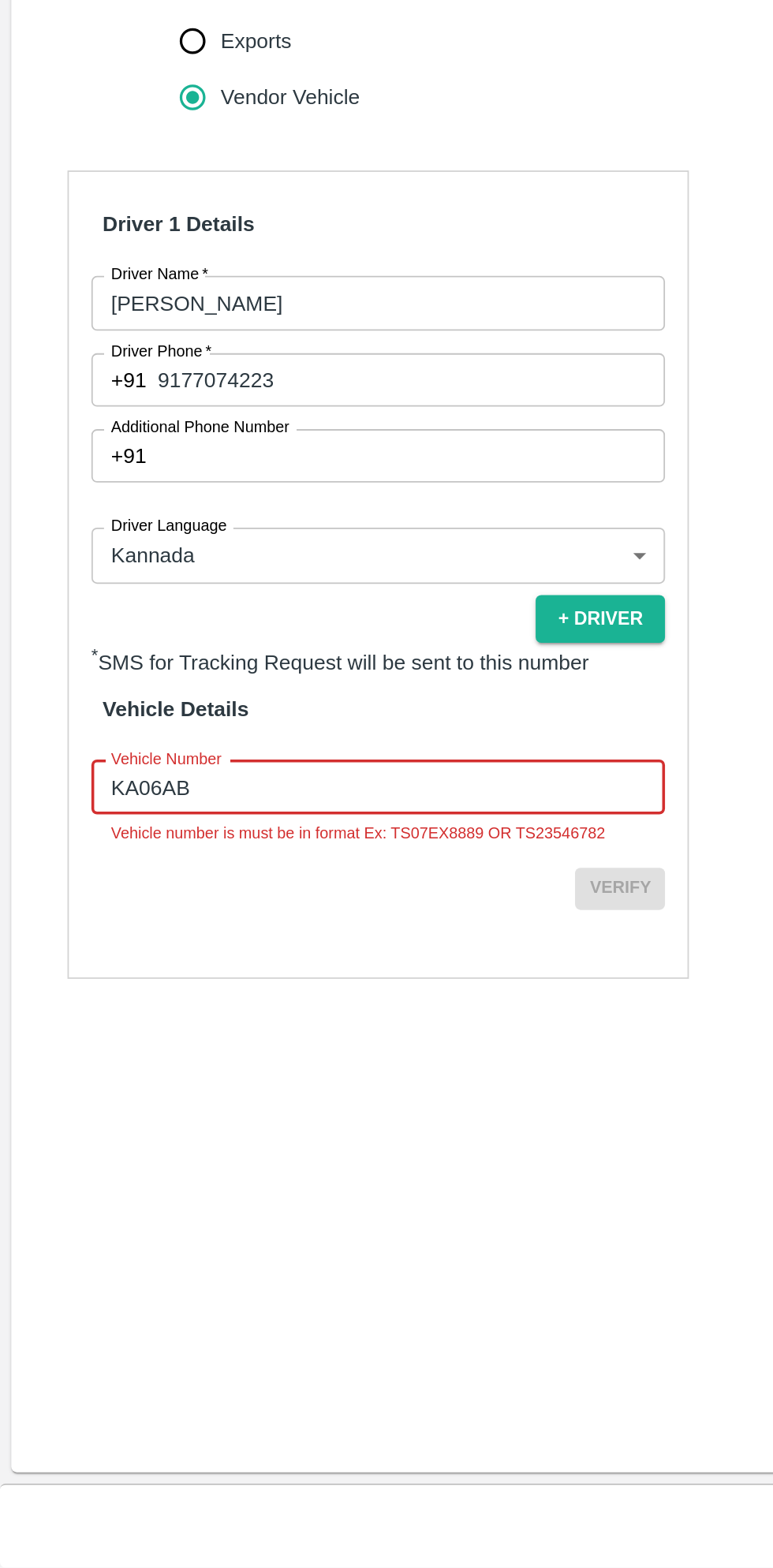
click at [111, 1208] on div "Trip Details Trip Type Fruit Movement 1 Trip Type Trip Pickup Order SHIP/FRUI/3…" at bounding box center [386, 807] width 760 height 1414
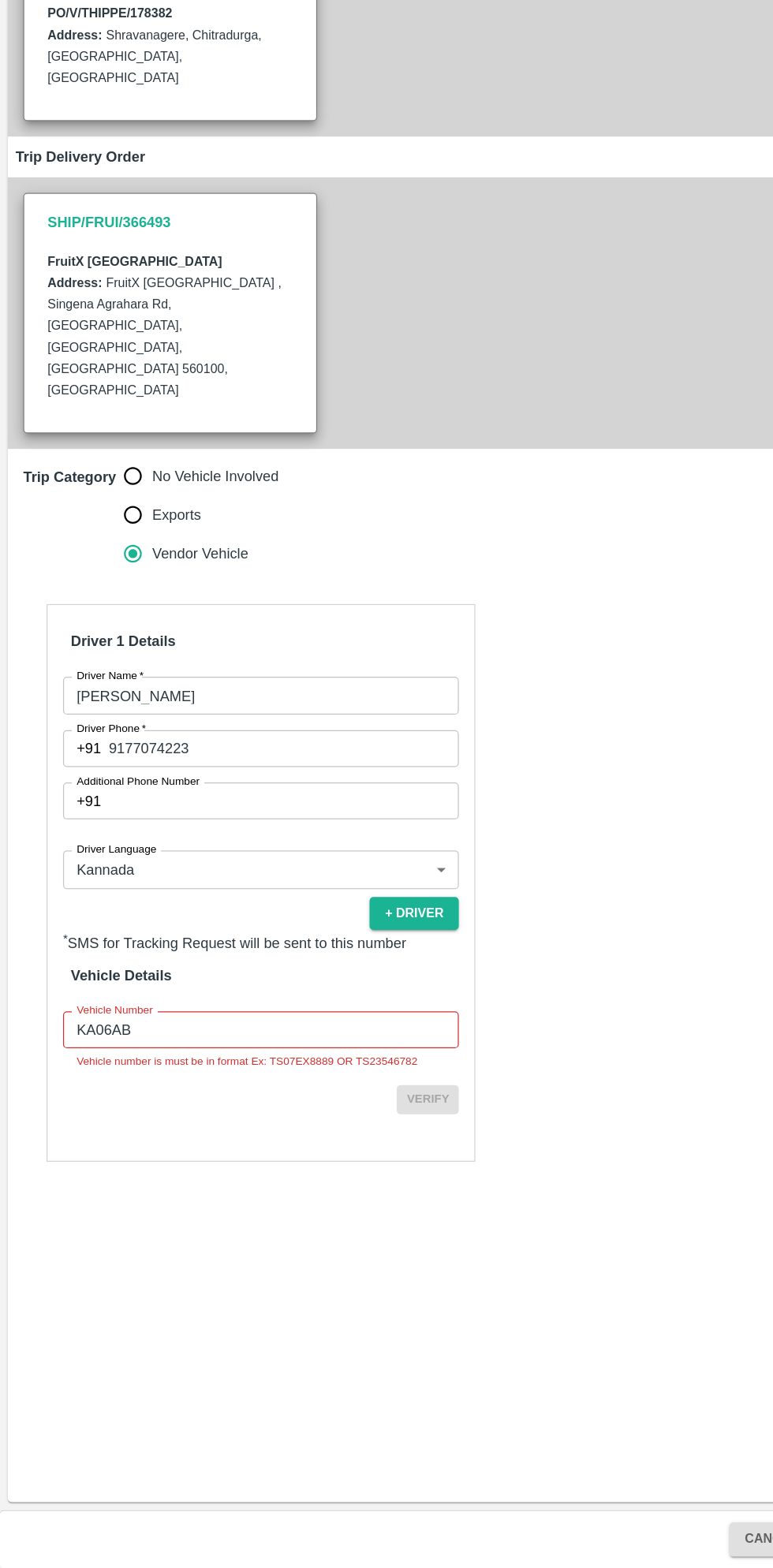
click at [236, 1115] on input "KA06AB" at bounding box center [212, 1130] width 322 height 30
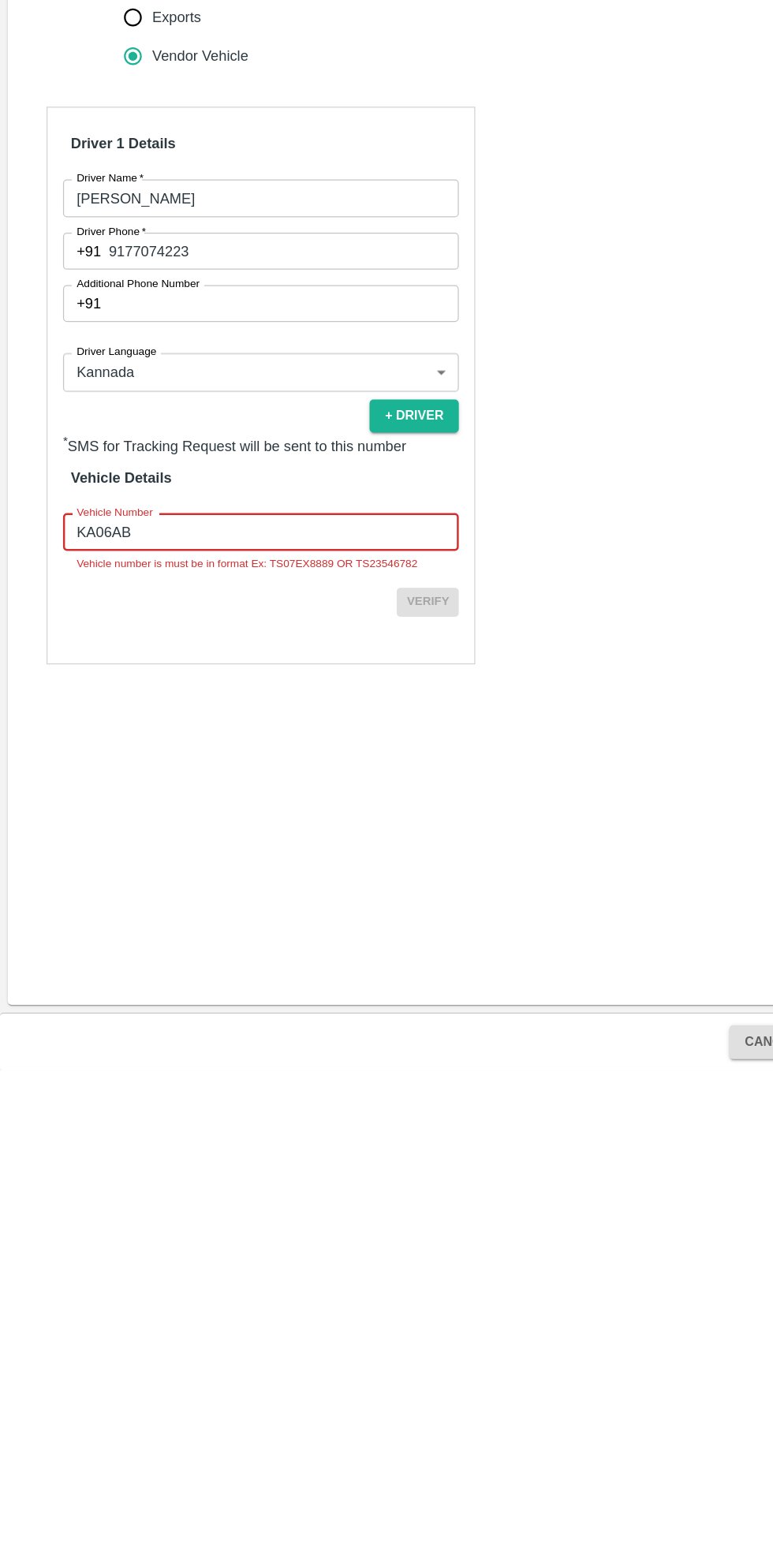
type input "KA06AB2624"
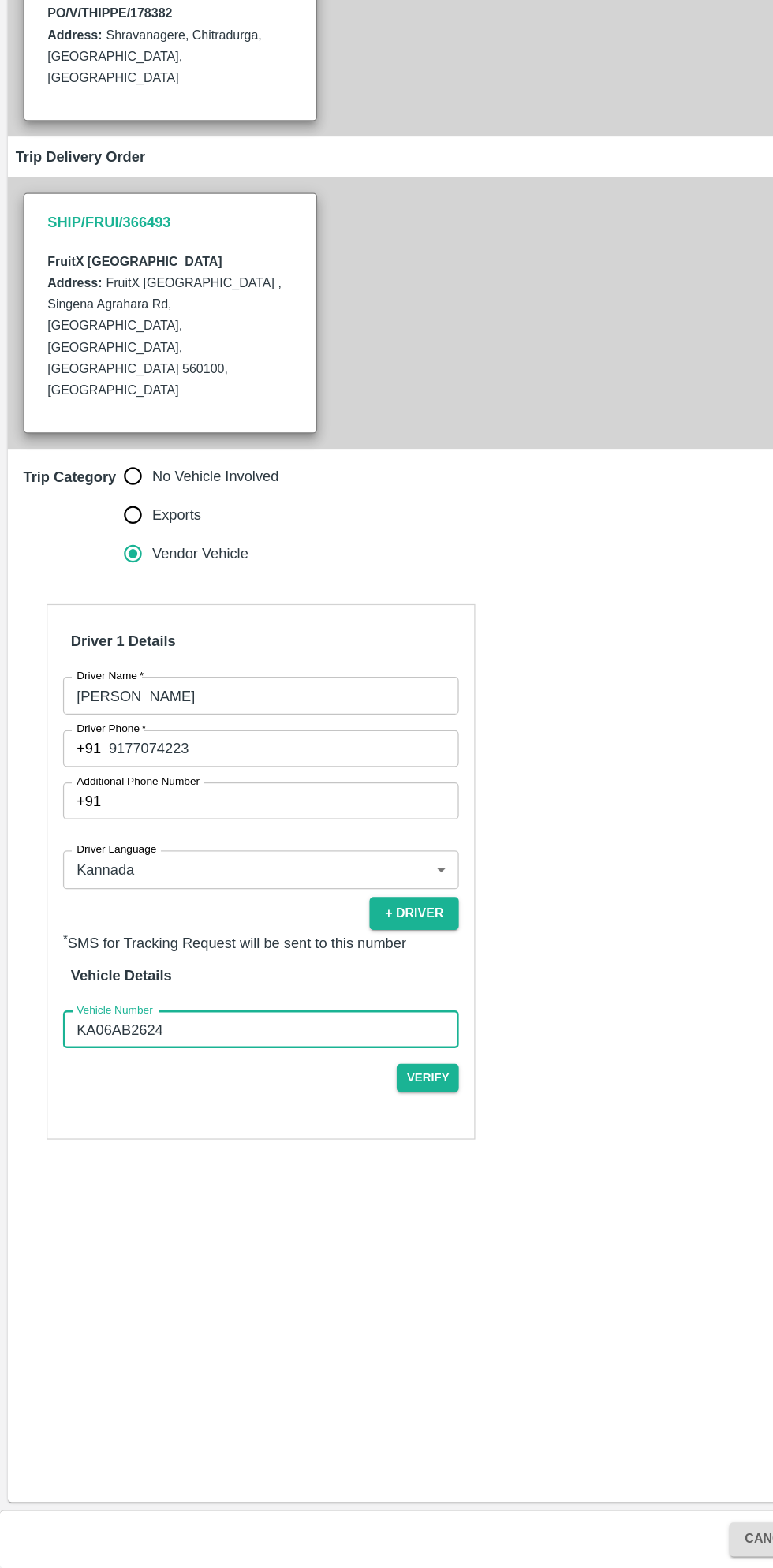
click at [433, 1185] on div "Trip Details Trip Type Fruit Movement 1 Trip Type Trip Pickup Order SHIP/FRUI/3…" at bounding box center [386, 807] width 760 height 1414
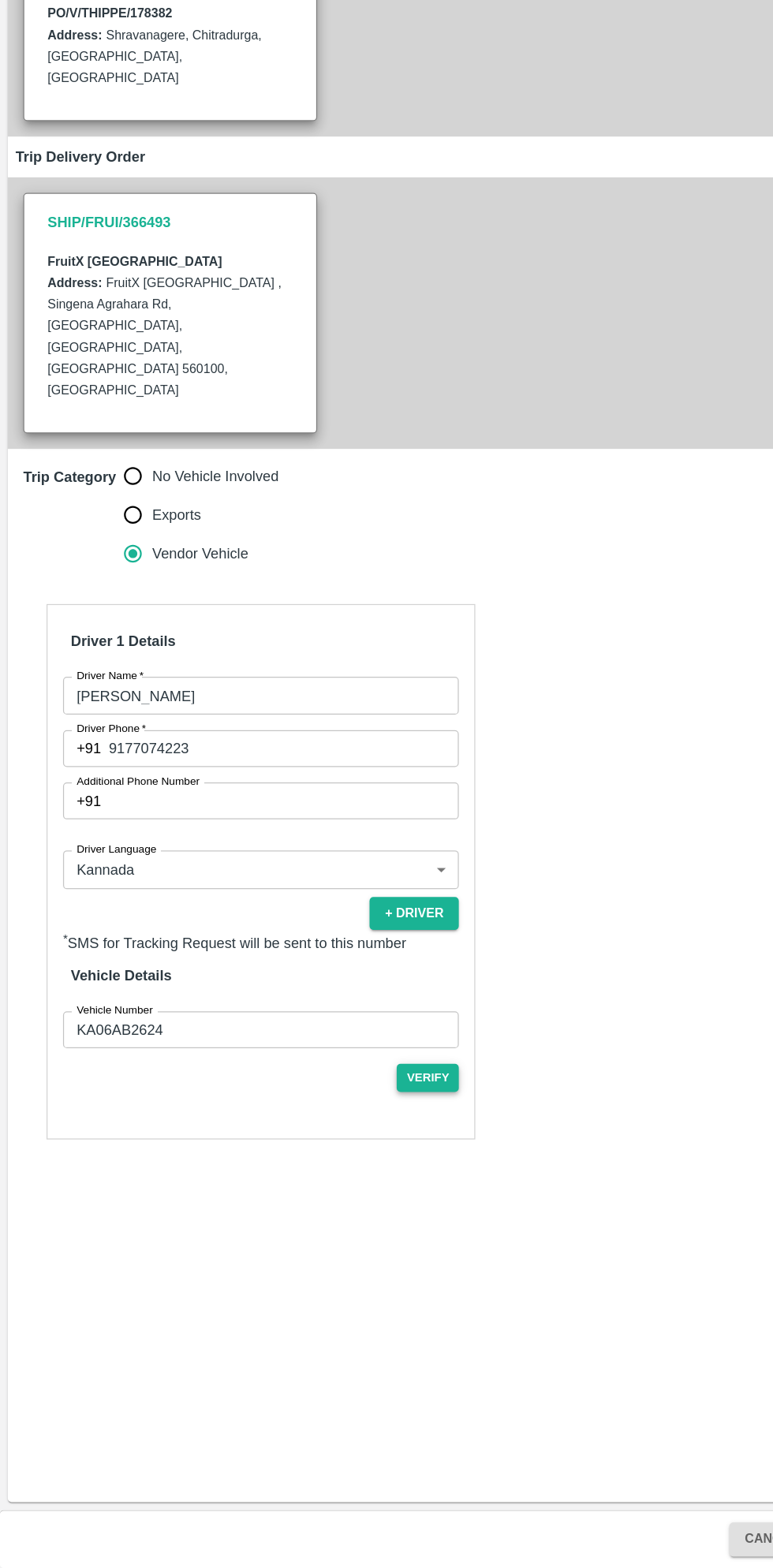
click at [348, 1158] on button "Verify" at bounding box center [347, 1169] width 50 height 23
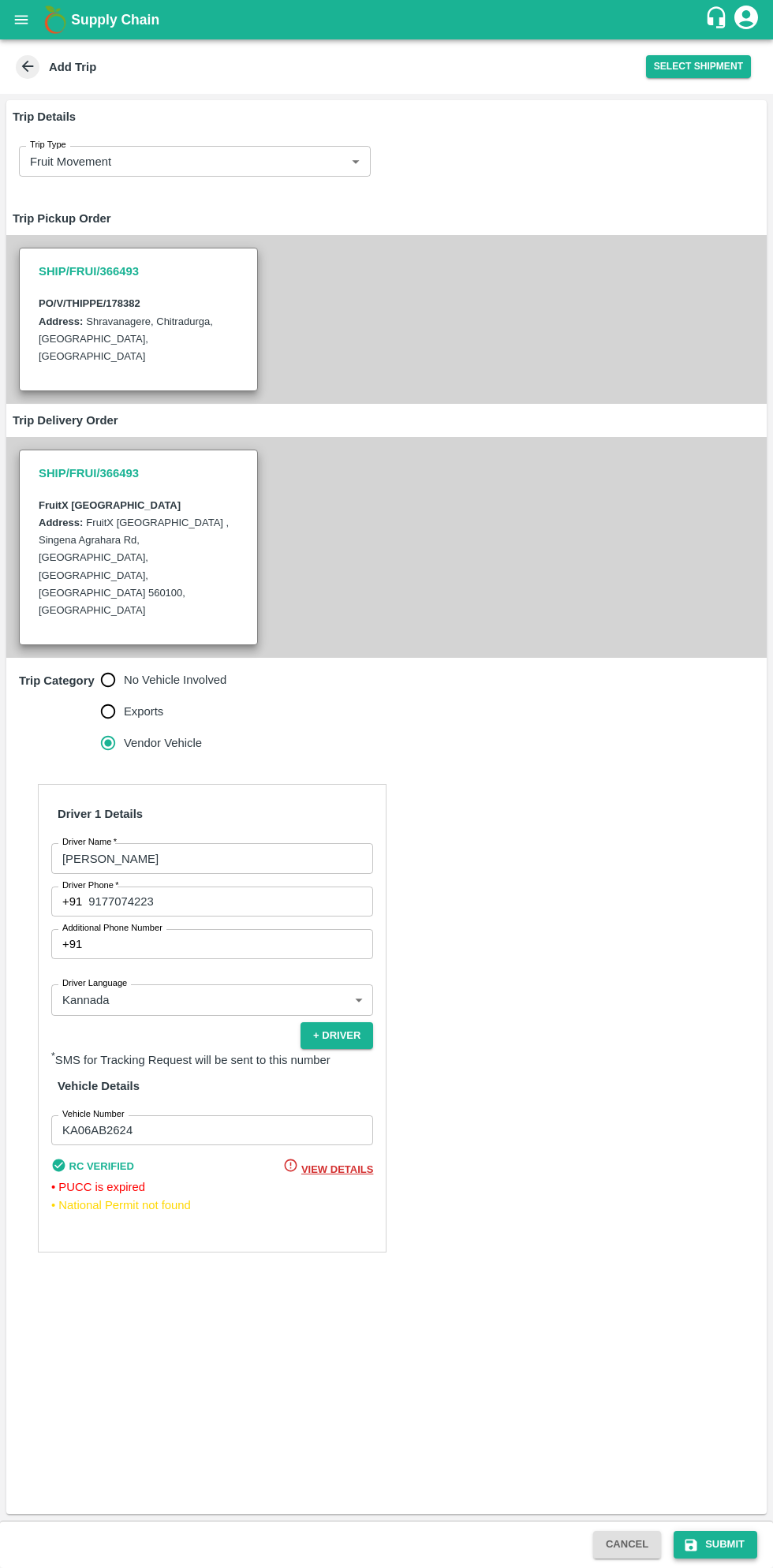
click at [726, 1544] on button "Submit" at bounding box center [716, 1544] width 84 height 27
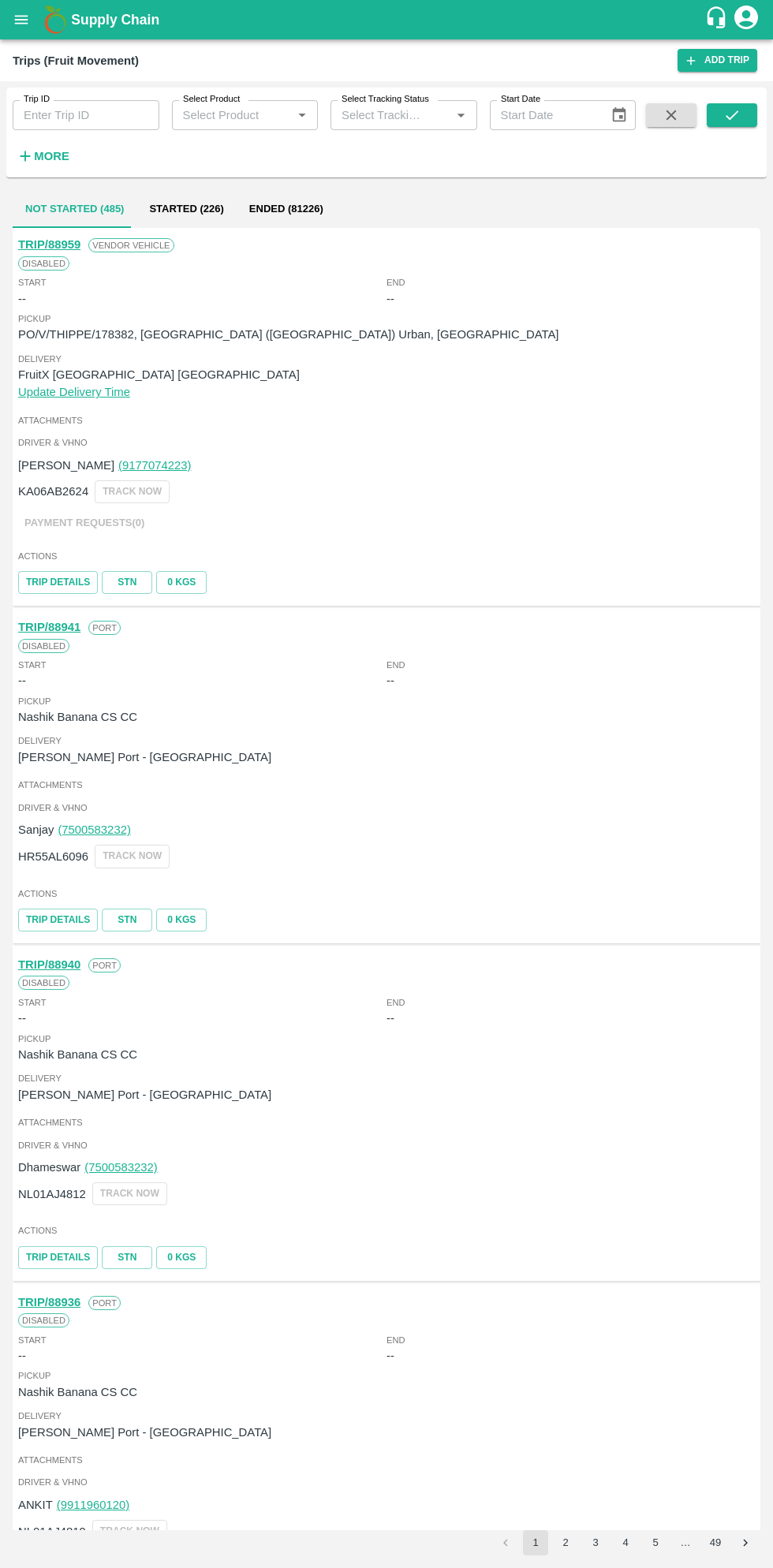
click at [22, 20] on icon "open drawer" at bounding box center [21, 19] width 14 height 9
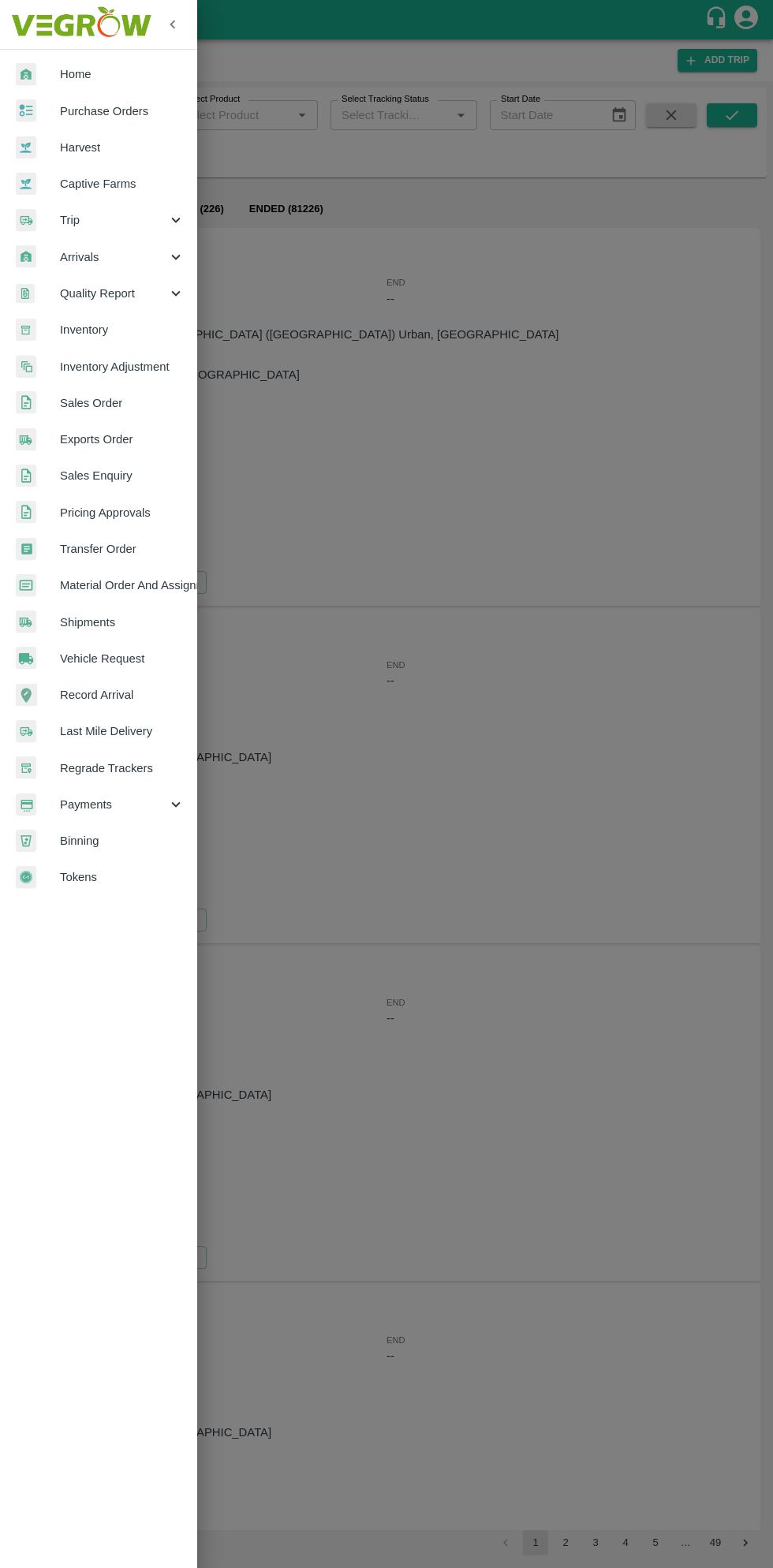
click at [122, 106] on span "Purchase Orders" at bounding box center [122, 110] width 125 height 17
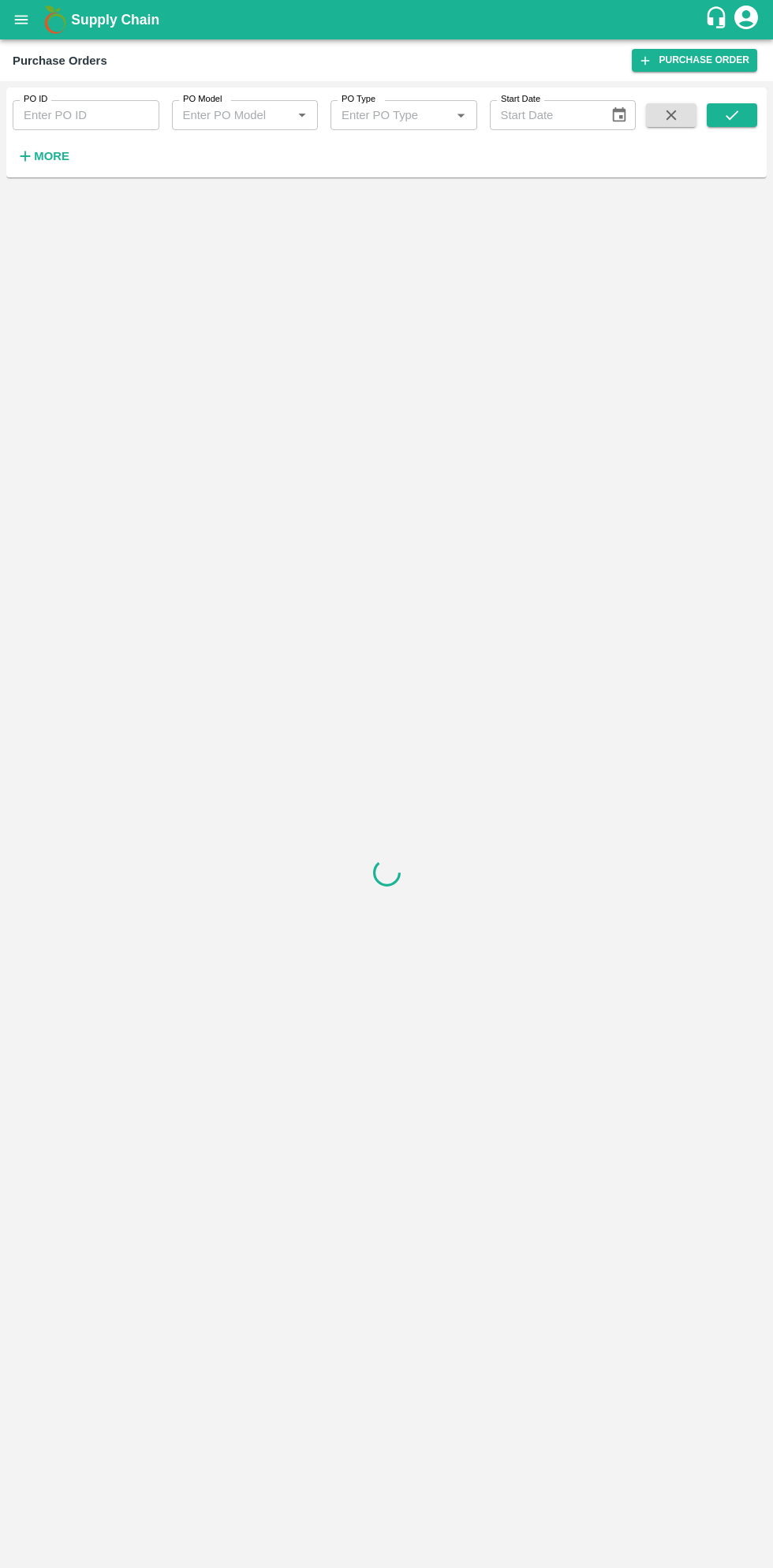
click at [64, 158] on strong "More" at bounding box center [51, 156] width 36 height 13
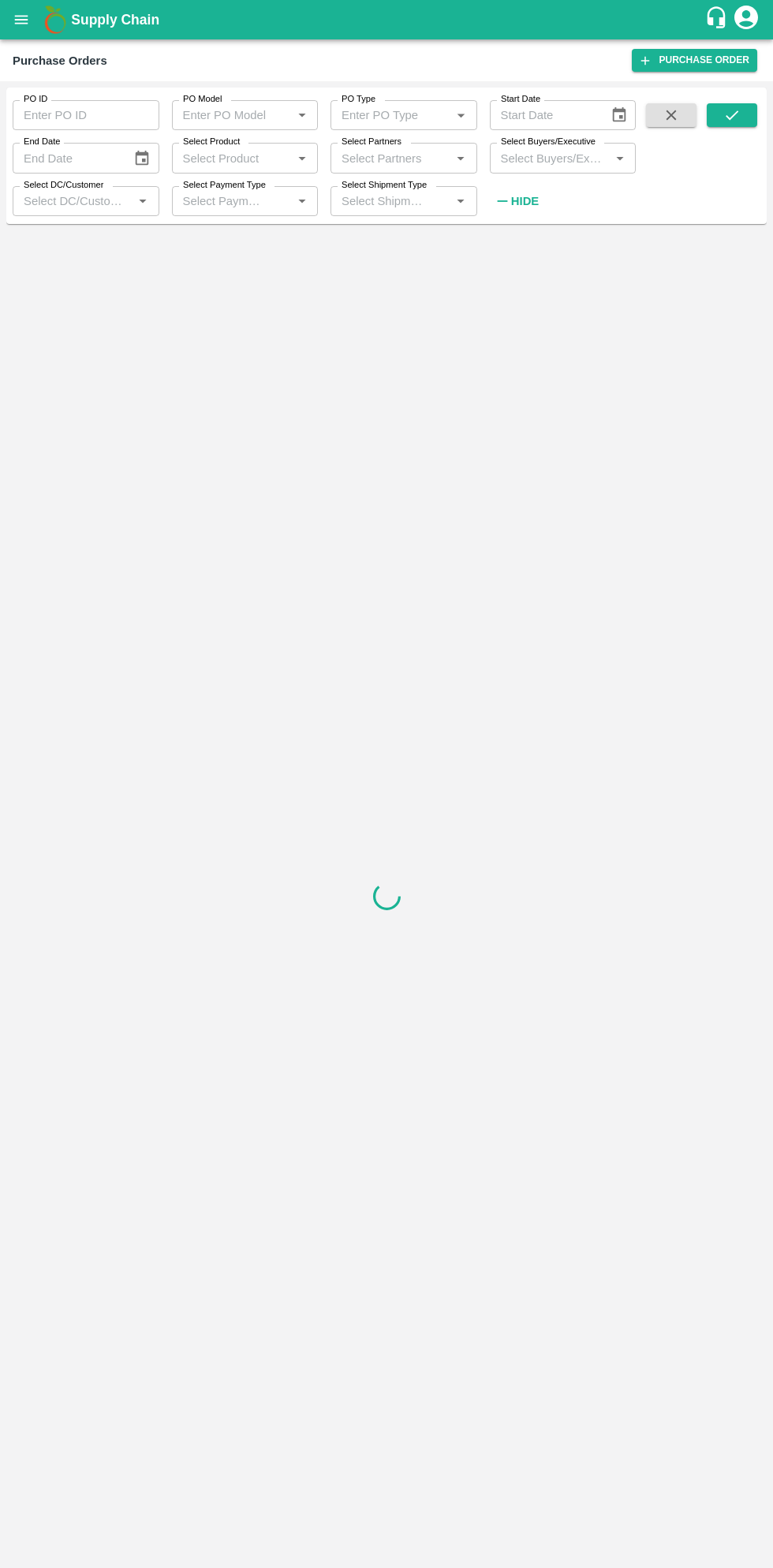
click at [556, 158] on input "Select Buyers/Executive" at bounding box center [550, 158] width 111 height 20
type input "sagar"
click at [521, 230] on input "checkbox" at bounding box center [524, 238] width 32 height 32
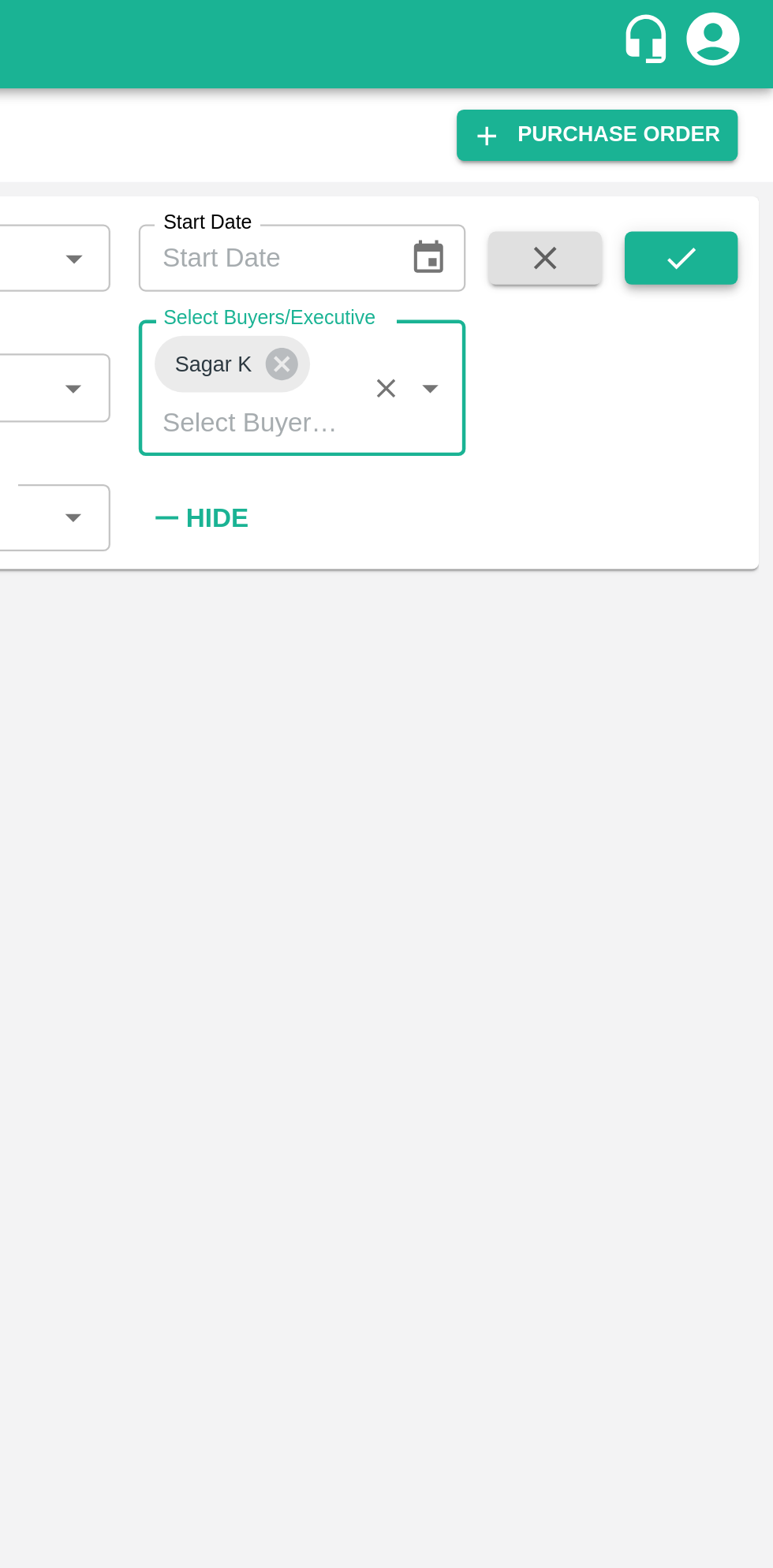
click at [738, 119] on icon "submit" at bounding box center [731, 115] width 17 height 17
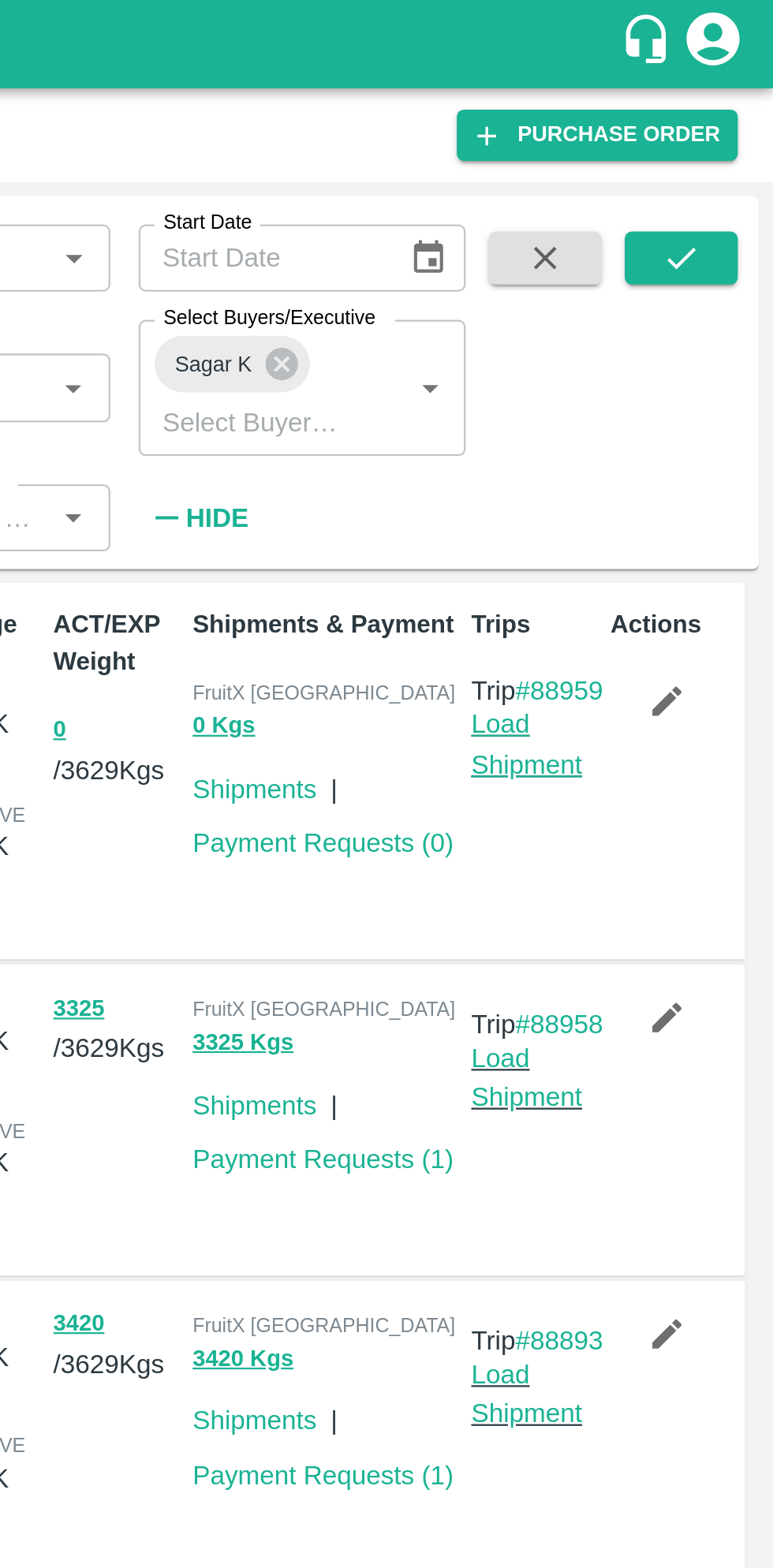
click at [664, 347] on link "Load Shipment" at bounding box center [663, 331] width 49 height 30
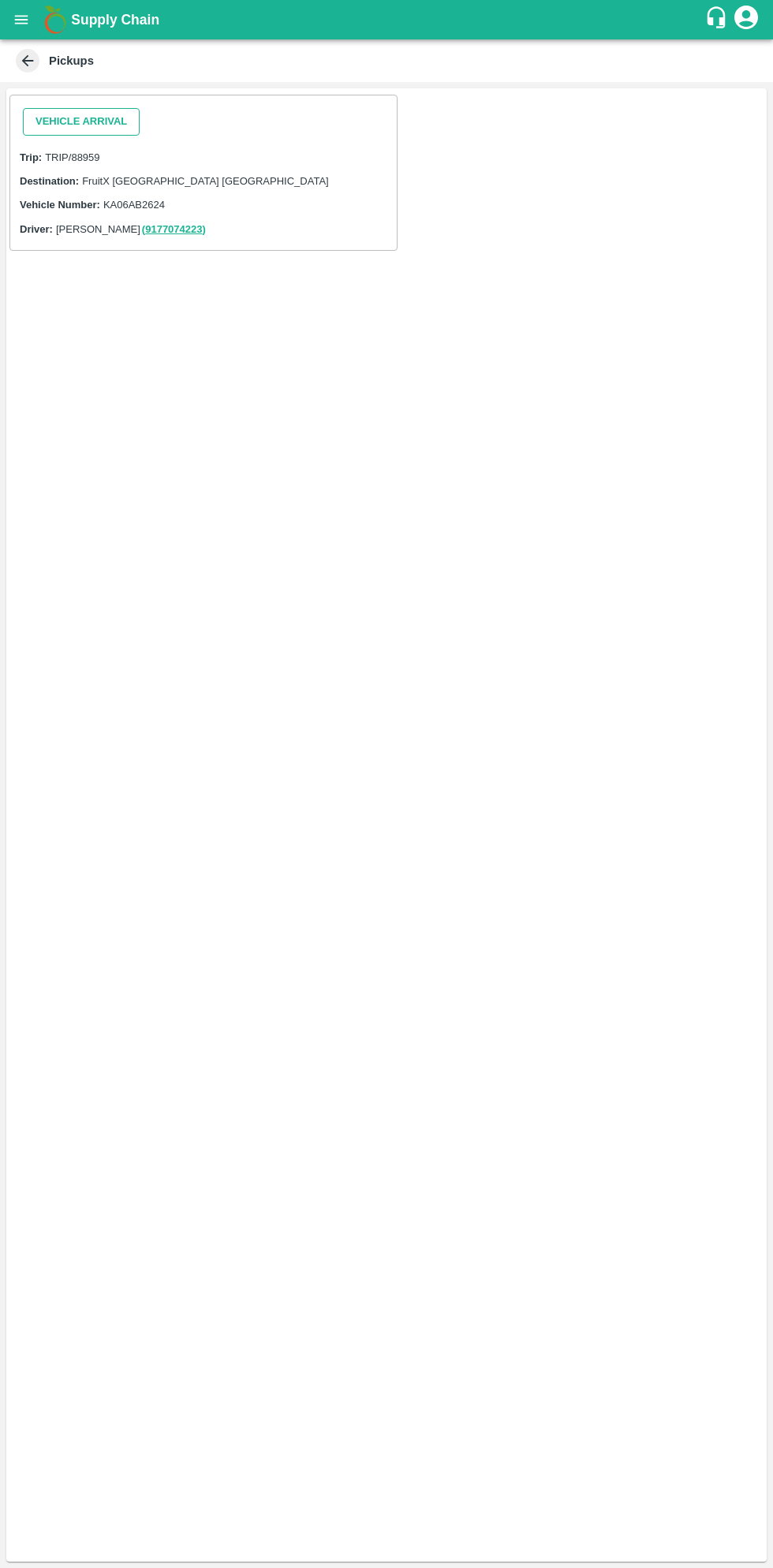
click at [94, 117] on button "Vehicle Arrival" at bounding box center [81, 121] width 117 height 27
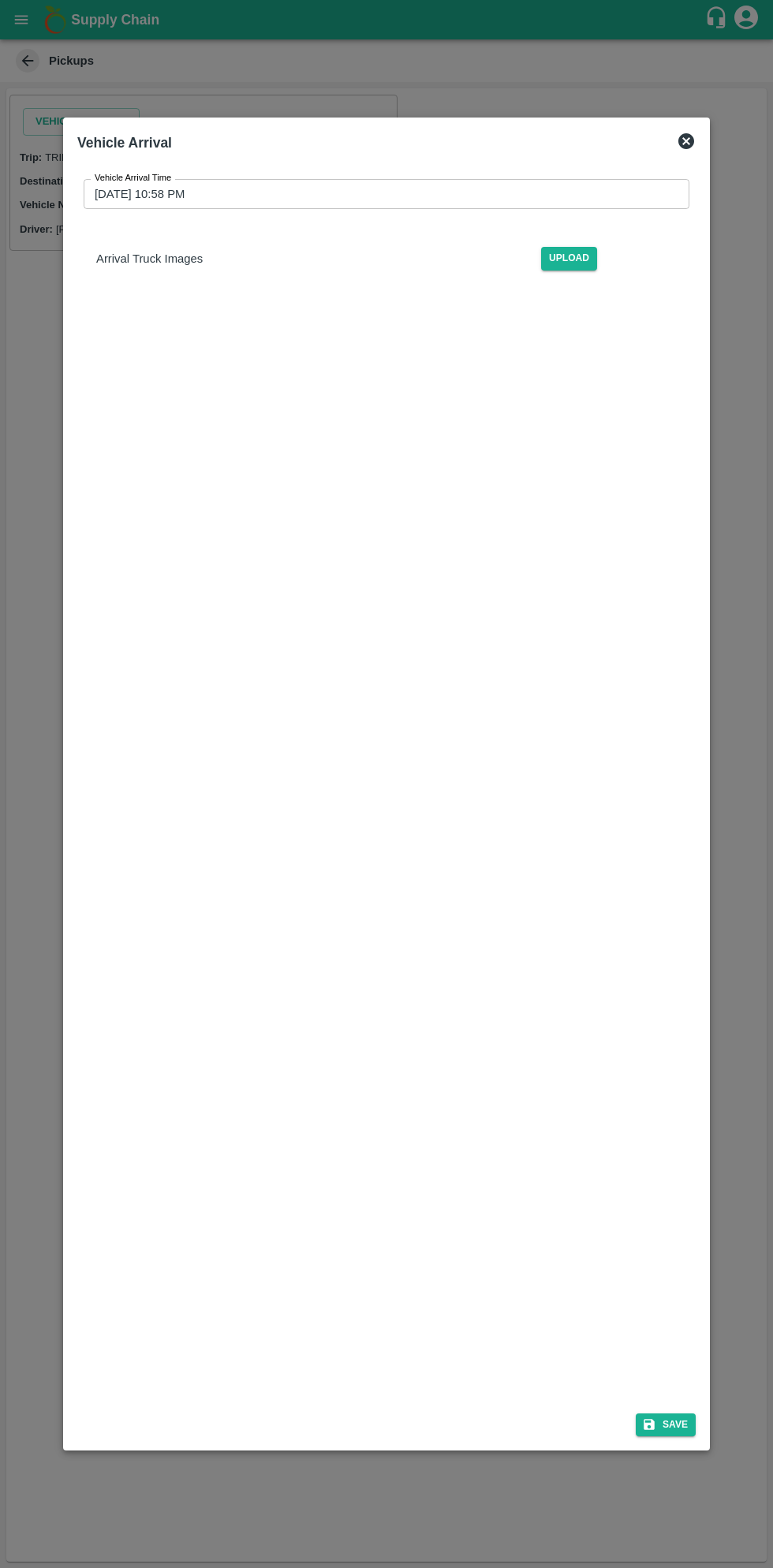
click at [585, 194] on input "[DATE] 10:58 PM" at bounding box center [381, 193] width 595 height 30
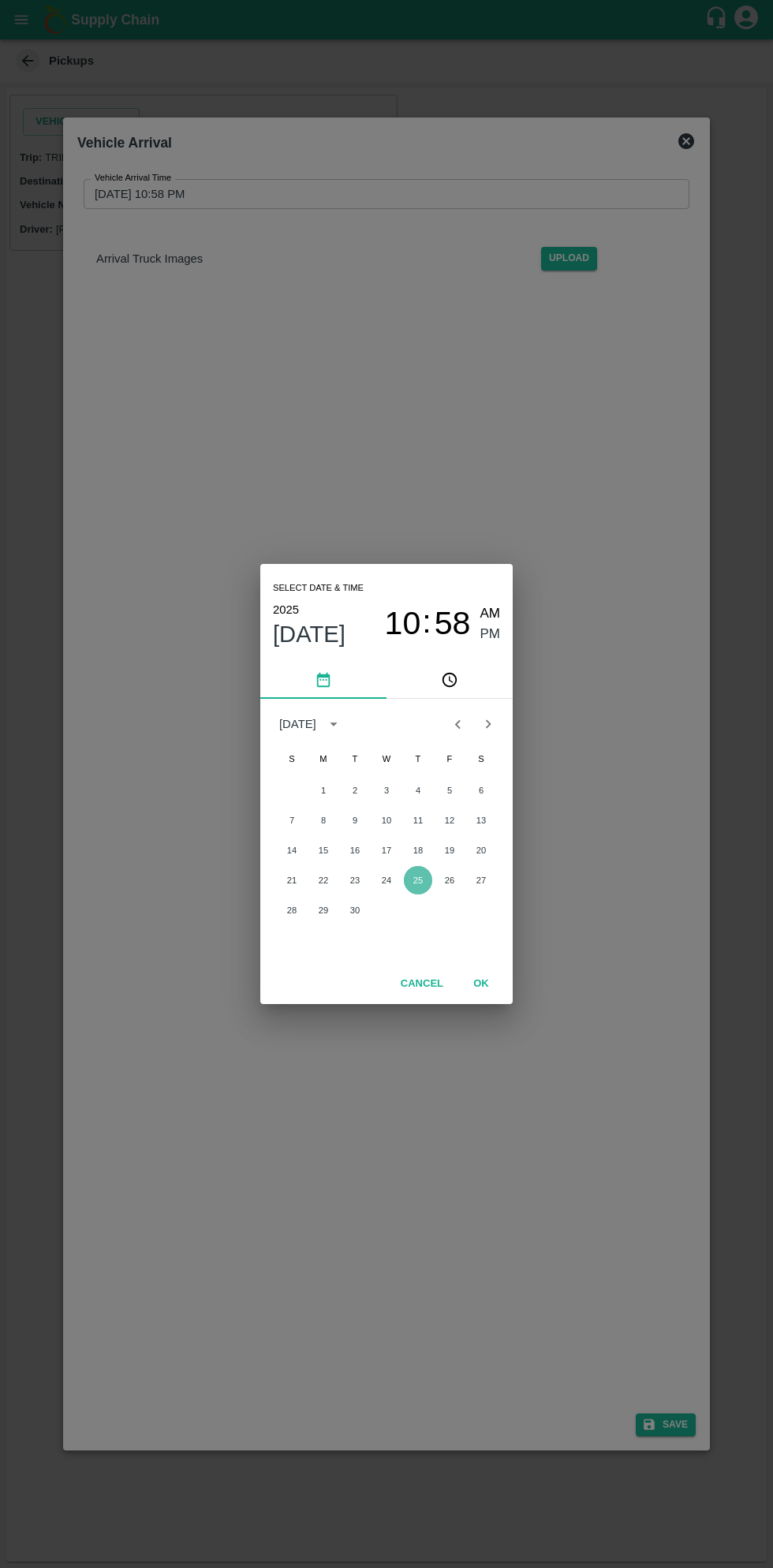
click at [423, 876] on button "25" at bounding box center [417, 880] width 28 height 28
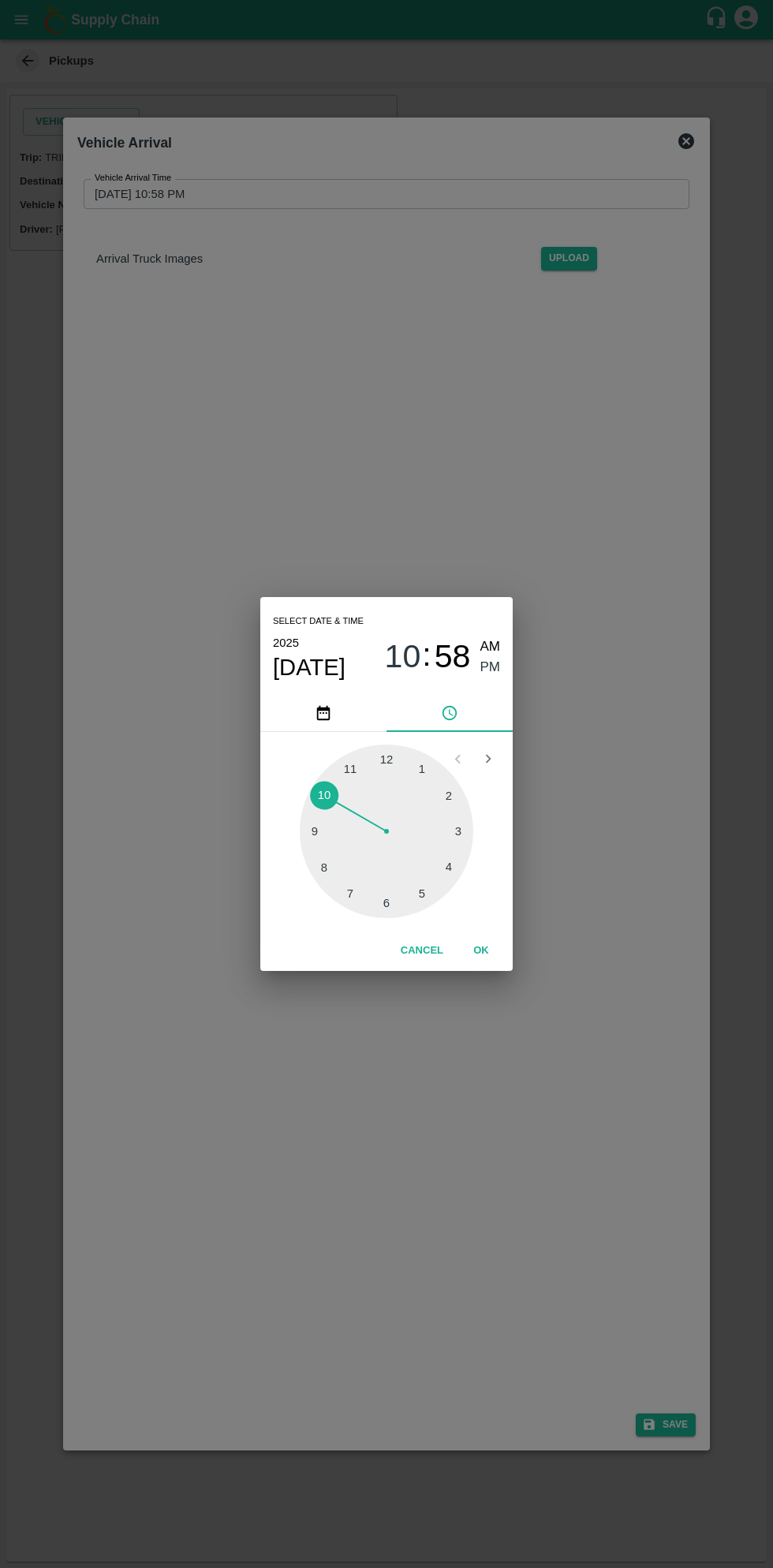
click at [482, 647] on span "AM" at bounding box center [490, 646] width 20 height 21
type input "[DATE] 10:58 AM"
click at [502, 960] on button "OK" at bounding box center [480, 951] width 50 height 27
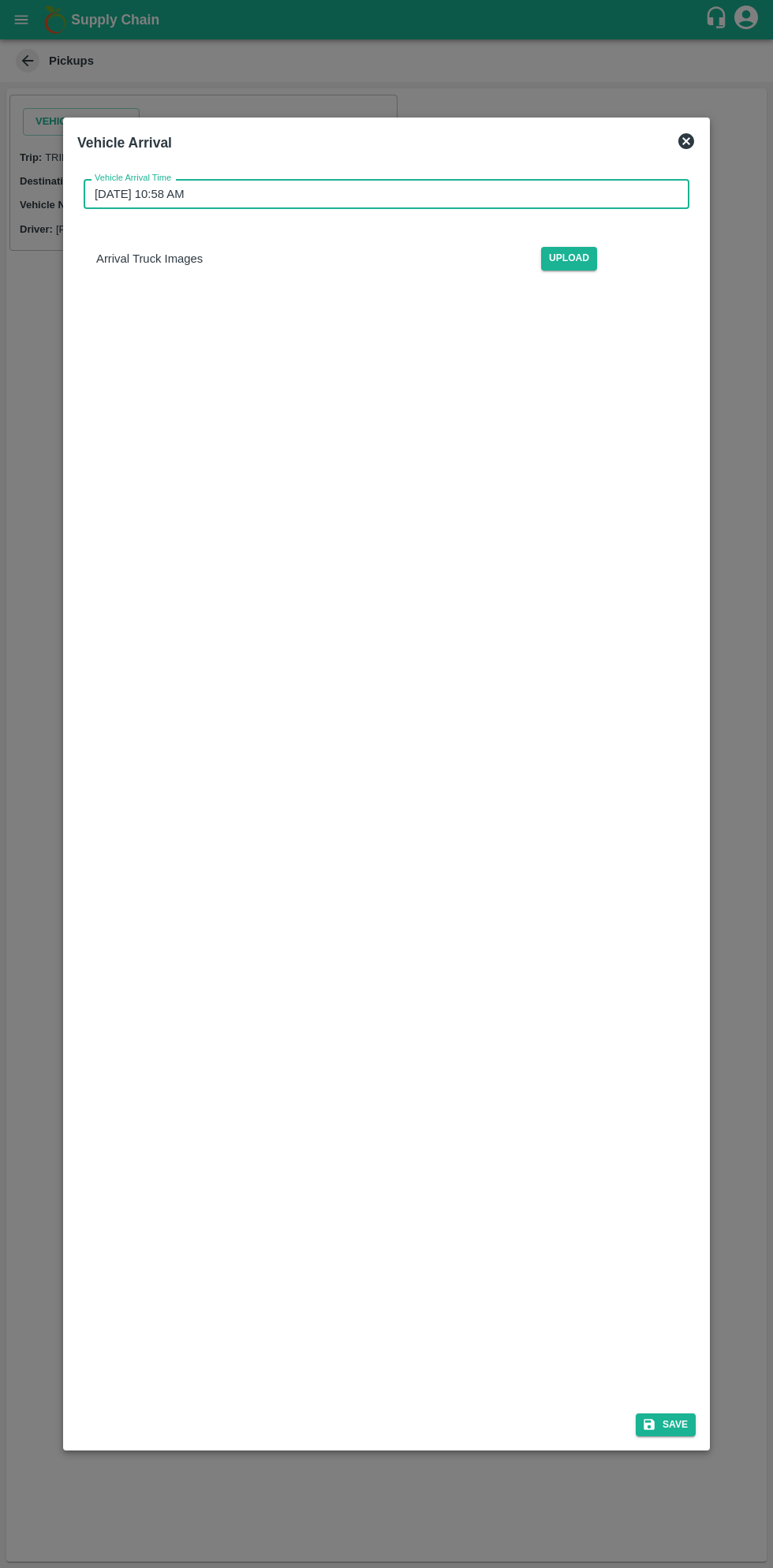
scroll to position [4, 0]
click at [684, 1422] on button "Save" at bounding box center [665, 1425] width 60 height 23
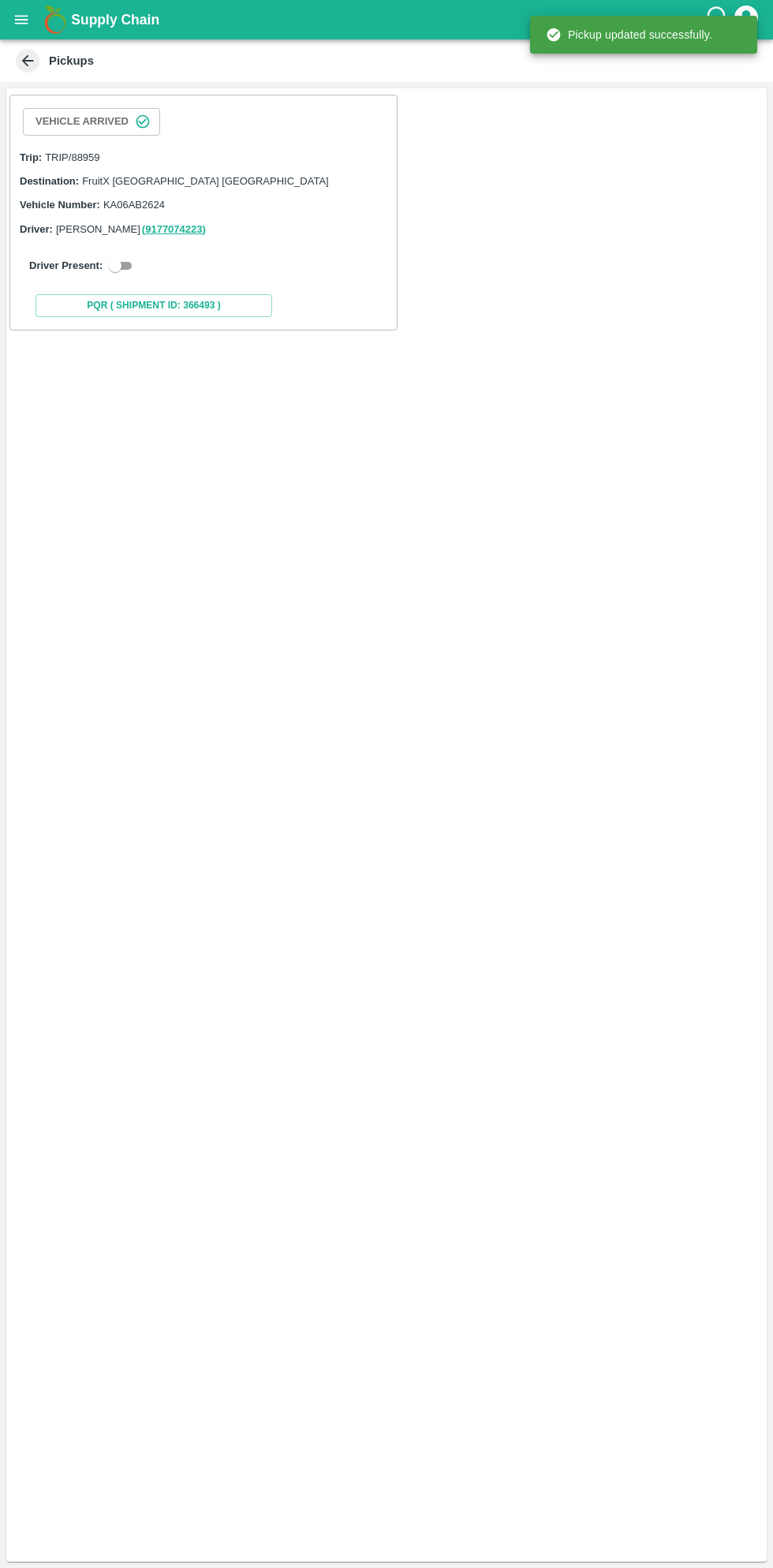
click at [108, 270] on input "checkbox" at bounding box center [115, 266] width 57 height 19
checkbox input "true"
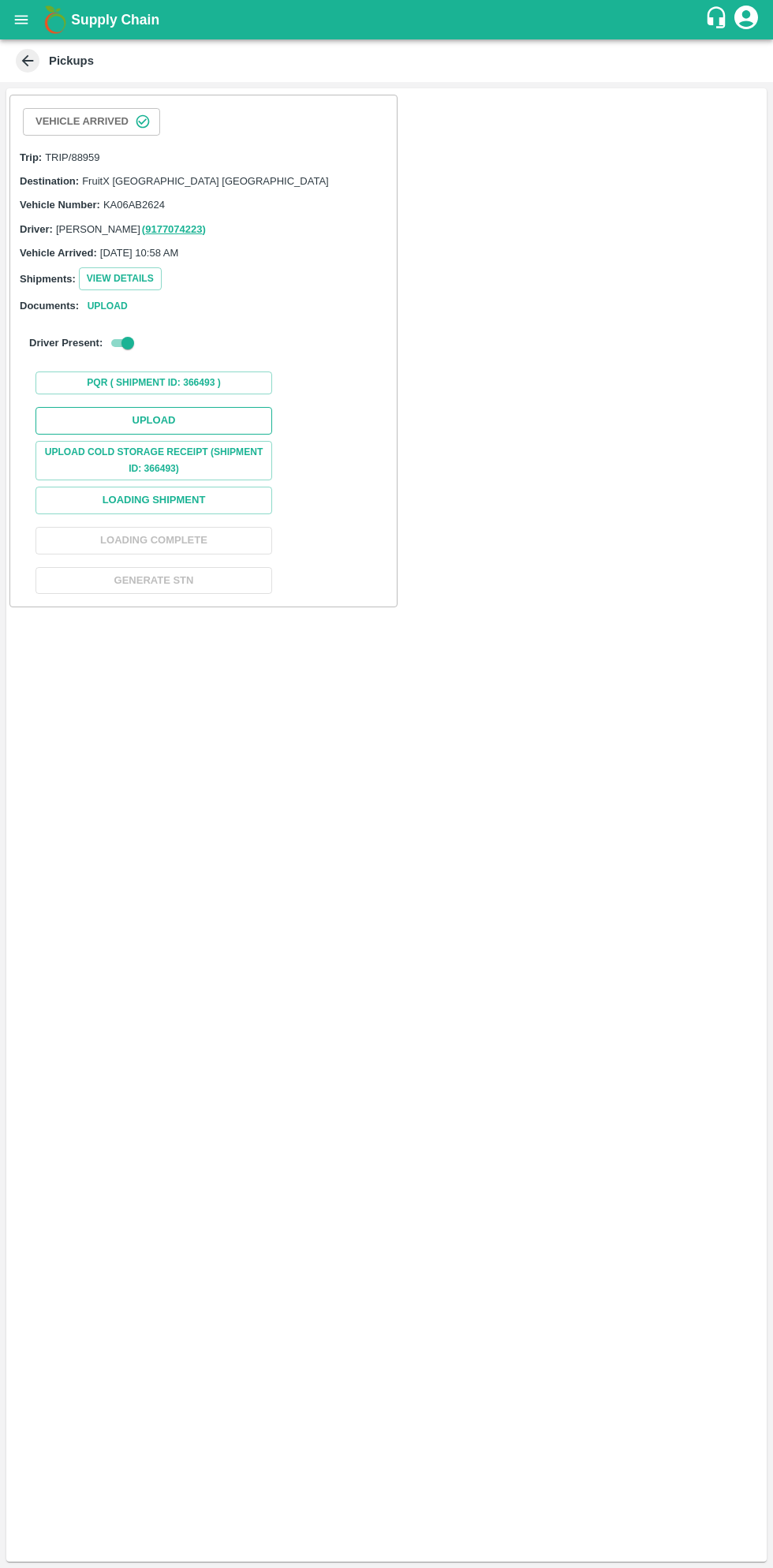
click at [190, 410] on button "Upload" at bounding box center [153, 421] width 236 height 27
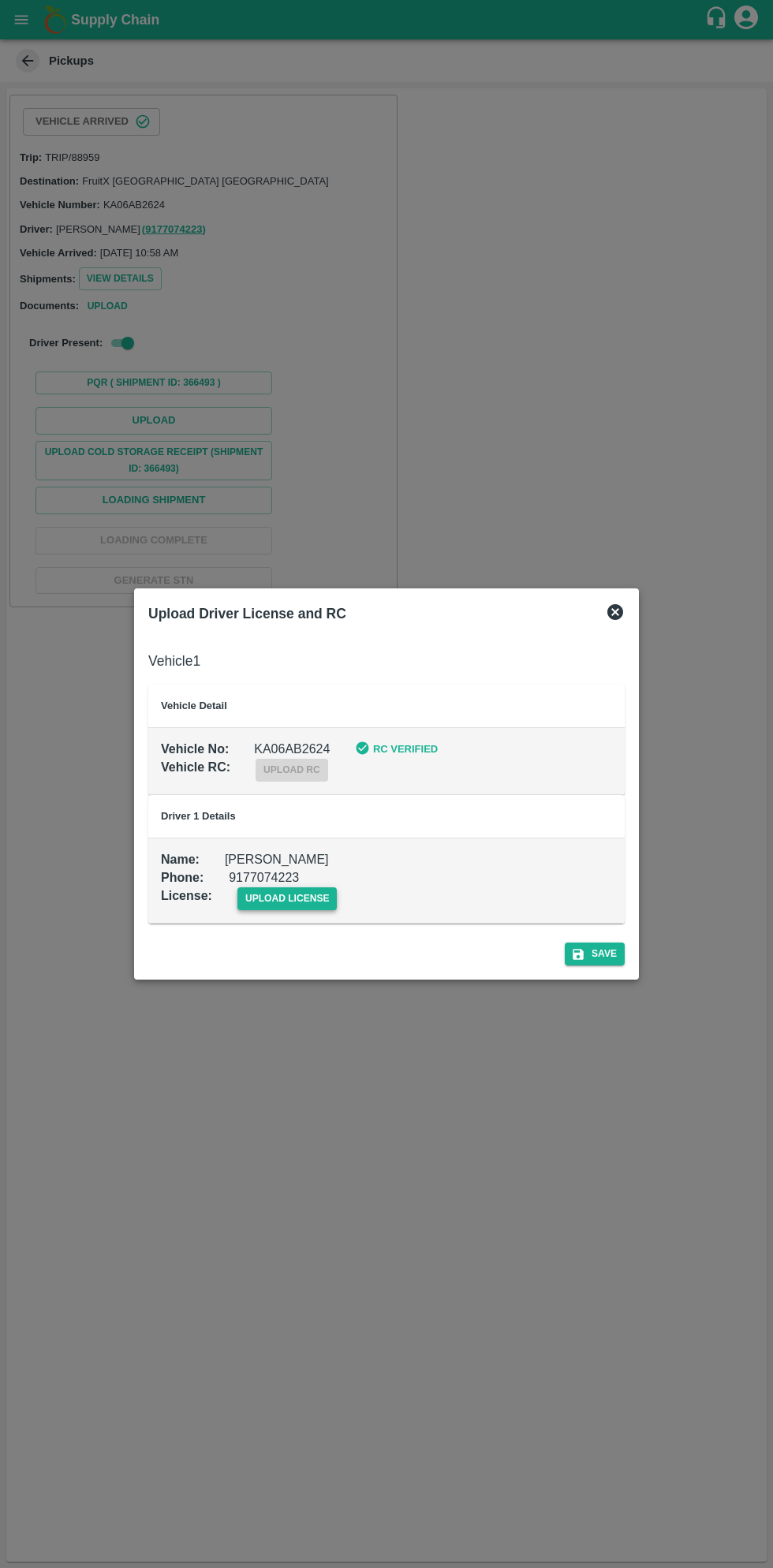
click at [283, 897] on span "upload license" at bounding box center [287, 898] width 100 height 23
click at [0, 0] on input "upload license" at bounding box center [0, 0] width 0 height 0
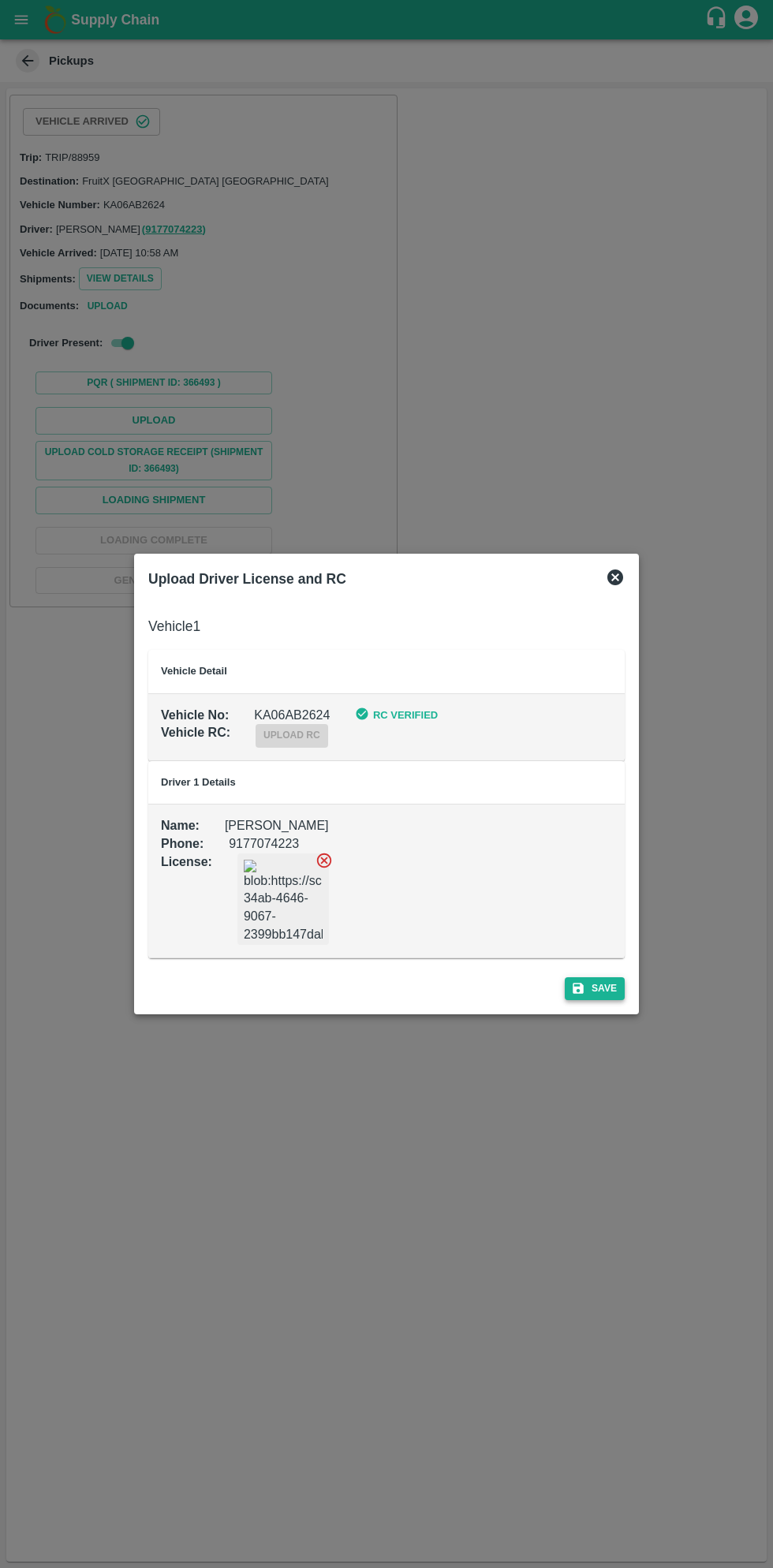
click at [606, 988] on button "Save" at bounding box center [595, 988] width 60 height 23
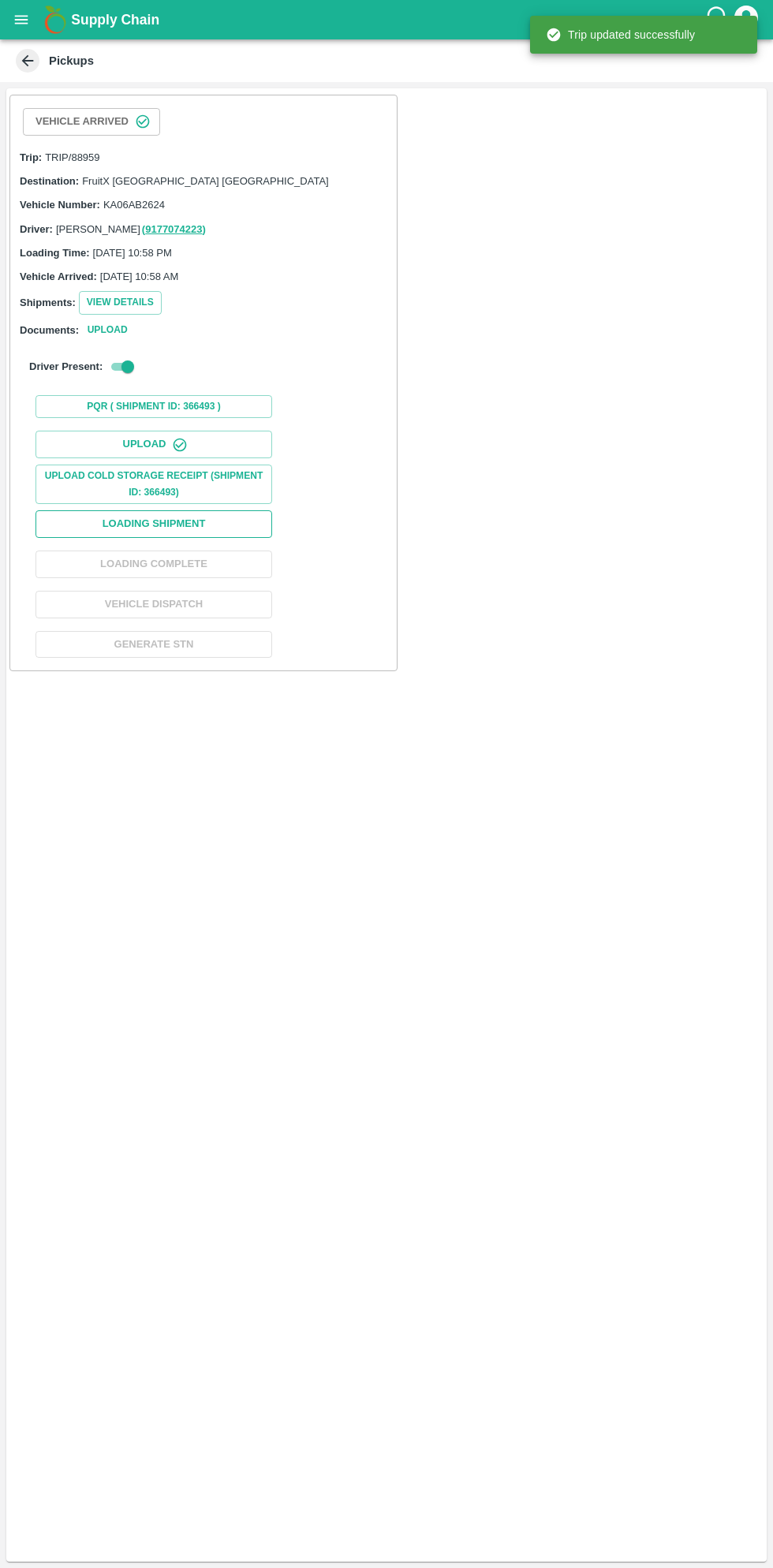
click at [218, 534] on button "Loading Shipment" at bounding box center [153, 524] width 236 height 27
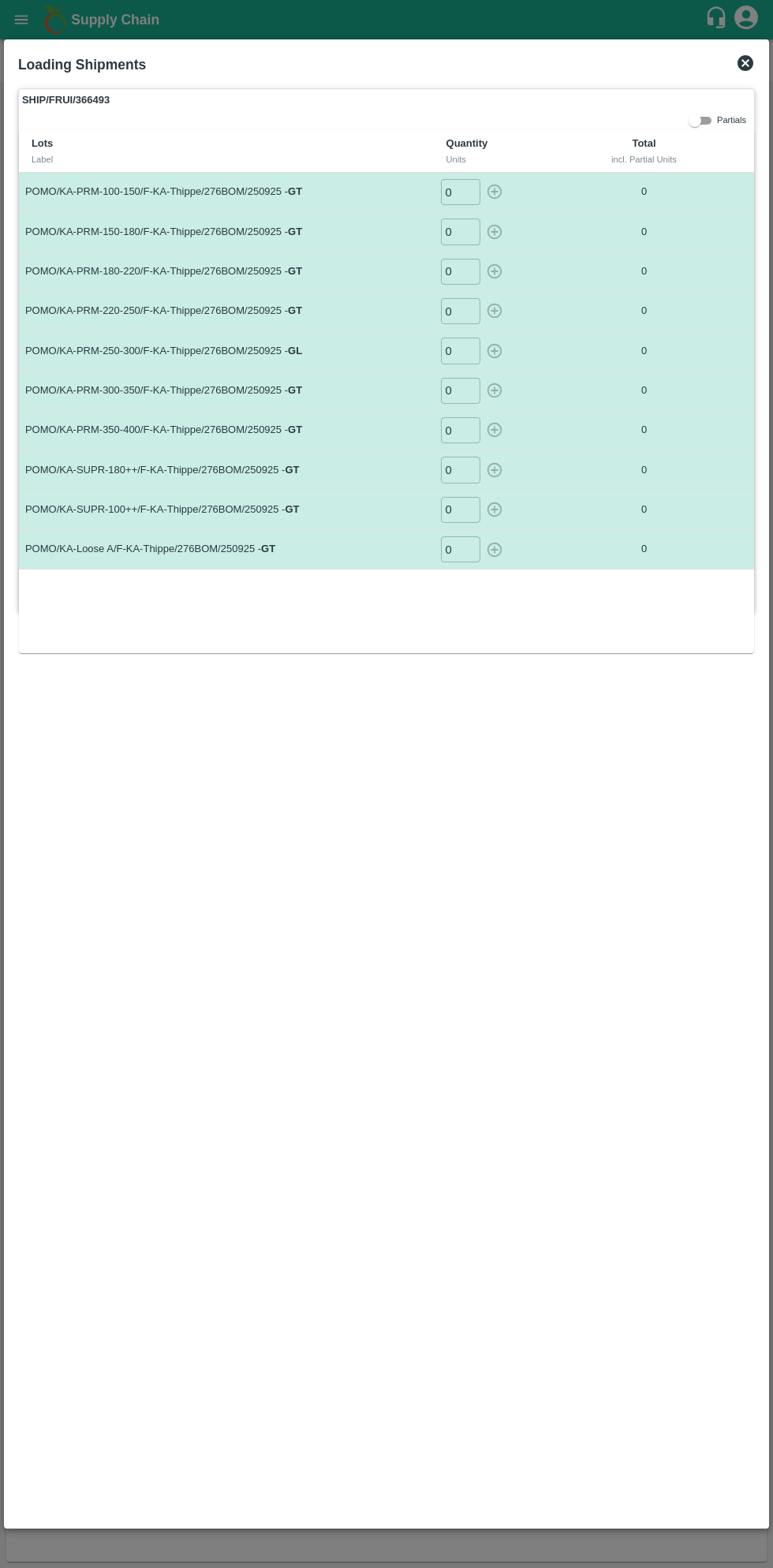
click at [475, 189] on input "0" at bounding box center [460, 192] width 39 height 26
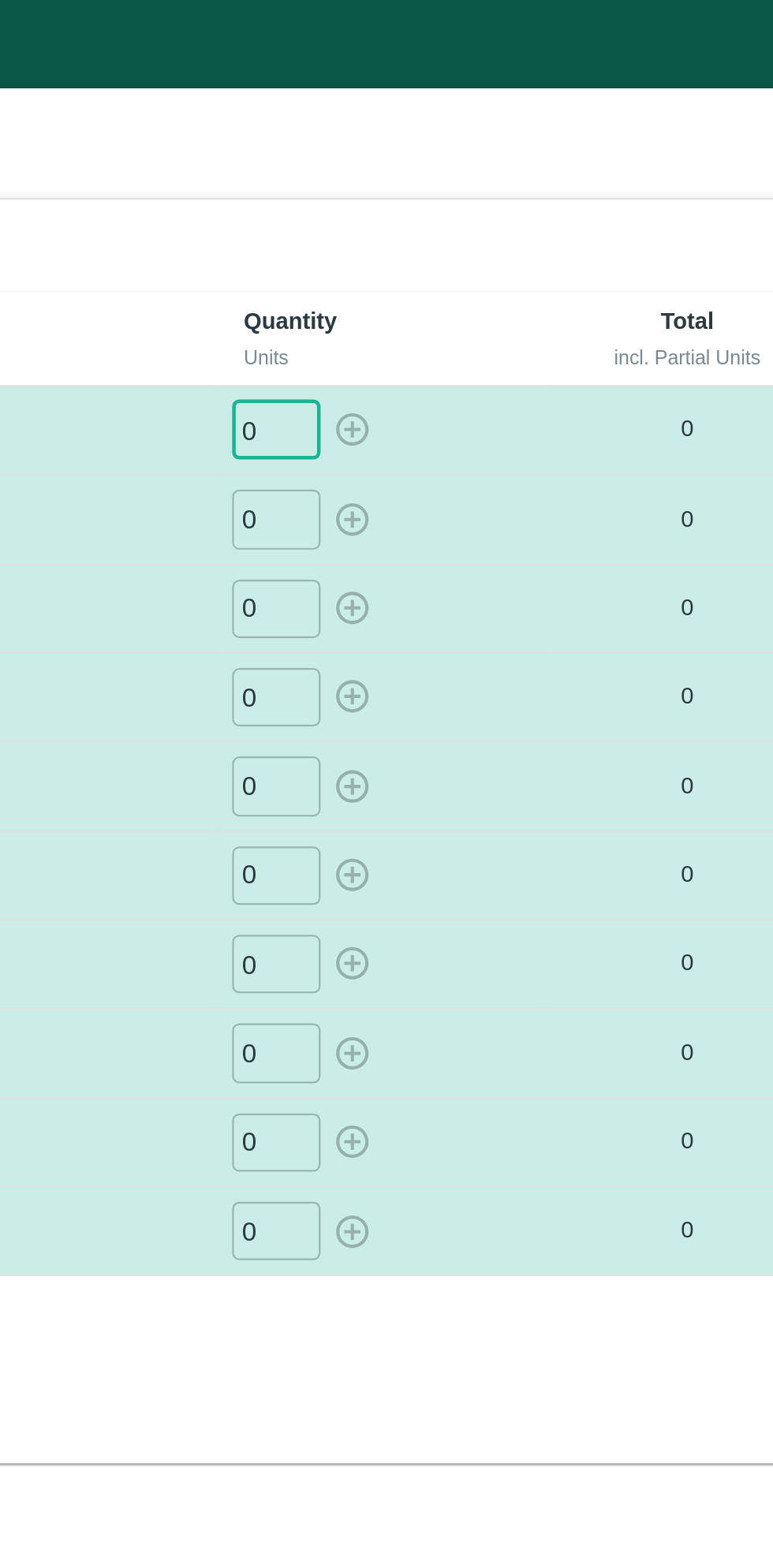
click at [483, 666] on div "SHIP/FRUI/366493 Partials Lots Label Quantity Units Total incl. Partial Units P…" at bounding box center [386, 801] width 749 height 1439
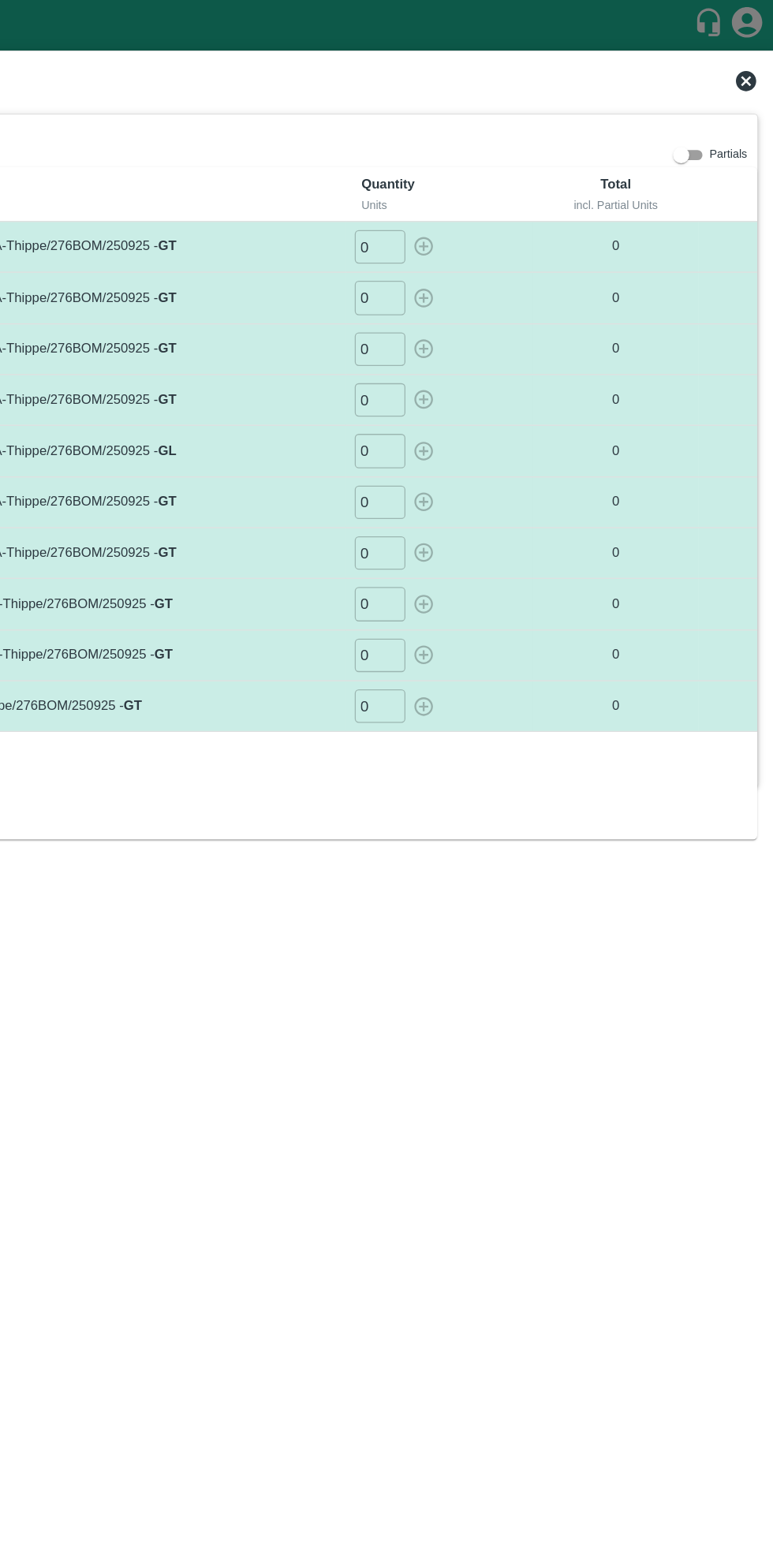
click at [462, 193] on input "0" at bounding box center [460, 192] width 39 height 26
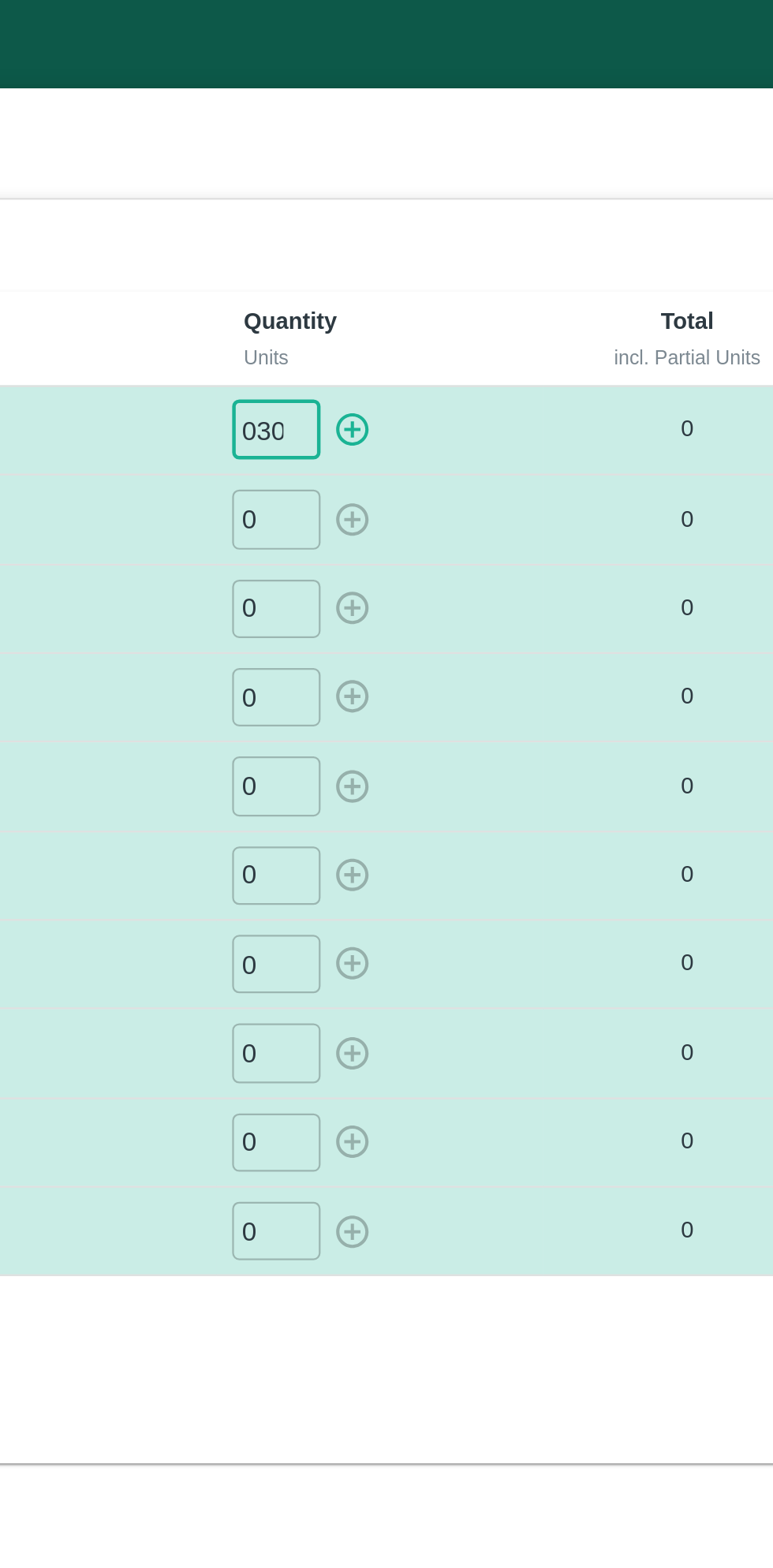
type input "030"
type input "038"
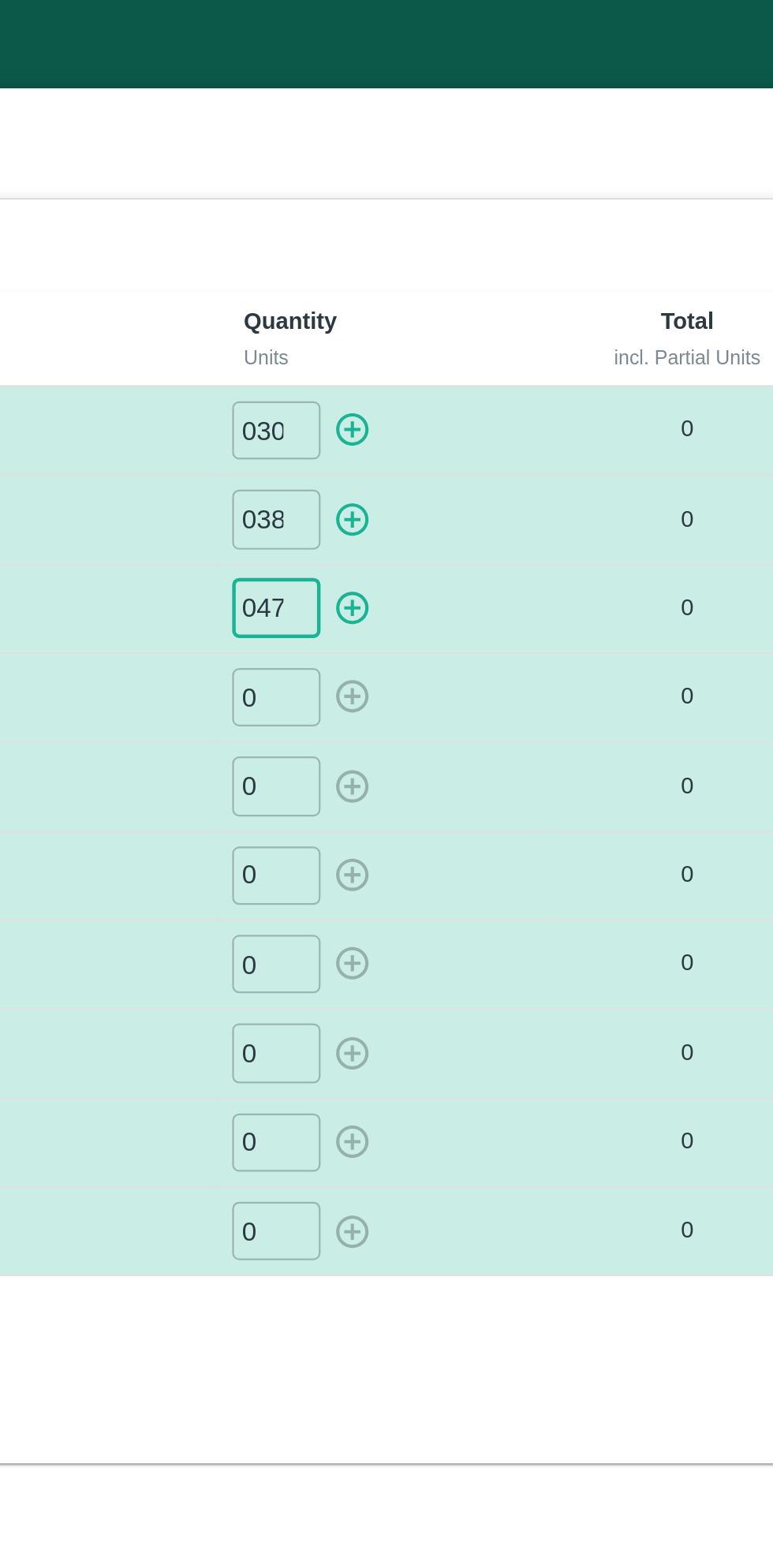
type input "047"
click at [496, 193] on icon "button" at bounding box center [494, 191] width 17 height 17
type input "0"
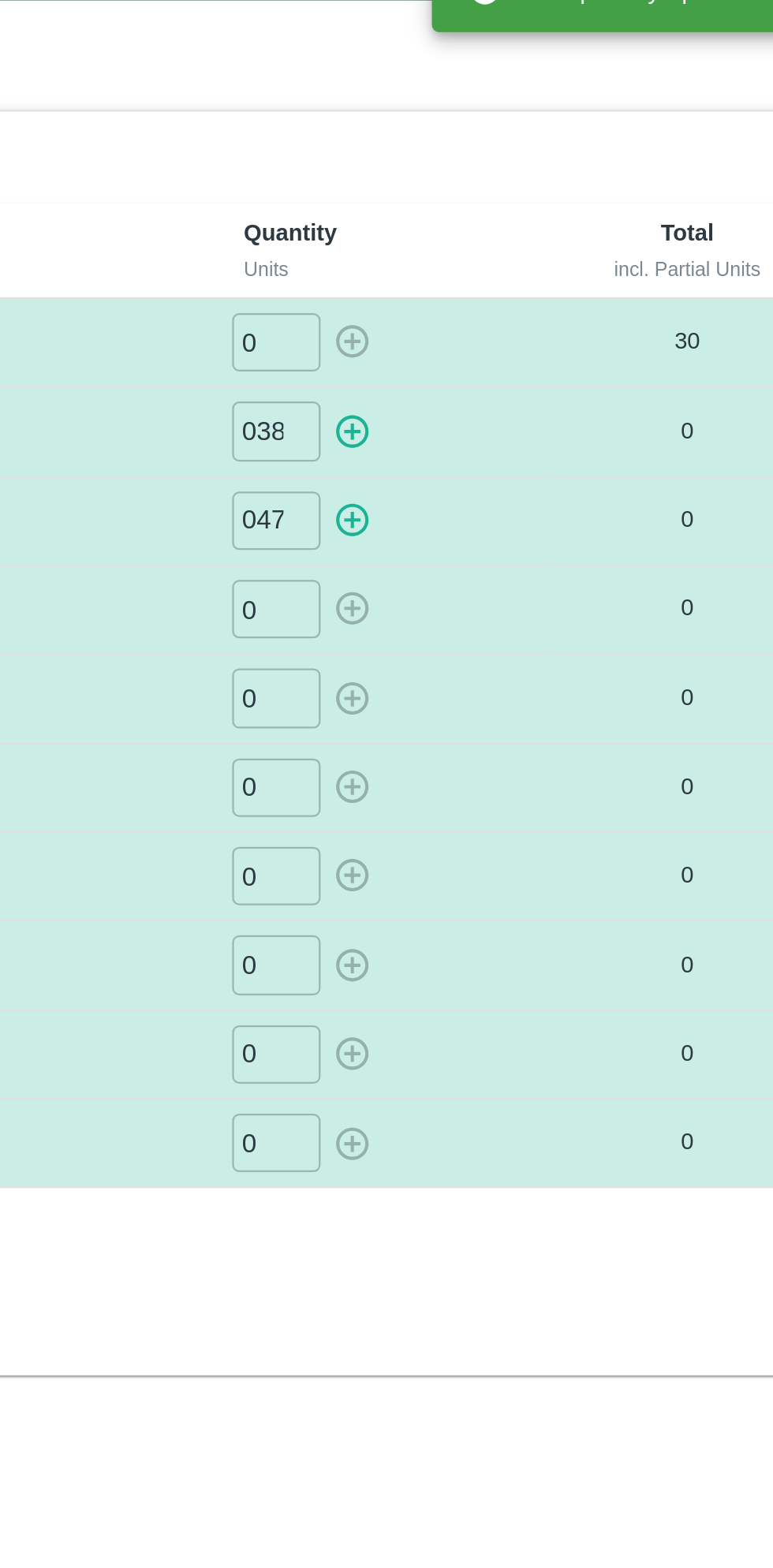
click at [492, 233] on icon "button" at bounding box center [494, 232] width 17 height 17
type input "0"
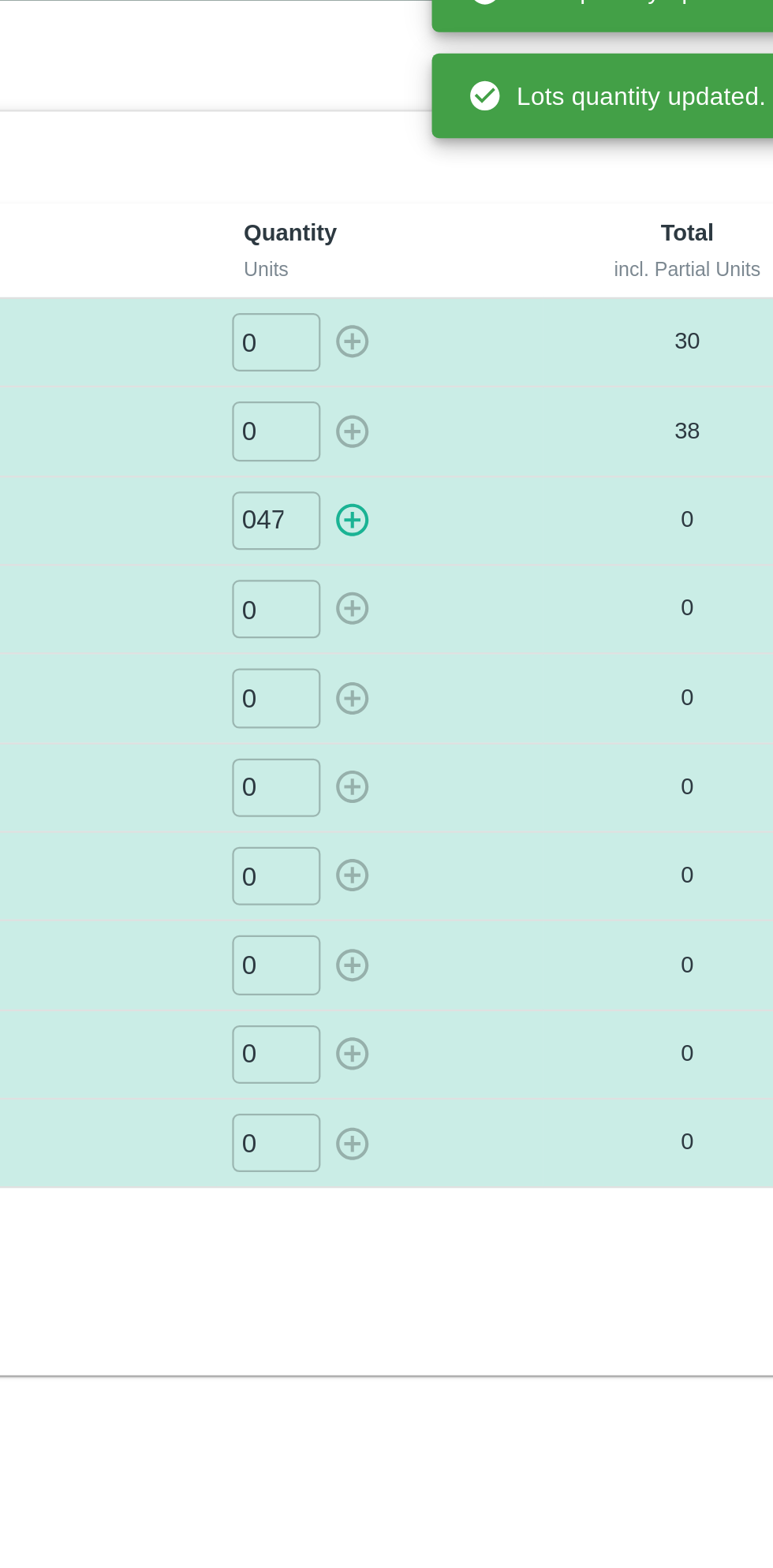
click at [496, 267] on icon "button" at bounding box center [494, 271] width 17 height 17
type input "0"
click at [465, 310] on input "0" at bounding box center [460, 311] width 39 height 26
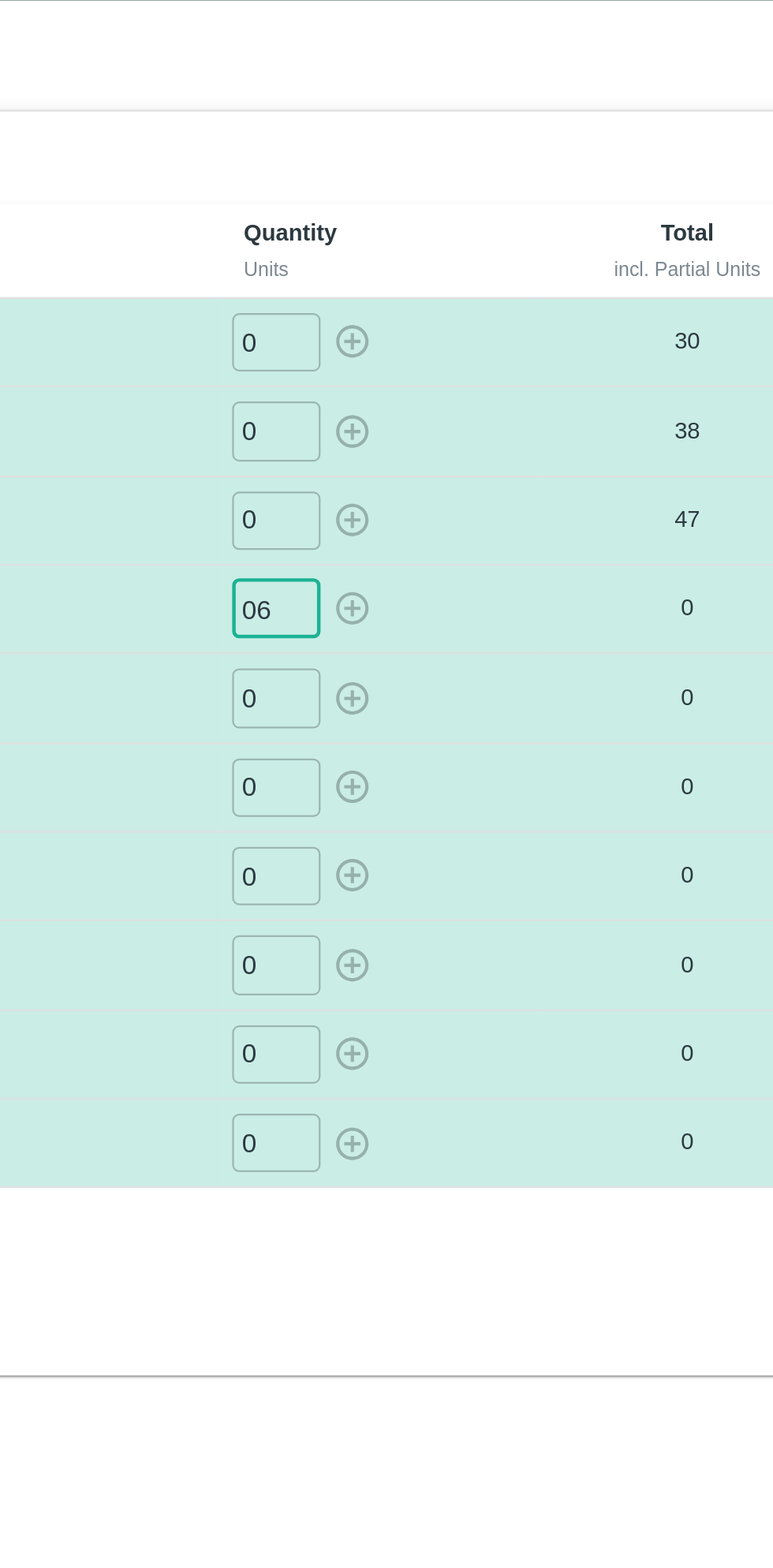
click at [467, 628] on div "Lots Label Quantity Units Total incl. Partial Units POMO/KA-PRM-100-150/F-KA-Th…" at bounding box center [386, 392] width 735 height 522
click at [463, 310] on input "06" at bounding box center [460, 311] width 39 height 26
type input "056"
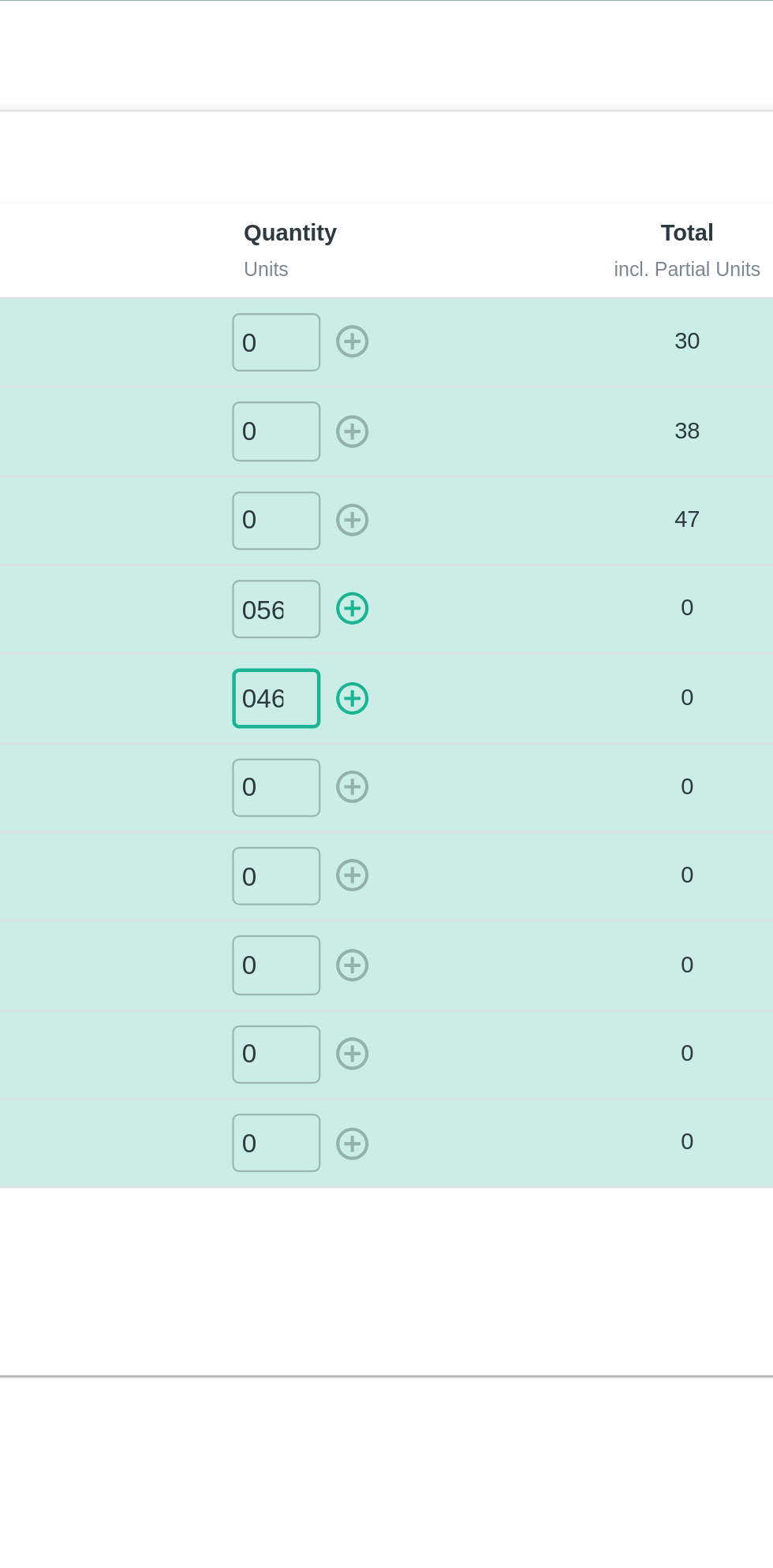
type input "046"
click at [490, 313] on icon "button" at bounding box center [494, 310] width 17 height 17
type input "0"
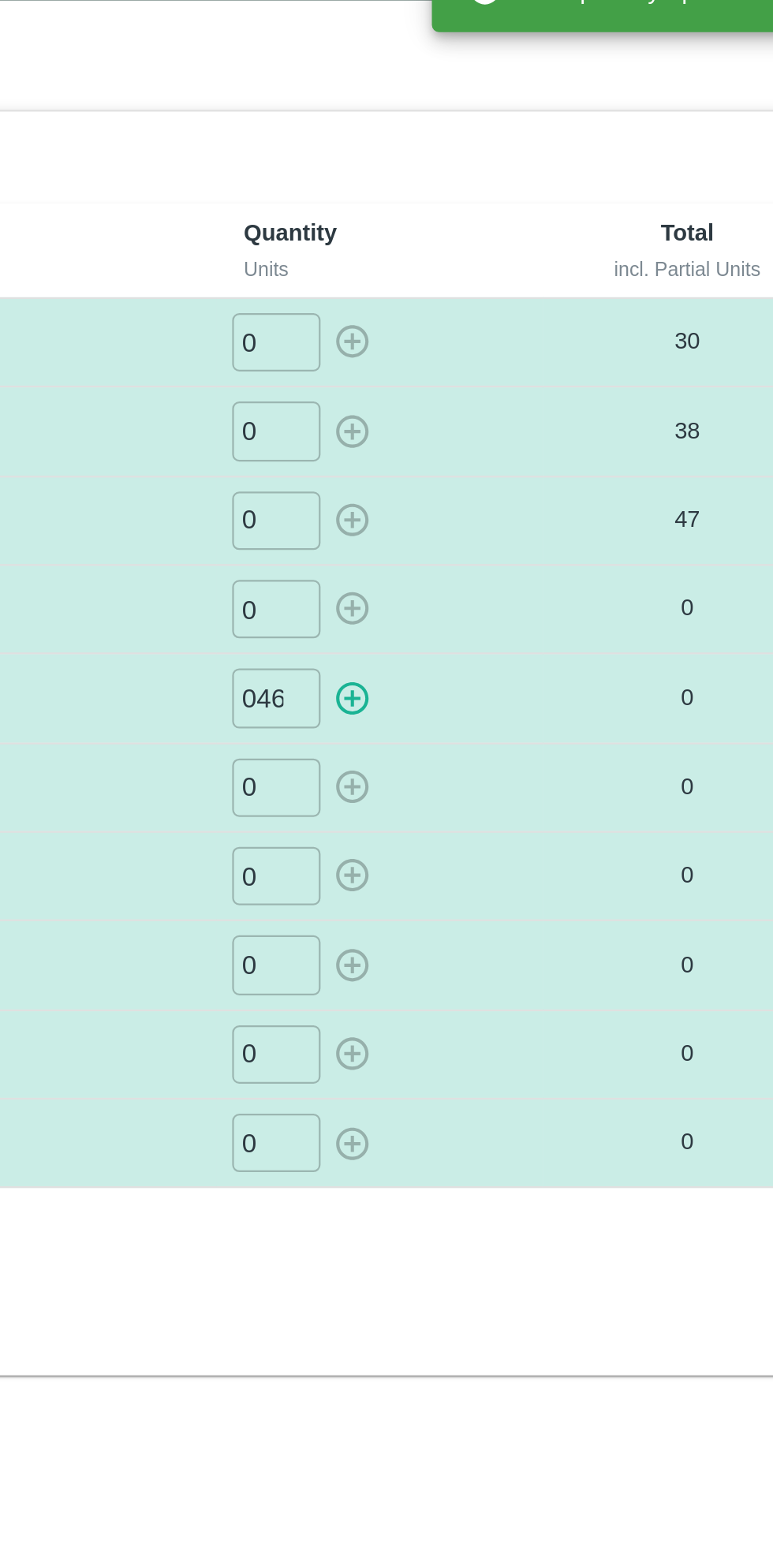
click at [496, 344] on icon "button" at bounding box center [494, 351] width 15 height 15
type input "0"
click at [469, 388] on input "0" at bounding box center [460, 391] width 39 height 26
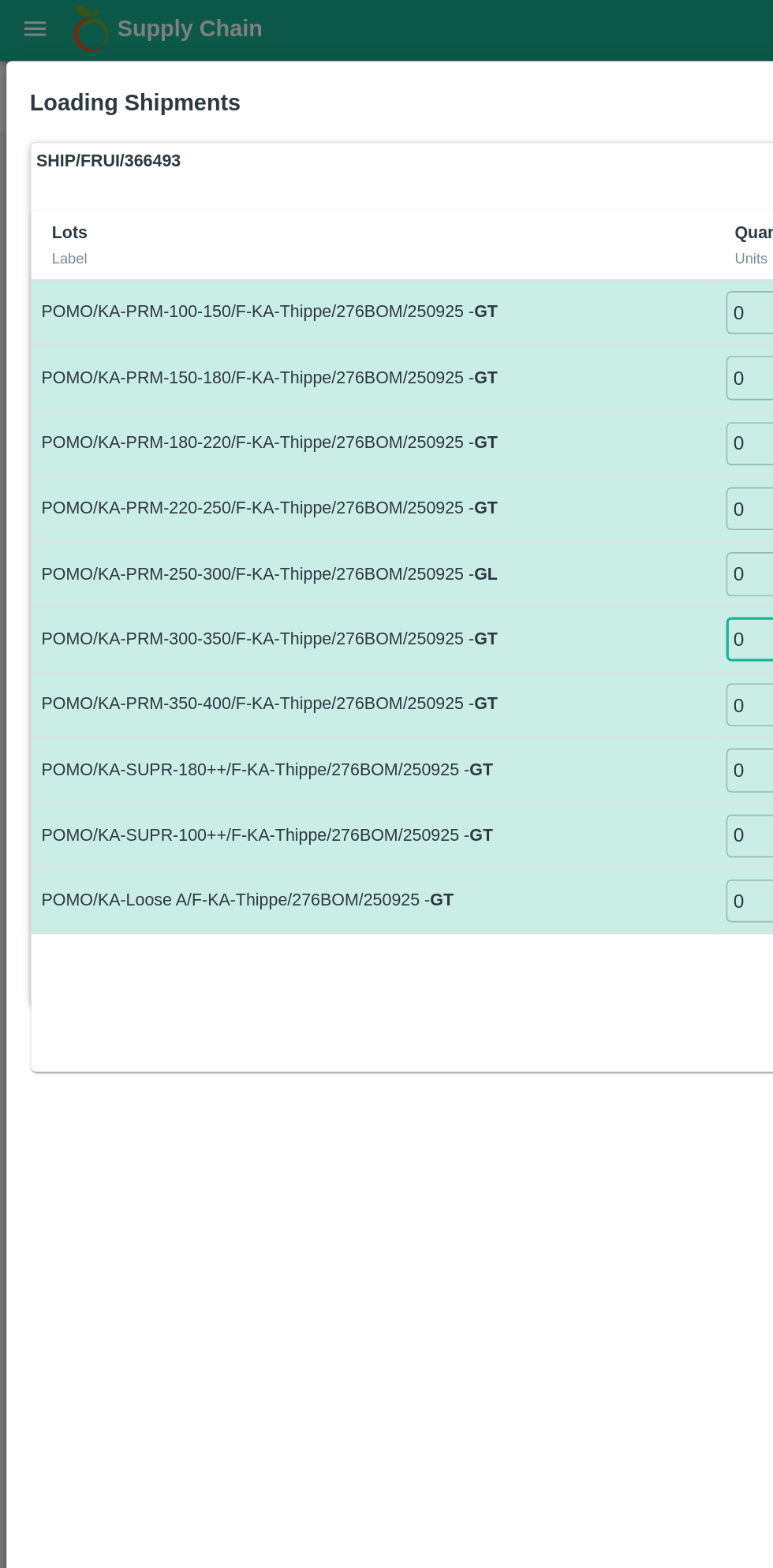
click at [193, 815] on div "SHIP/FRUI/366493 Partials Lots Label Quantity Units Total incl. Partial Units P…" at bounding box center [386, 801] width 749 height 1439
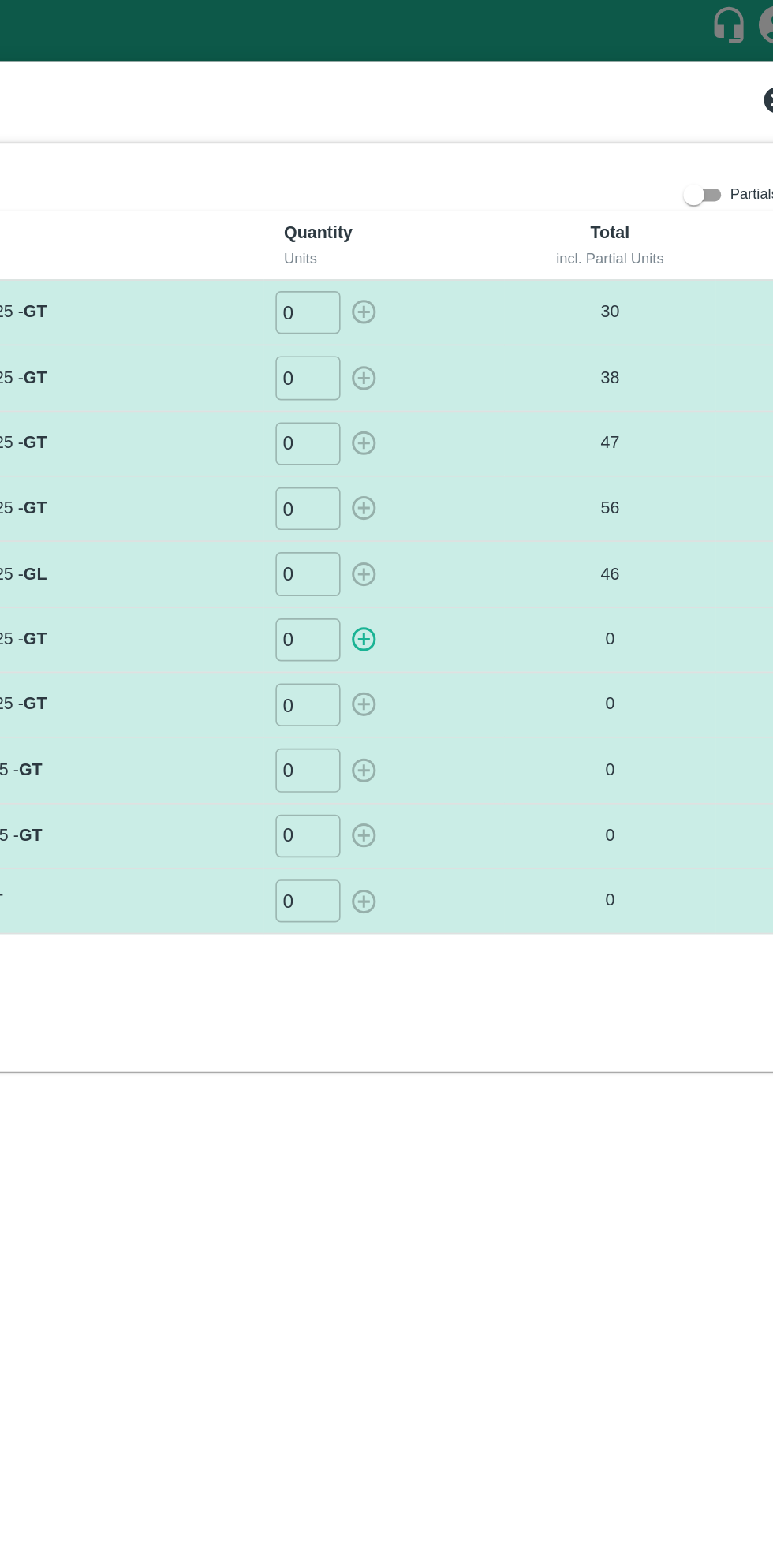
click at [468, 390] on input "0" at bounding box center [460, 391] width 39 height 26
click at [496, 392] on icon "button" at bounding box center [494, 390] width 17 height 17
type input "0"
click at [465, 430] on input "0" at bounding box center [460, 430] width 39 height 26
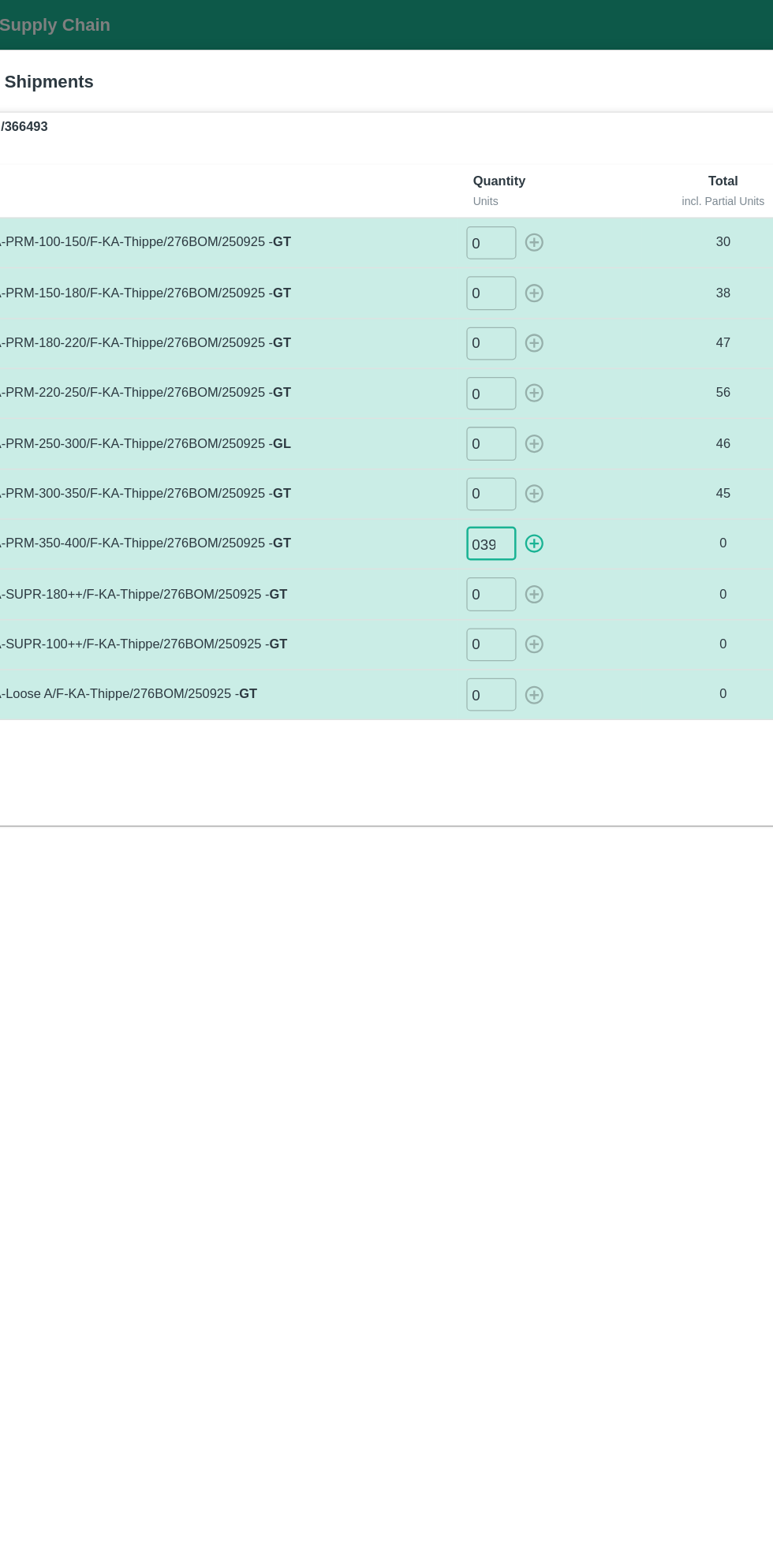
scroll to position [0, 0]
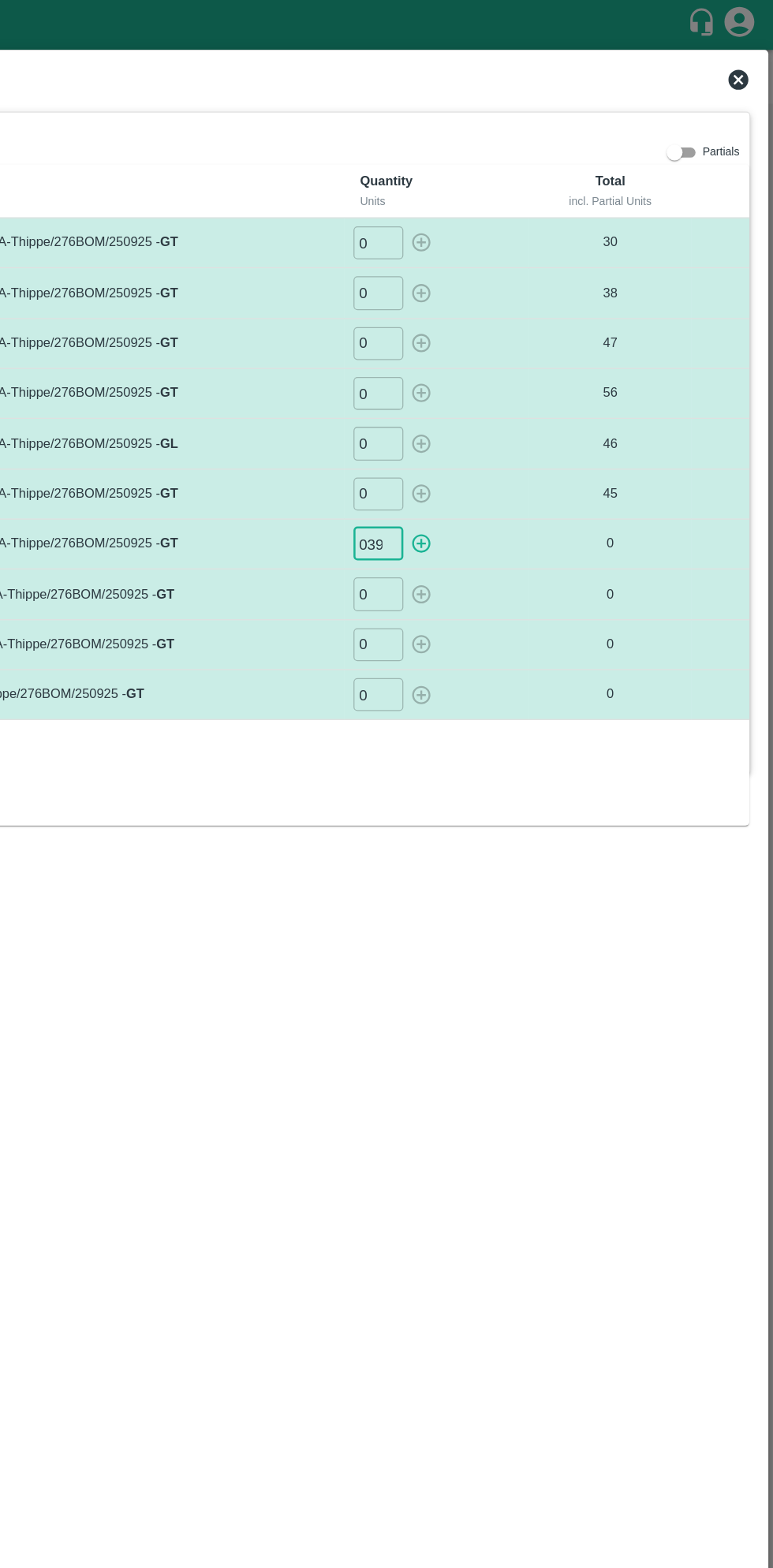
click at [502, 423] on icon "button" at bounding box center [494, 429] width 17 height 17
type input "0"
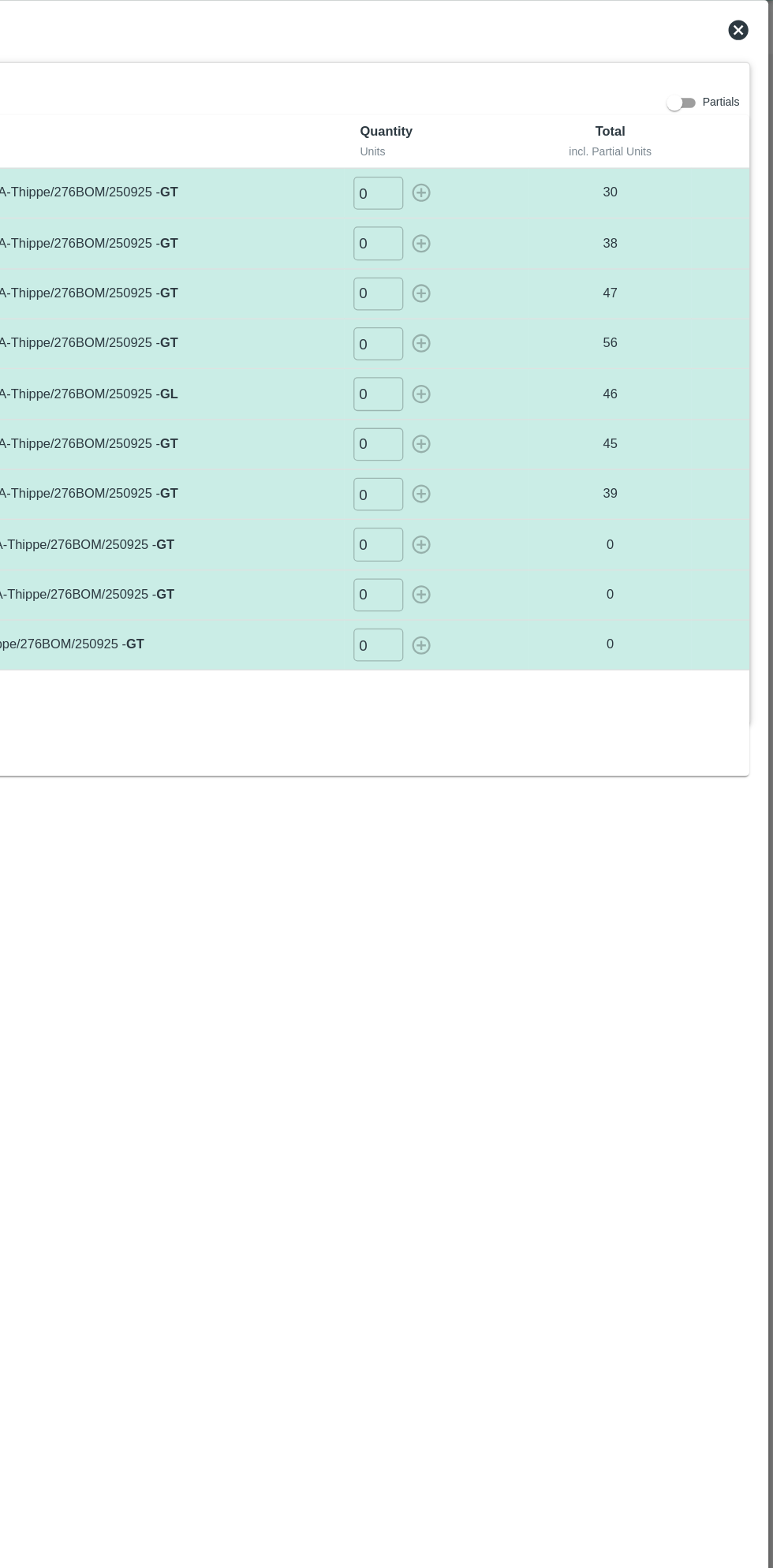
click at [469, 467] on input "0" at bounding box center [460, 469] width 39 height 26
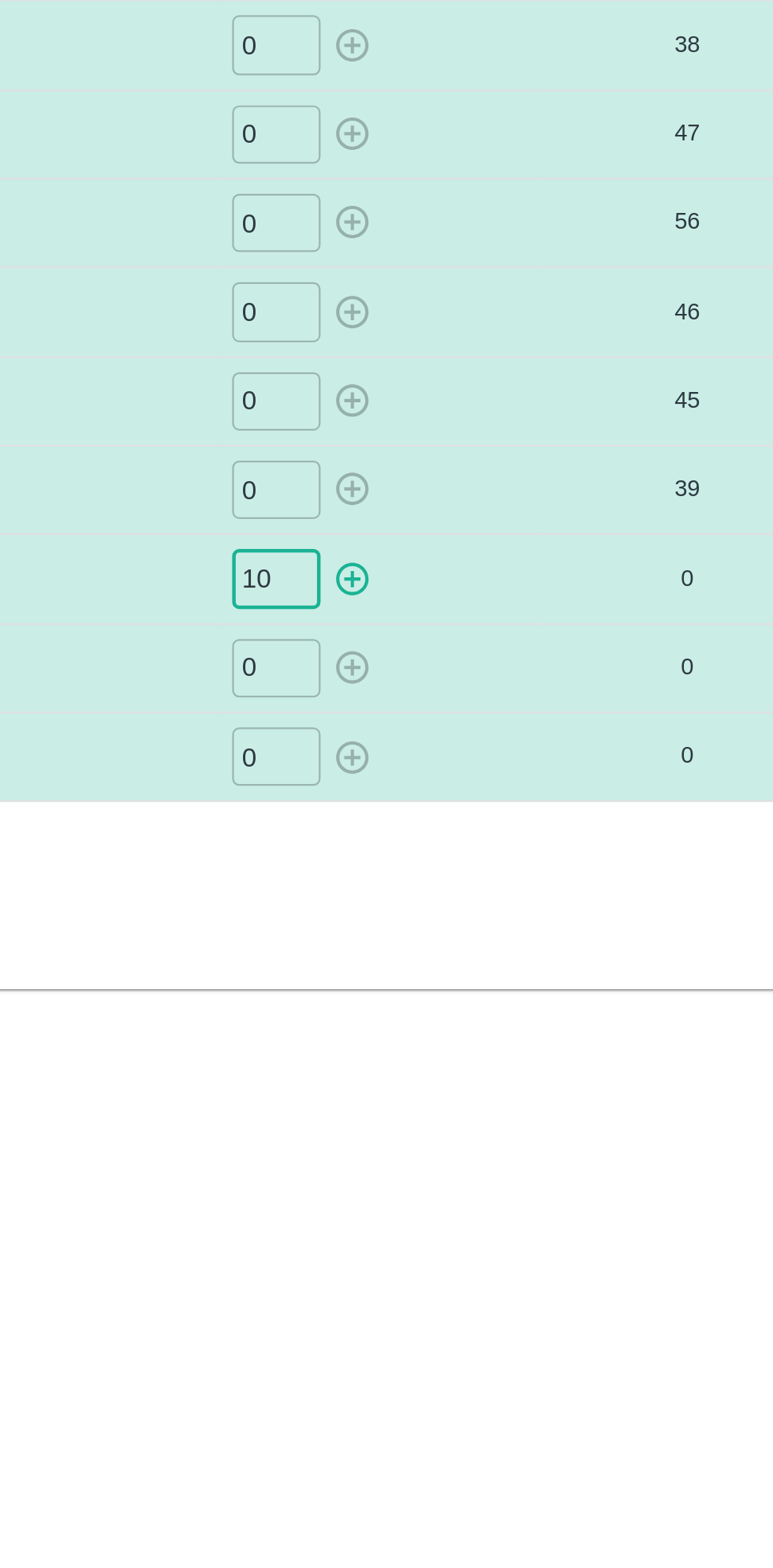
type input "10"
type input "3"
click at [467, 465] on input "10" at bounding box center [460, 469] width 39 height 26
type input "1"
type input "6"
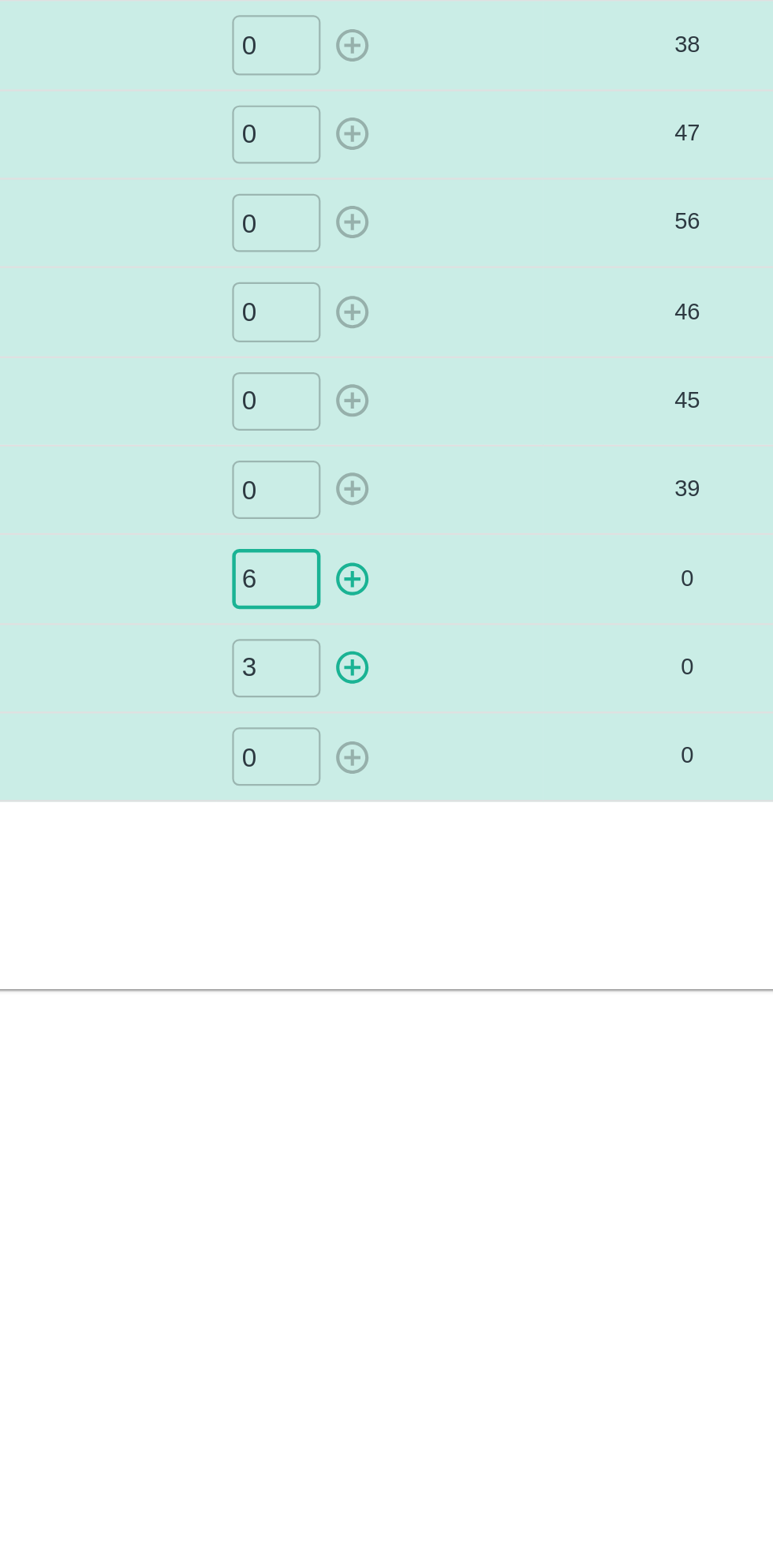
click at [457, 547] on input "0" at bounding box center [460, 549] width 39 height 26
type input "010"
click at [496, 469] on icon "button" at bounding box center [494, 470] width 17 height 17
type input "0"
click at [499, 505] on icon "button" at bounding box center [494, 509] width 17 height 17
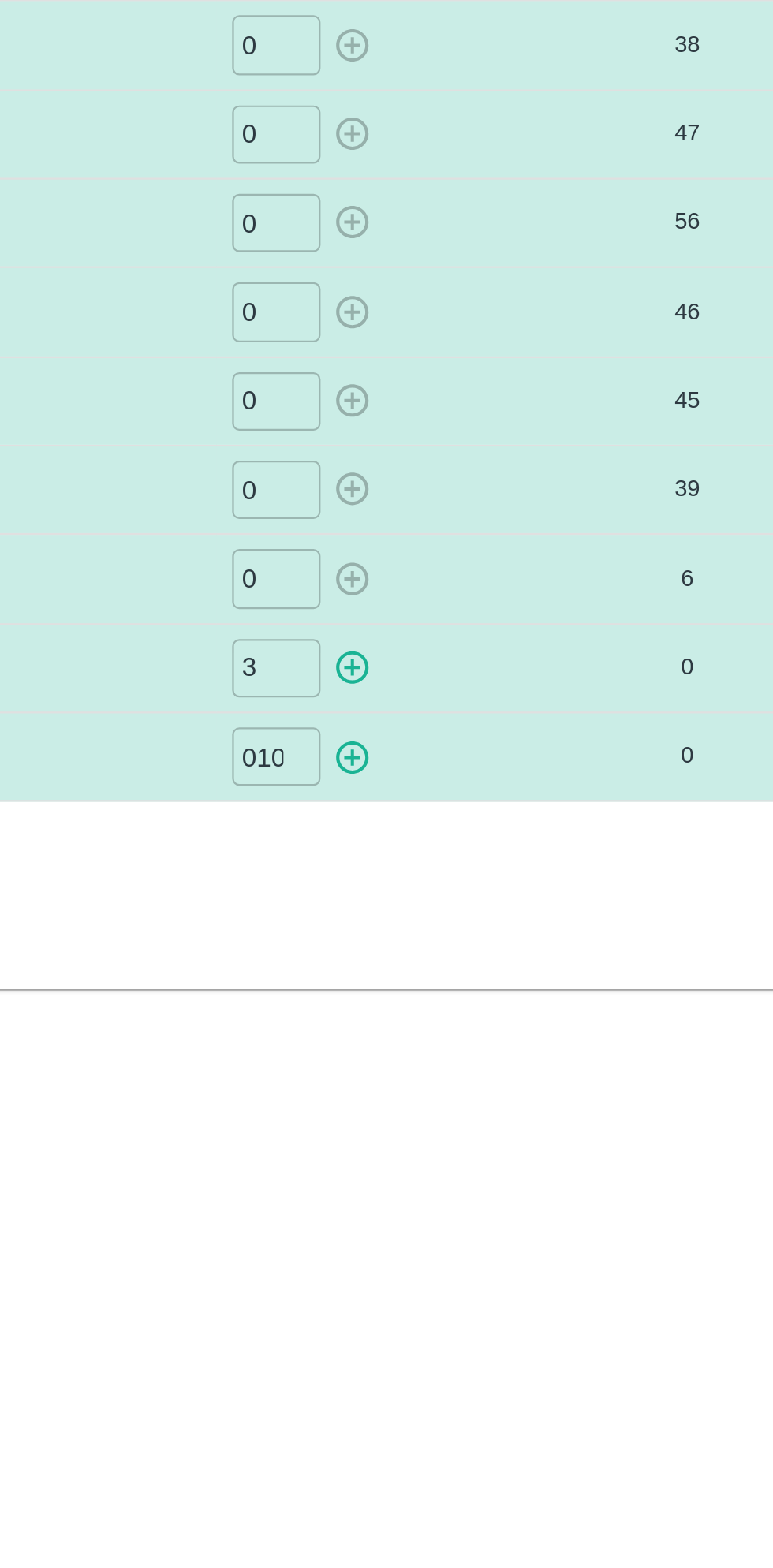
type input "0"
click at [496, 546] on icon "button" at bounding box center [494, 549] width 17 height 17
type input "0"
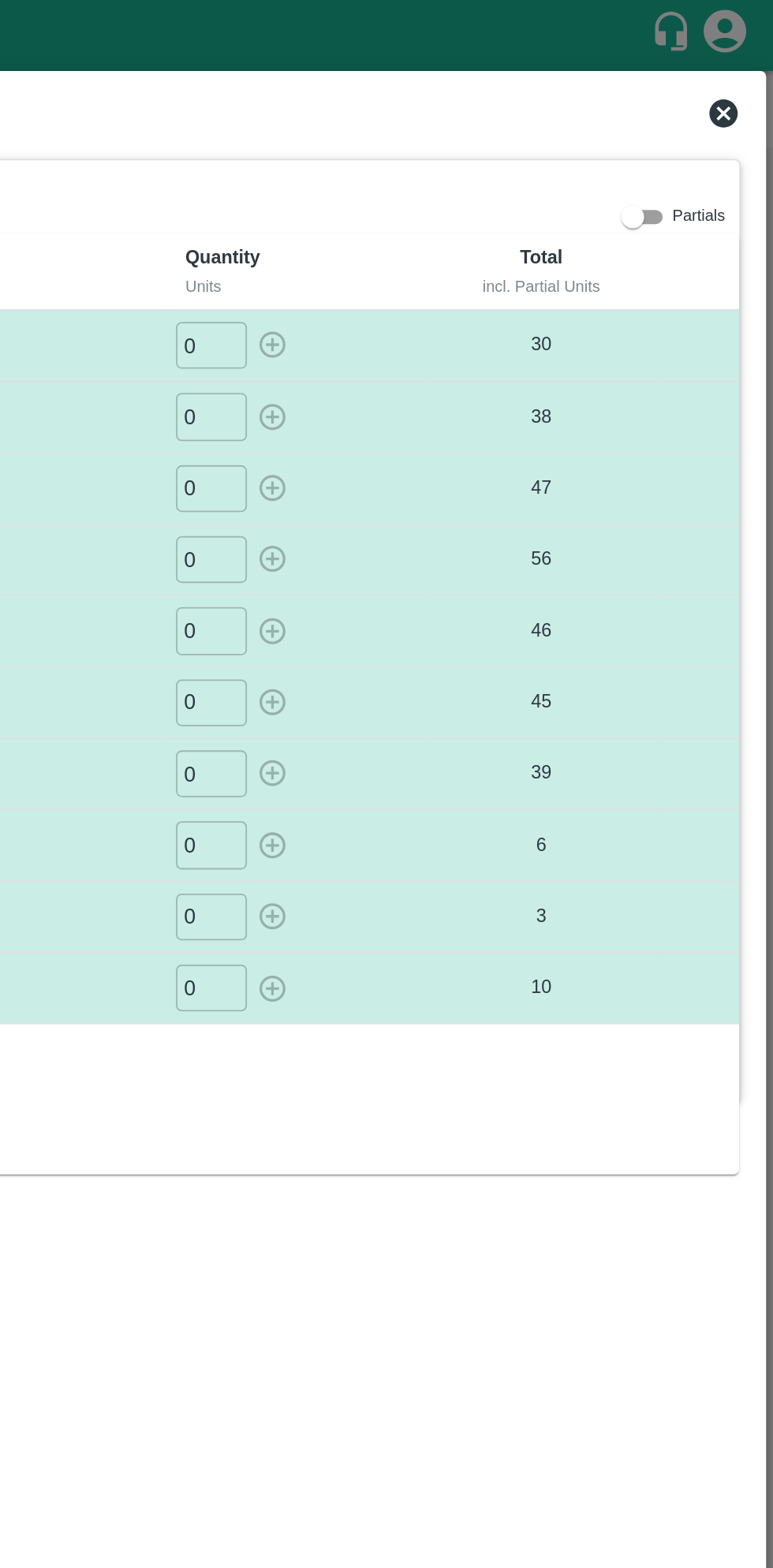
click at [744, 69] on icon at bounding box center [745, 62] width 16 height 16
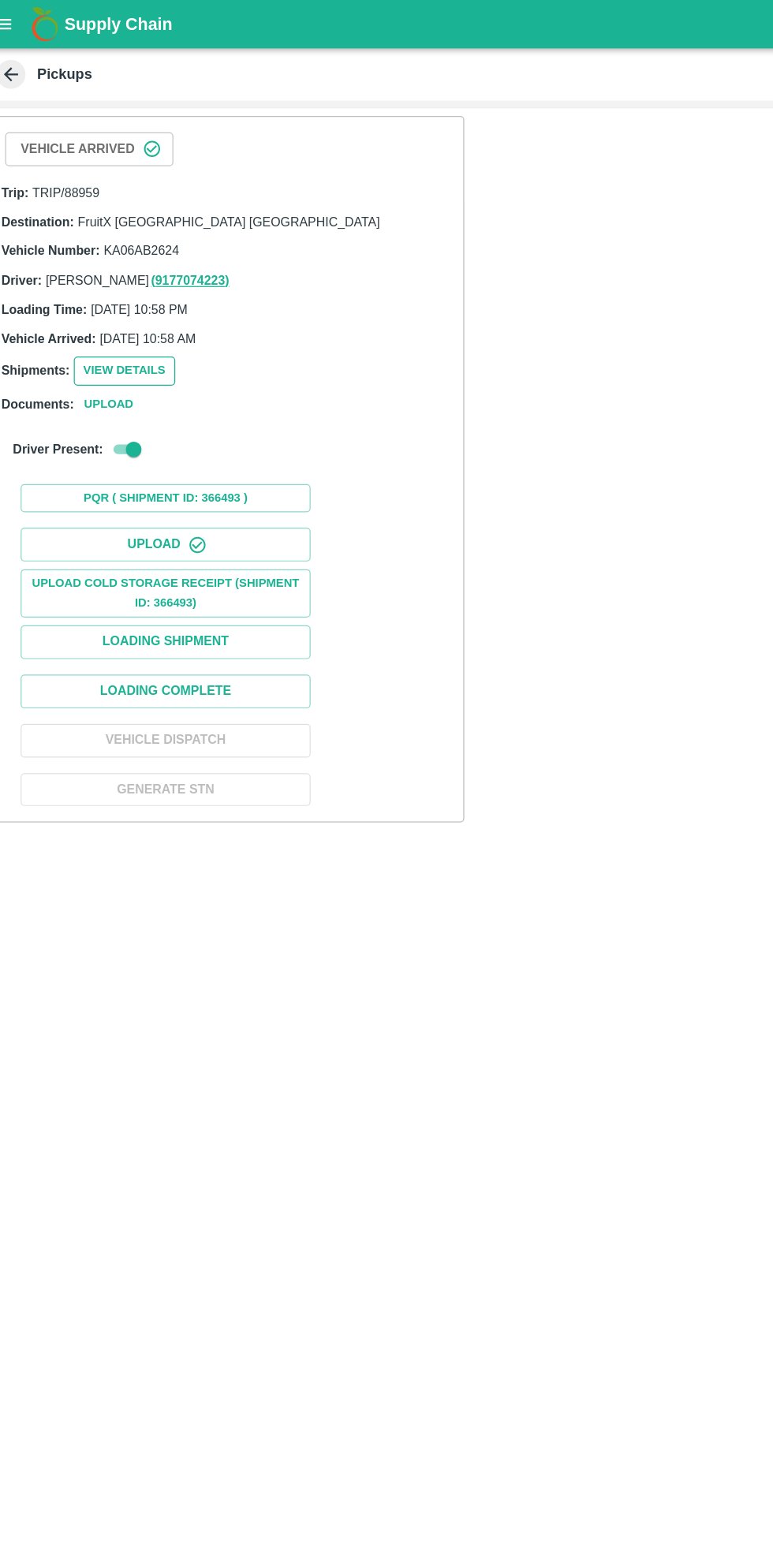
click at [118, 299] on button "View Details" at bounding box center [120, 302] width 83 height 23
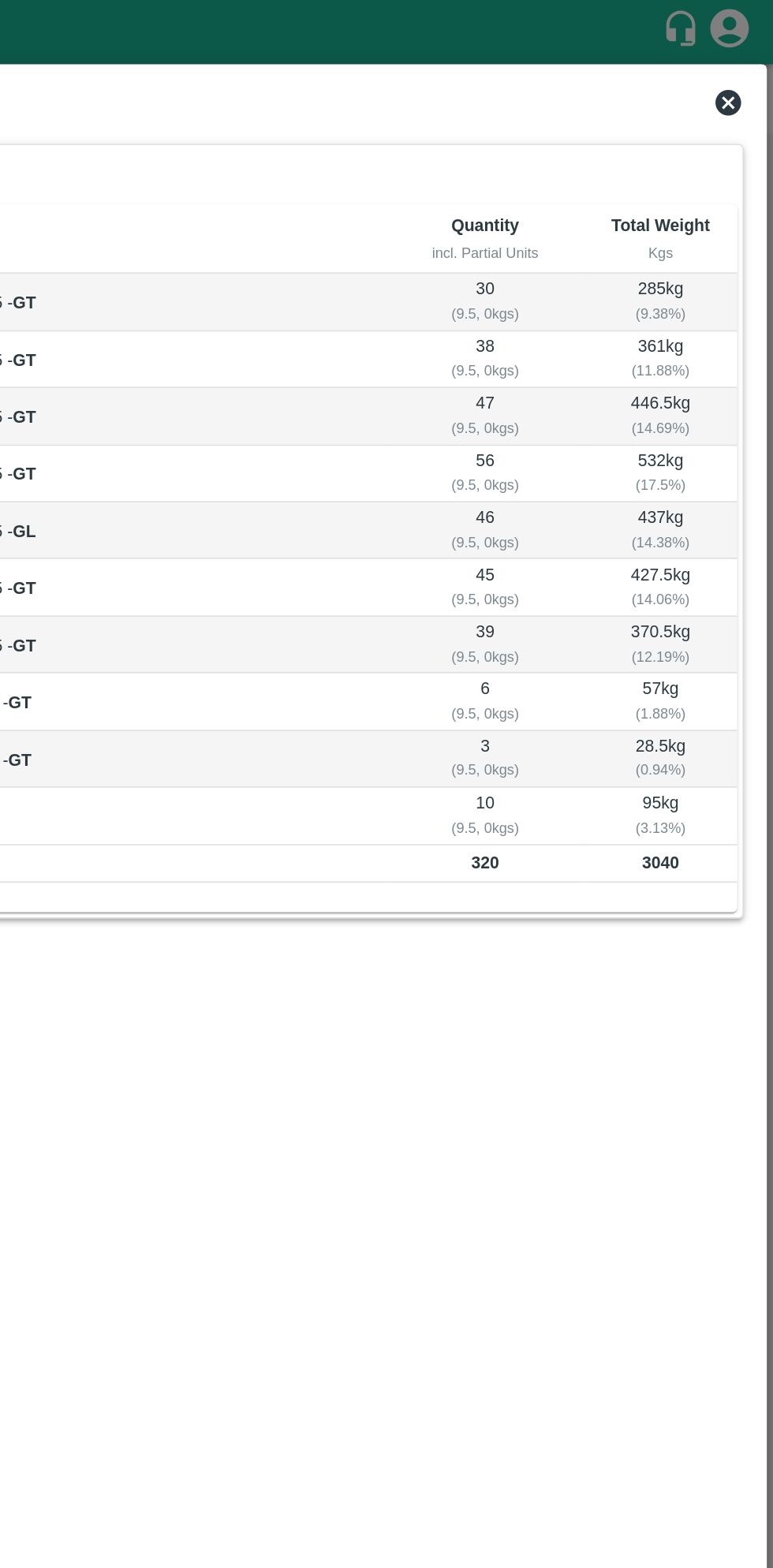
click at [742, 62] on icon at bounding box center [745, 62] width 16 height 16
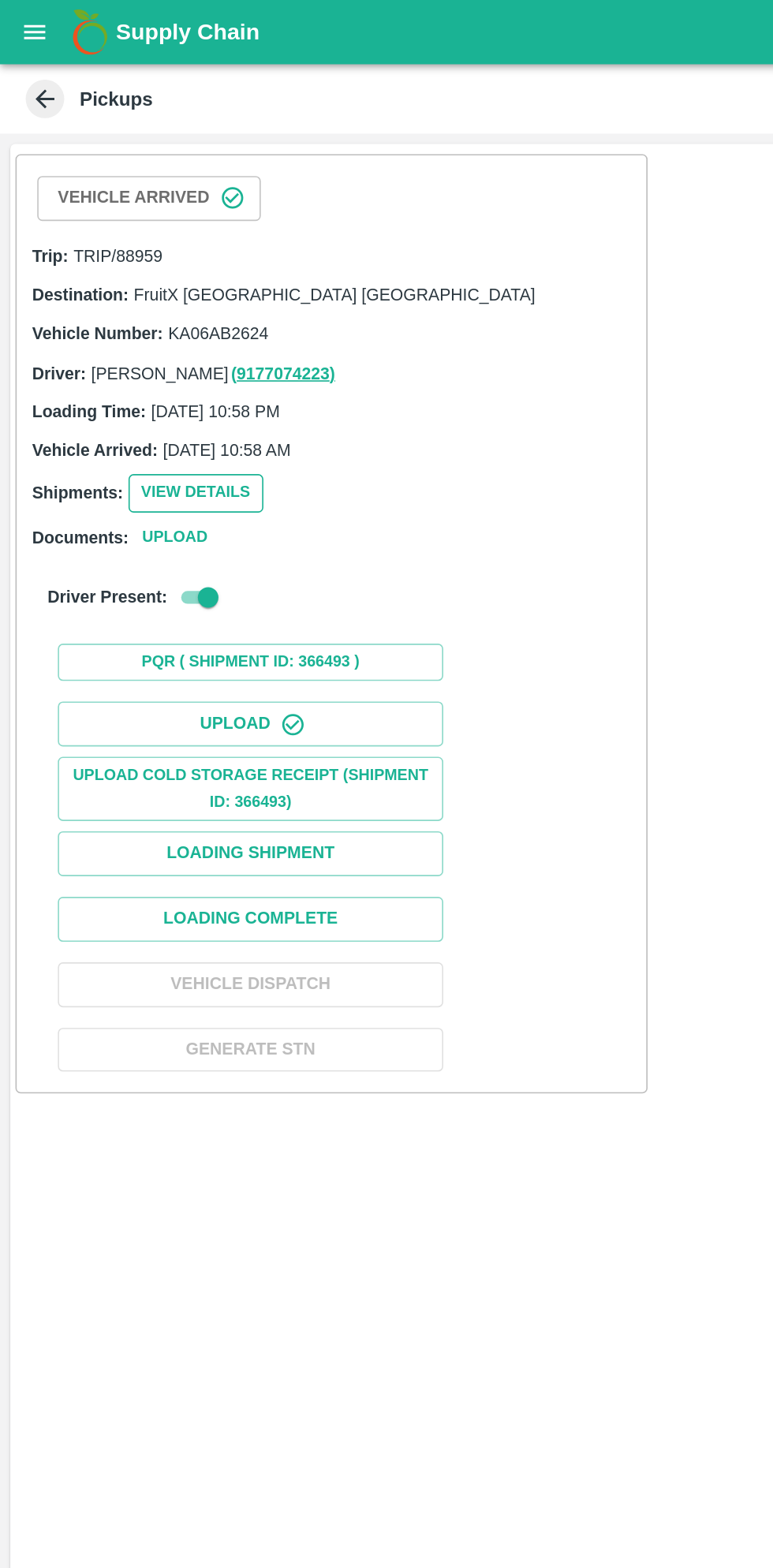
click at [115, 301] on button "View Details" at bounding box center [120, 302] width 83 height 23
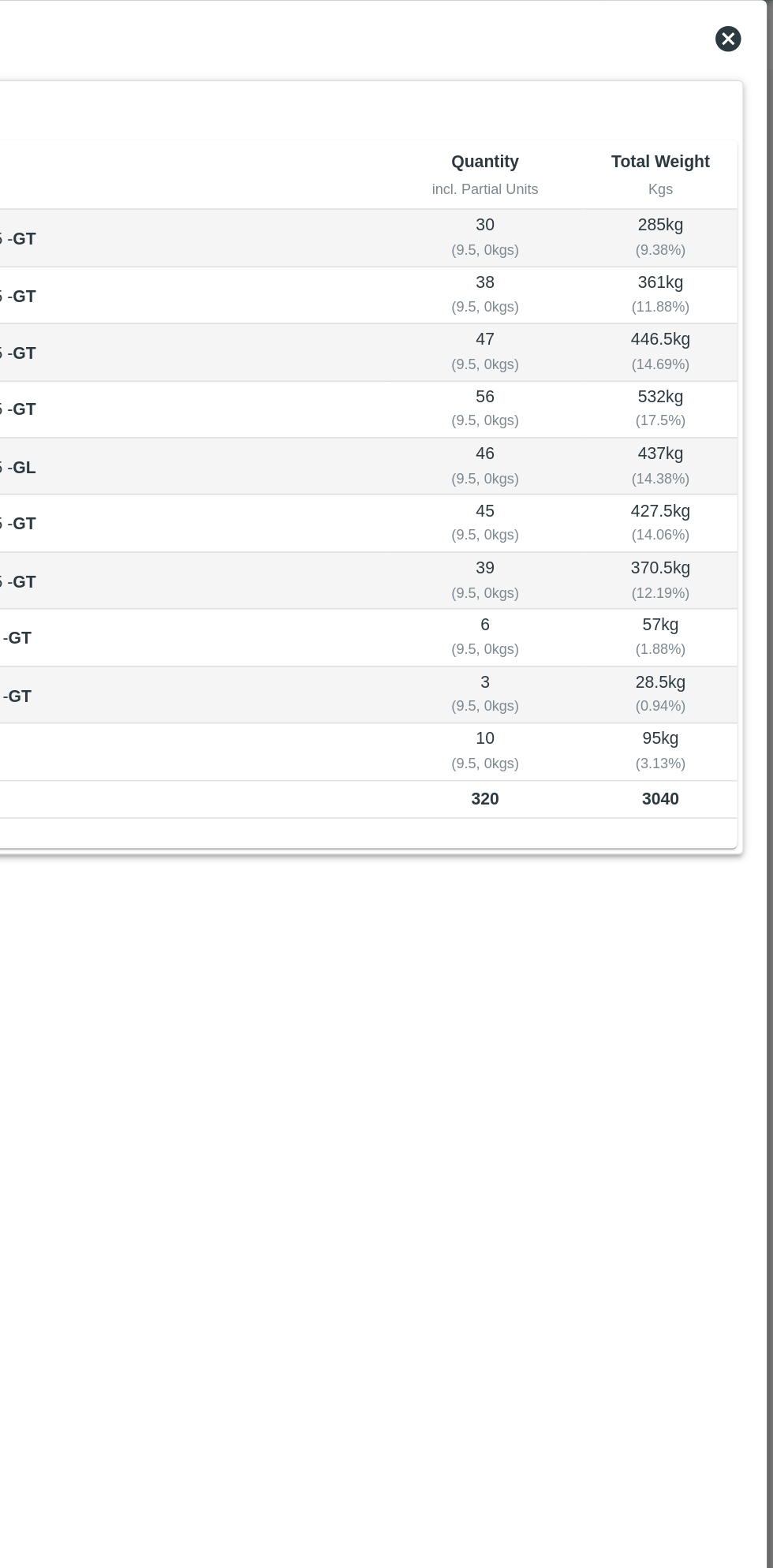
click at [744, 68] on icon at bounding box center [745, 62] width 16 height 16
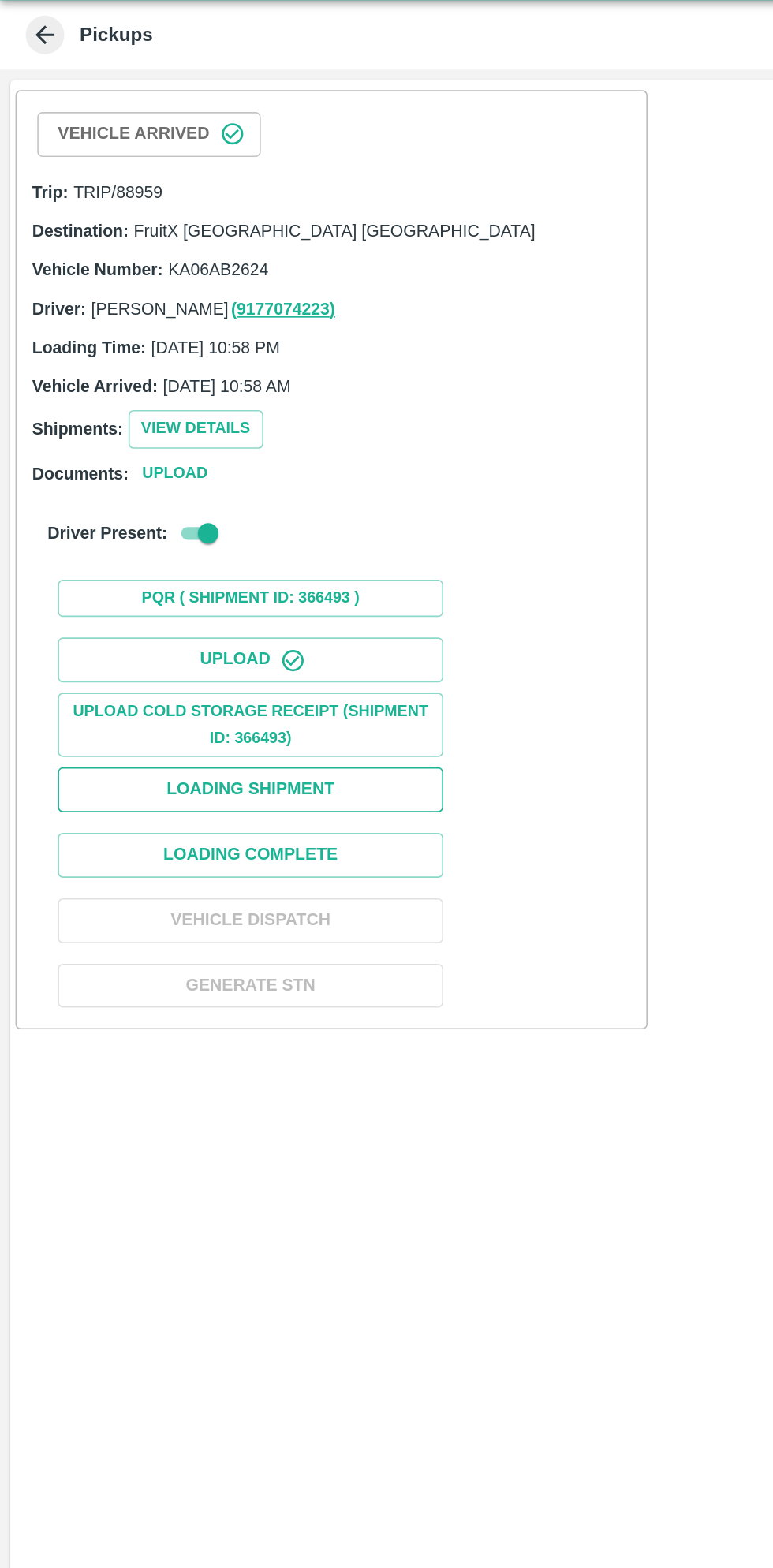
click at [213, 518] on button "Loading Shipment" at bounding box center [153, 524] width 236 height 27
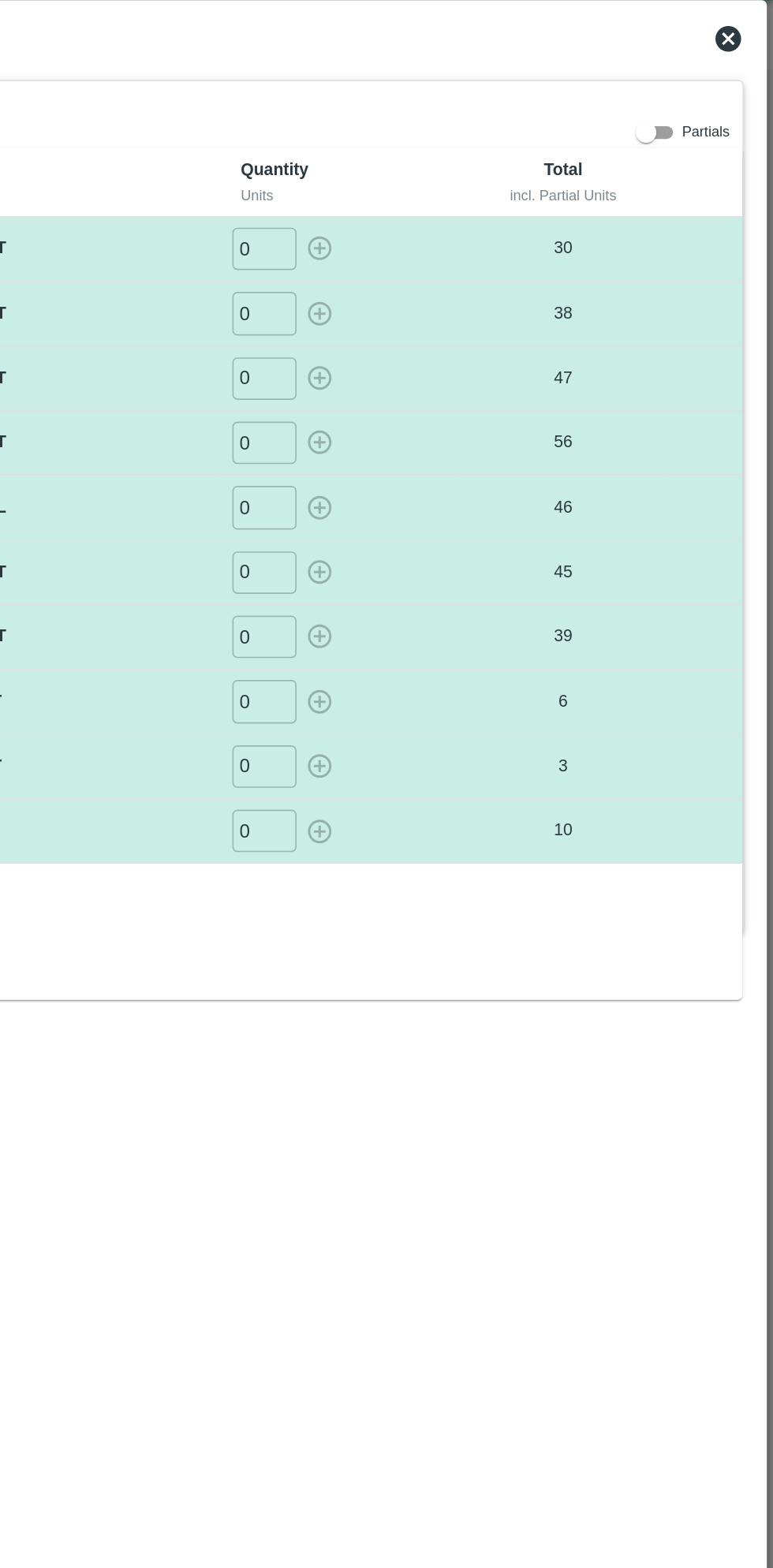
click at [750, 69] on icon at bounding box center [745, 63] width 19 height 19
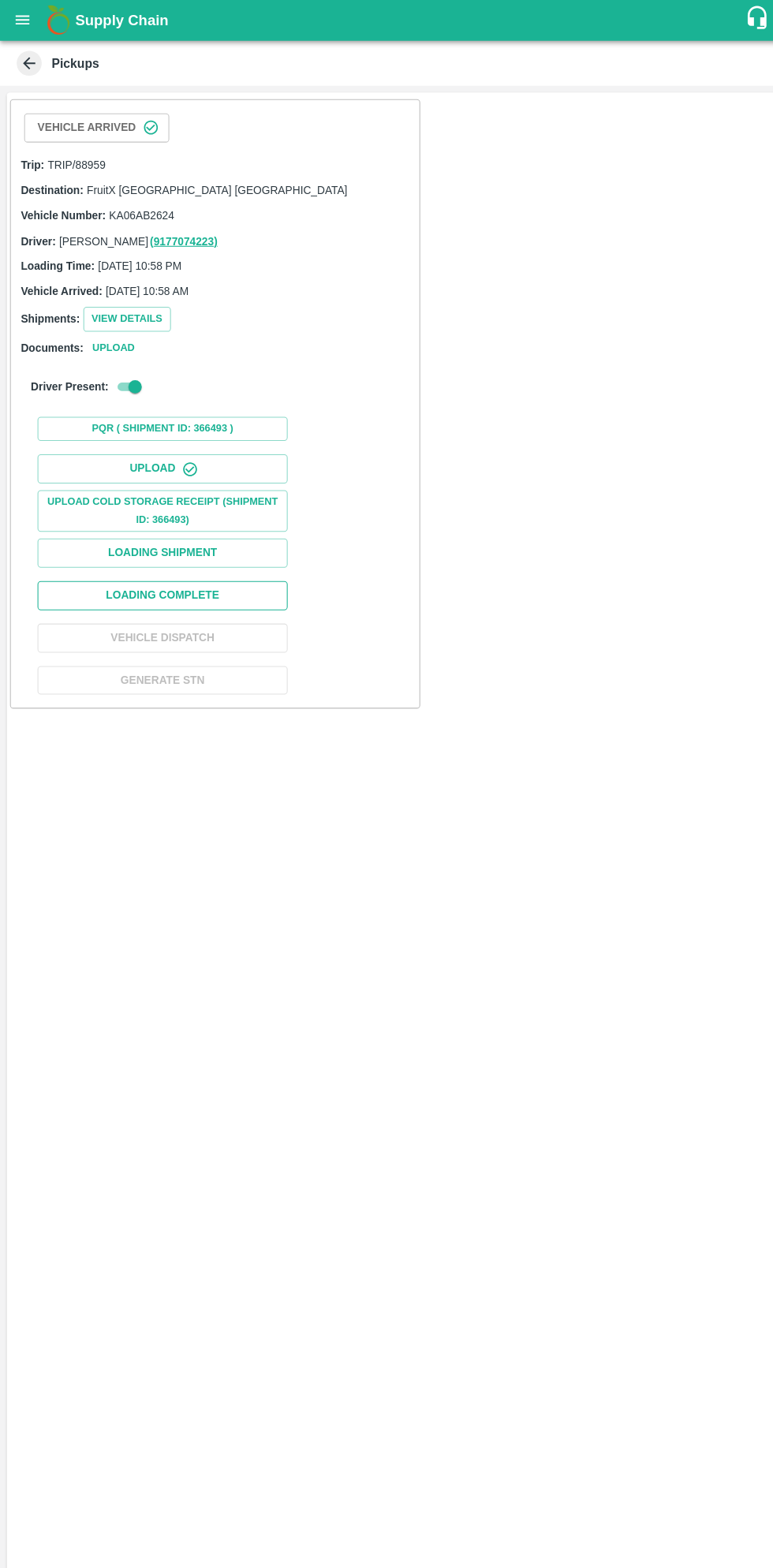
click at [199, 571] on button "Loading Complete" at bounding box center [153, 564] width 236 height 27
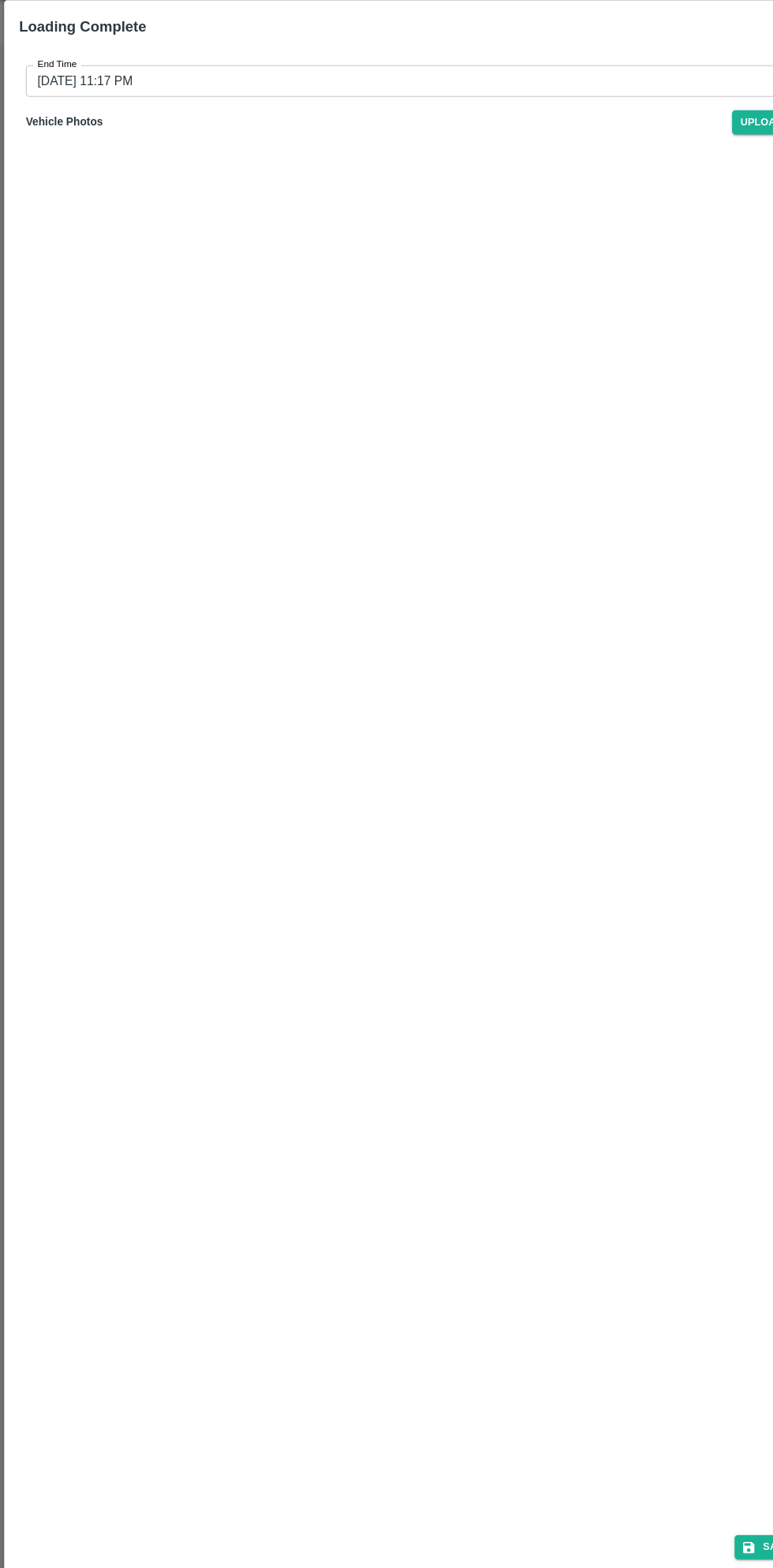
click at [271, 115] on input "[DATE] 11:17 PM" at bounding box center [381, 116] width 713 height 30
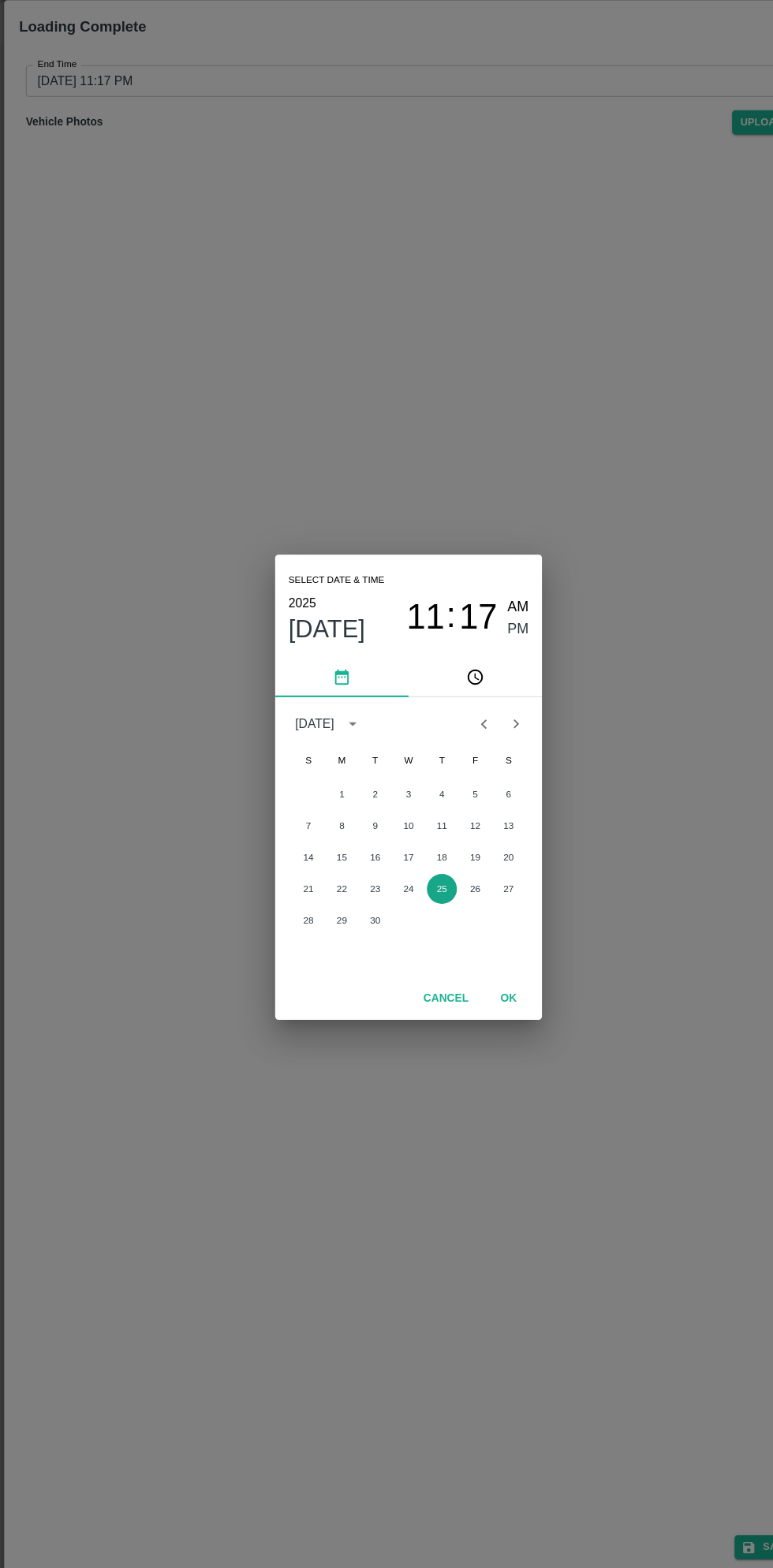
click at [417, 880] on button "25" at bounding box center [417, 880] width 28 height 28
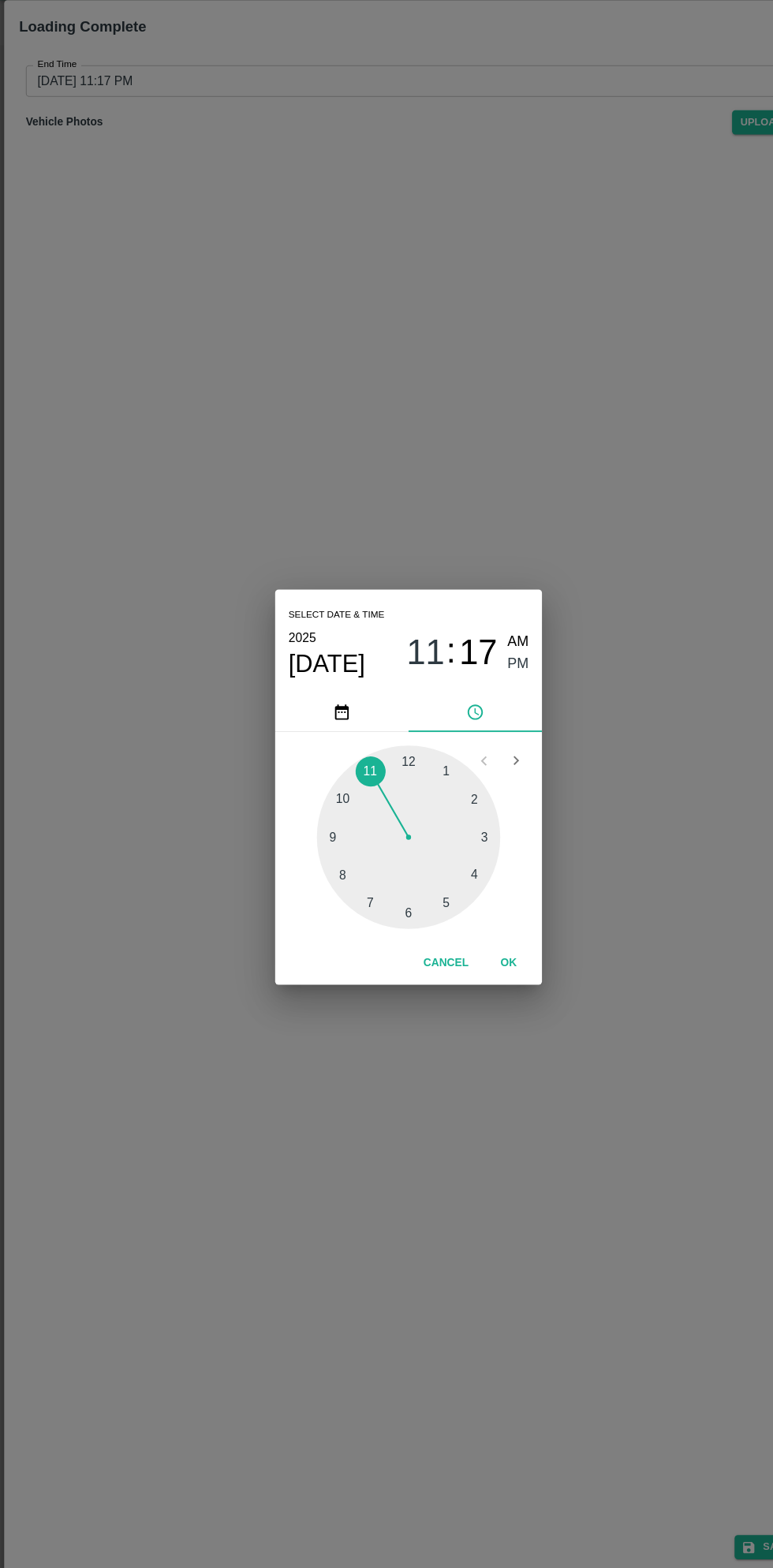
click at [452, 867] on div at bounding box center [386, 831] width 173 height 173
click at [480, 950] on button "OK" at bounding box center [480, 951] width 50 height 27
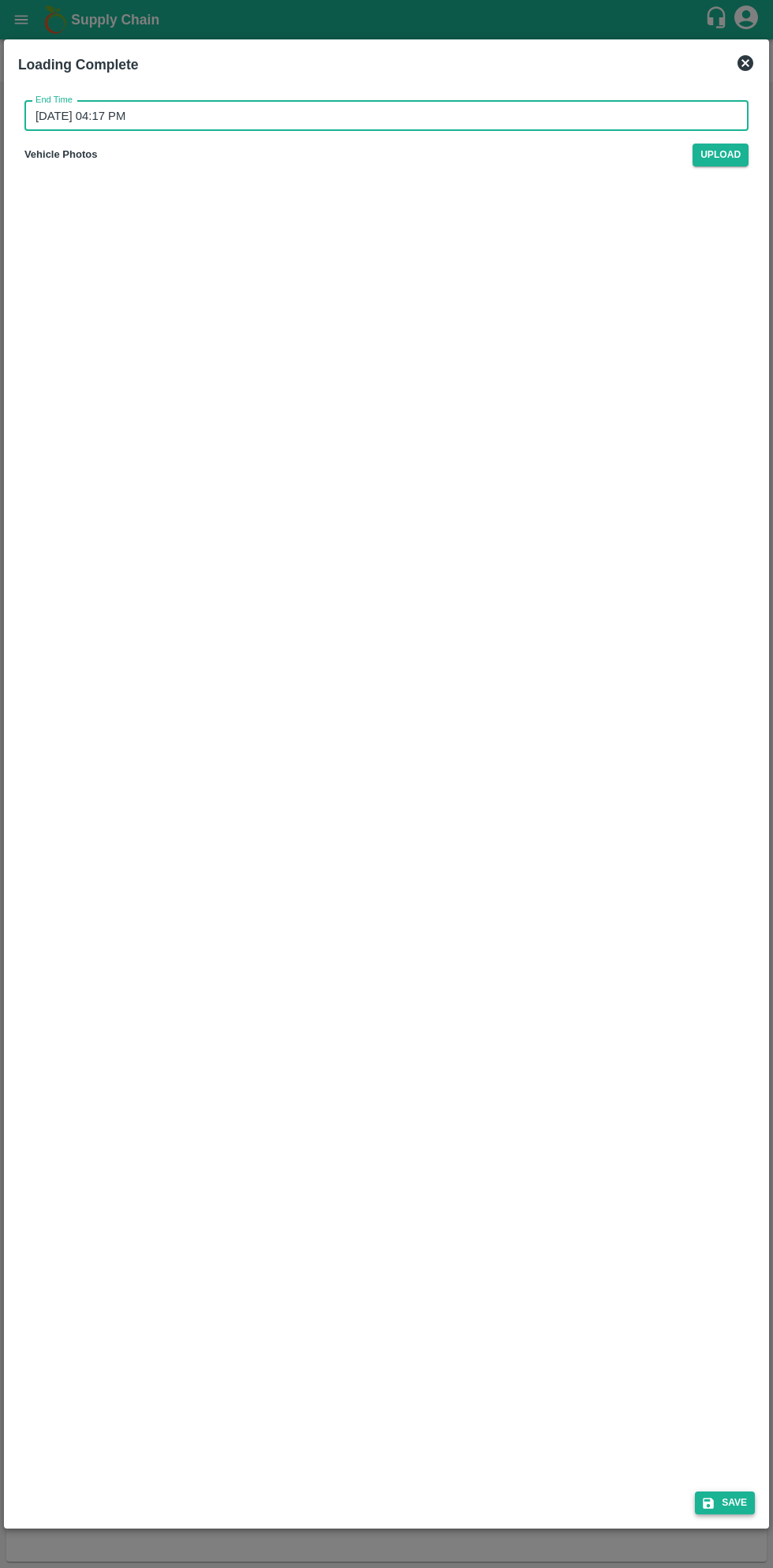
click at [730, 1500] on button "Save" at bounding box center [725, 1502] width 60 height 23
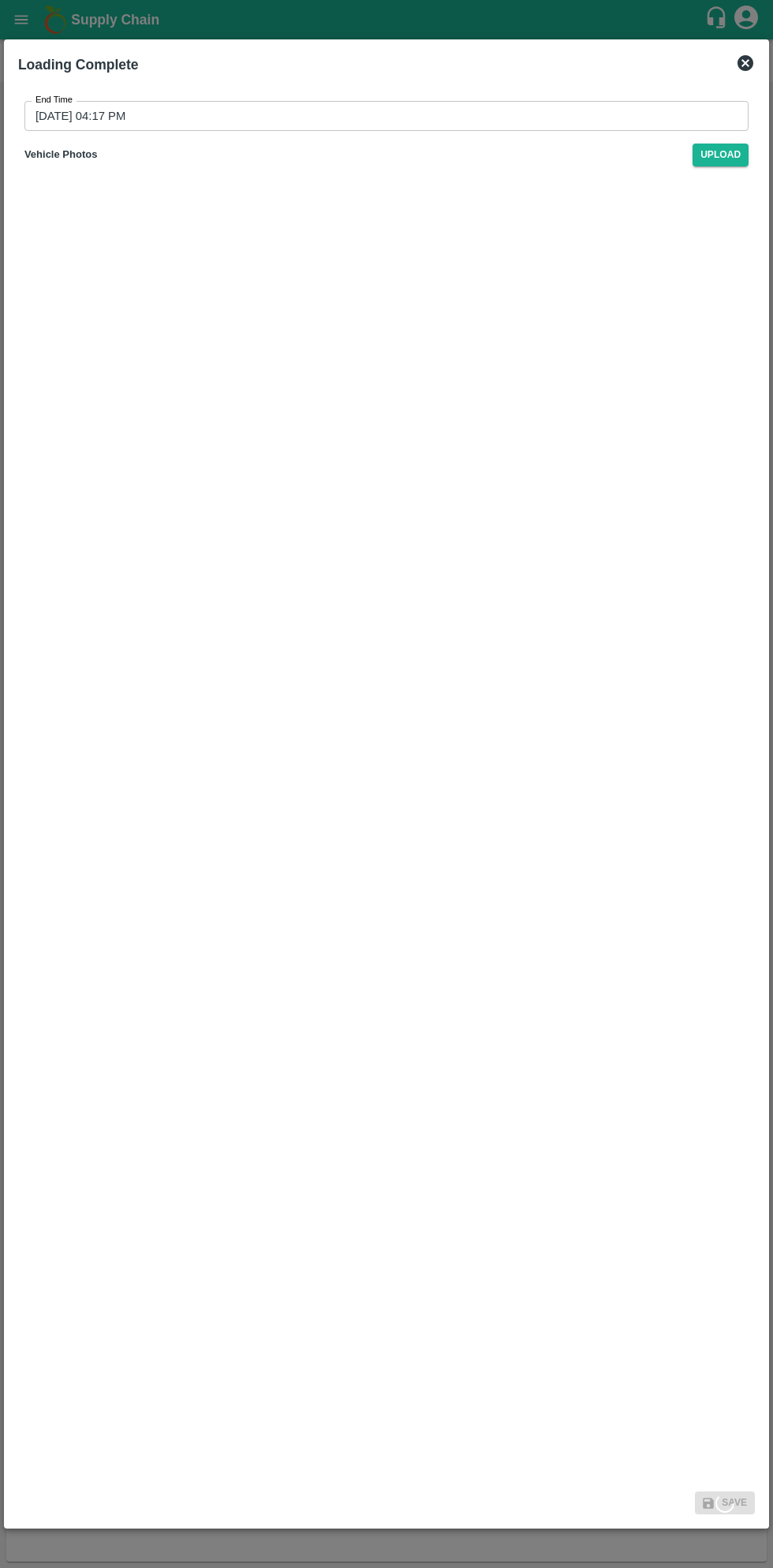
type input "[DATE] 11:17 PM"
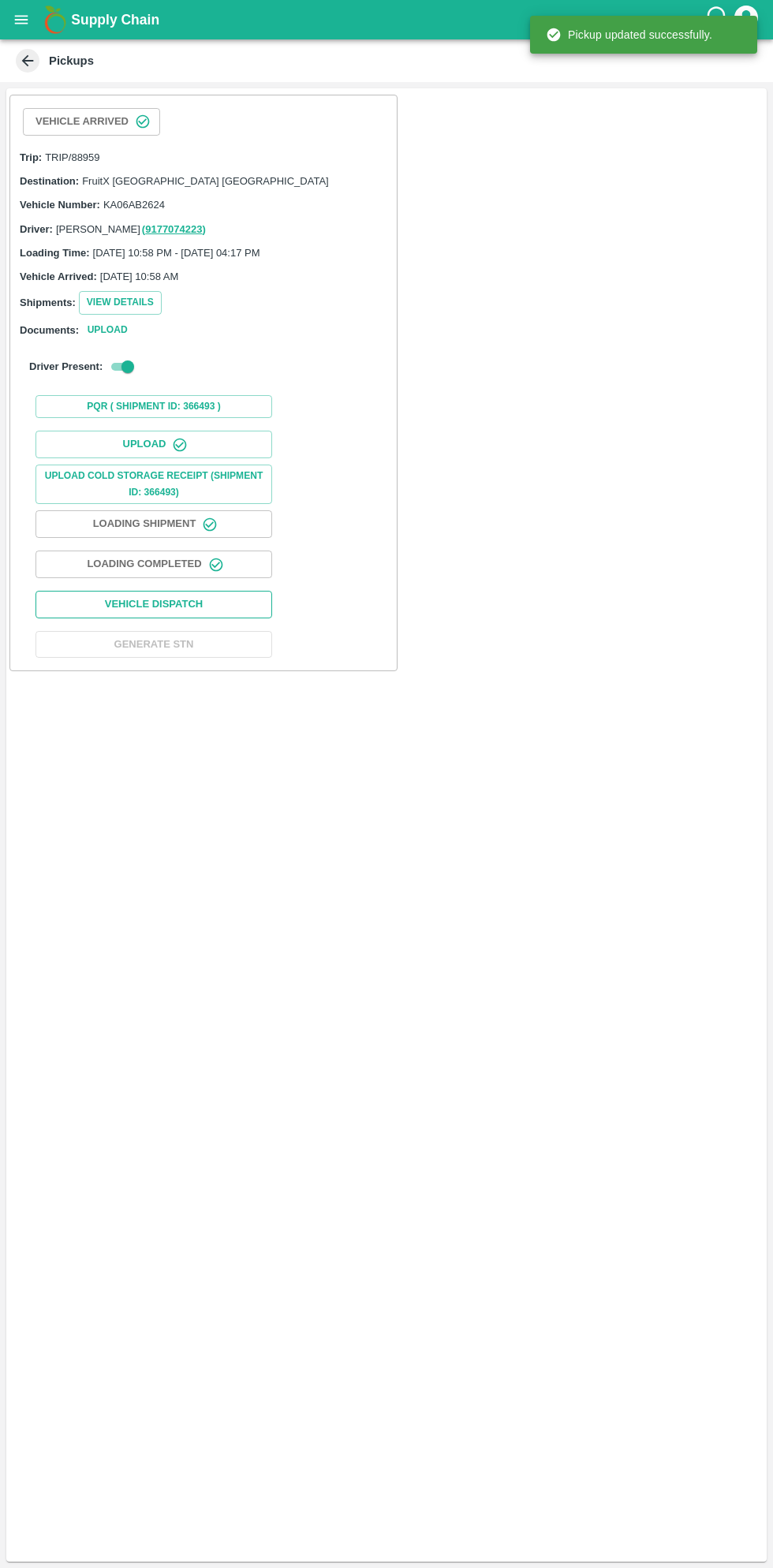
click at [203, 609] on button "Vehicle Dispatch" at bounding box center [153, 604] width 236 height 27
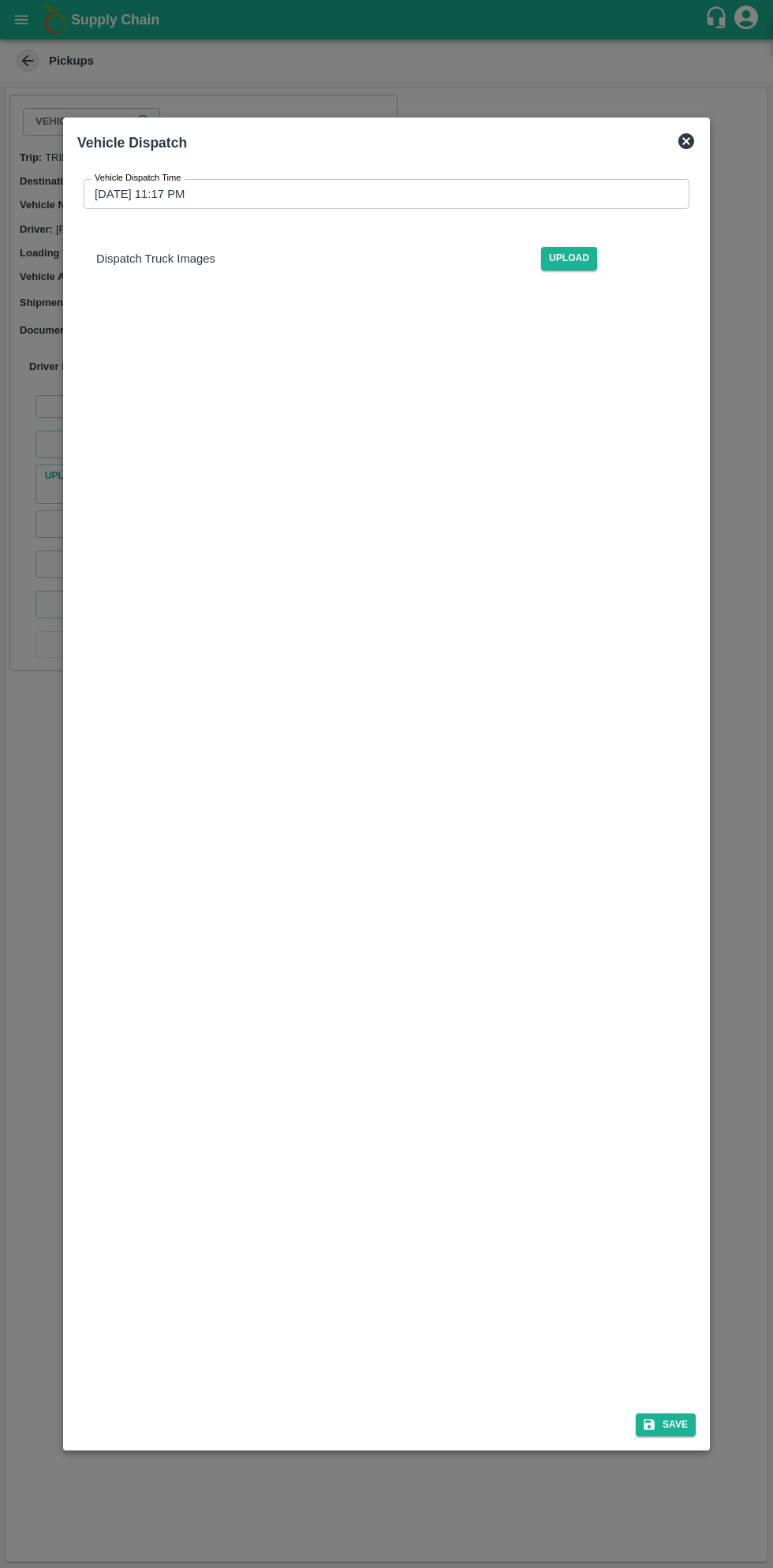
click at [345, 193] on input "[DATE] 11:17 PM" at bounding box center [381, 193] width 595 height 30
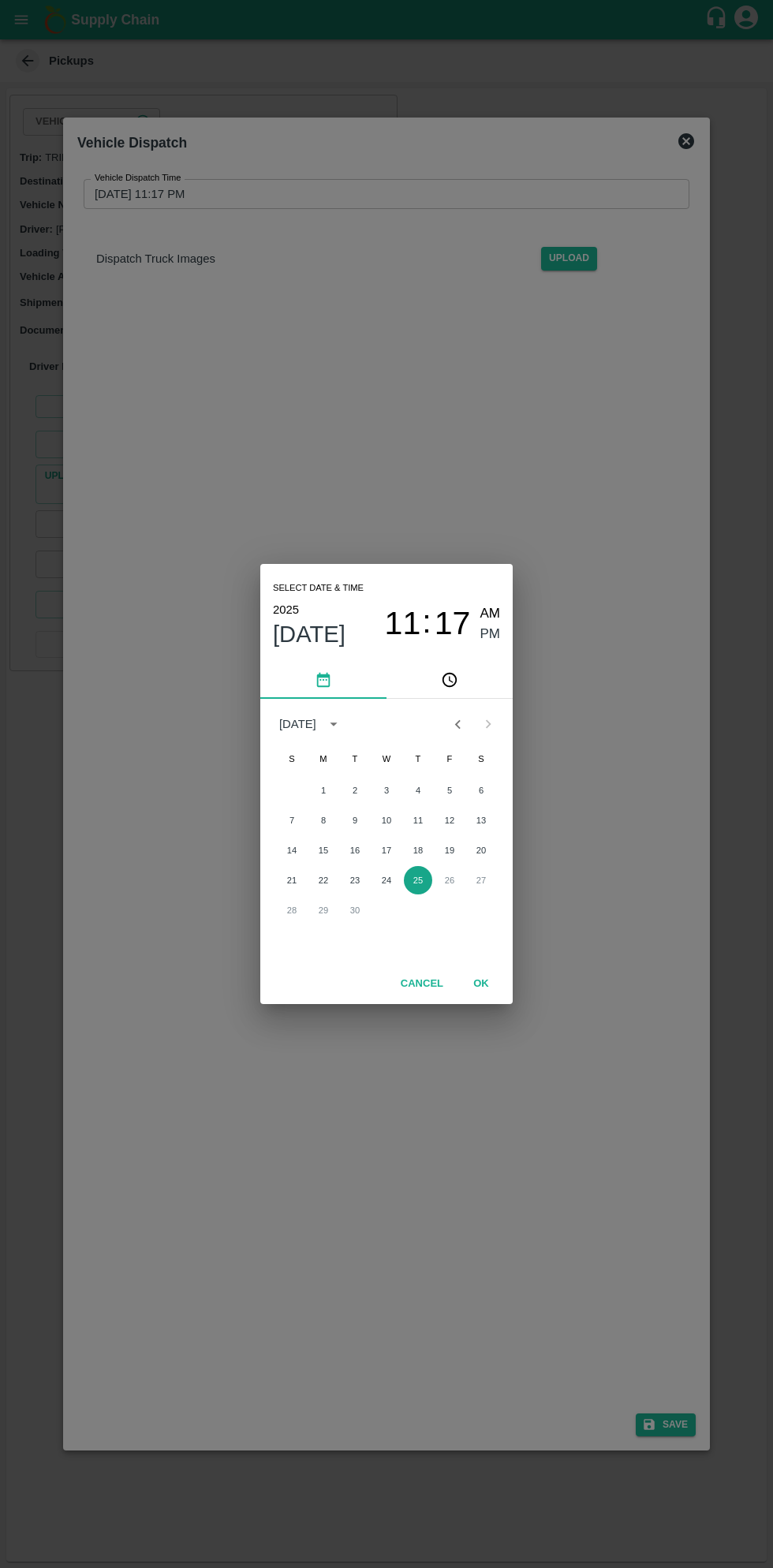
click at [418, 880] on button "25" at bounding box center [417, 880] width 28 height 28
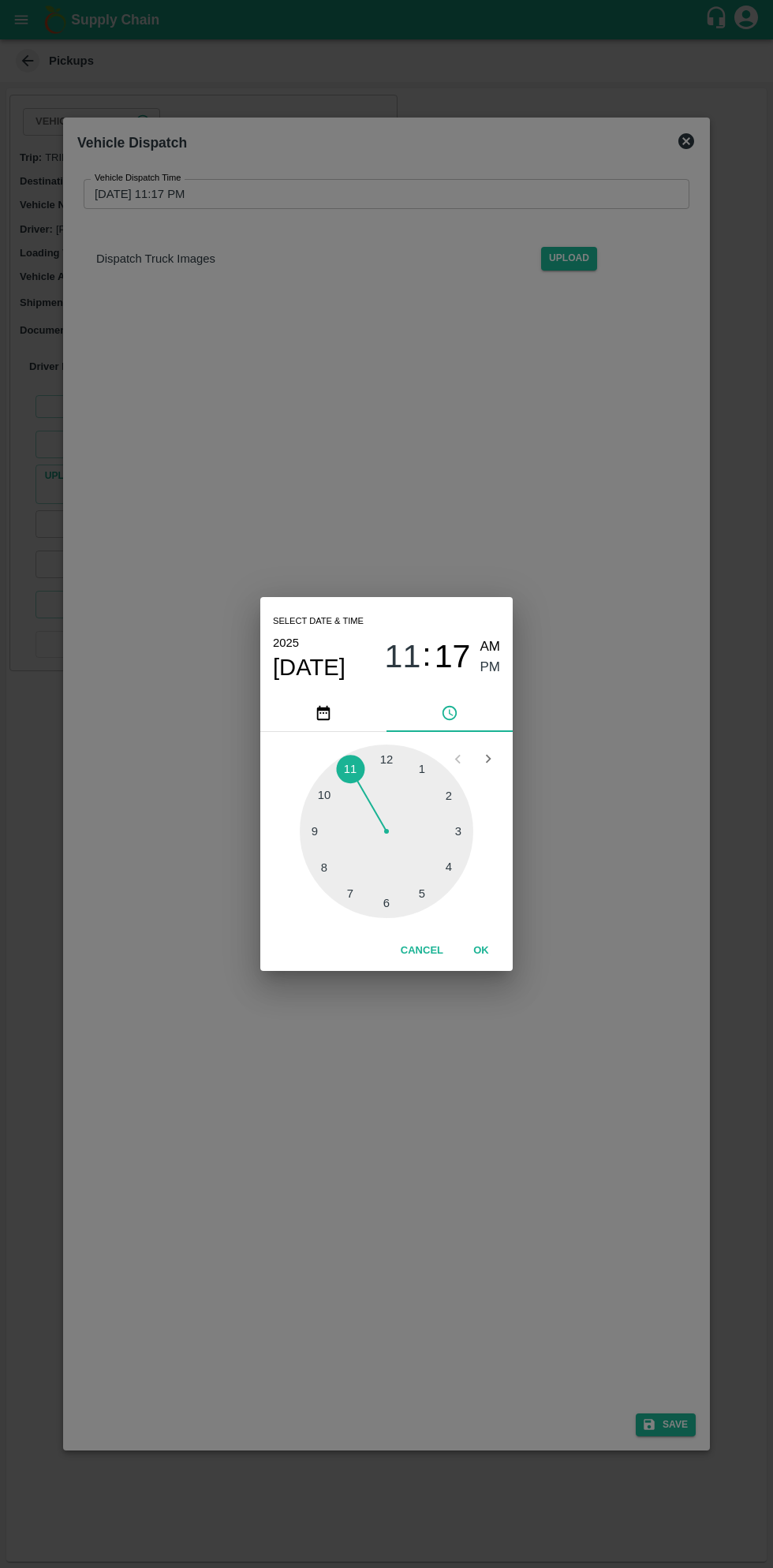
click at [431, 903] on div at bounding box center [386, 831] width 173 height 173
type input "[DATE] 05:17 PM"
click at [496, 959] on button "OK" at bounding box center [480, 951] width 50 height 27
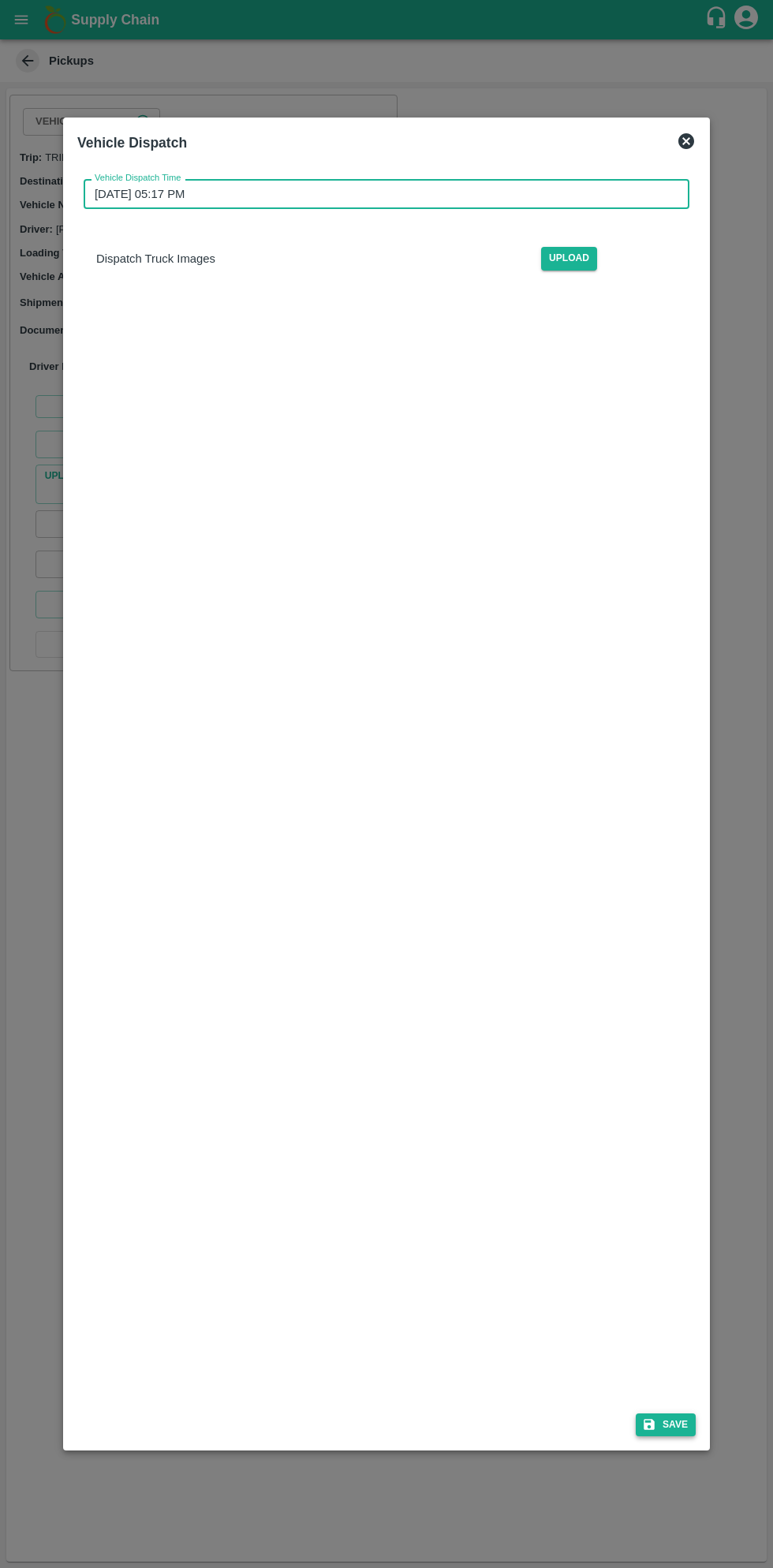
click at [677, 1425] on button "Save" at bounding box center [665, 1425] width 60 height 23
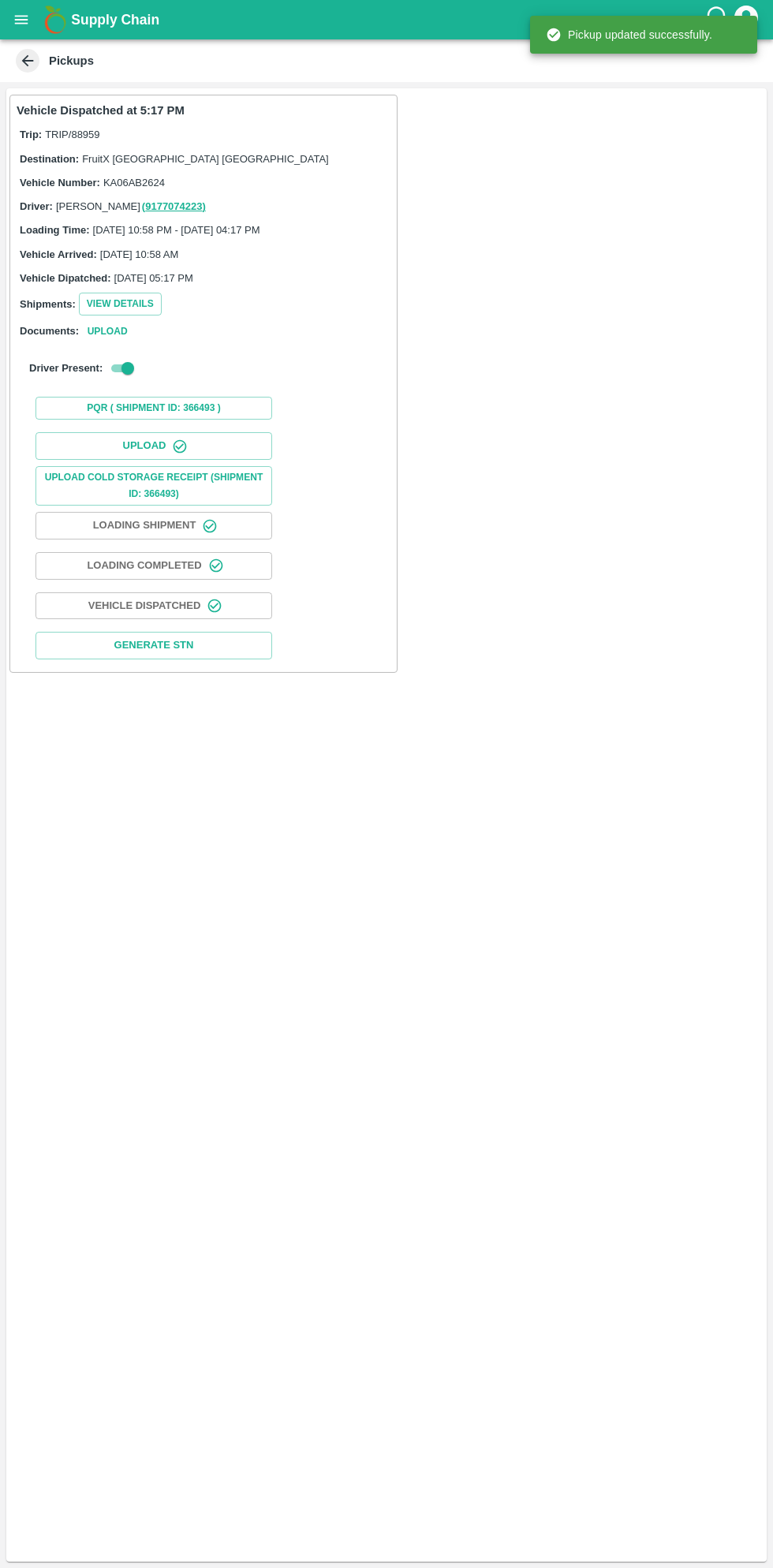
click at [27, 61] on icon at bounding box center [27, 60] width 12 height 12
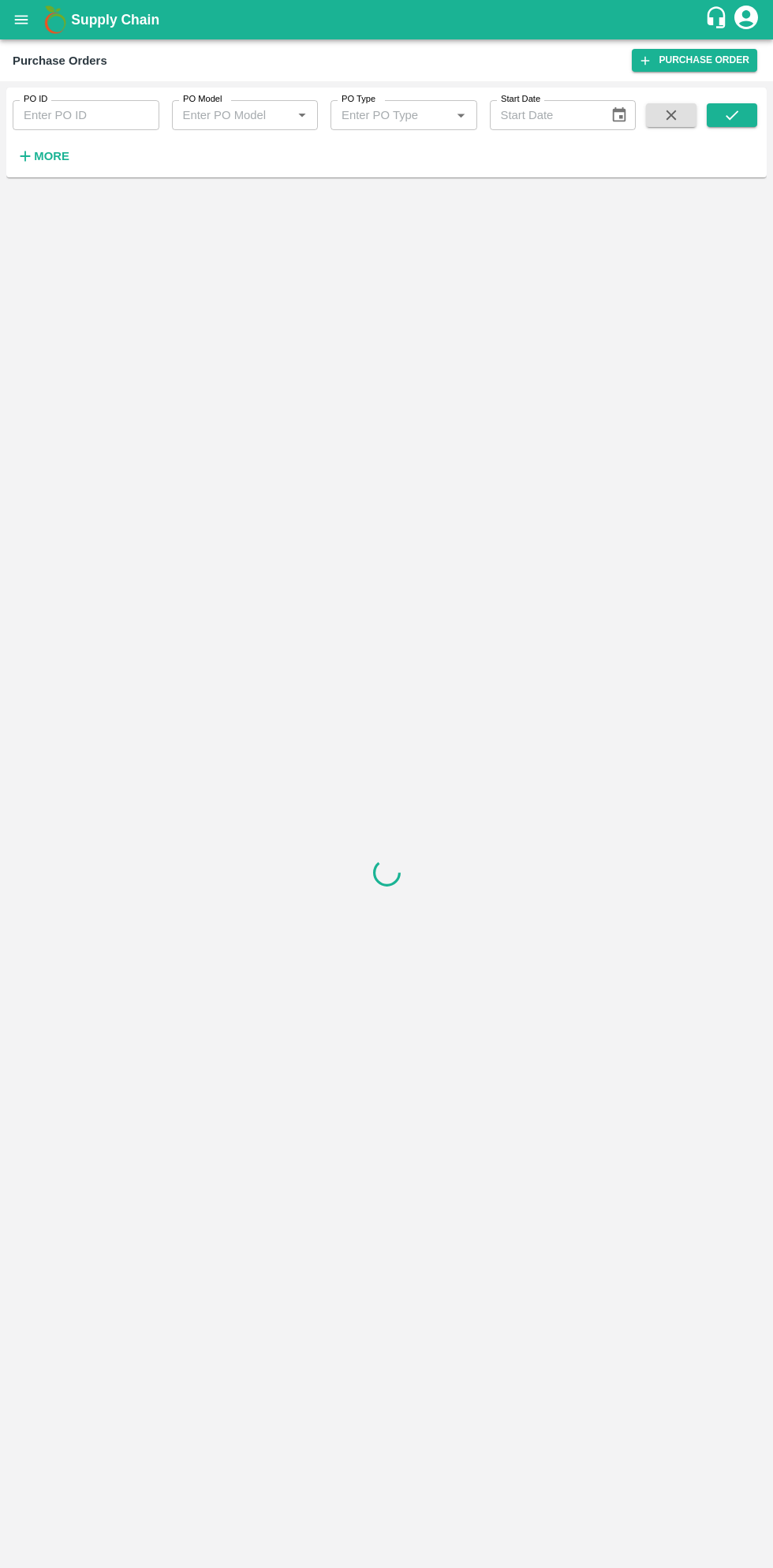
click at [21, 20] on icon "open drawer" at bounding box center [21, 19] width 14 height 9
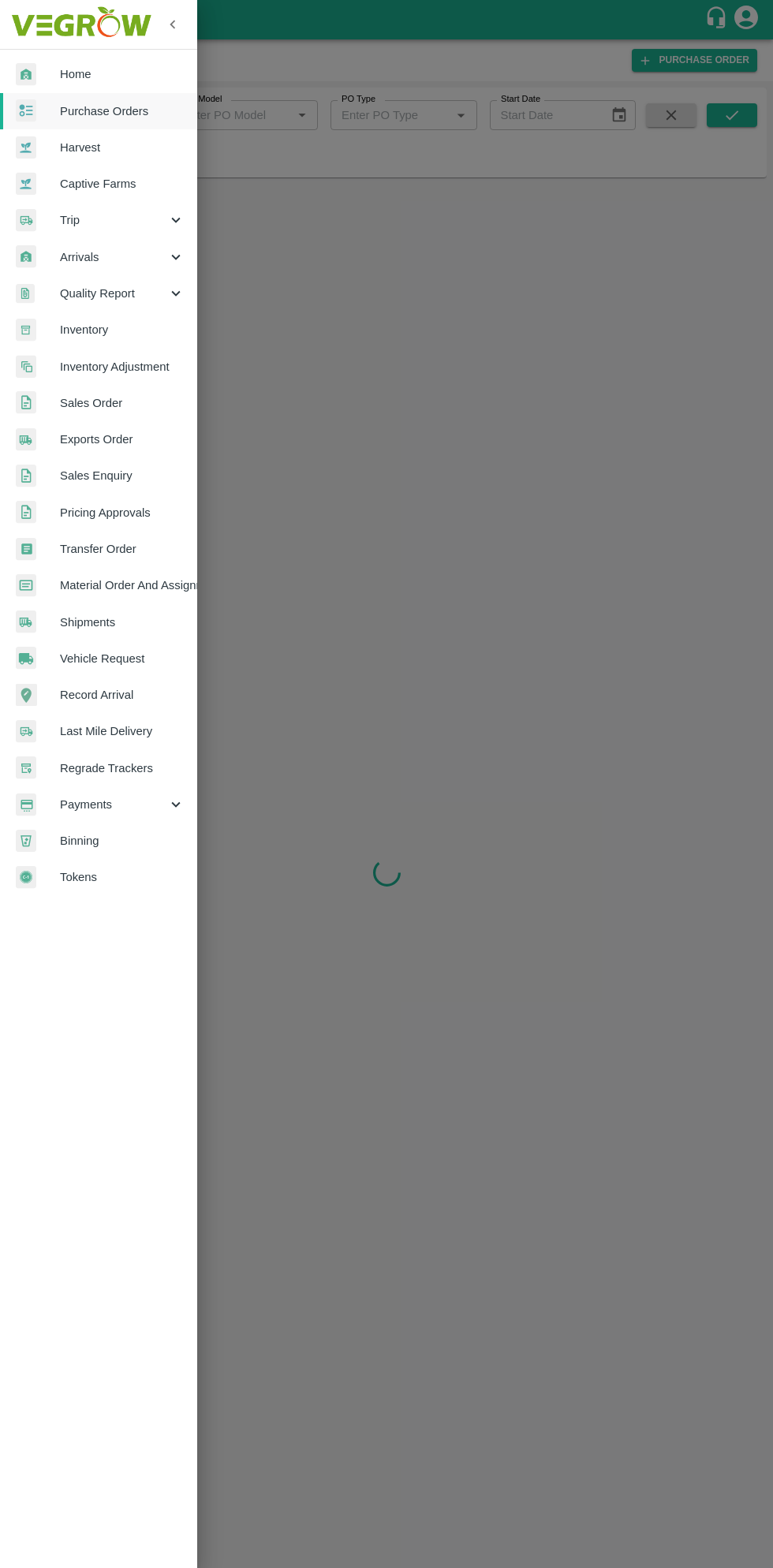
click at [121, 108] on span "Purchase Orders" at bounding box center [122, 110] width 125 height 17
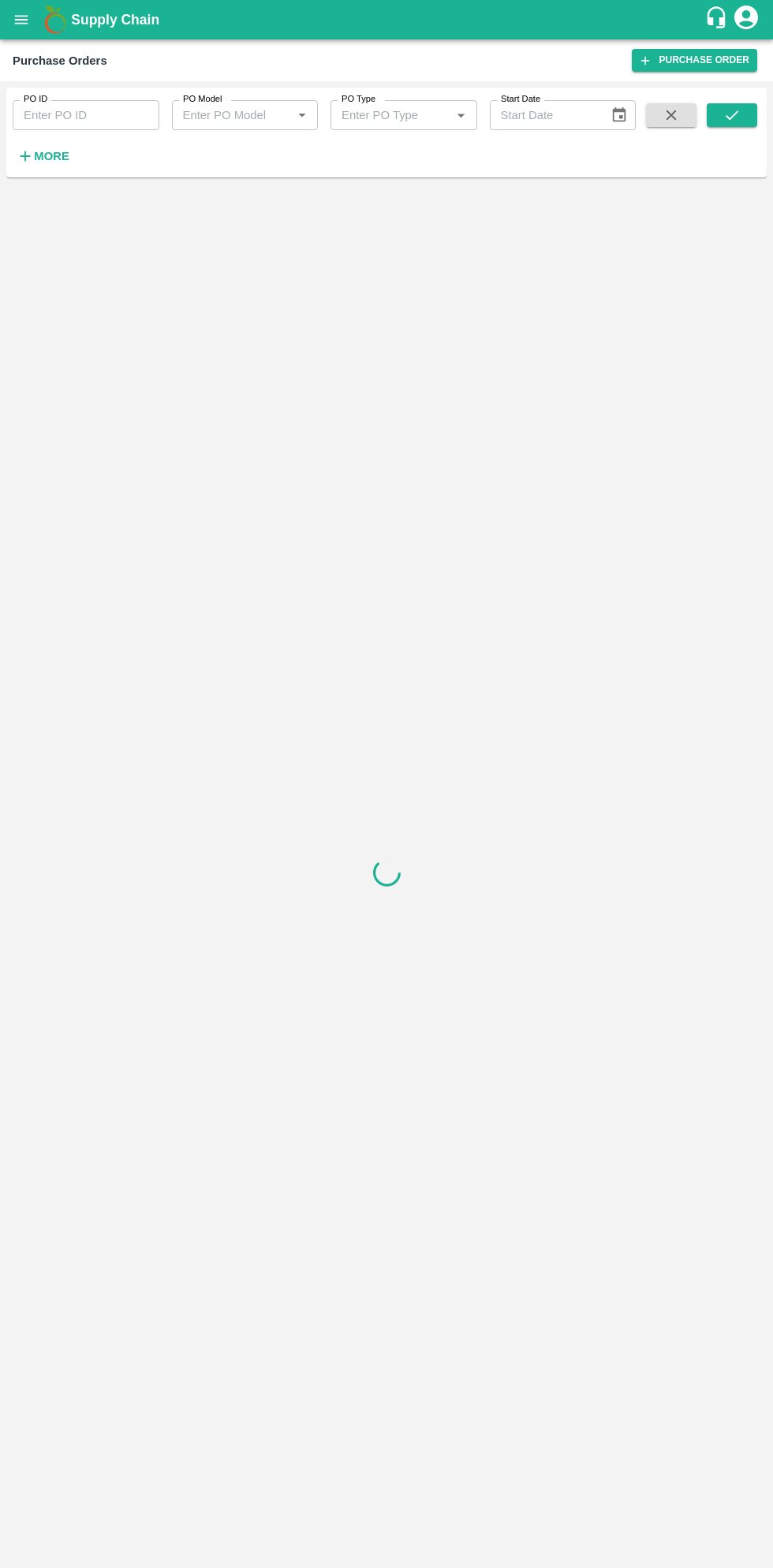
click at [58, 154] on strong "More" at bounding box center [51, 156] width 36 height 13
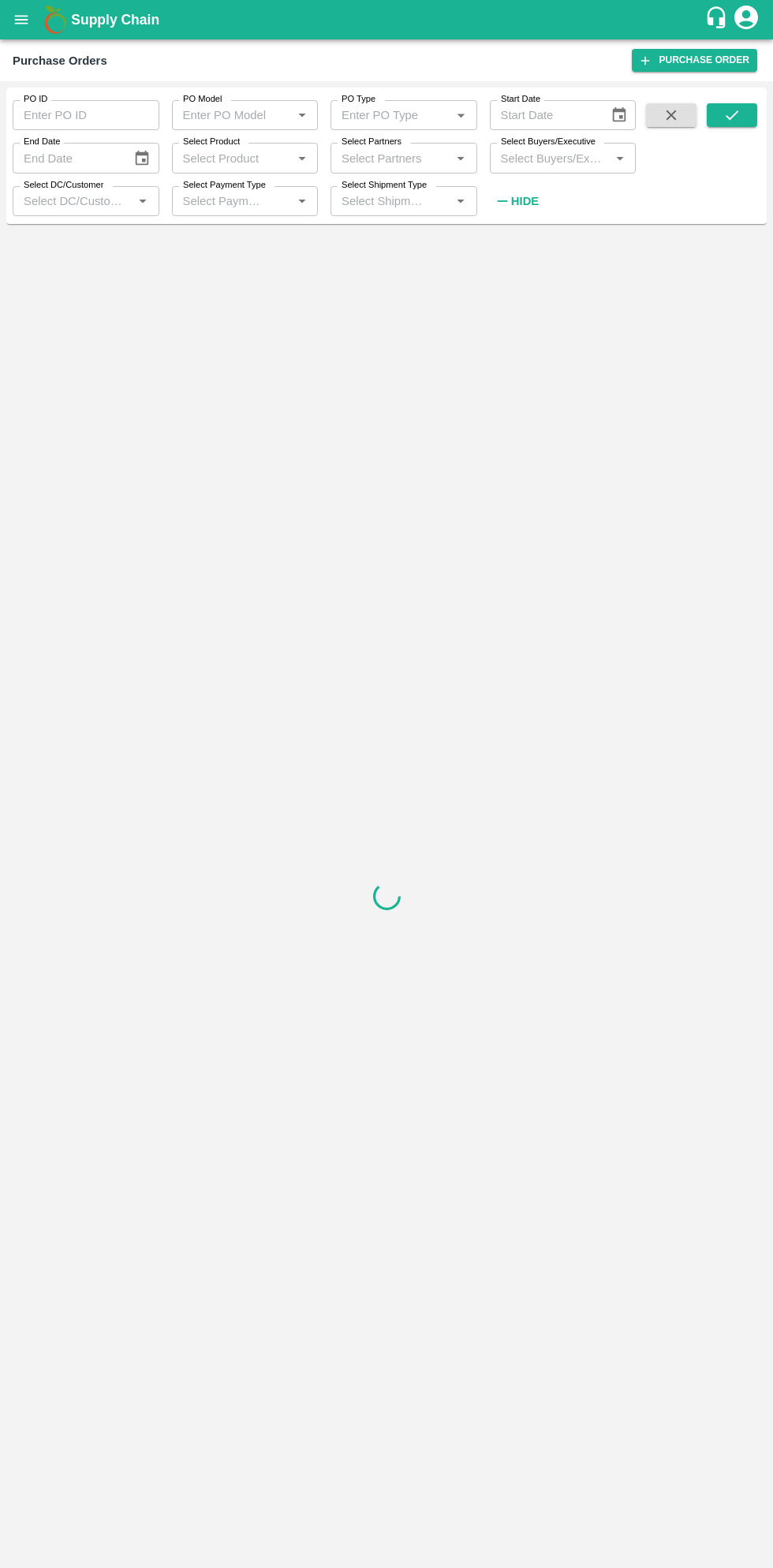
click at [553, 158] on input "Select Buyers/Executive" at bounding box center [550, 158] width 111 height 20
type input "sag"
click at [521, 242] on input "checkbox" at bounding box center [524, 238] width 32 height 32
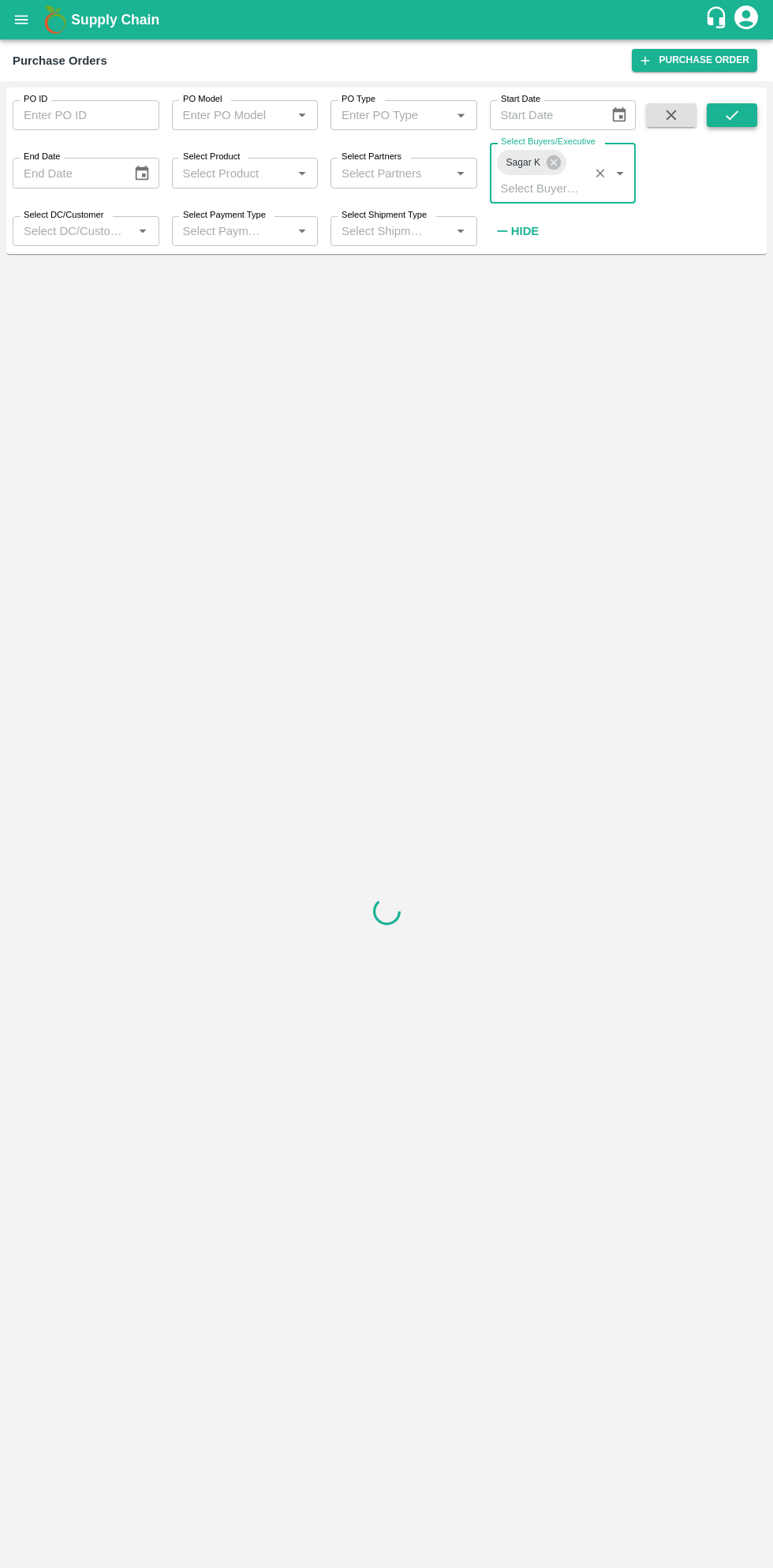
click at [730, 119] on icon "submit" at bounding box center [732, 115] width 13 height 9
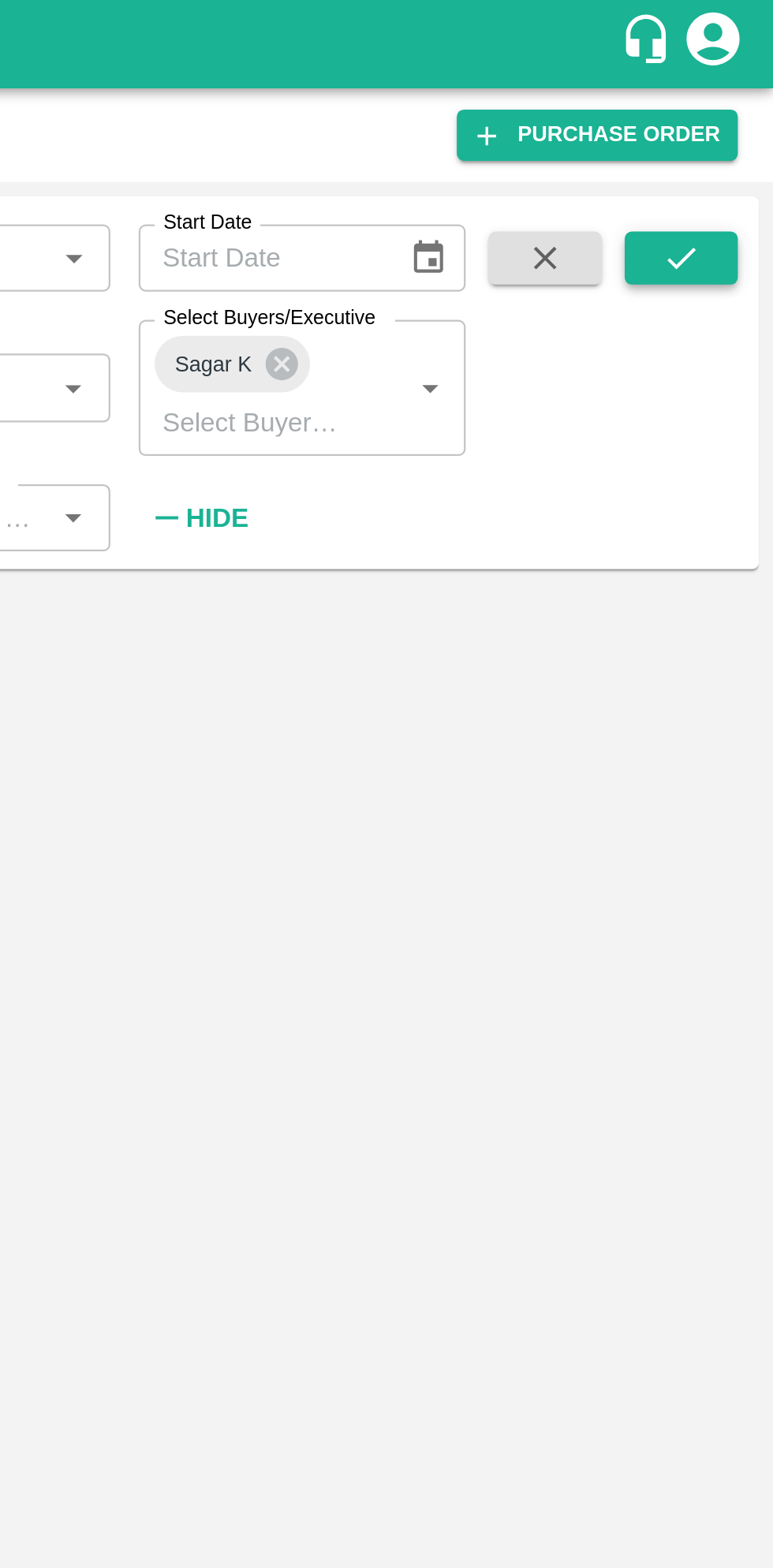
click at [745, 115] on button "submit" at bounding box center [731, 115] width 50 height 24
